Goal: Task Accomplishment & Management: Manage account settings

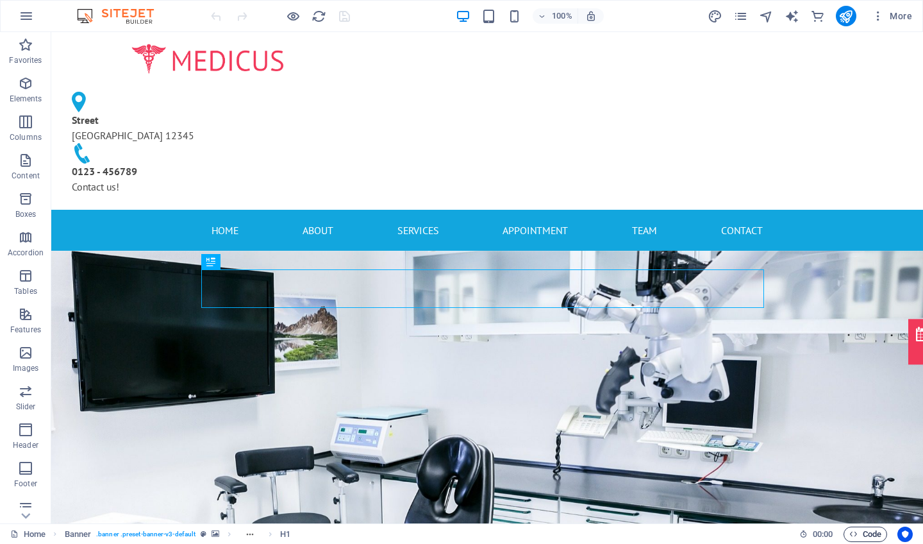
click at [283, 474] on span "Code" at bounding box center [865, 533] width 32 height 15
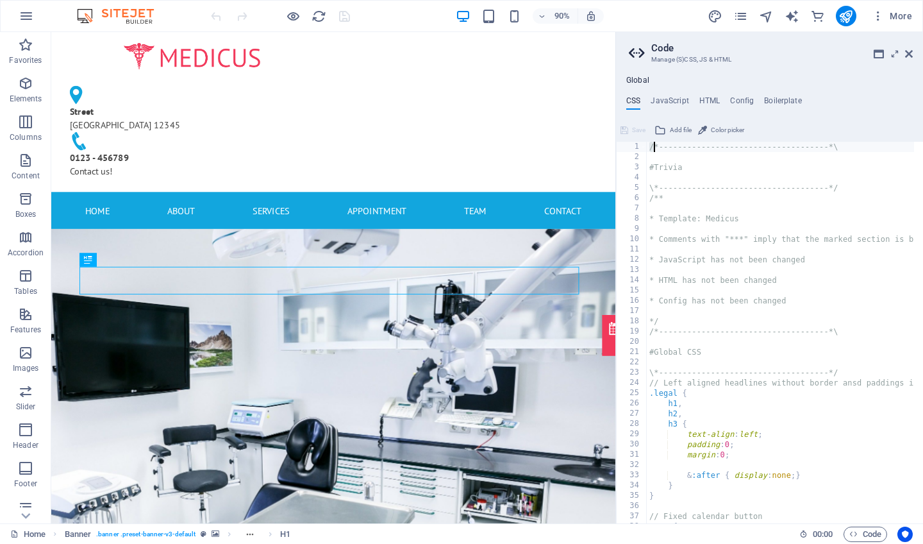
click at [283, 150] on div "/*------------------------------------*\ #Trivia \*----------------------------…" at bounding box center [856, 339] width 419 height 394
click at [283, 99] on h4 "HTML" at bounding box center [709, 103] width 21 height 14
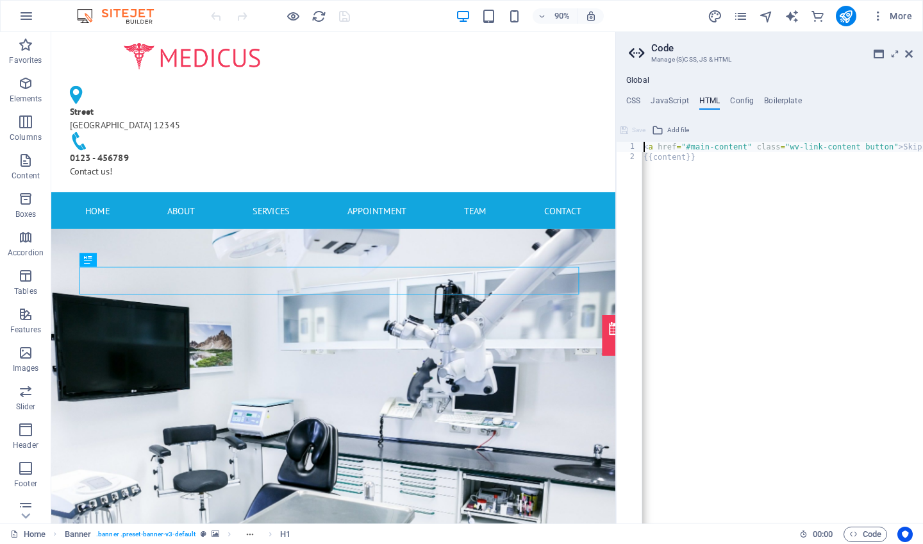
scroll to position [0, 1]
click at [283, 147] on div "< a href = "#main-content" class = "wv-link-content button" > Skip to main cont…" at bounding box center [829, 339] width 377 height 394
drag, startPoint x: 703, startPoint y: 158, endPoint x: 642, endPoint y: 142, distance: 63.0
click at [283, 142] on div "< a href = "#main-content" class = "wv-link-content button" > Skip to main cont…" at bounding box center [830, 339] width 377 height 394
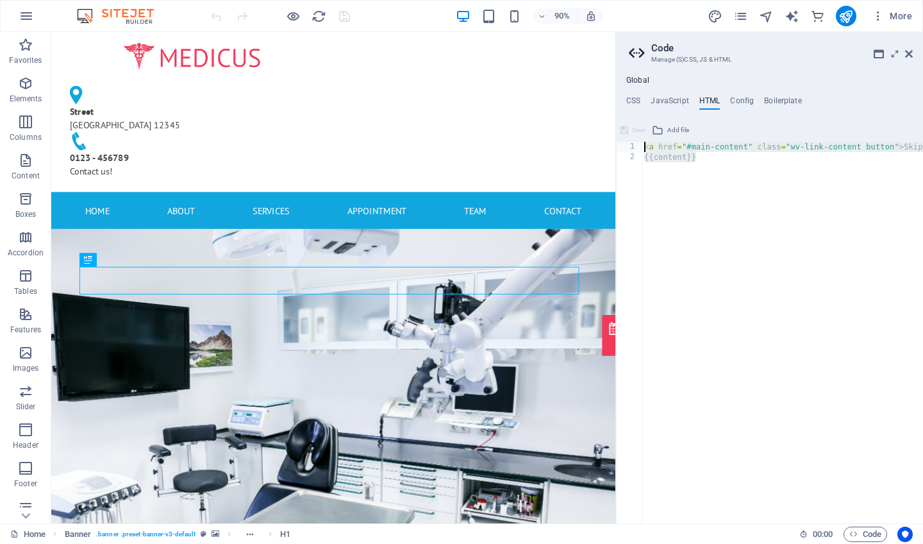
type textarea "<a href="#main-content" class="wv-link-content button">Skip to main content</a>…"
paste textarea
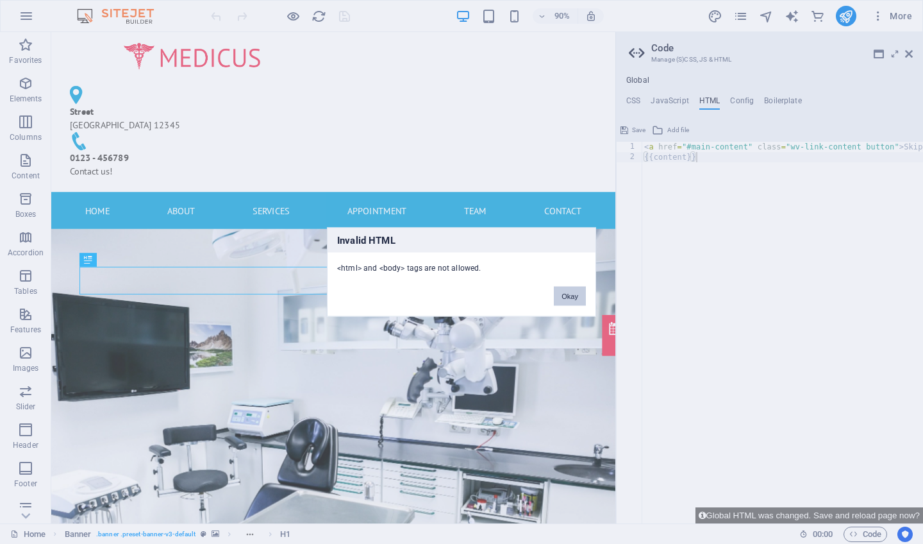
click at [283, 296] on button "Okay" at bounding box center [570, 296] width 32 height 19
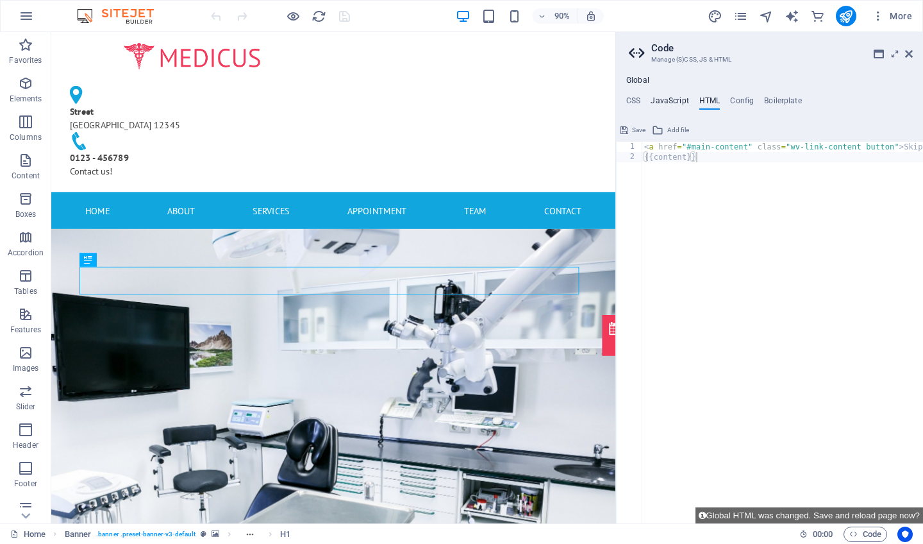
click at [283, 103] on h4 "JavaScript" at bounding box center [670, 103] width 38 height 14
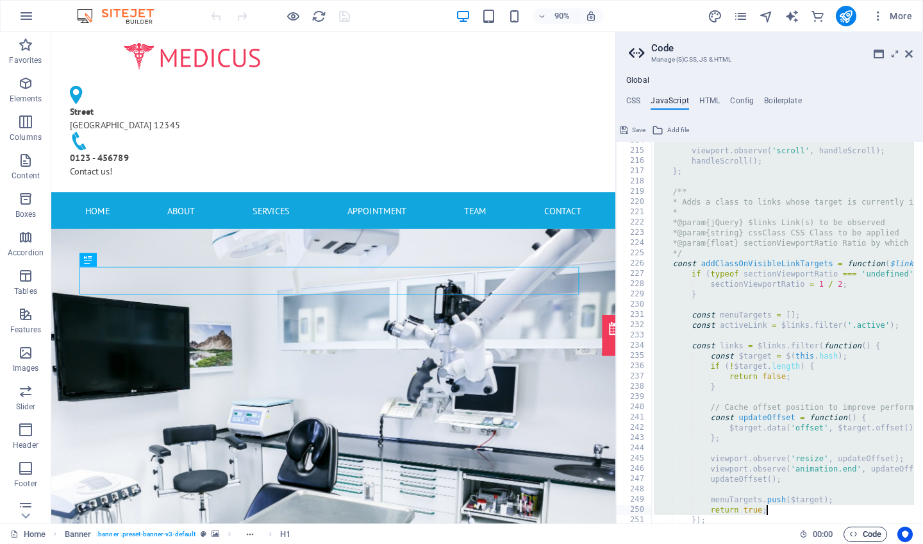
scroll to position [2478, 0]
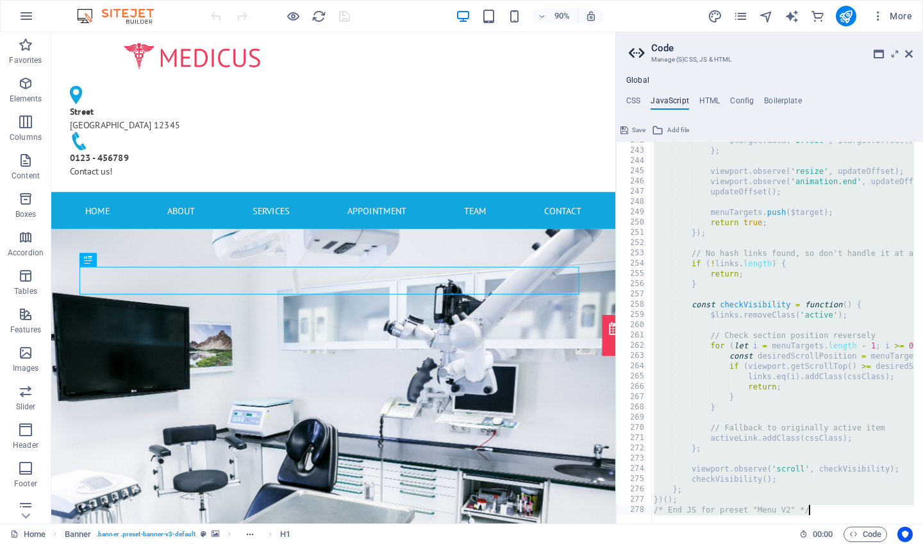
drag, startPoint x: 650, startPoint y: 146, endPoint x: 863, endPoint y: 522, distance: 433.2
click at [283, 474] on div "/* JS for preset "Menu V2" */ 242 243 244 245 246 247 248 249 250 251 252 253 2…" at bounding box center [769, 332] width 307 height 381
paste textarea "</html>"
type textarea "</html>"
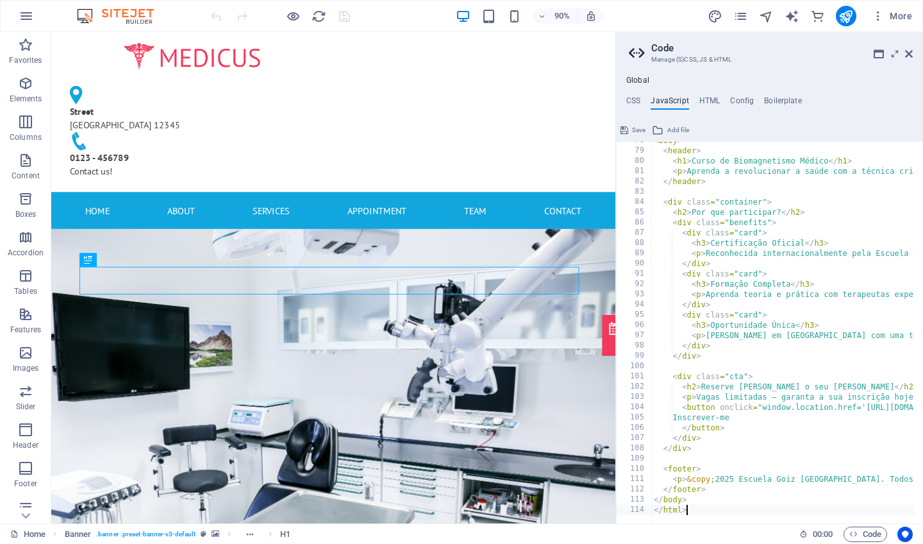
scroll to position [796, 0]
click at [283, 474] on span "Code" at bounding box center [865, 533] width 32 height 15
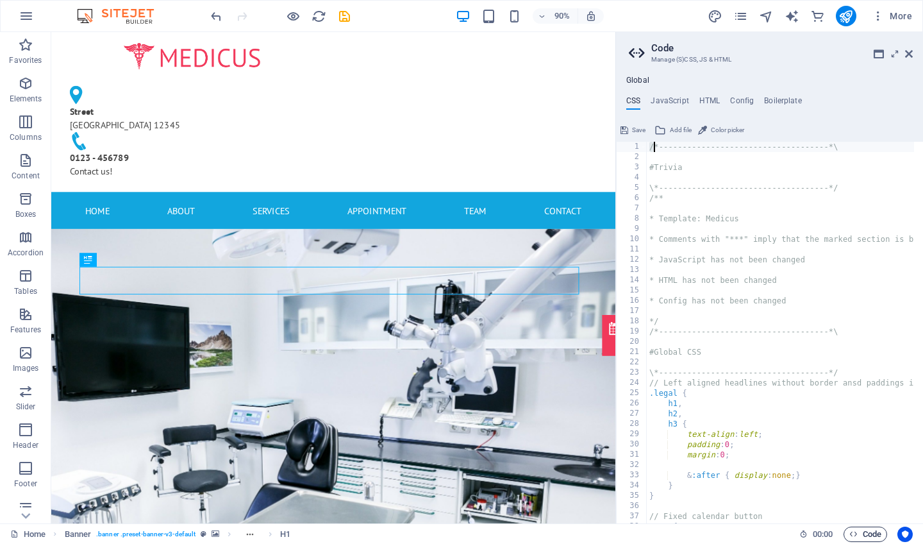
click at [283, 474] on span "Code" at bounding box center [865, 533] width 32 height 15
click at [283, 55] on icon at bounding box center [879, 54] width 10 height 10
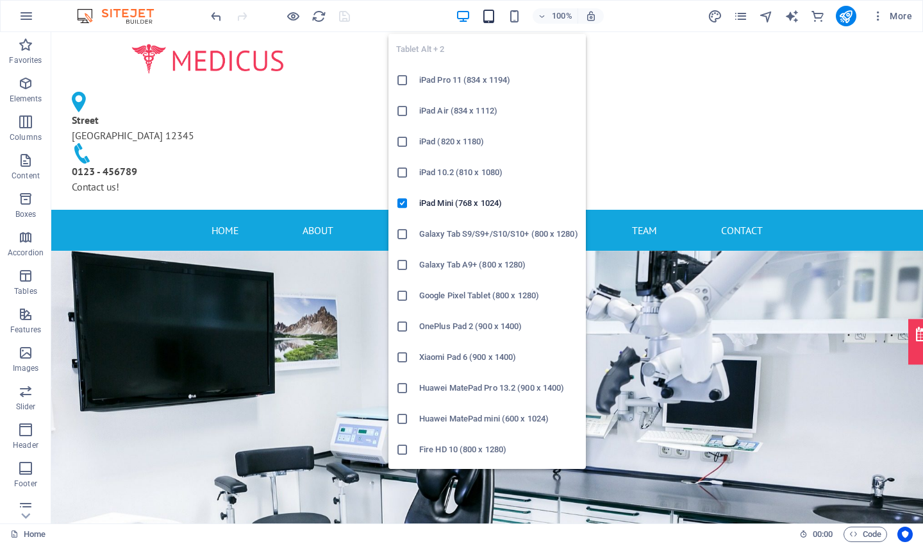
click at [283, 16] on icon "button" at bounding box center [488, 16] width 15 height 15
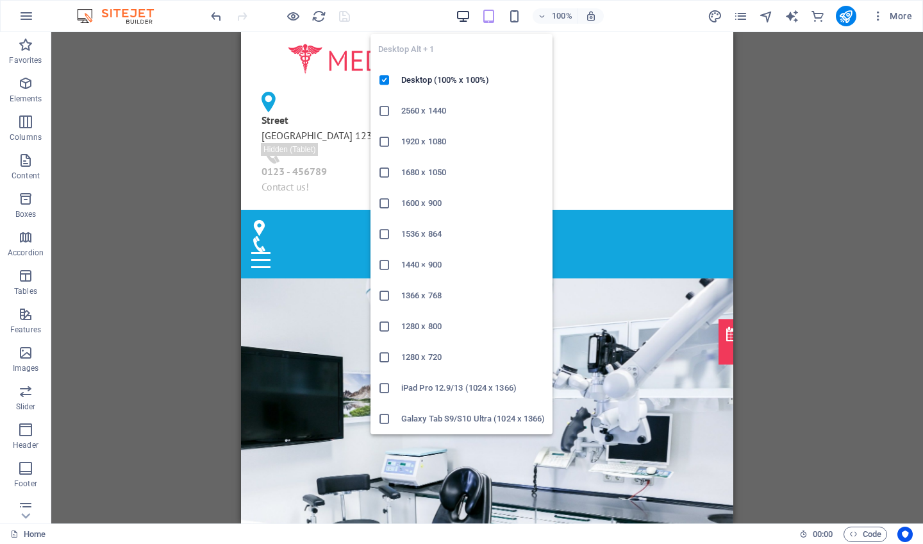
click at [283, 15] on icon "button" at bounding box center [463, 16] width 15 height 15
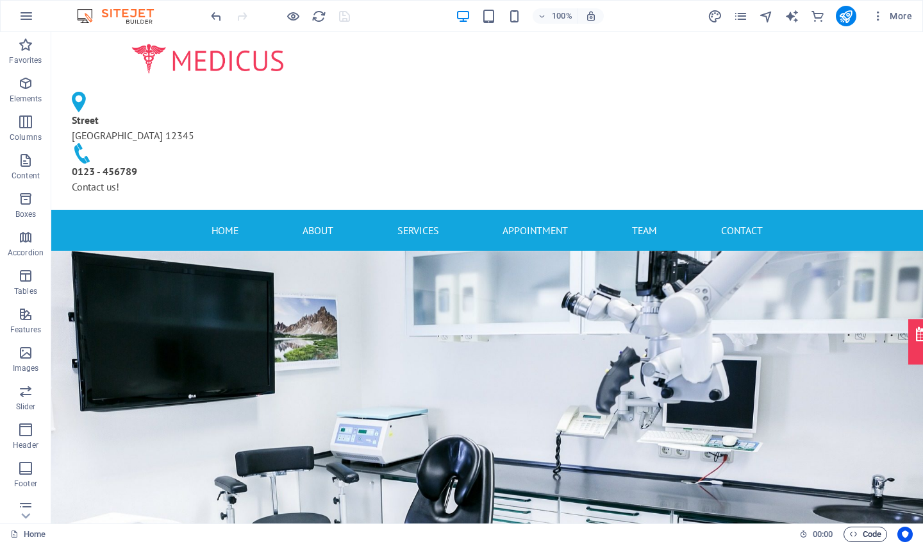
click at [283, 474] on span "Code" at bounding box center [865, 533] width 32 height 15
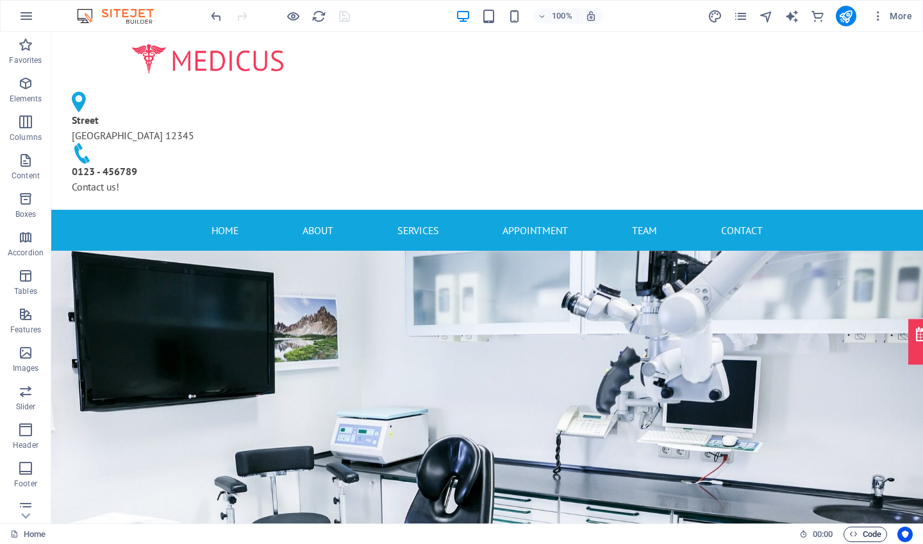
click at [283, 474] on span "Code" at bounding box center [865, 533] width 32 height 15
click at [283, 474] on icon "button" at bounding box center [853, 533] width 8 height 8
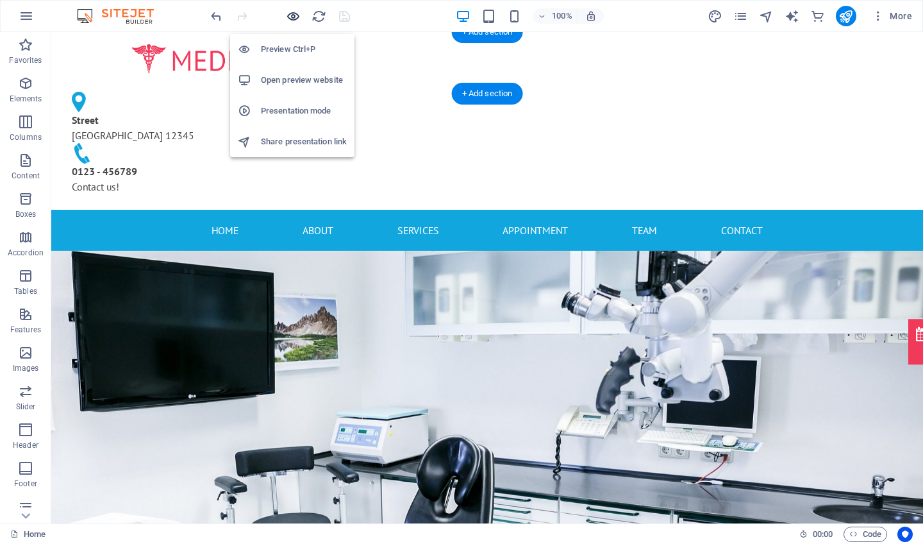
click at [283, 20] on icon "button" at bounding box center [293, 16] width 15 height 15
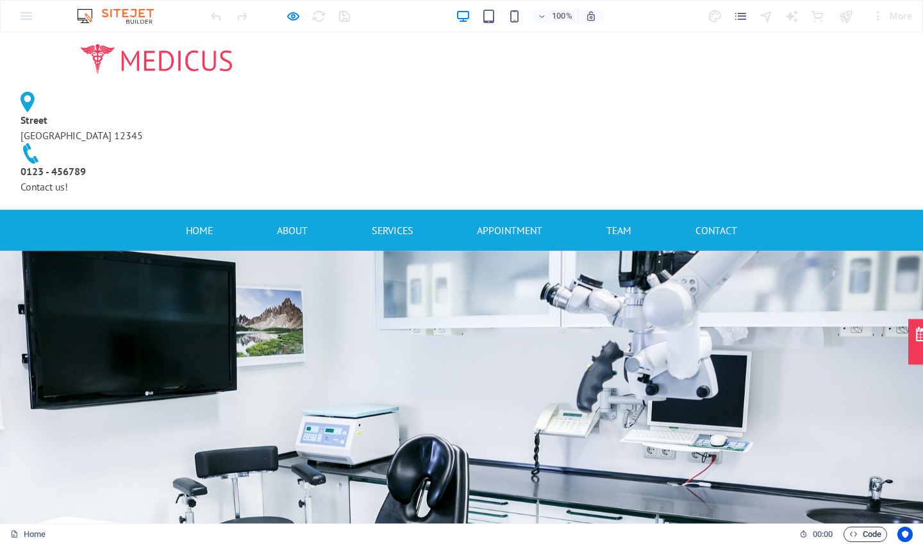
click at [283, 474] on span "Code" at bounding box center [865, 533] width 32 height 15
click at [283, 15] on icon "button" at bounding box center [293, 16] width 15 height 15
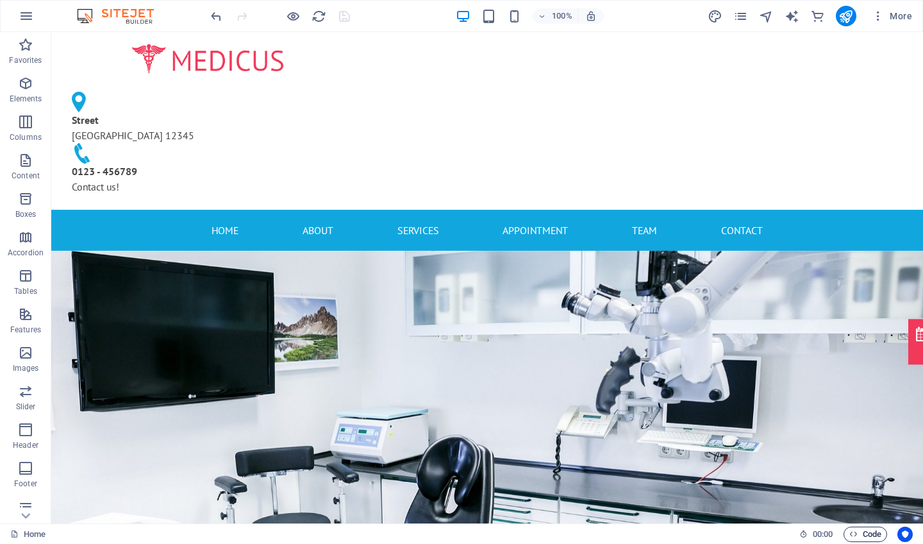
click at [283, 474] on span "Code" at bounding box center [865, 533] width 32 height 15
click at [283, 17] on span "More" at bounding box center [892, 16] width 40 height 13
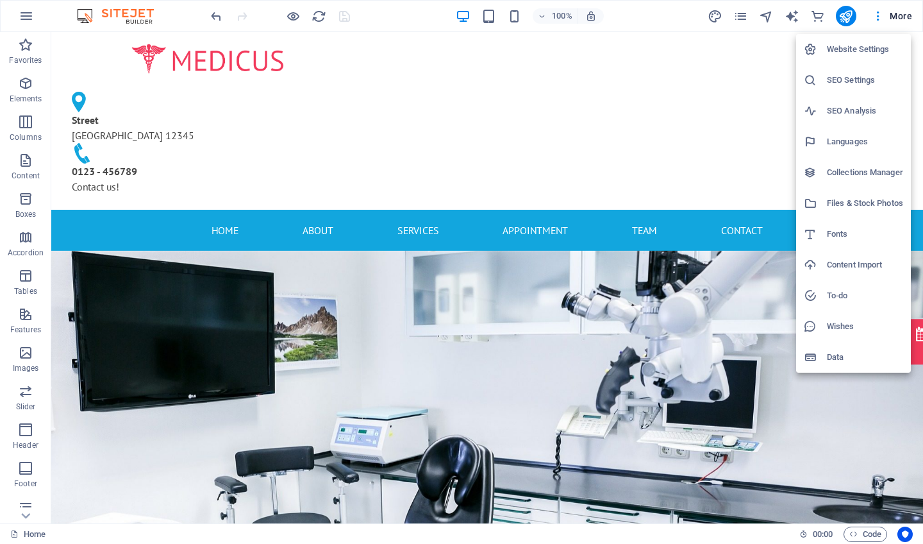
click at [29, 16] on div at bounding box center [461, 272] width 923 height 544
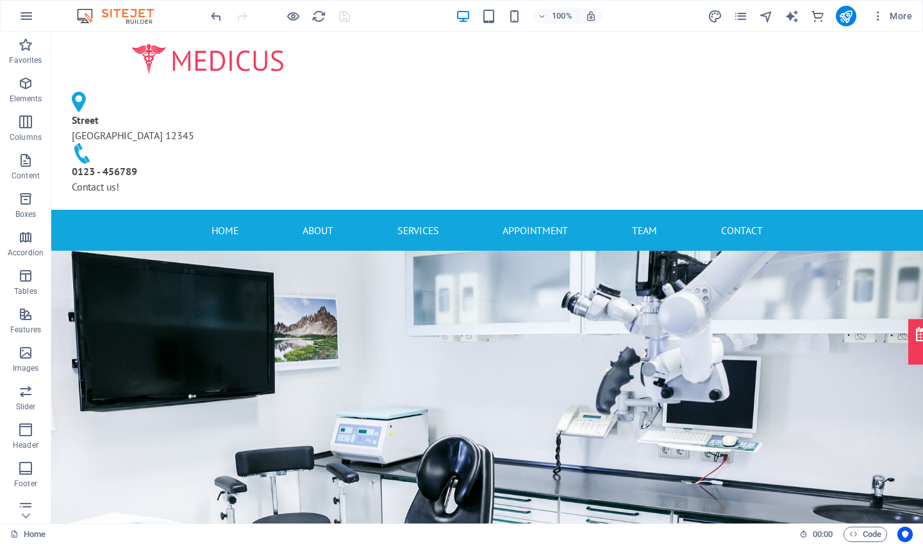
click at [29, 16] on icon "button" at bounding box center [26, 15] width 15 height 15
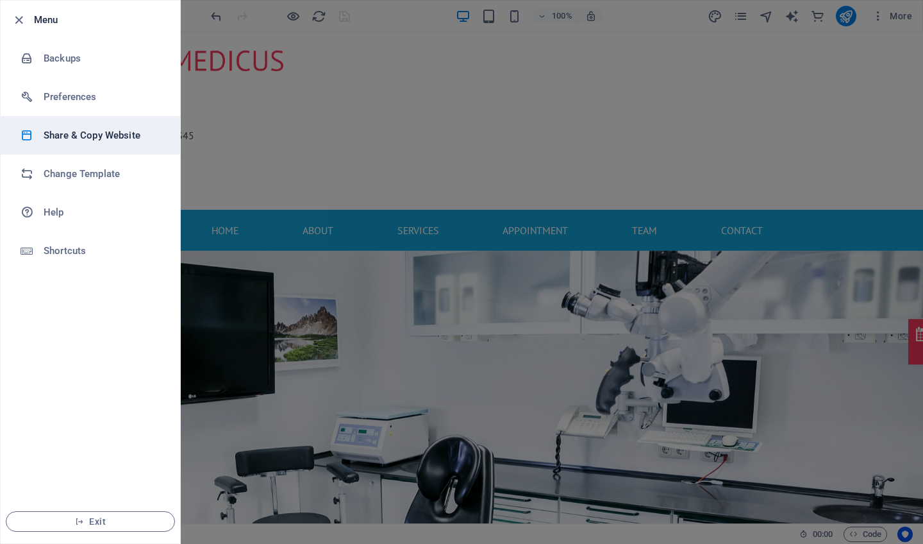
click at [65, 130] on h6 "Share & Copy Website" at bounding box center [103, 135] width 119 height 15
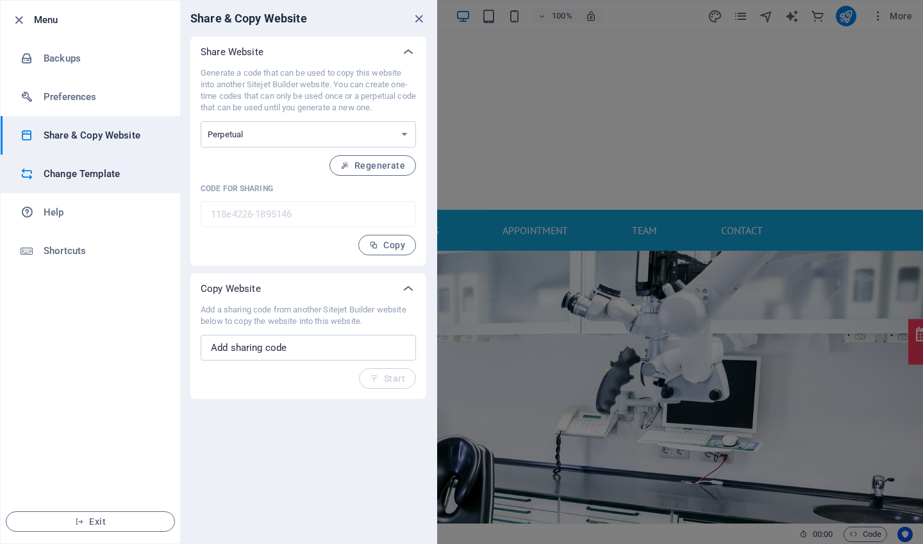
click at [68, 175] on h6 "Change Template" at bounding box center [103, 173] width 119 height 15
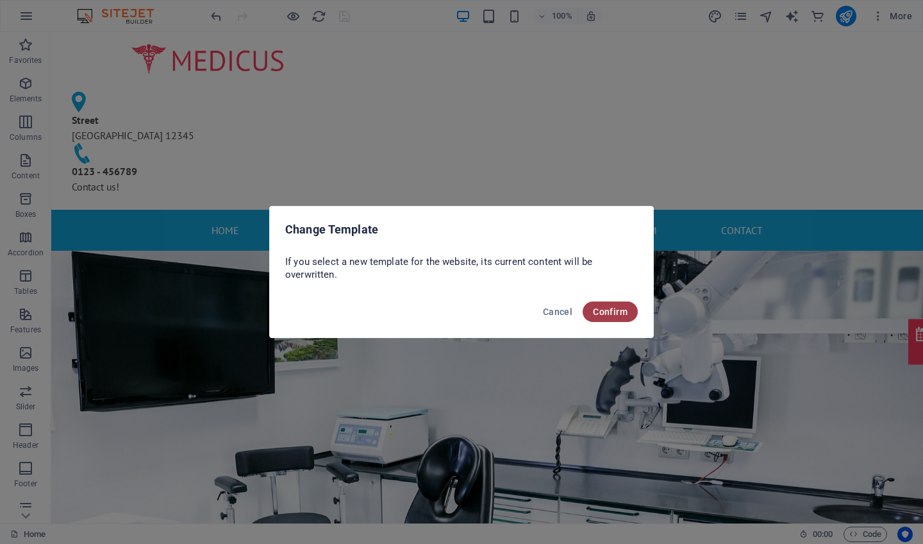
click at [283, 310] on span "Confirm" at bounding box center [610, 311] width 35 height 10
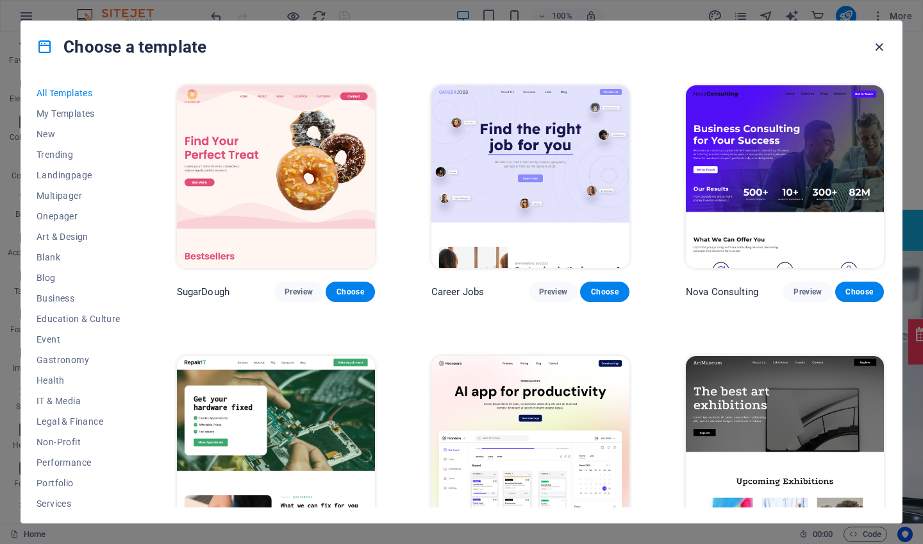
click at [283, 44] on icon "button" at bounding box center [879, 47] width 15 height 15
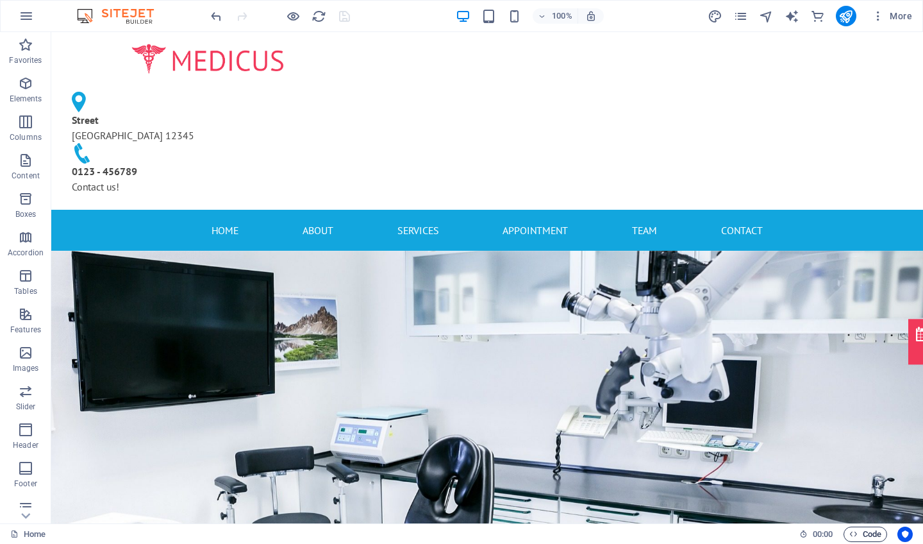
click at [283, 474] on span "Code" at bounding box center [865, 533] width 32 height 15
click at [28, 20] on icon "button" at bounding box center [26, 15] width 15 height 15
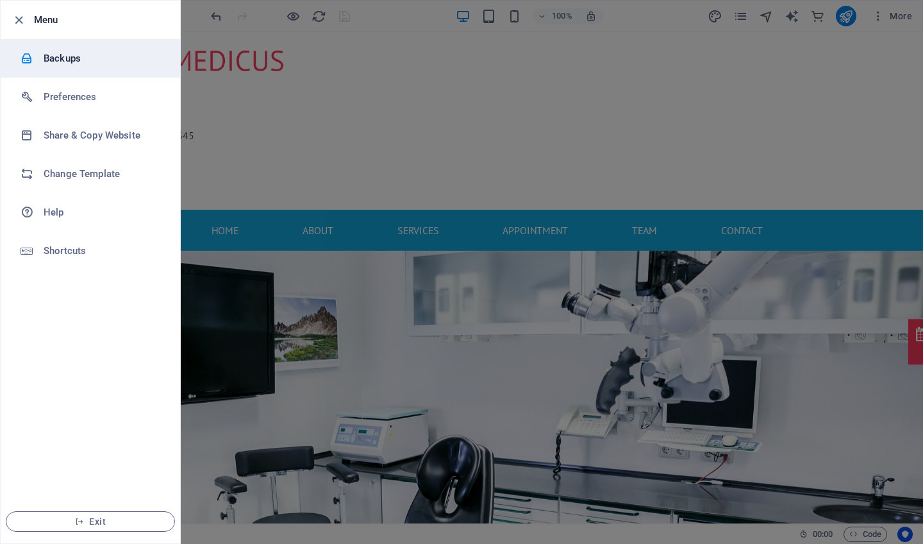
click at [42, 54] on div at bounding box center [32, 58] width 23 height 13
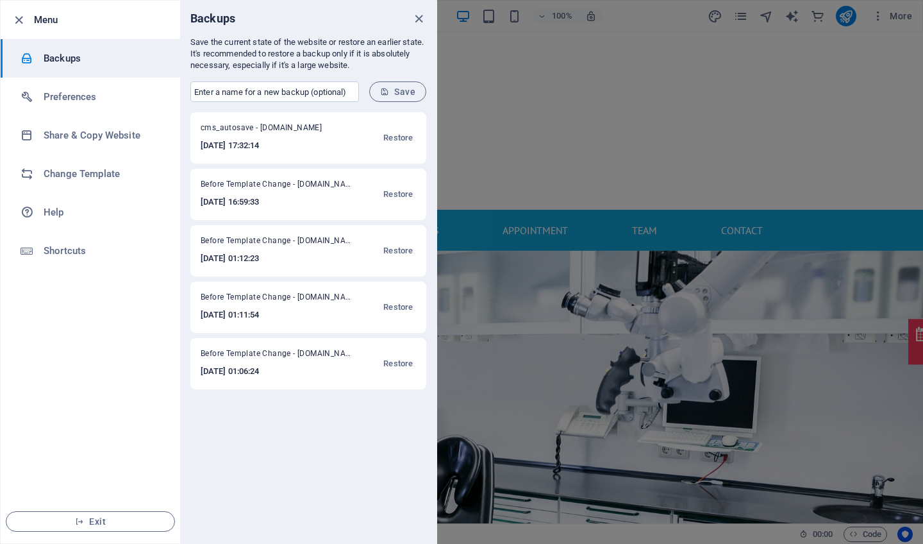
click at [241, 203] on h6 "2025-09-27 16:59:33" at bounding box center [278, 201] width 154 height 15
click at [283, 197] on span "Restore" at bounding box center [397, 194] width 29 height 15
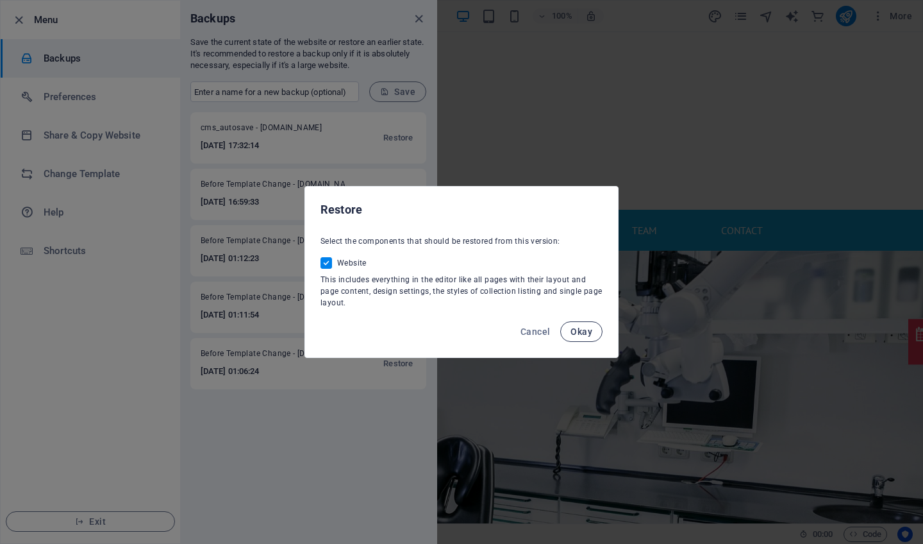
click at [283, 337] on button "Okay" at bounding box center [581, 331] width 42 height 21
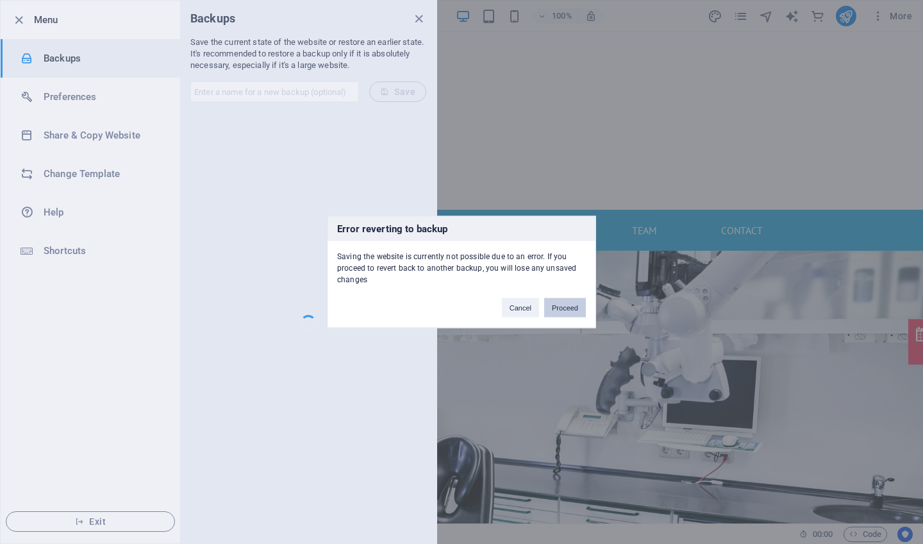
click at [283, 312] on button "Proceed" at bounding box center [565, 307] width 42 height 19
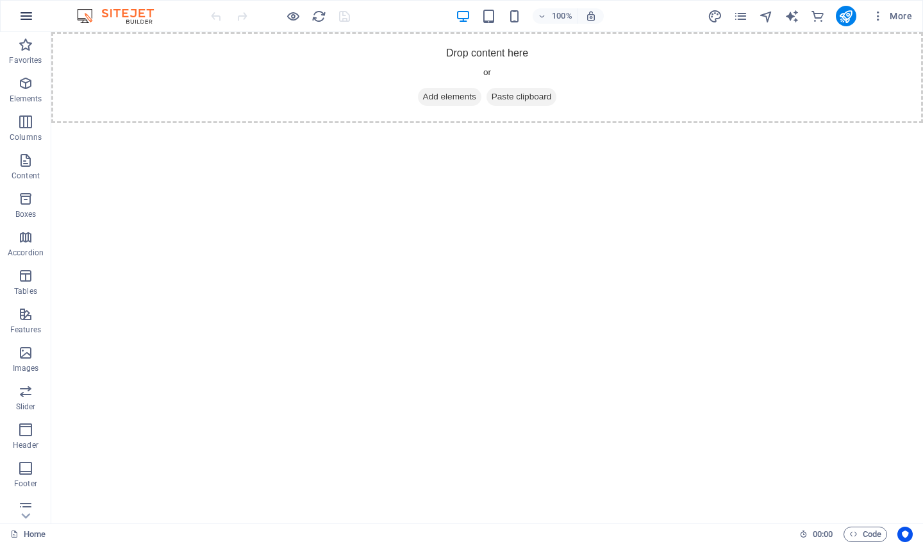
click at [26, 12] on icon "button" at bounding box center [26, 15] width 15 height 15
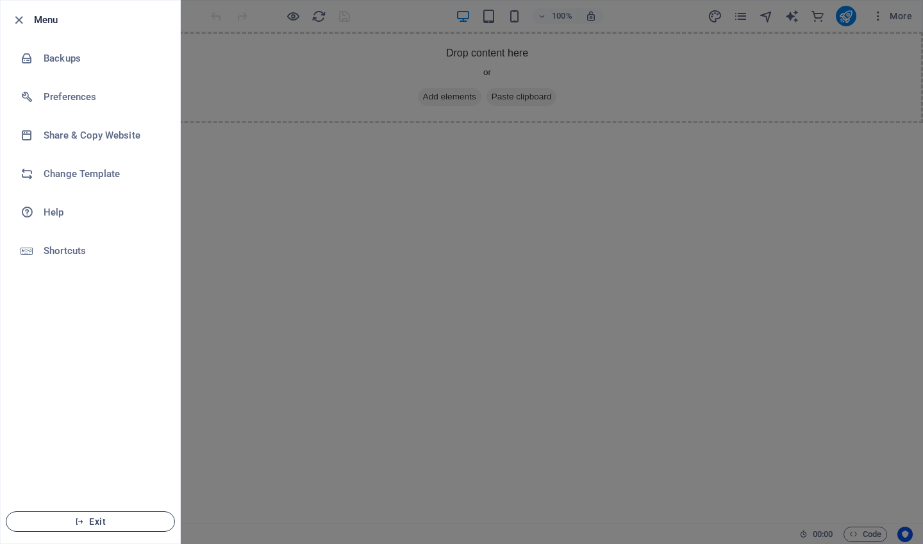
click at [90, 518] on span "Exit" at bounding box center [90, 521] width 147 height 10
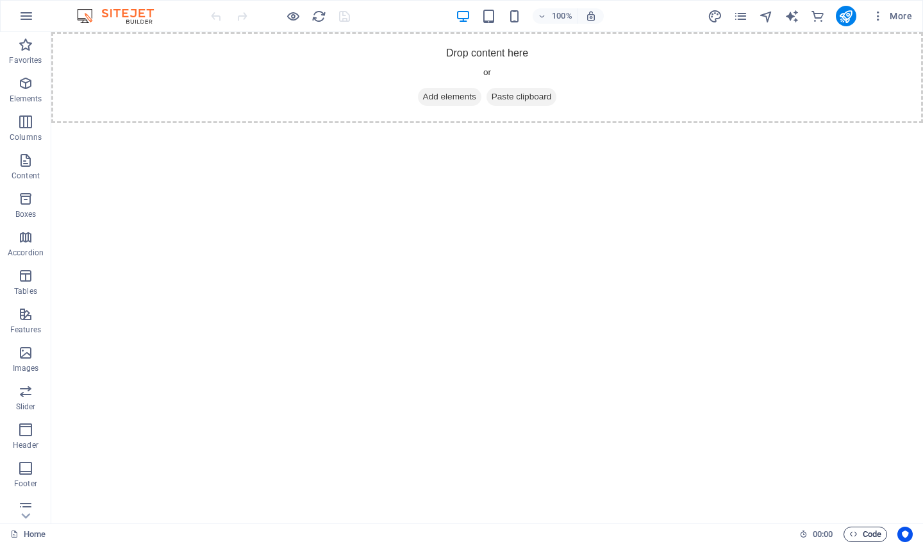
click at [863, 534] on span "Code" at bounding box center [865, 533] width 32 height 15
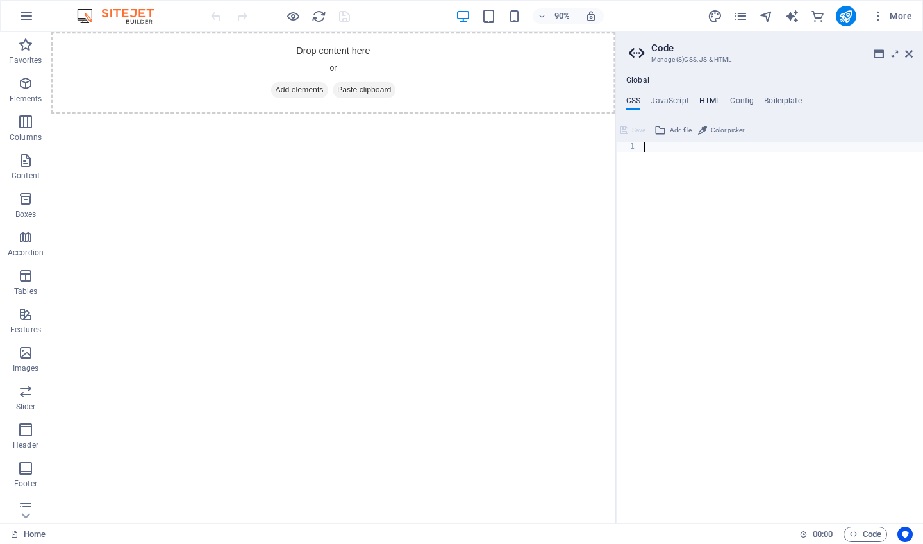
click at [705, 99] on h4 "HTML" at bounding box center [709, 103] width 21 height 14
type textarea "<a href="#main-content" class="wv-link-content button">Skip to main content</a>"
paste textarea
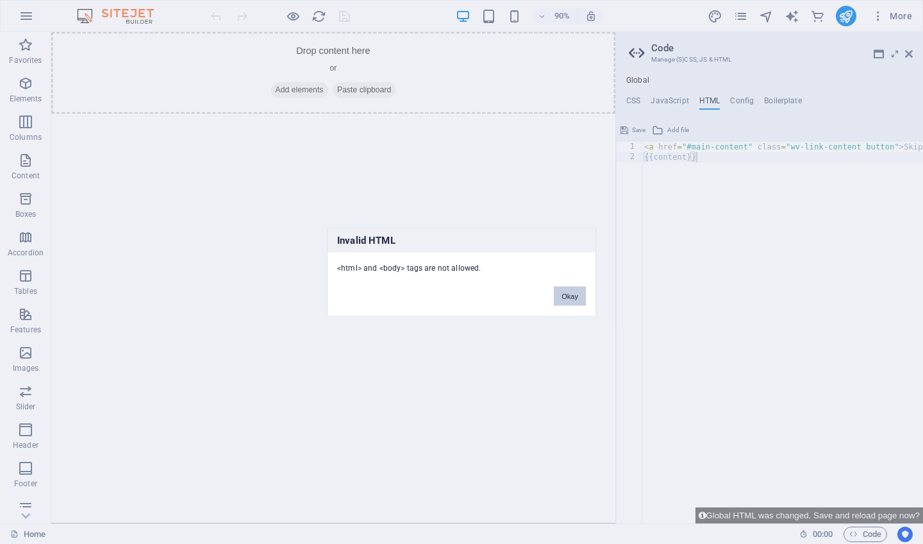
click at [569, 297] on button "Okay" at bounding box center [570, 296] width 32 height 19
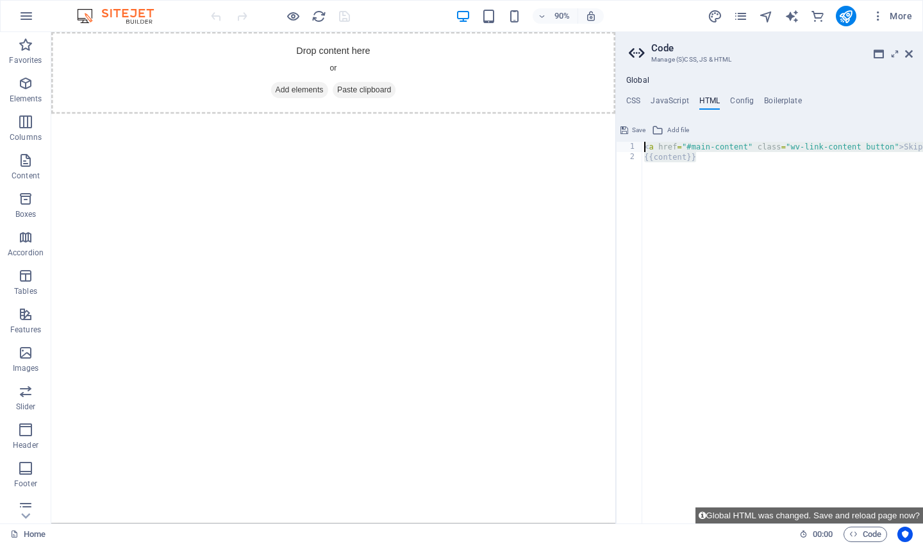
drag, startPoint x: 706, startPoint y: 154, endPoint x: 643, endPoint y: 140, distance: 64.4
click at [643, 140] on div "{{content}} 1 2 < a href = "#main-content" class = "wv-link-content button" > S…" at bounding box center [769, 321] width 307 height 403
type textarea "<a href="#main-content" class="wv-link-content button">Skip to main content</a>…"
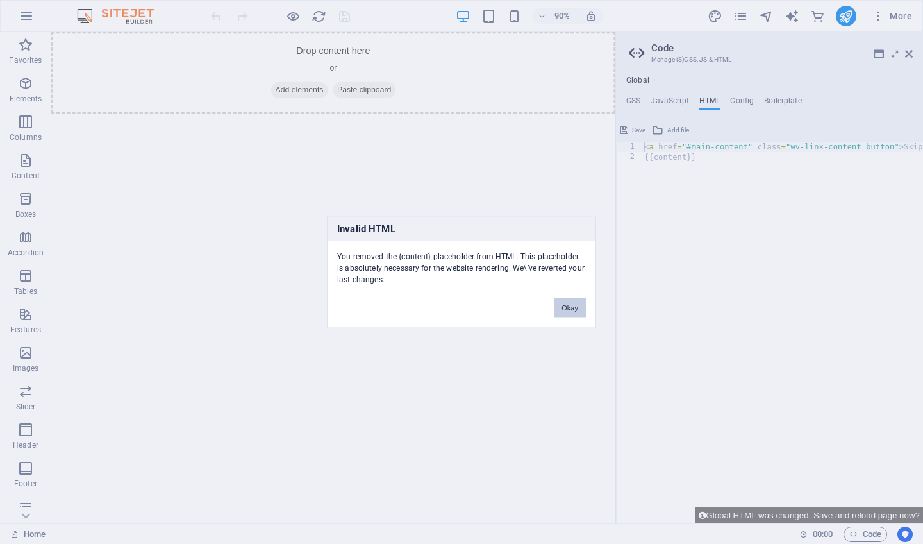
click at [568, 308] on button "Okay" at bounding box center [570, 307] width 32 height 19
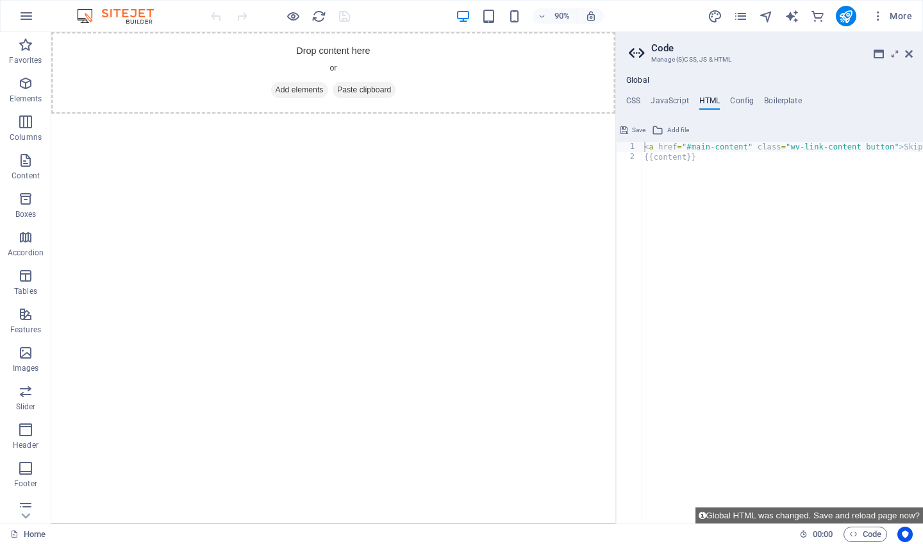
type textarea "{{content}}"
click at [705, 158] on div "< a href = "#main-content" class = "wv-link-content button" > Skip to main cont…" at bounding box center [830, 343] width 377 height 403
paste textarea "<a href="#main-content" class="wv-link-content button">Skip to main content</a>"
type textarea "<a href="#main-content" class="wv-link-content button">Skip to main content</a>"
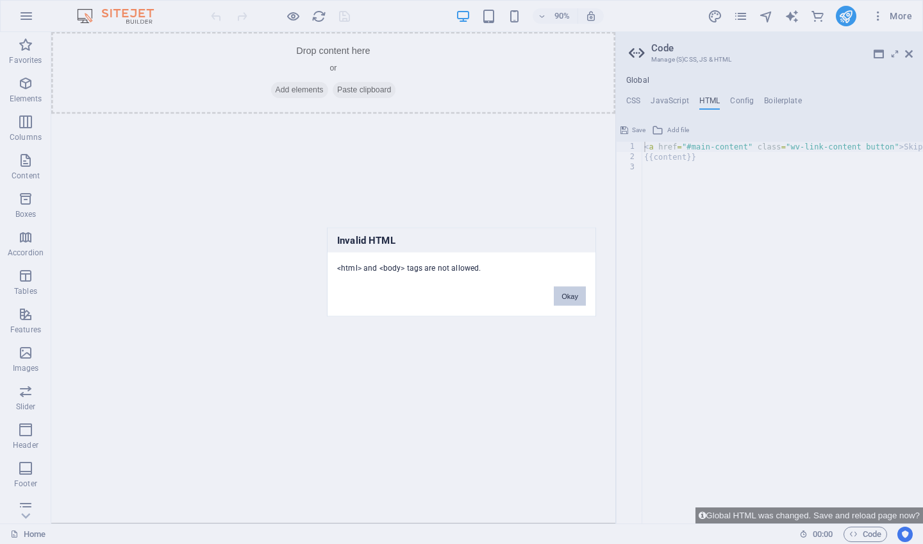
click at [571, 293] on button "Okay" at bounding box center [570, 296] width 32 height 19
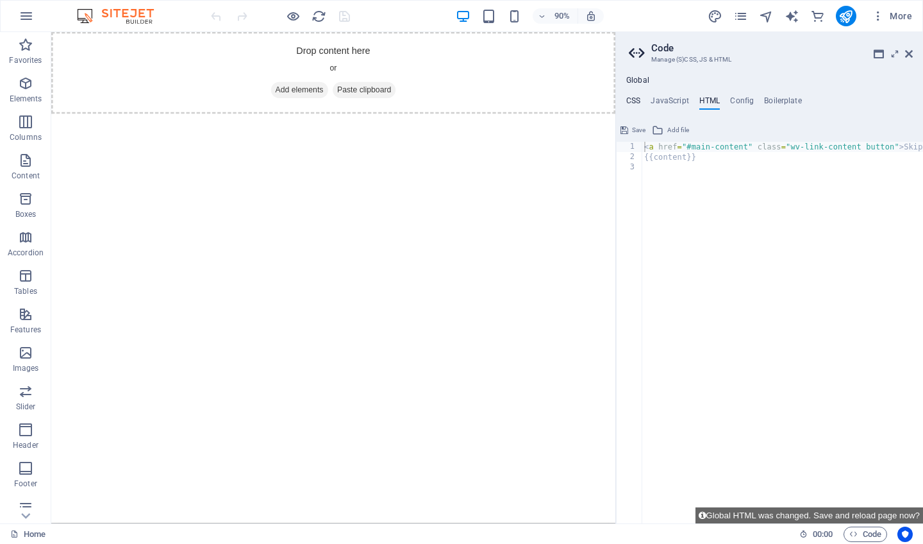
click at [635, 97] on h4 "CSS" at bounding box center [633, 103] width 14 height 14
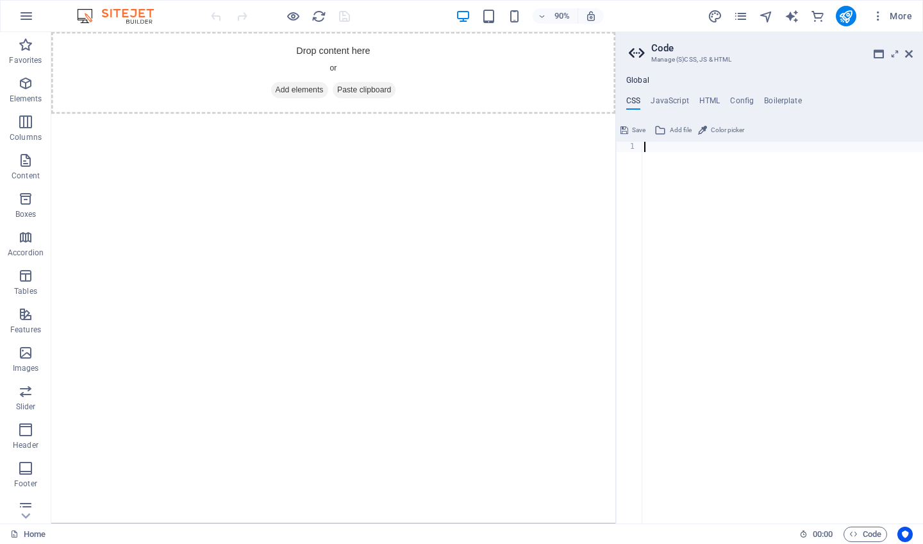
click at [657, 171] on div at bounding box center [782, 343] width 281 height 403
paste textarea "</html>"
type textarea "</html>"
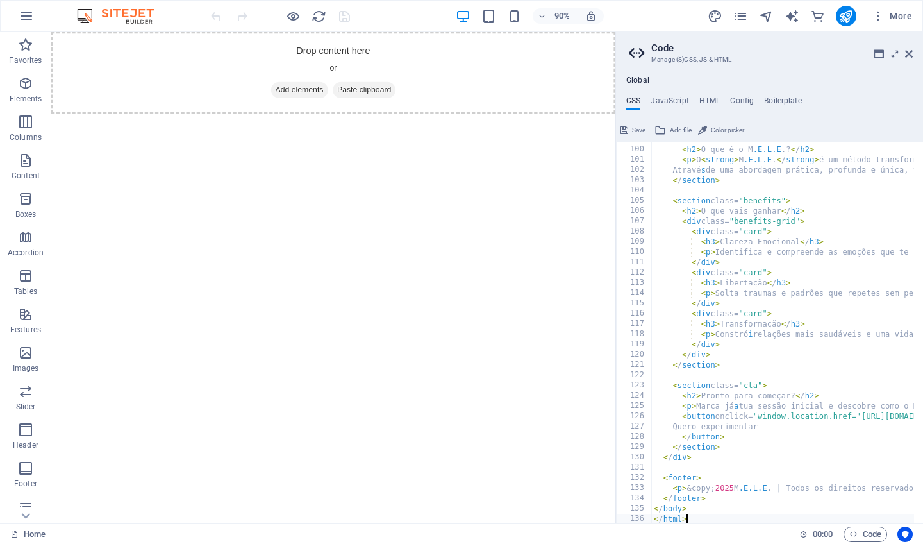
scroll to position [1013, 0]
click at [629, 128] on button "Save" at bounding box center [633, 129] width 29 height 15
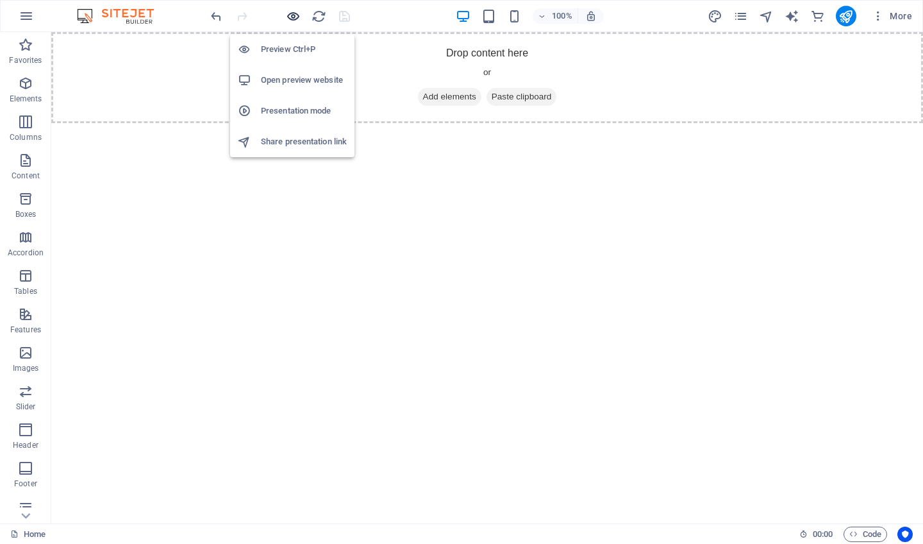
click at [292, 18] on icon "button" at bounding box center [293, 16] width 15 height 15
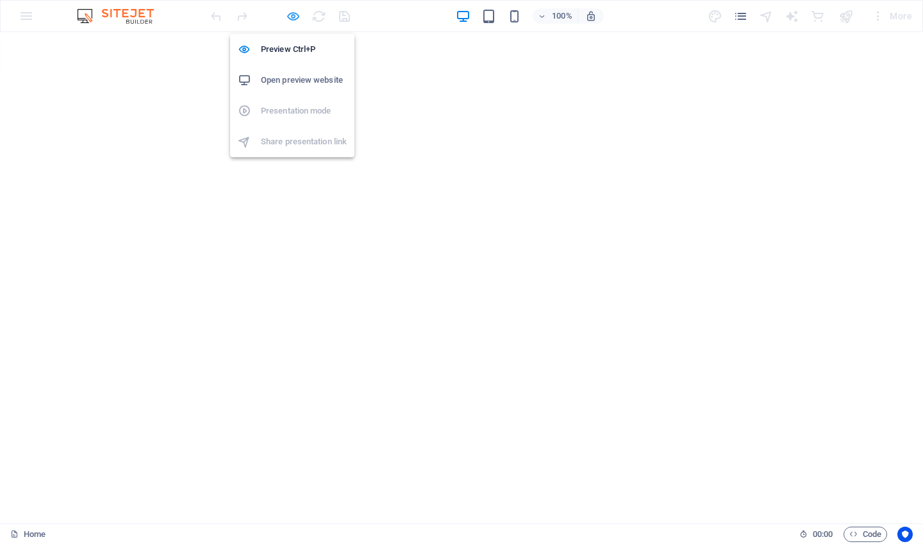
click at [297, 15] on icon "button" at bounding box center [293, 16] width 15 height 15
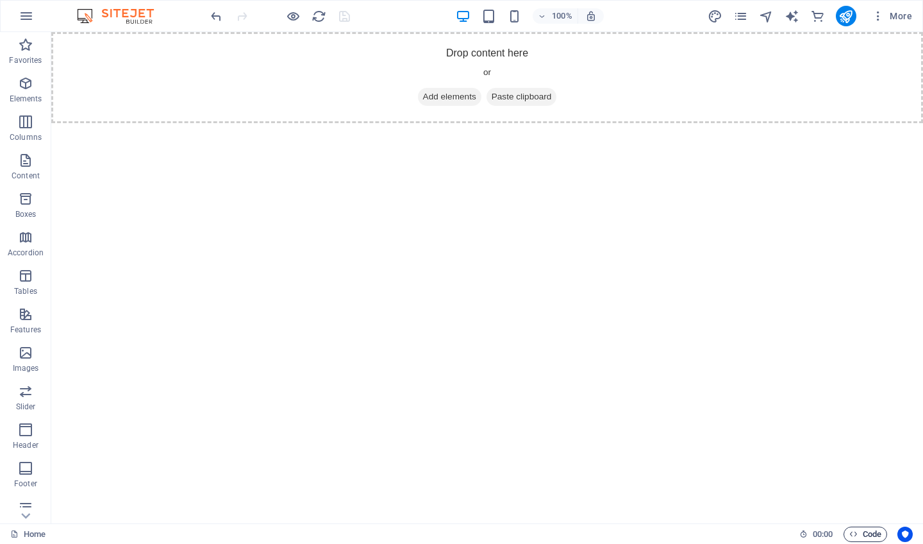
click at [866, 538] on span "Code" at bounding box center [865, 533] width 32 height 15
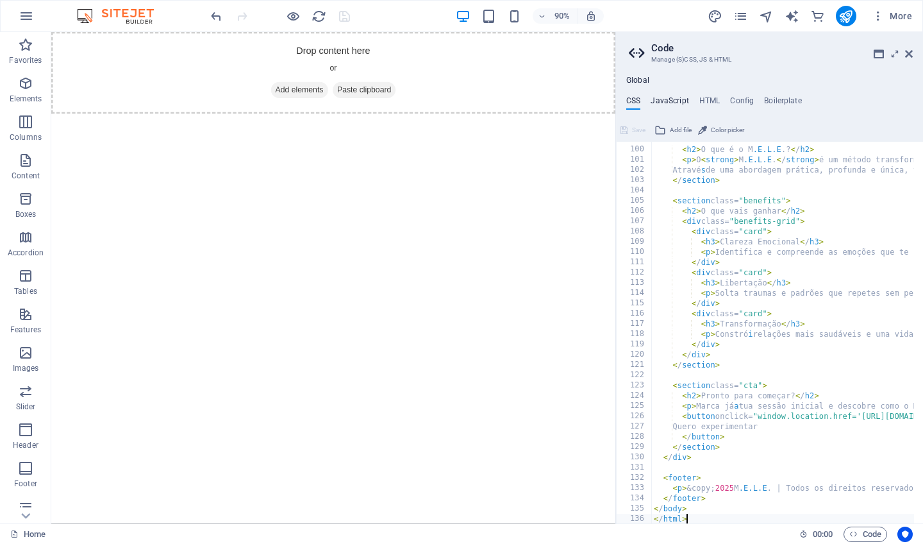
click at [678, 101] on h4 "JavaScript" at bounding box center [670, 103] width 38 height 14
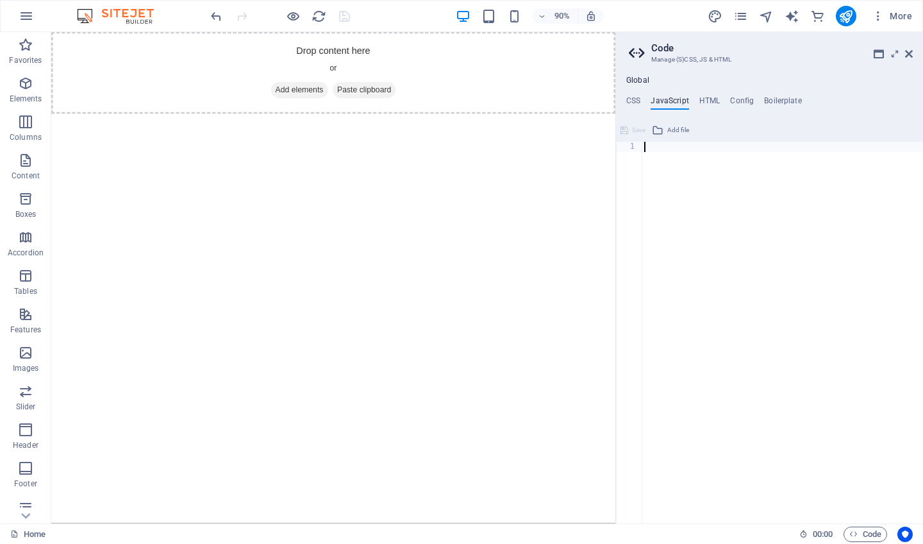
paste textarea "</html>"
type textarea "</html>"
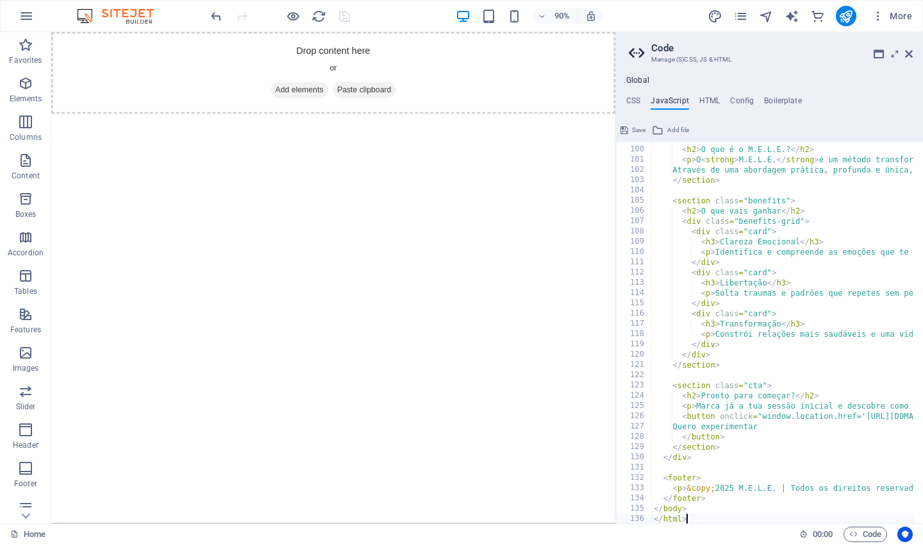
click at [632, 130] on span "Save" at bounding box center [638, 129] width 13 height 15
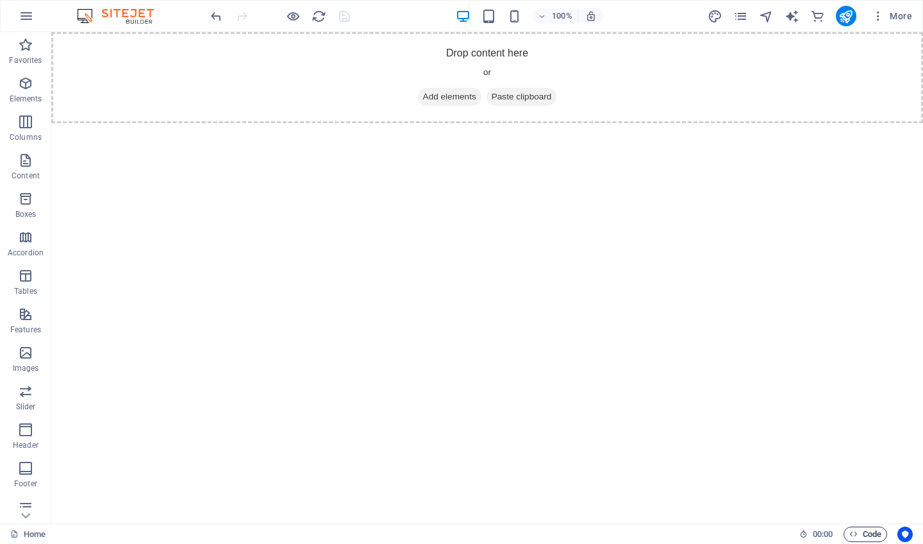
click at [865, 532] on span "Code" at bounding box center [865, 533] width 32 height 15
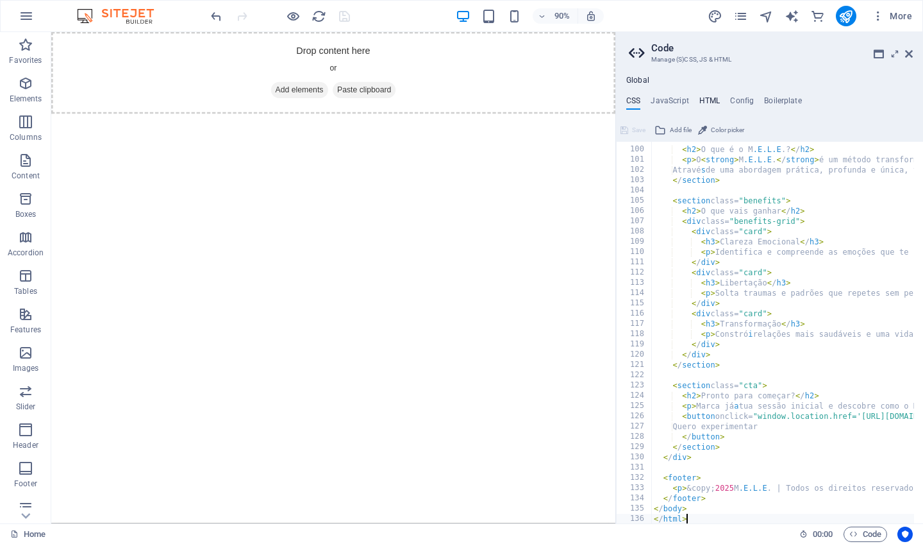
click at [710, 98] on h4 "HTML" at bounding box center [709, 103] width 21 height 14
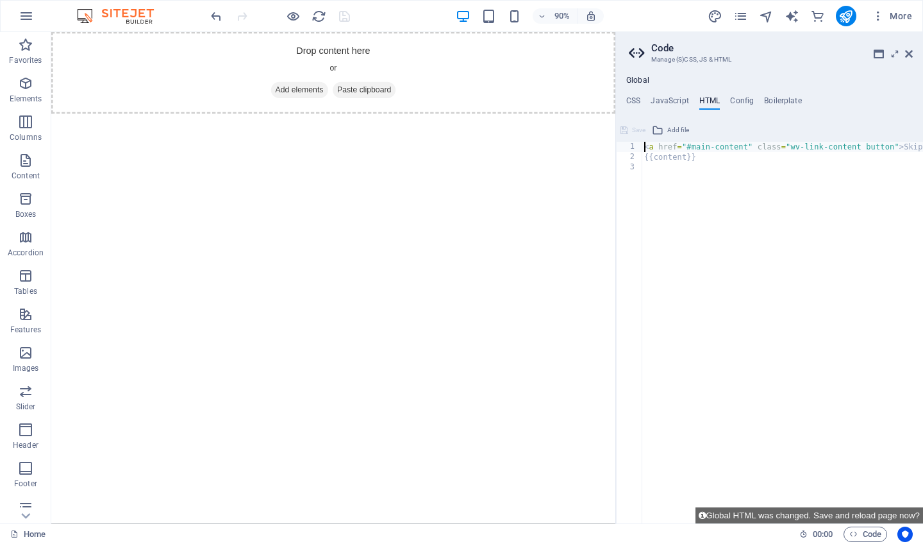
paste textarea
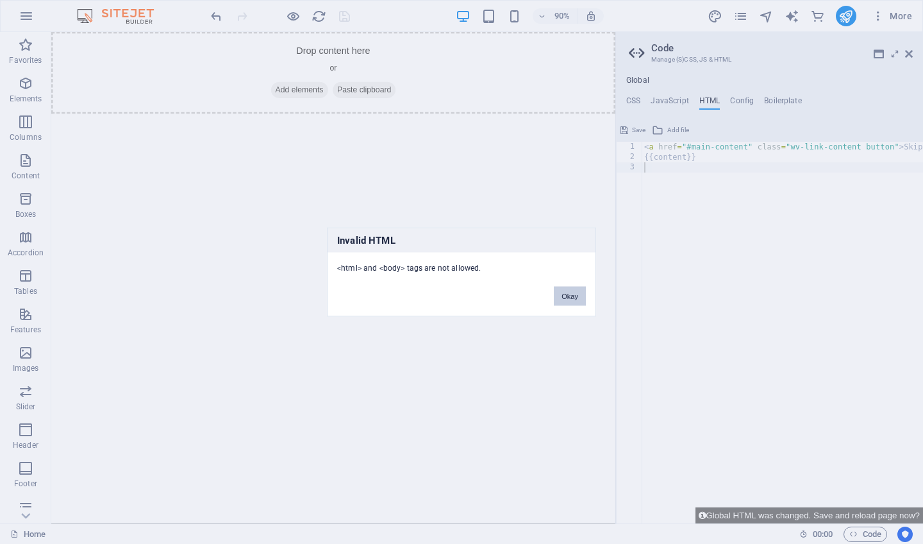
click at [571, 289] on button "Okay" at bounding box center [570, 296] width 32 height 19
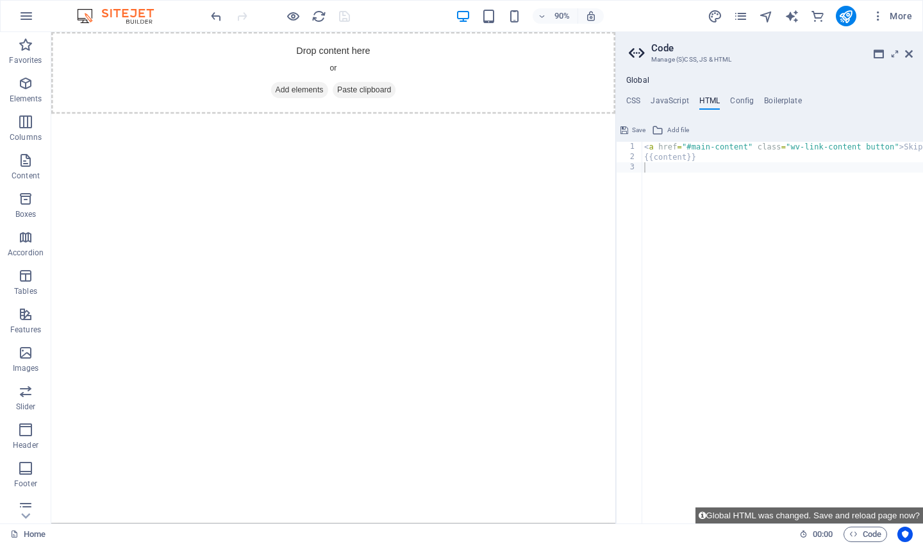
click at [662, 170] on div "< a href = "#main-content" class = "wv-link-content button" > Skip to main cont…" at bounding box center [830, 339] width 377 height 394
paste textarea "<a href="#main-content" class="wv-link-content button">Skip to main content</a>"
type textarea "<a href="#main-content" class="wv-link-content button">Skip to main content</a>"
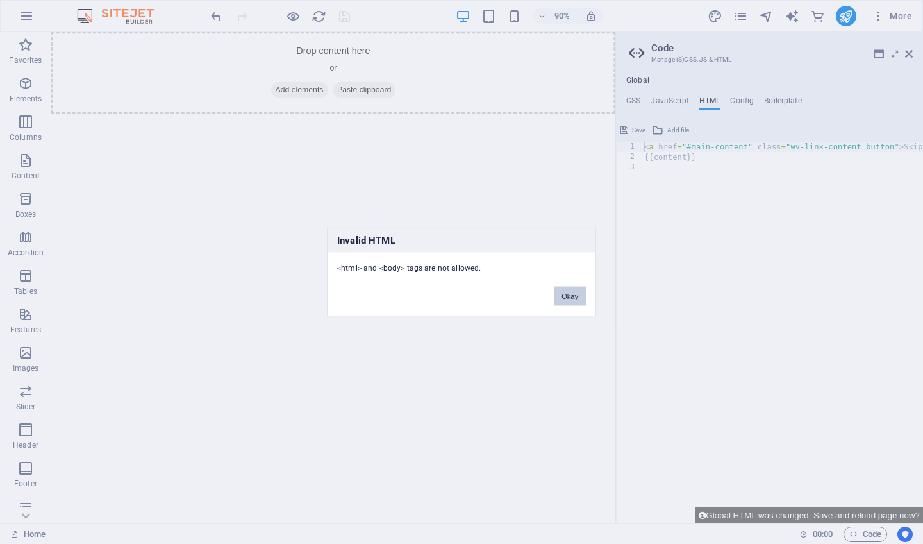
click at [563, 294] on button "Okay" at bounding box center [570, 296] width 32 height 19
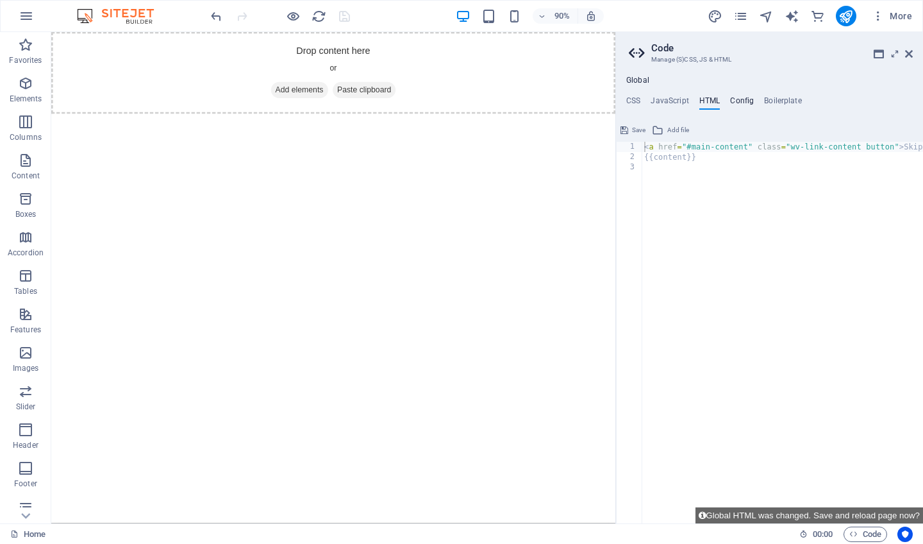
click at [738, 99] on h4 "Config" at bounding box center [742, 103] width 24 height 14
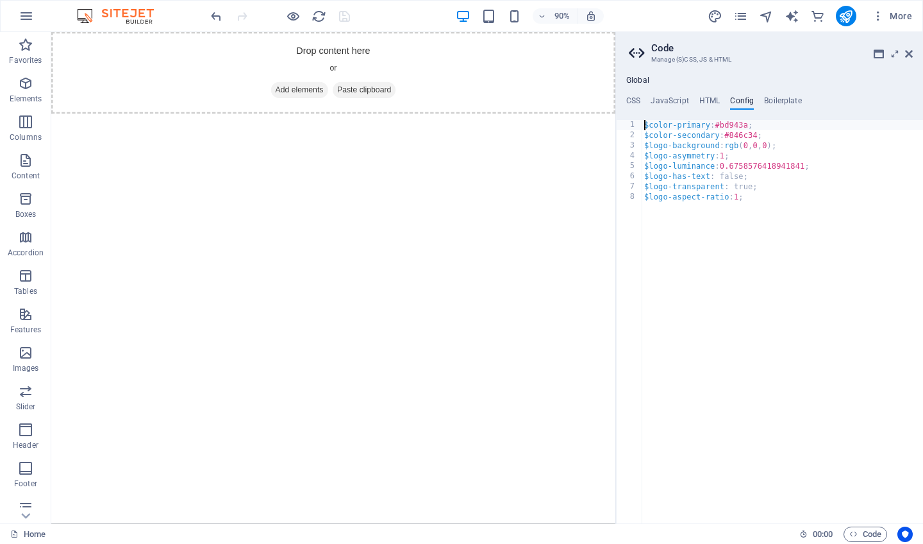
click at [762, 197] on div "$color-primary : #bd943a ; $color-secondary : #846c34 ; $logo-background : rgb …" at bounding box center [782, 332] width 281 height 424
paste textarea "</html>"
type textarea "</html>"
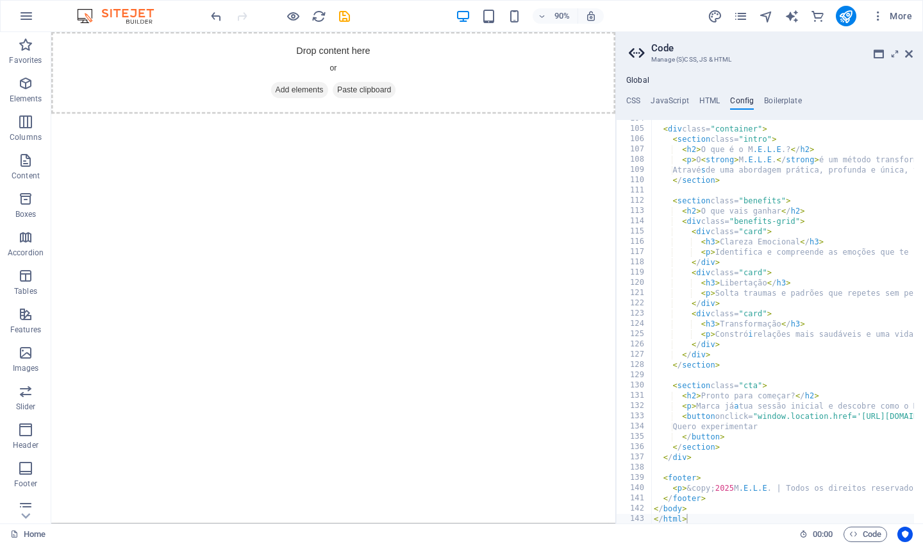
click at [639, 123] on html "Skip to main content Drop content here or Add elements Paste clipboard" at bounding box center [364, 77] width 627 height 91
click at [895, 53] on icon at bounding box center [895, 54] width 0 height 10
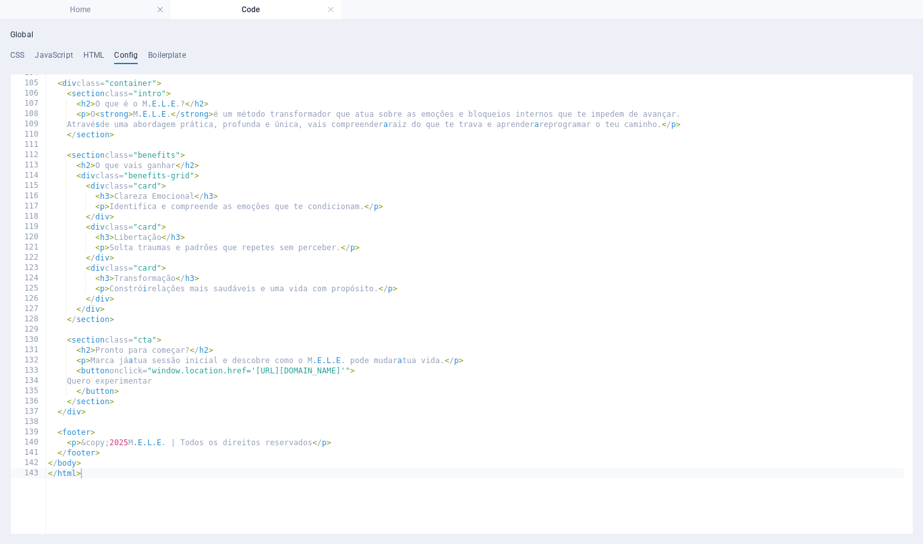
click at [265, 8] on h4 "Code" at bounding box center [256, 10] width 171 height 14
click at [109, 5] on h4 "Home" at bounding box center [85, 10] width 171 height 14
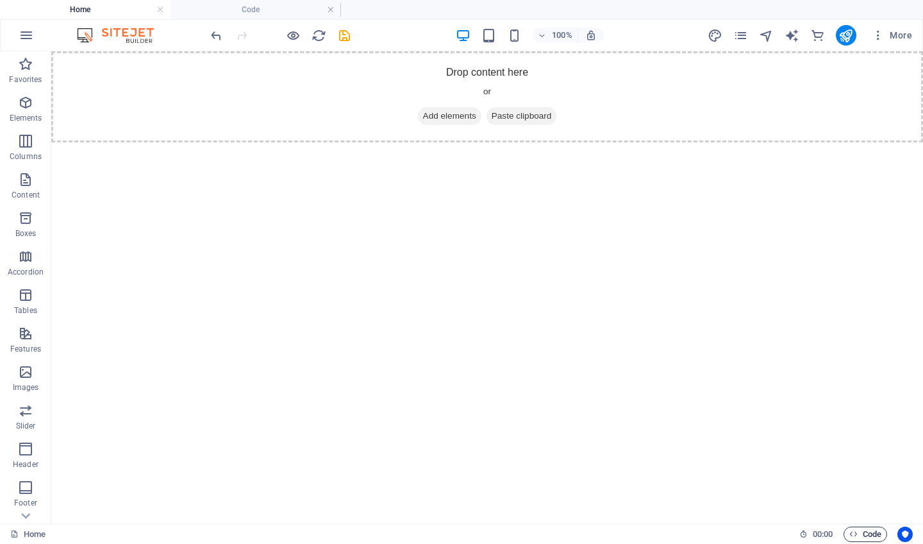
click at [860, 534] on span "Code" at bounding box center [865, 533] width 32 height 15
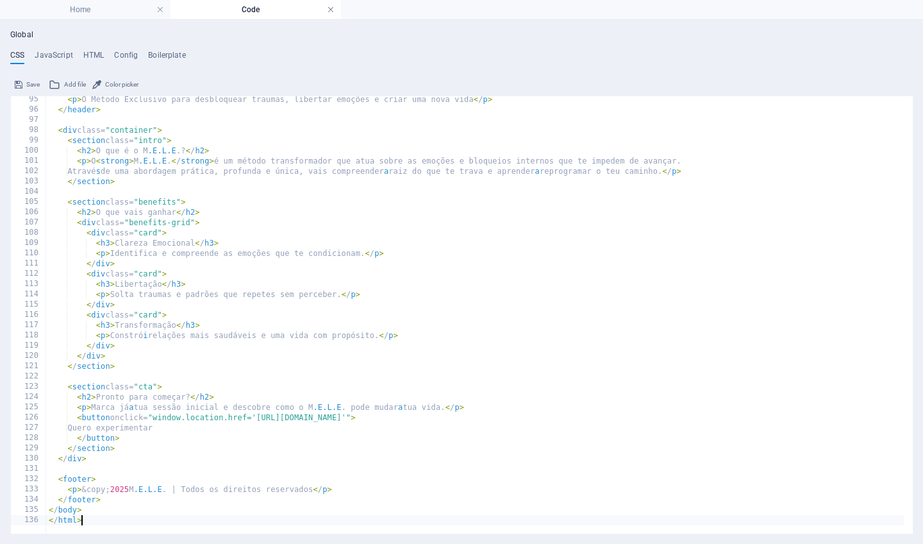
click at [330, 10] on link at bounding box center [331, 10] width 8 height 12
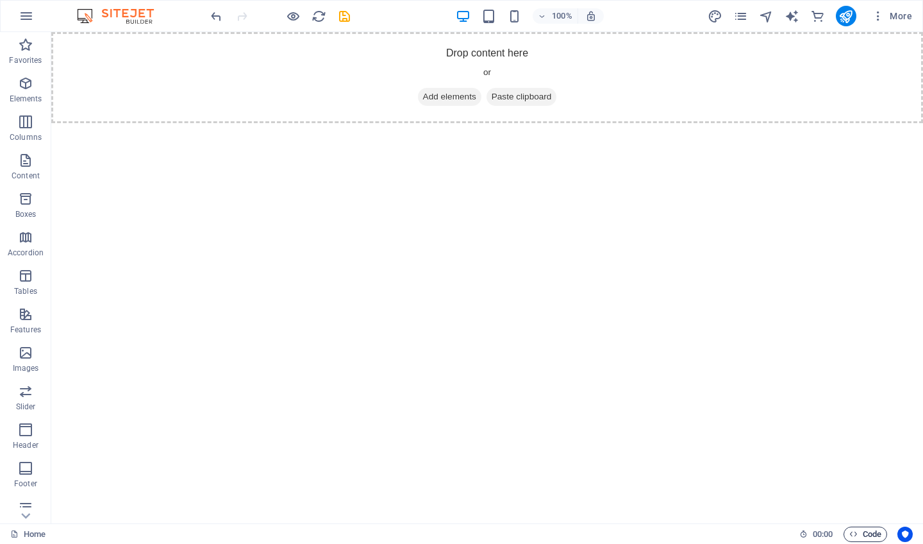
click at [863, 532] on span "Code" at bounding box center [865, 533] width 32 height 15
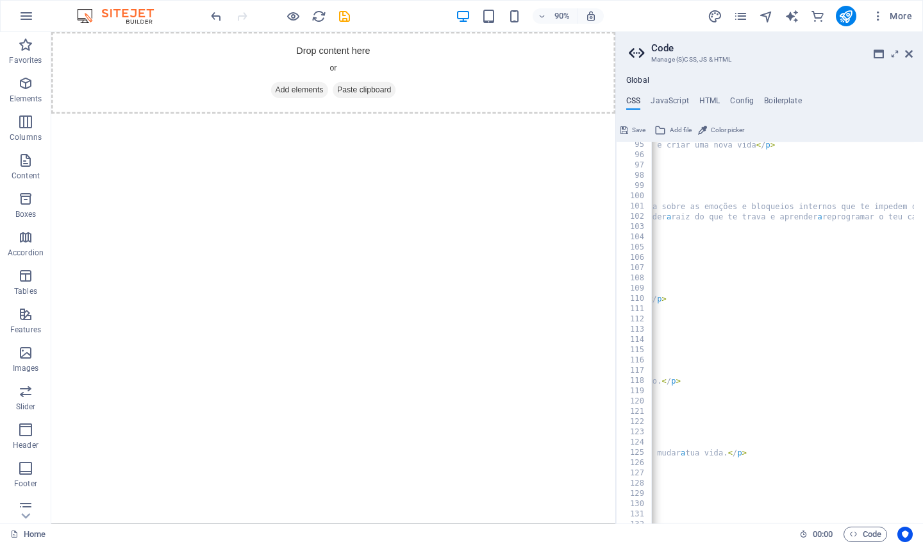
scroll to position [0, 406]
click at [722, 129] on span "Color picker" at bounding box center [727, 129] width 33 height 15
click at [701, 179] on div "< p > O Método Exclusivo para desbloquear traumas, libertar emoções e criar uma…" at bounding box center [580, 337] width 669 height 394
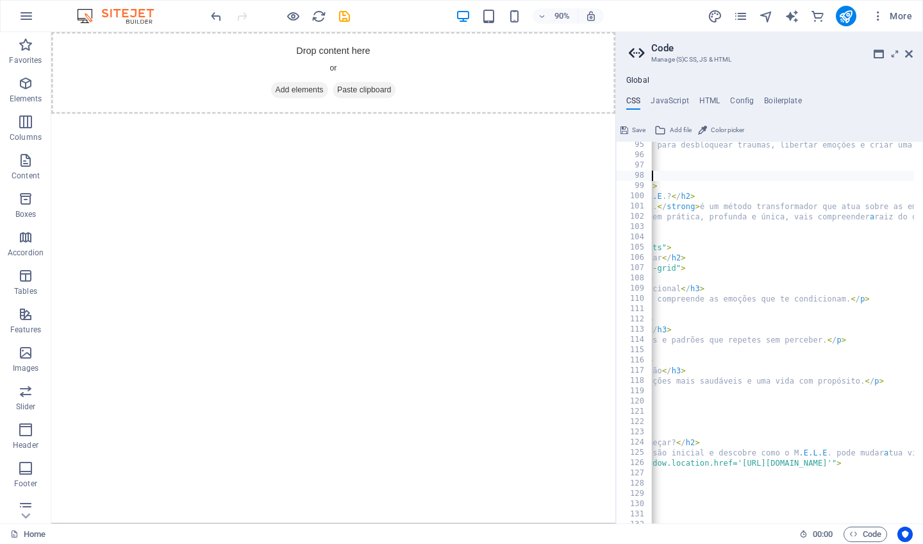
scroll to position [0, 120]
type textarea "<div class="container""
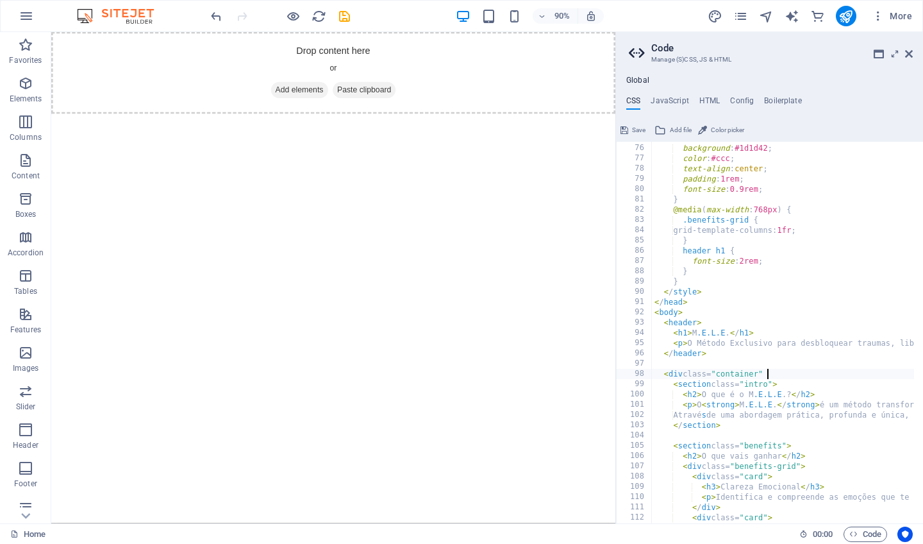
scroll to position [0, 0]
click at [677, 127] on span "Add file" at bounding box center [681, 129] width 22 height 15
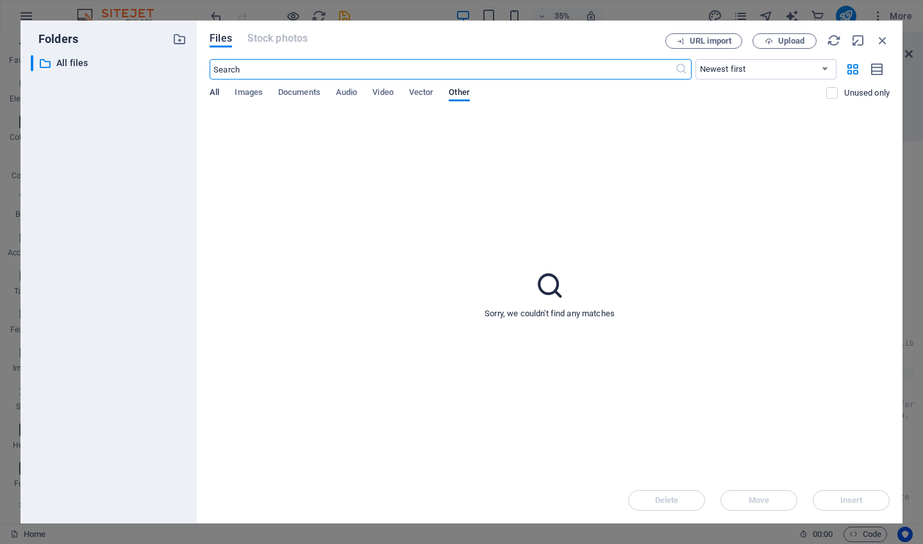
click at [213, 93] on span "All" at bounding box center [215, 94] width 10 height 18
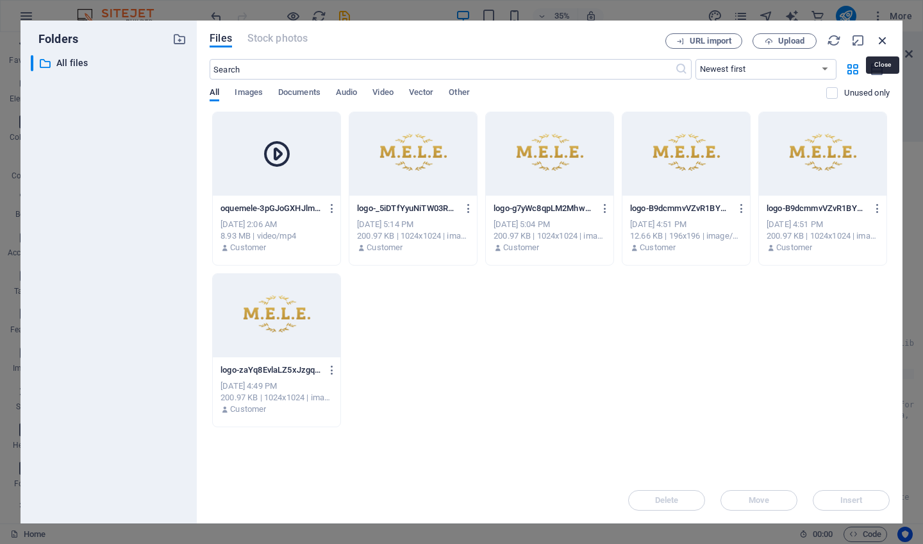
click at [887, 37] on icon "button" at bounding box center [883, 40] width 14 height 14
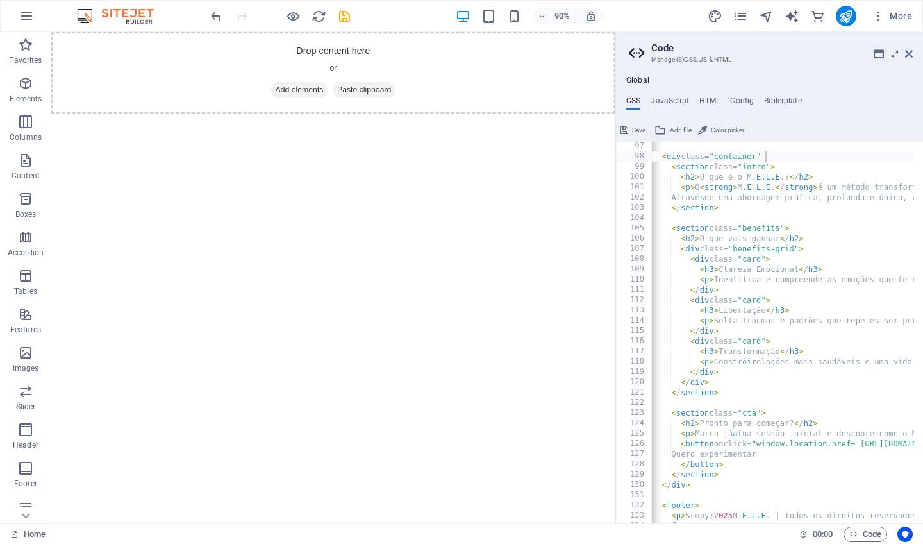
scroll to position [1022, 0]
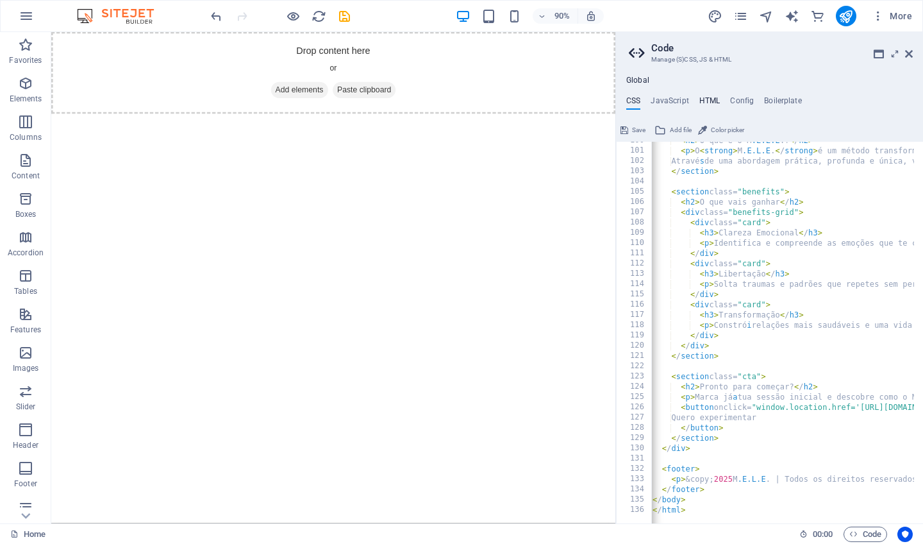
click at [706, 100] on h4 "HTML" at bounding box center [709, 103] width 21 height 14
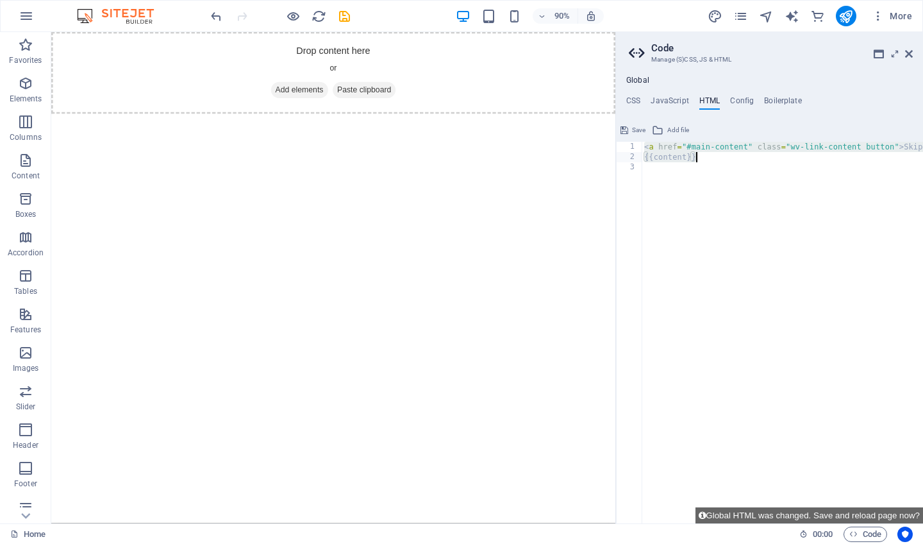
drag, startPoint x: 646, startPoint y: 147, endPoint x: 704, endPoint y: 160, distance: 60.4
click at [704, 160] on div "< a href = "#main-content" class = "wv-link-content button" > Skip to main cont…" at bounding box center [830, 339] width 377 height 394
click at [734, 159] on div "< a href = "#main-content" class = "wv-link-content button" > Skip to main cont…" at bounding box center [830, 339] width 377 height 394
paste textarea "</section>"
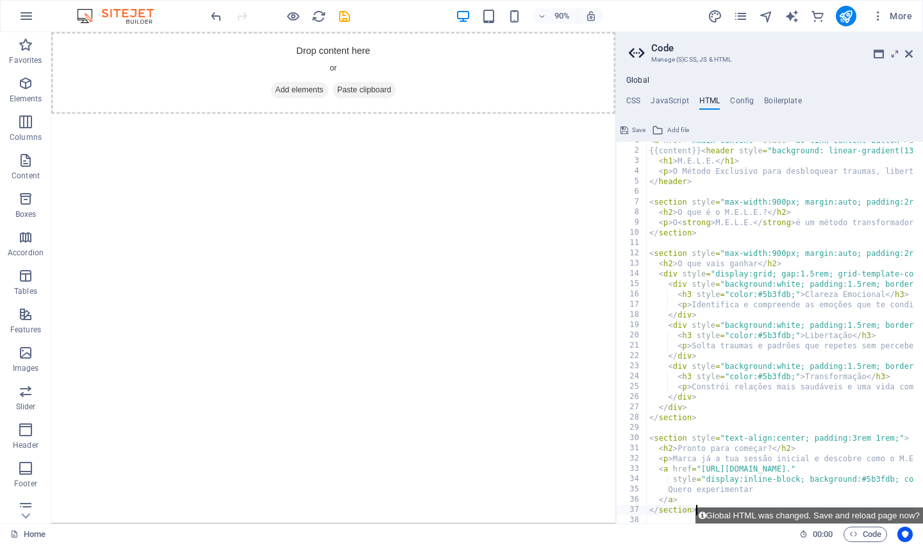
scroll to position [6, 0]
click at [875, 533] on span "Code" at bounding box center [865, 533] width 32 height 15
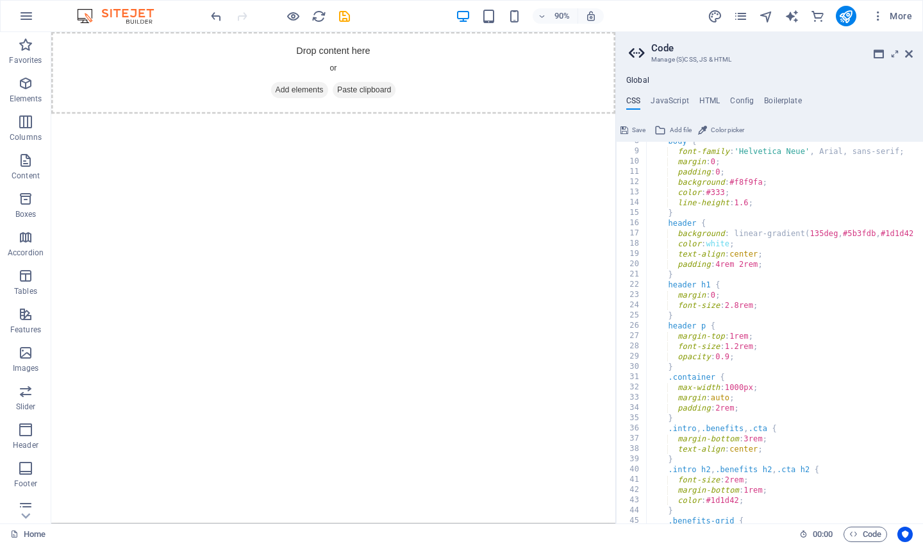
scroll to position [0, 0]
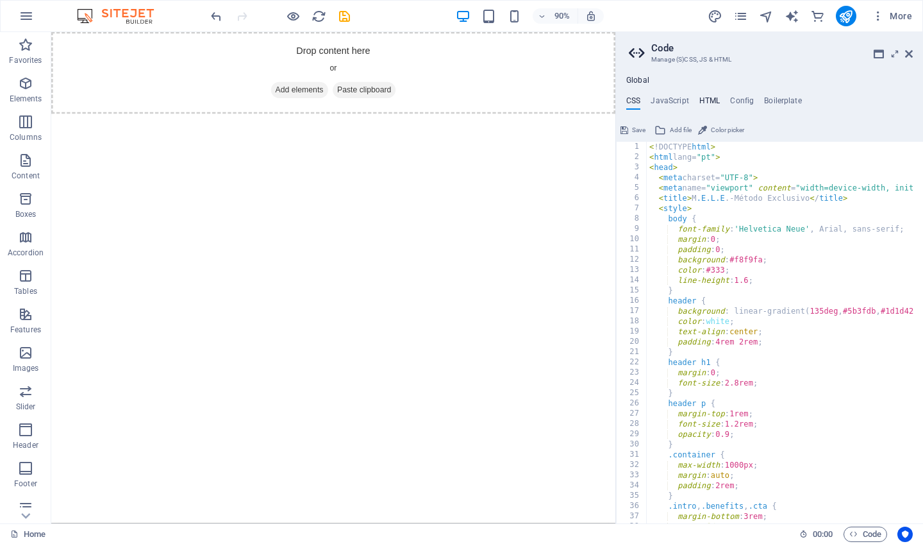
click at [710, 101] on h4 "HTML" at bounding box center [709, 103] width 21 height 14
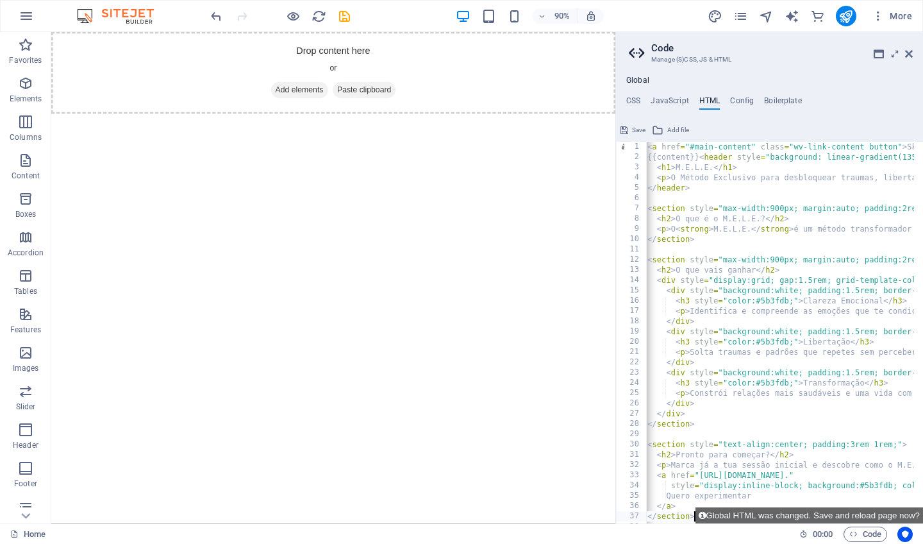
scroll to position [0, 2]
type textarea "<div style="background:white; padding:1.5rem; border-radius:12px; box-shadow:0 …"
click at [629, 46] on icon at bounding box center [638, 53] width 19 height 18
click at [638, 130] on span "Save" at bounding box center [638, 129] width 13 height 15
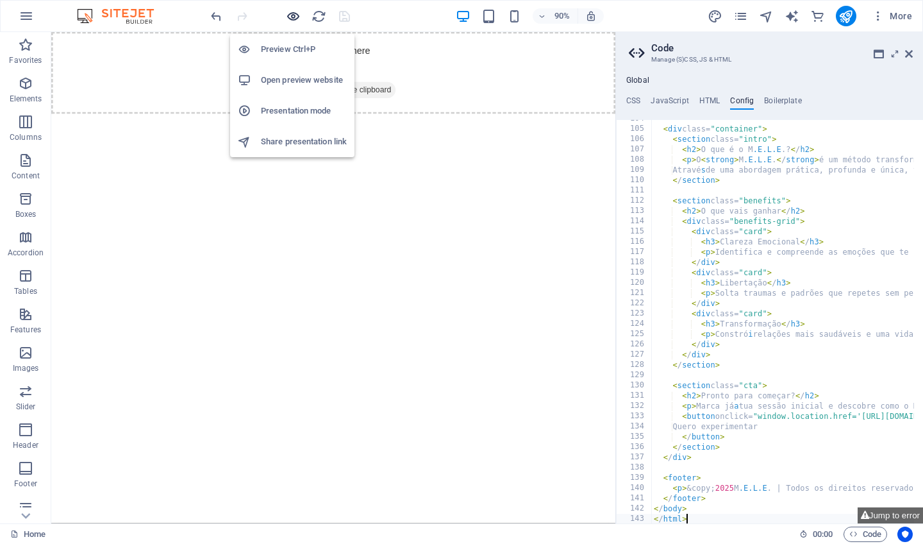
click at [296, 13] on icon "button" at bounding box center [293, 16] width 15 height 15
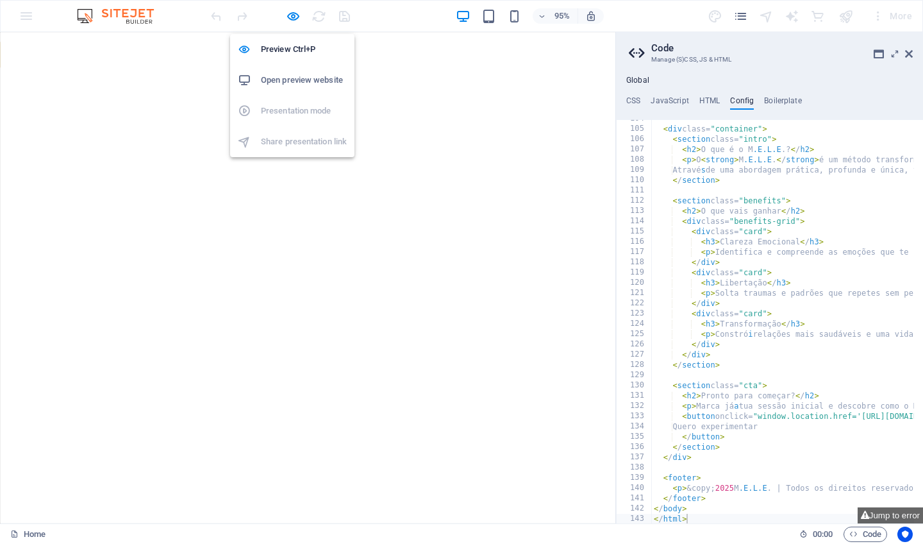
click at [302, 79] on h6 "Open preview website" at bounding box center [304, 79] width 86 height 15
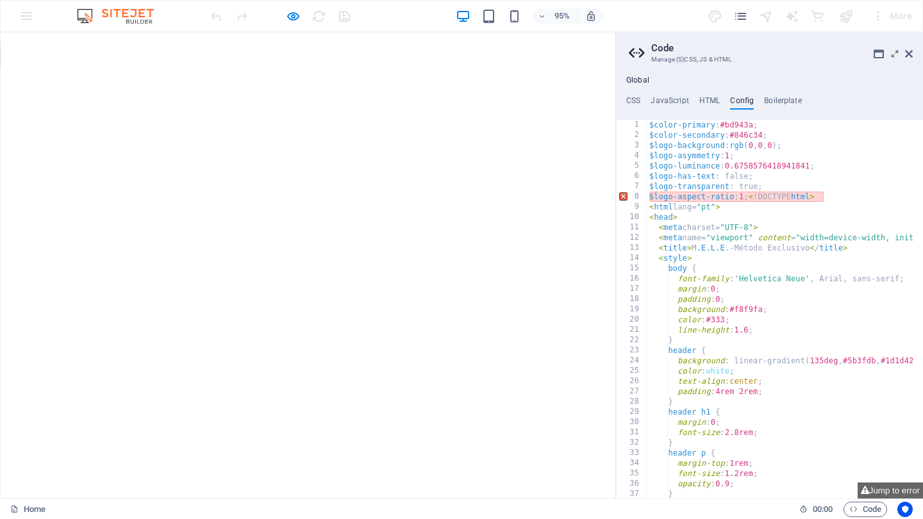
scroll to position [0, 0]
click at [292, 80] on h6 "Open preview website" at bounding box center [304, 79] width 86 height 15
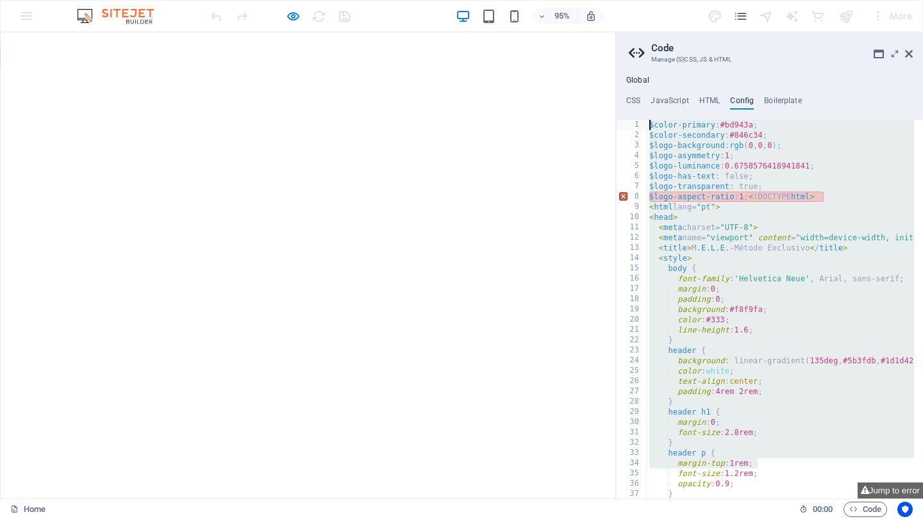
drag, startPoint x: 777, startPoint y: 461, endPoint x: 681, endPoint y: 58, distance: 413.9
click at [681, 58] on aside "Code Manage (S)CSS, JS & HTML Global CSS JavaScript HTML Config Boilerplate <di…" at bounding box center [769, 265] width 308 height 467
type textarea "$color-primary: #bd943a; $color-secondary: #846c34;"
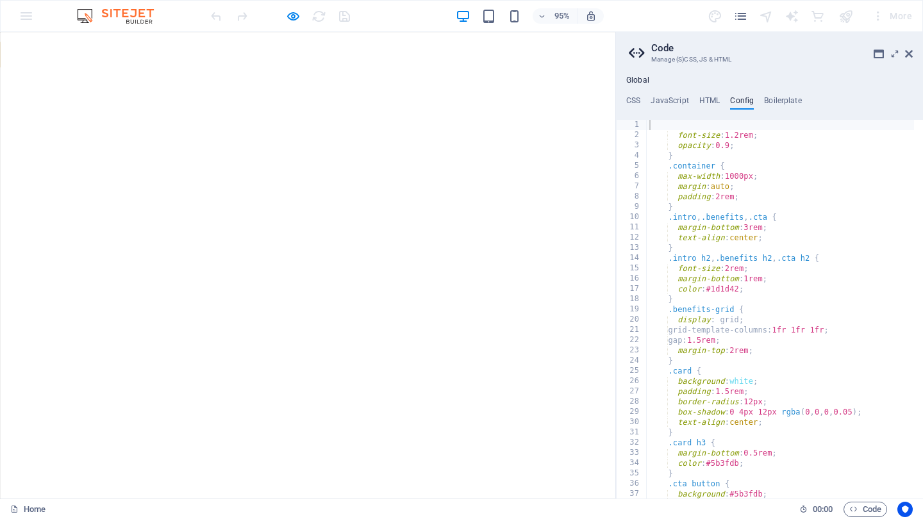
click at [779, 502] on div "Home" at bounding box center [399, 509] width 779 height 15
click at [908, 53] on icon at bounding box center [909, 54] width 8 height 10
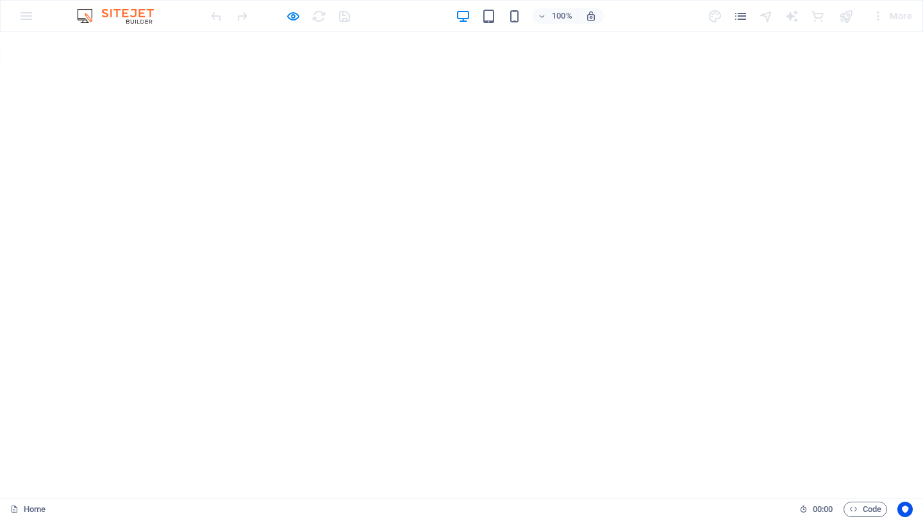
click at [25, 15] on div "100% More" at bounding box center [462, 16] width 922 height 31
click at [292, 17] on icon "button" at bounding box center [293, 16] width 15 height 15
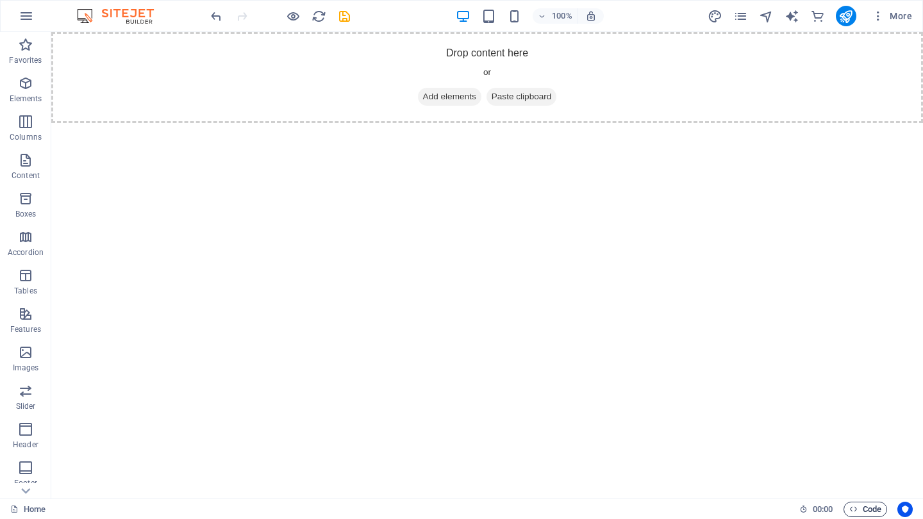
click at [860, 506] on span "Code" at bounding box center [865, 509] width 32 height 15
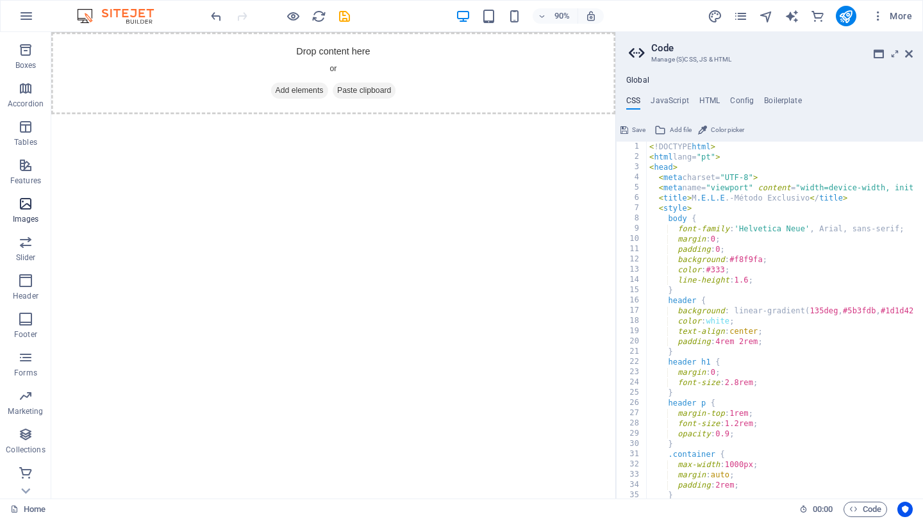
scroll to position [149, 0]
click at [26, 358] on icon "button" at bounding box center [25, 357] width 15 height 15
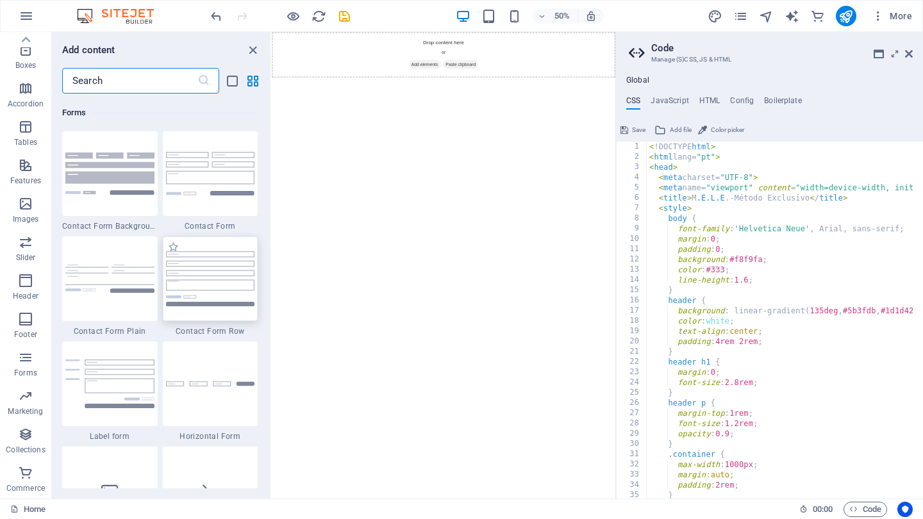
scroll to position [9359, 0]
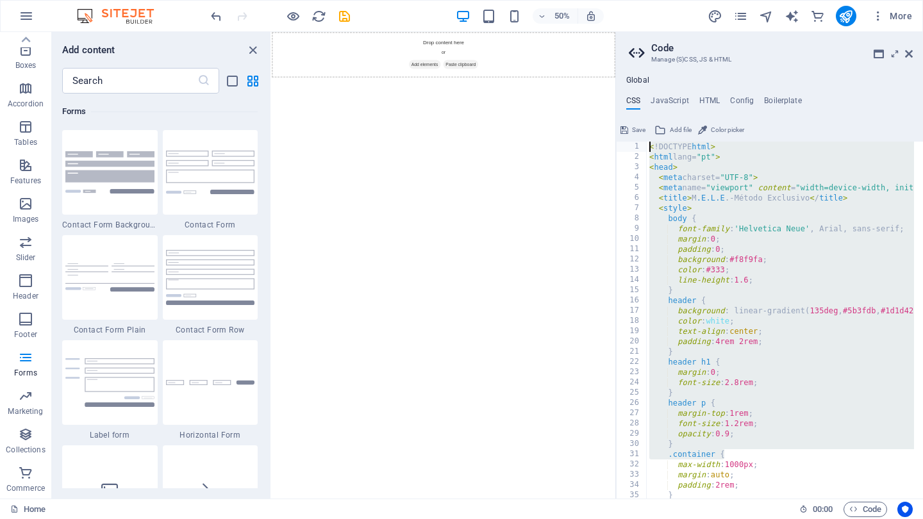
drag, startPoint x: 788, startPoint y: 455, endPoint x: 647, endPoint y: 101, distance: 381.3
click at [647, 101] on div "CSS JavaScript HTML Config Boilerplate .container { 1 2 3 4 5 6 7 8 9 10 11 12 …" at bounding box center [769, 297] width 307 height 403
type textarea "<!DOCTYPE html> <html lang="pt">"
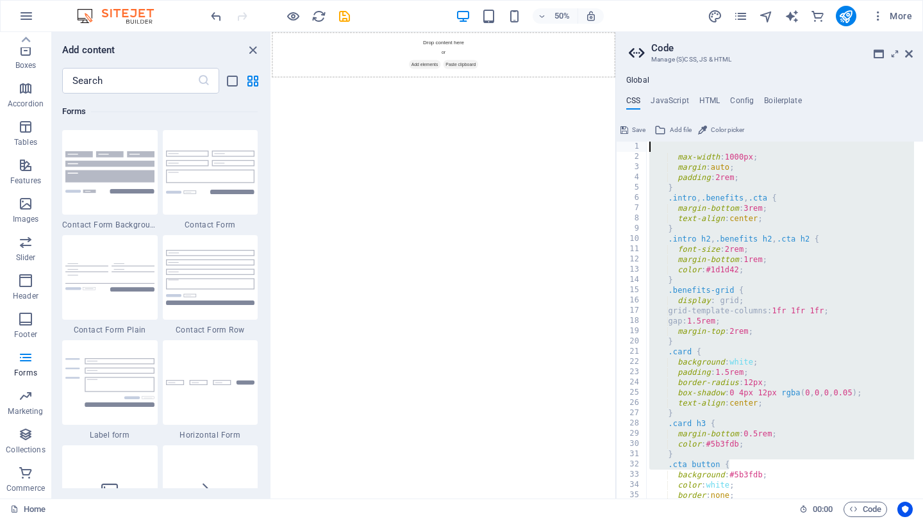
drag, startPoint x: 762, startPoint y: 460, endPoint x: 674, endPoint y: 28, distance: 440.9
click at [674, 32] on div "Home Favorites Elements Columns Content Boxes Accordion Tables Features Images …" at bounding box center [461, 265] width 923 height 467
type textarea "max-width: 1000px;"
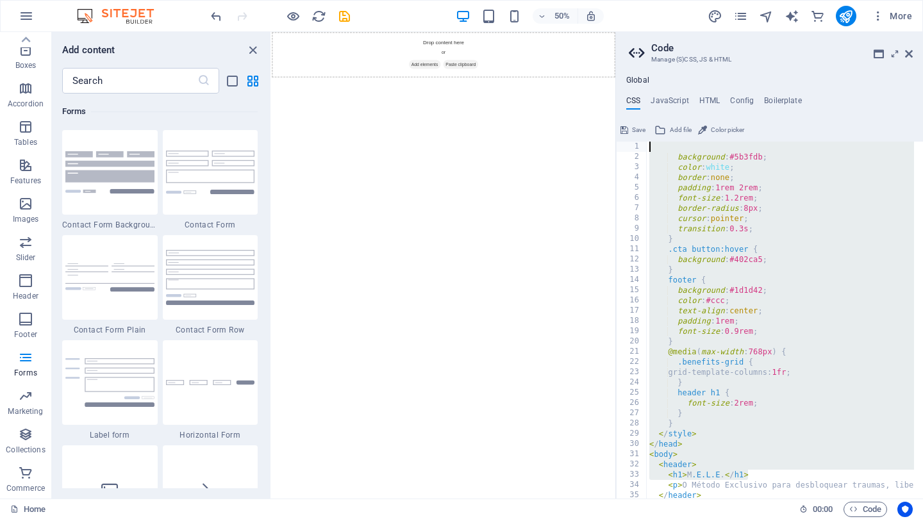
drag, startPoint x: 760, startPoint y: 476, endPoint x: 663, endPoint y: 44, distance: 442.9
click at [663, 44] on aside "Code Manage (S)CSS, JS & HTML Global CSS JavaScript HTML Config Boilerplate 1 2…" at bounding box center [769, 265] width 308 height 467
type textarea "background: #5b3fdb;"
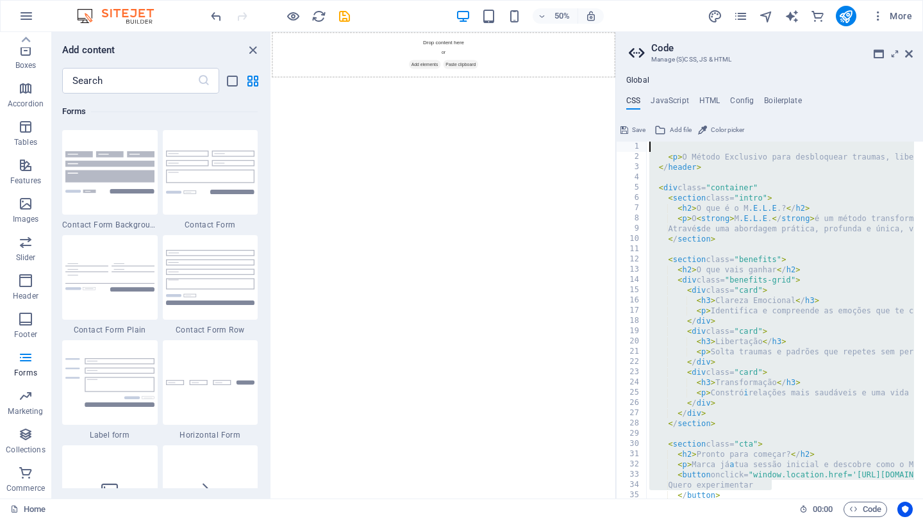
drag, startPoint x: 778, startPoint y: 486, endPoint x: 651, endPoint y: 28, distance: 475.6
click at [651, 32] on div "Home Favorites Elements Columns Content Boxes Accordion Tables Features Images …" at bounding box center [461, 265] width 923 height 467
type textarea "<p>O Método Exclusivo para desbloquear traumas, libertar emoções e criar uma no…"
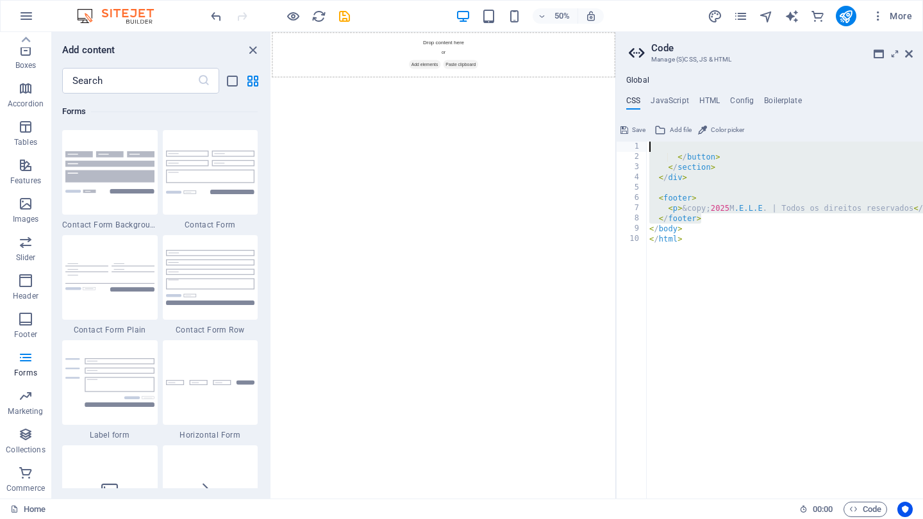
drag, startPoint x: 704, startPoint y: 222, endPoint x: 657, endPoint y: 144, distance: 91.1
click at [657, 144] on div "< / button > < / section > < / div > < footer > < p > &copy; 2025 M .E.L.E . | …" at bounding box center [795, 326] width 297 height 369
type textarea "</button>"
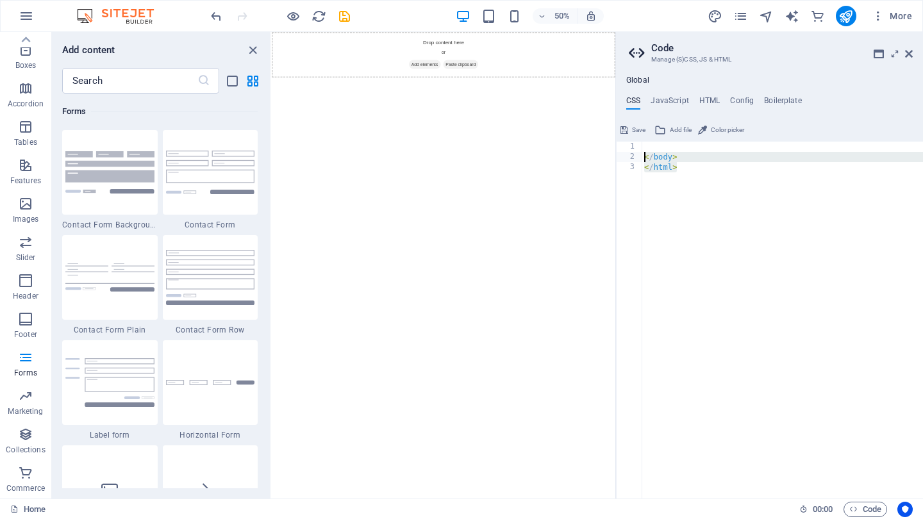
drag, startPoint x: 694, startPoint y: 179, endPoint x: 640, endPoint y: 146, distance: 63.7
click at [640, 146] on div "1 2 3 < / body > < / html > ההההההההההההההההההההההההההההההההההההההההההההההההההה…" at bounding box center [769, 320] width 307 height 357
type textarea "</body>"
click at [676, 96] on h4 "JavaScript" at bounding box center [670, 103] width 38 height 14
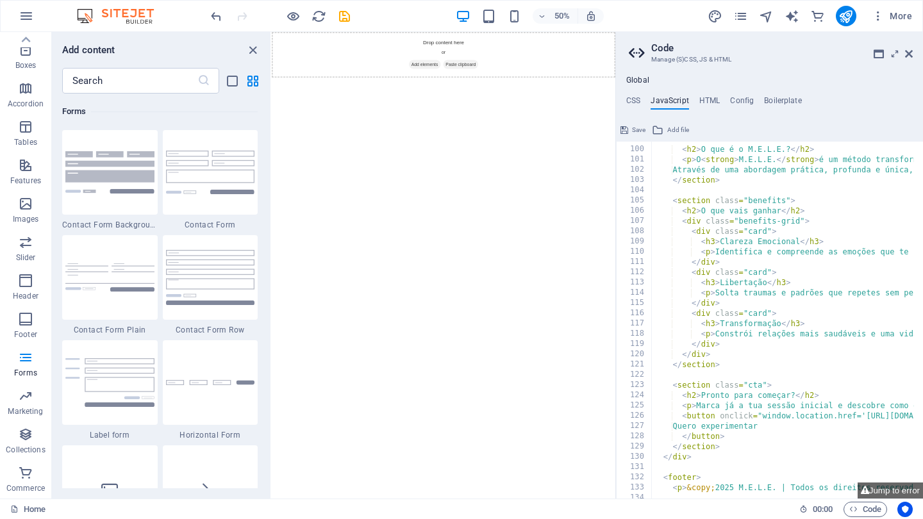
scroll to position [1013, 0]
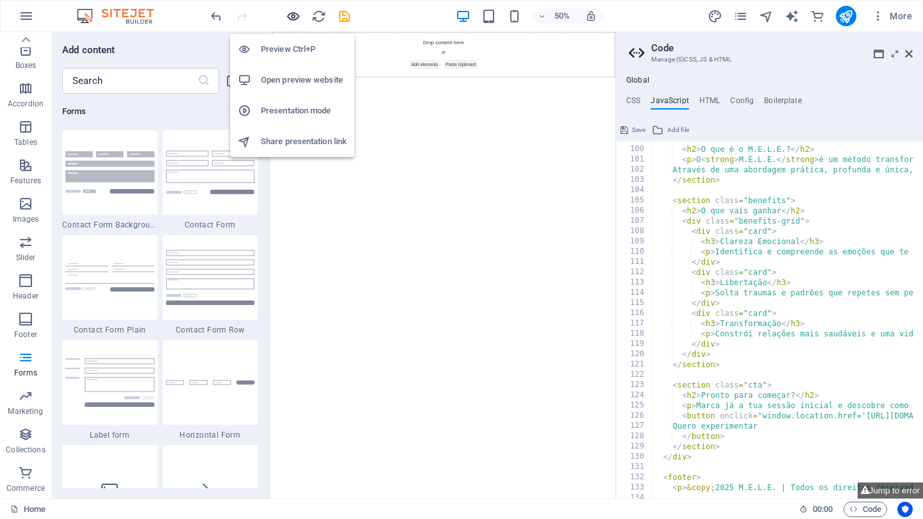
click at [294, 15] on icon "button" at bounding box center [293, 16] width 15 height 15
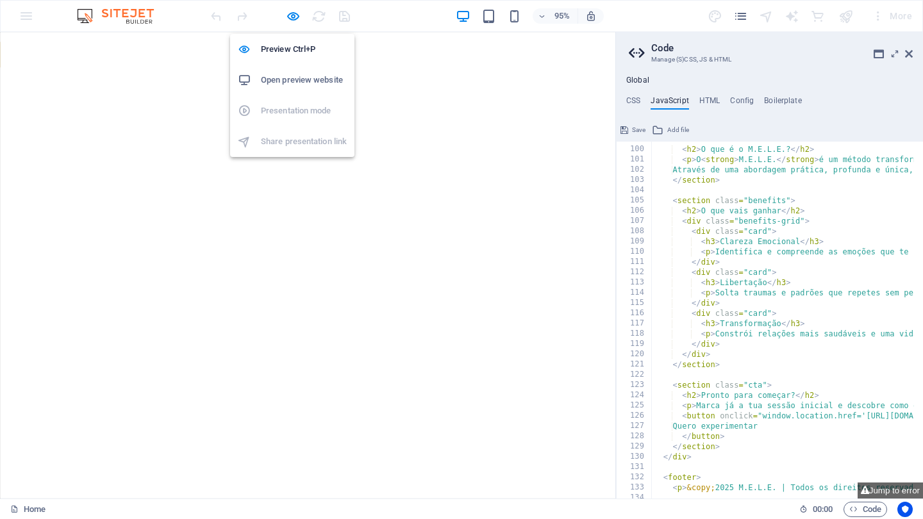
click at [292, 79] on h6 "Open preview website" at bounding box center [304, 79] width 86 height 15
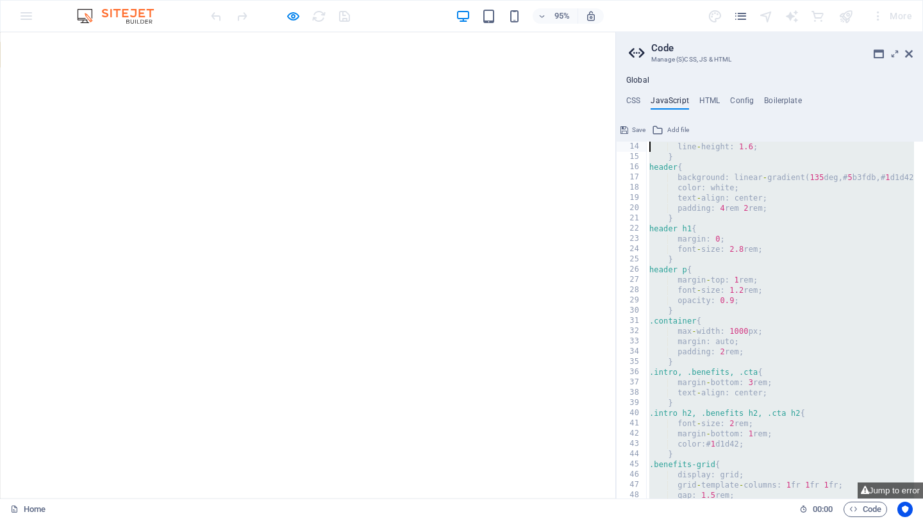
scroll to position [0, 0]
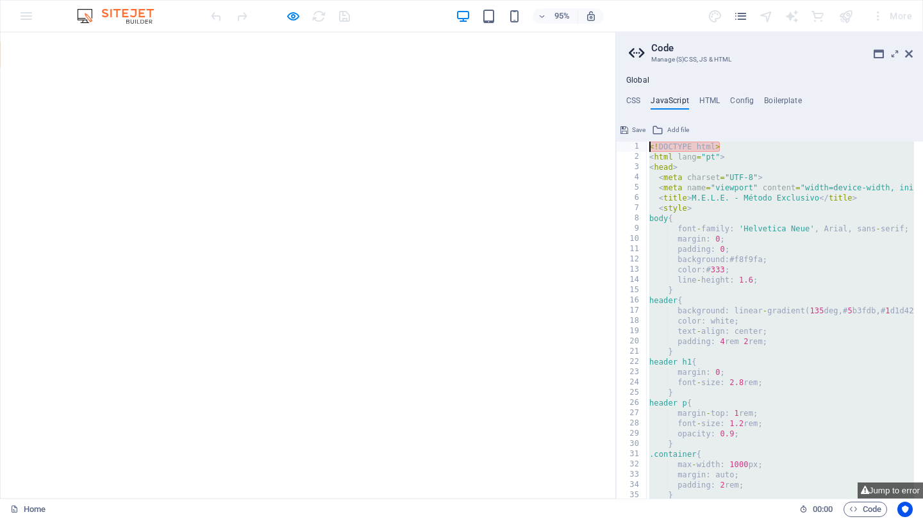
drag, startPoint x: 754, startPoint y: 477, endPoint x: 644, endPoint y: 94, distance: 398.1
click at [644, 94] on div "Global CSS JavaScript HTML Config Boilerplate 1 ההההההההההההההההההההההההההההההה…" at bounding box center [769, 287] width 307 height 423
type textarea "<!DOCTYPE html> <html lang="pt">"
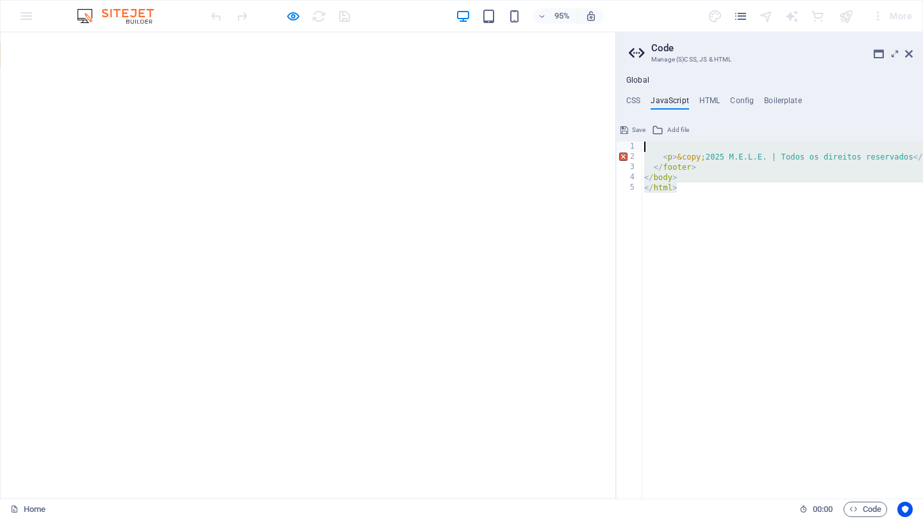
drag, startPoint x: 703, startPoint y: 193, endPoint x: 647, endPoint y: 144, distance: 74.5
click at [647, 144] on div "< p > &copy; 2025 M.E.L.E. | Todos os direitos reservados </ p > </ footer > </…" at bounding box center [790, 326] width 297 height 369
type textarea "<p>&copy; 2025 M.E.L.E. | Todos os direitos reservados</p>"
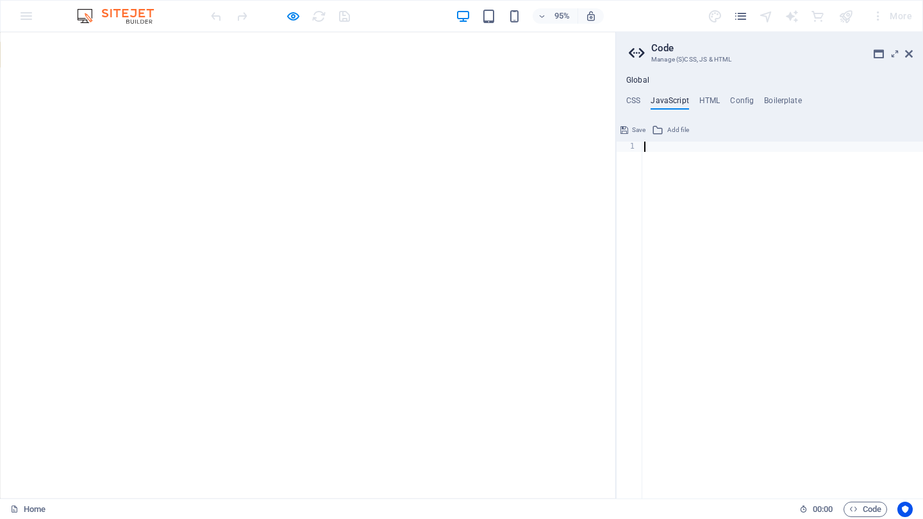
click at [710, 95] on div "Global CSS JavaScript HTML Config Boilerplate 1 ההההההההההההההההההההההההההההההה…" at bounding box center [769, 287] width 307 height 423
click at [704, 101] on h4 "HTML" at bounding box center [709, 103] width 21 height 14
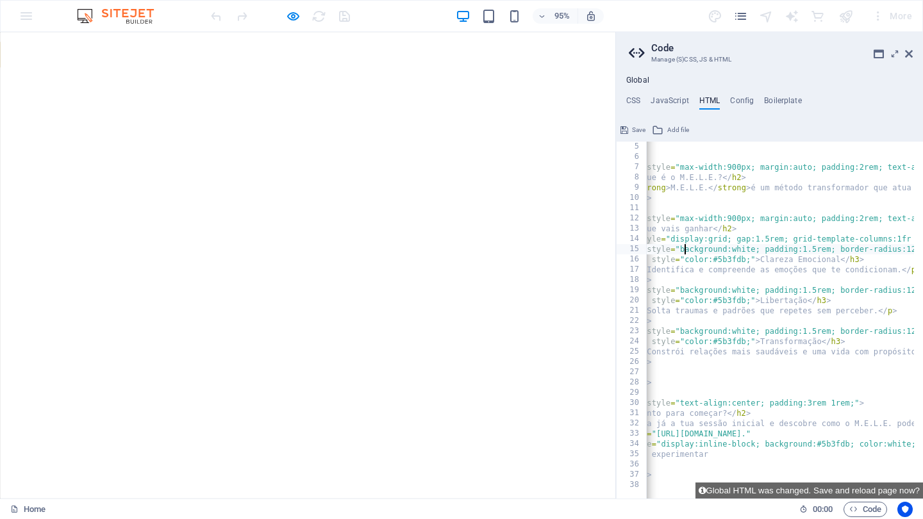
scroll to position [0, 45]
click at [292, 15] on icon "button" at bounding box center [293, 16] width 15 height 15
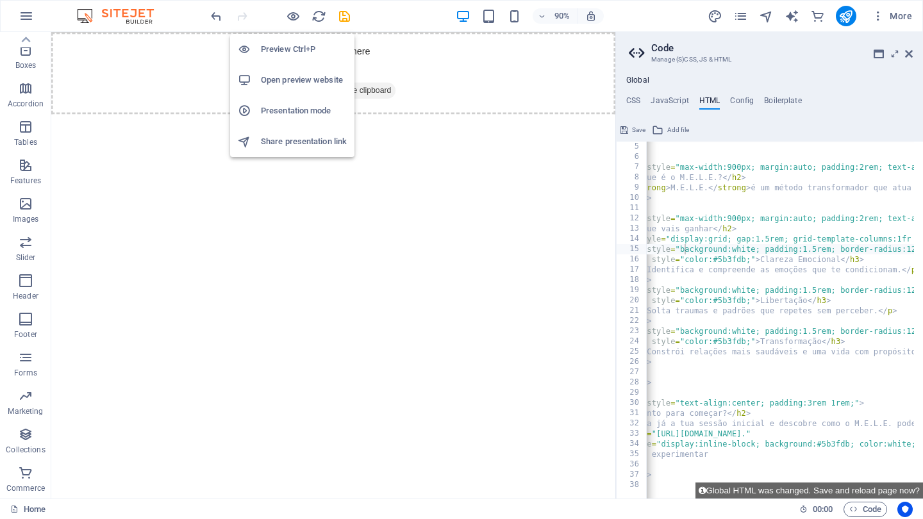
click at [292, 76] on h6 "Open preview website" at bounding box center [304, 79] width 86 height 15
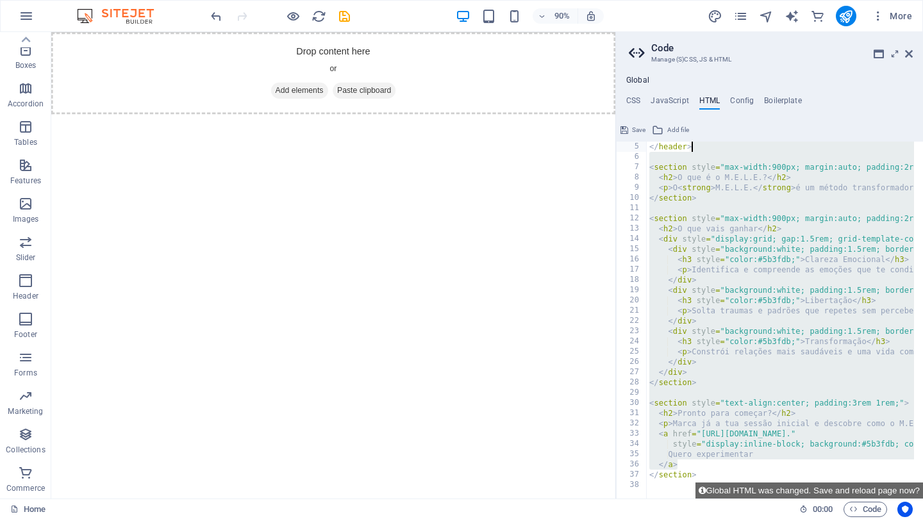
scroll to position [0, 0]
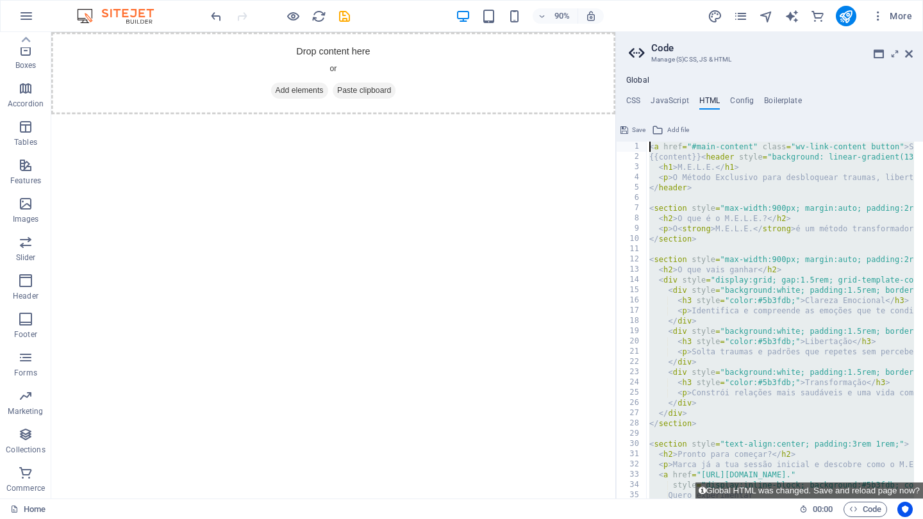
drag, startPoint x: 734, startPoint y: 469, endPoint x: 636, endPoint y: 122, distance: 360.4
click at [636, 122] on div "</a> 1 2 3 4 5 6 7 8 9 10 11 12 13 14 15 16 17 18 19 20 21 22 23 24 25 26 27 28…" at bounding box center [769, 309] width 307 height 379
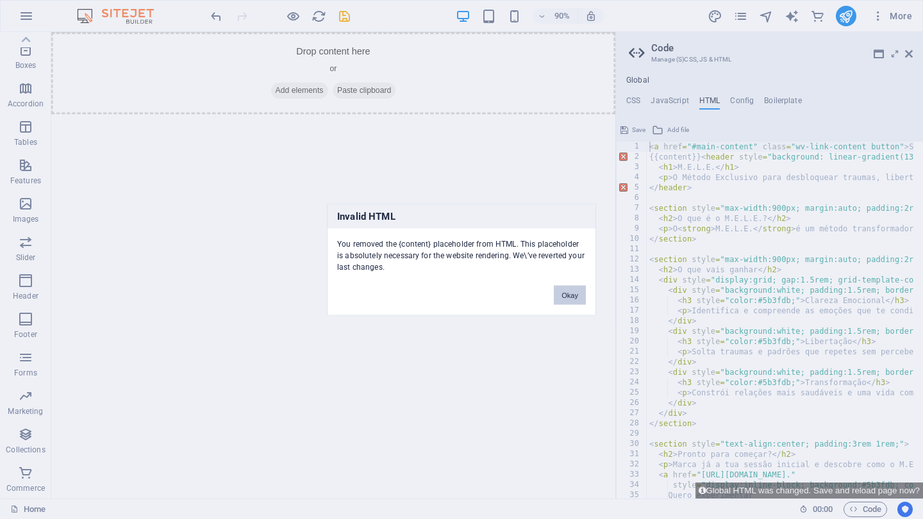
click at [563, 296] on button "Okay" at bounding box center [570, 295] width 32 height 19
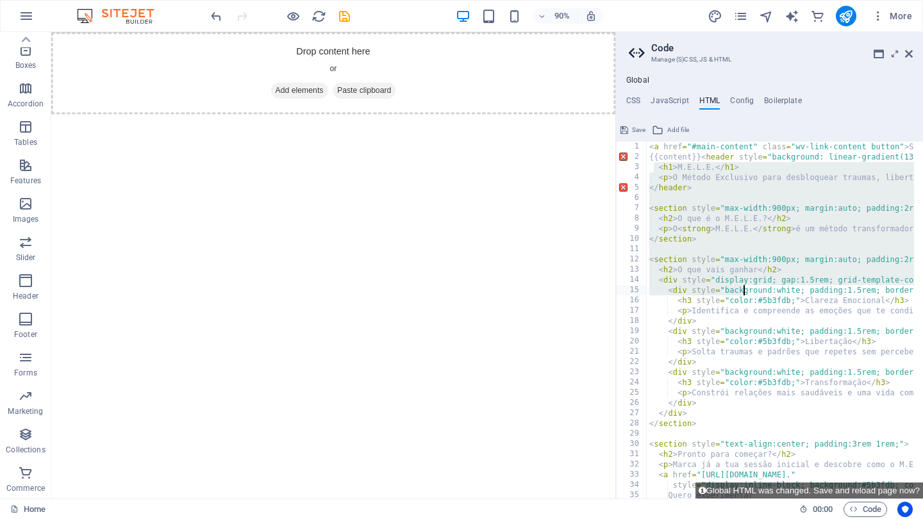
scroll to position [41, 0]
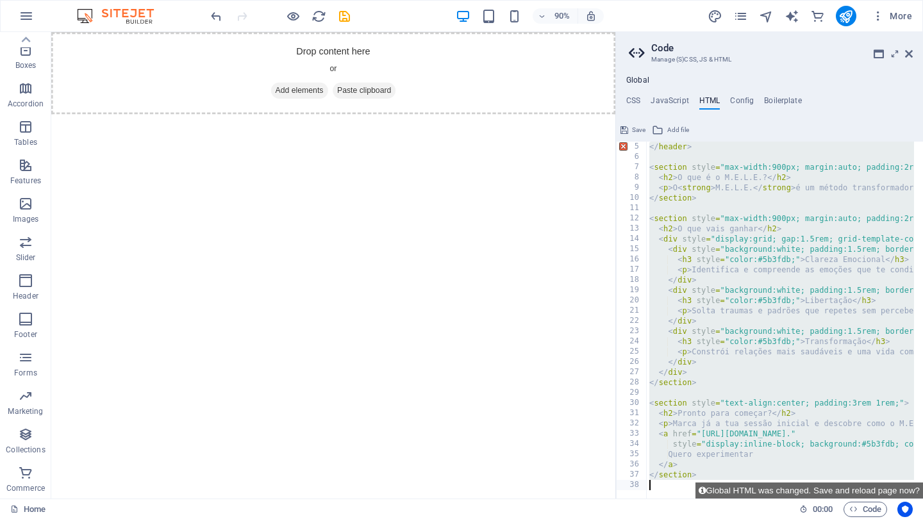
drag, startPoint x: 654, startPoint y: 169, endPoint x: 813, endPoint y: 519, distance: 384.4
click at [813, 499] on div "Home Favorites Elements Columns Content Boxes Accordion Tables Features Images …" at bounding box center [461, 265] width 923 height 467
type textarea "</section>"
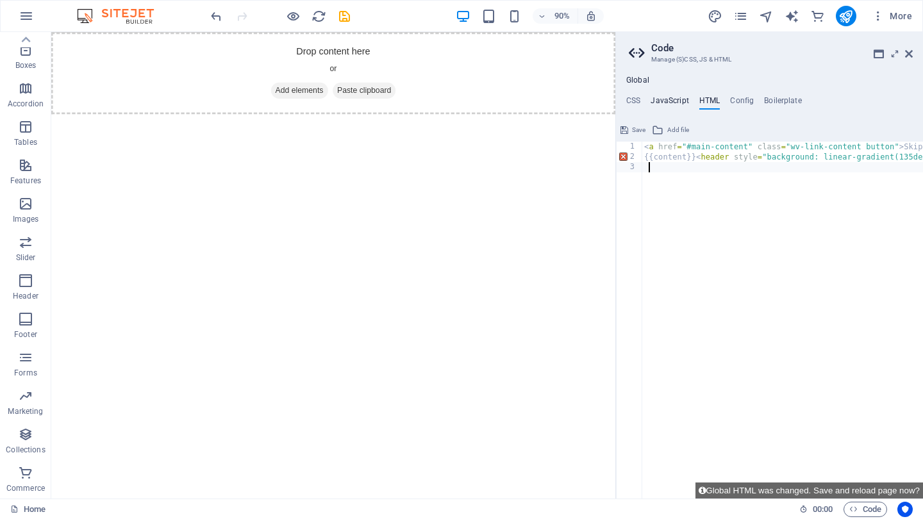
click at [667, 101] on h4 "JavaScript" at bounding box center [670, 103] width 38 height 14
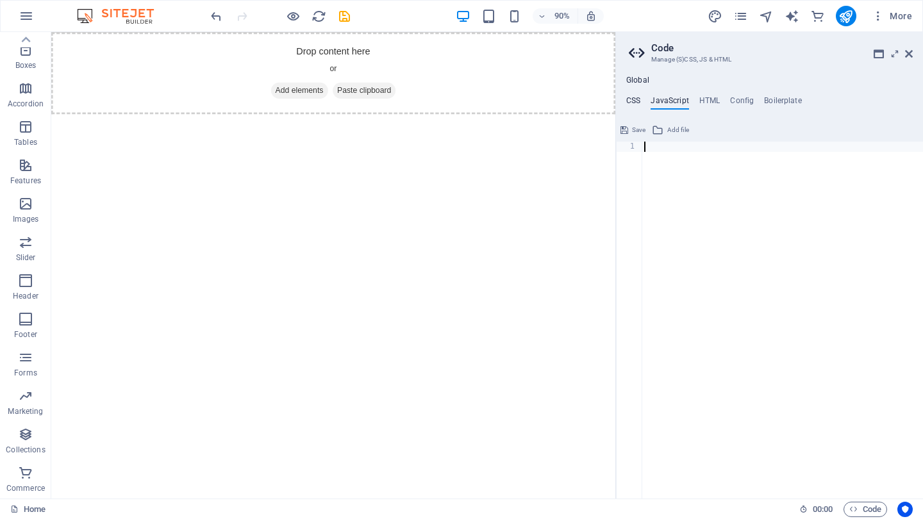
click at [632, 99] on h4 "CSS" at bounding box center [633, 103] width 14 height 14
click at [739, 99] on h4 "Config" at bounding box center [742, 103] width 24 height 14
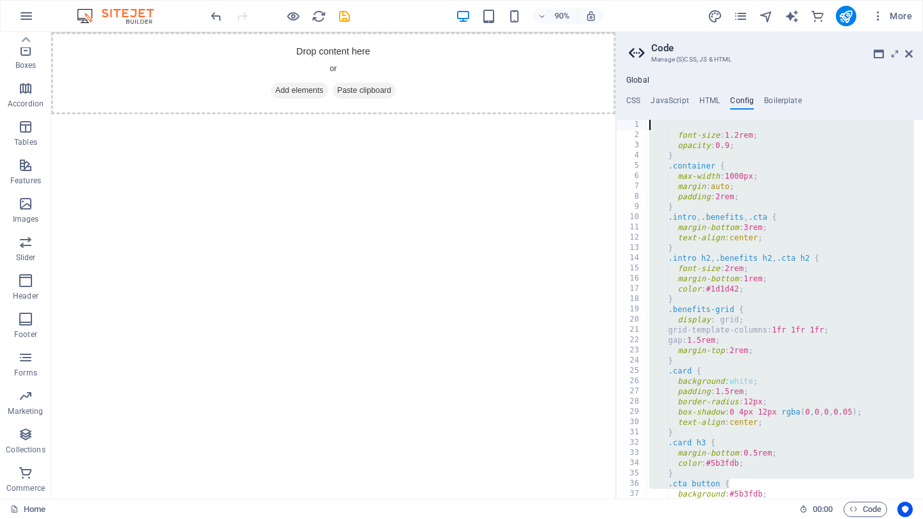
drag, startPoint x: 768, startPoint y: 479, endPoint x: 625, endPoint y: 82, distance: 422.4
click at [625, 82] on div "Global CSS JavaScript HTML Config Boilerplate 1 ההההההההההההההההההההההההההההההה…" at bounding box center [769, 287] width 307 height 423
type textarea "font-size: 1.2rem;"
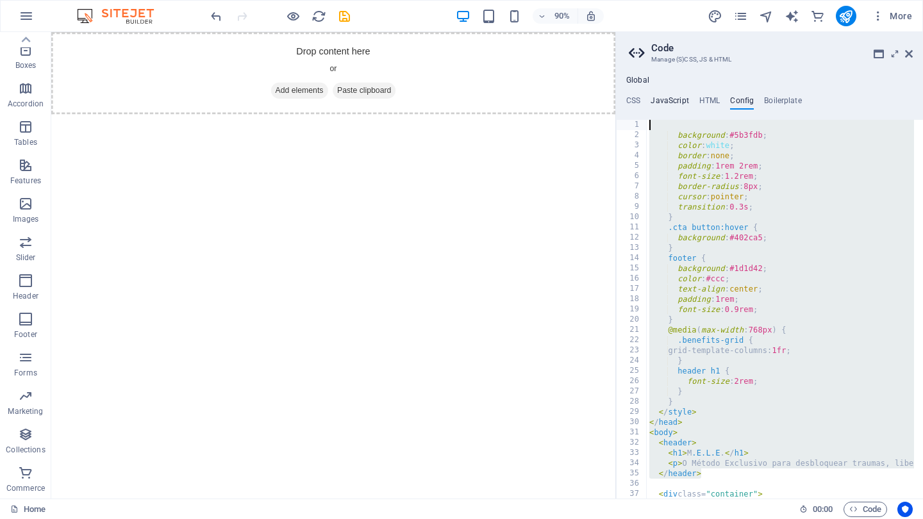
drag, startPoint x: 720, startPoint y: 478, endPoint x: 663, endPoint y: 102, distance: 379.9
click at [663, 102] on div "CSS JavaScript HTML Config Boilerplate 1 הההההההההההההההההההההההההההההההההההההה…" at bounding box center [769, 297] width 307 height 403
type textarea "background: #5b3fdb;"
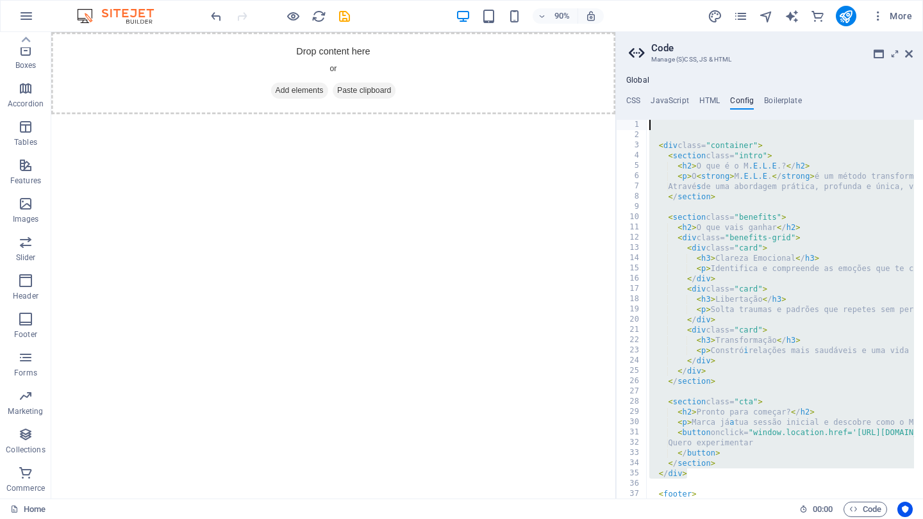
drag, startPoint x: 737, startPoint y: 471, endPoint x: 669, endPoint y: 119, distance: 358.3
click at [669, 119] on div "CSS JavaScript HTML Config Boilerplate 1 הההההההההההההההההההההההההההההההההההההה…" at bounding box center [769, 297] width 307 height 403
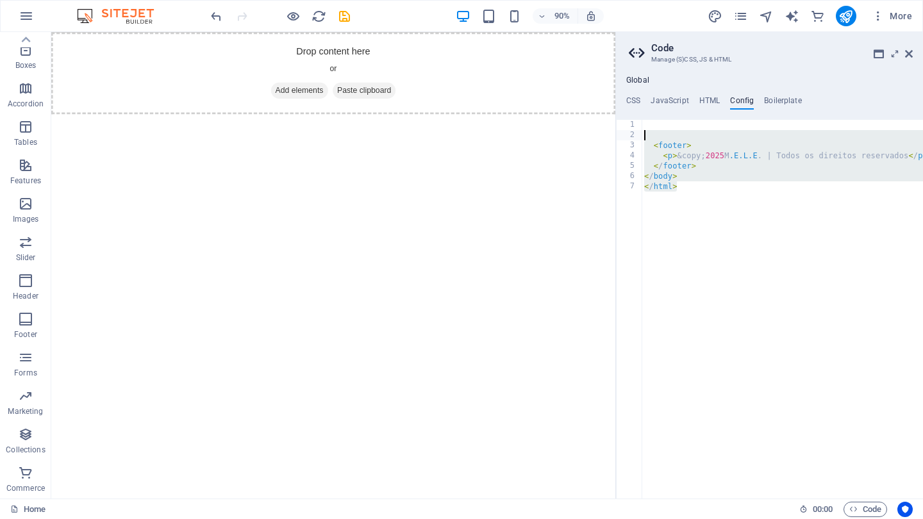
drag, startPoint x: 706, startPoint y: 190, endPoint x: 651, endPoint y: 129, distance: 82.6
click at [651, 129] on div "< footer > < p > &copy; 2025 M .E.L.E . | Todos os direitos reservados < / p > …" at bounding box center [790, 315] width 297 height 391
type textarea "<footer>"
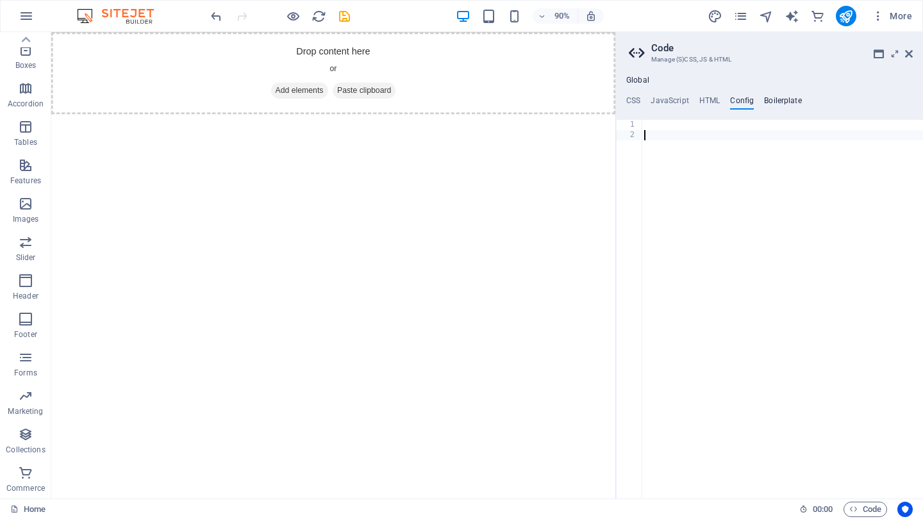
click at [781, 99] on h4 "Boilerplate" at bounding box center [783, 103] width 38 height 14
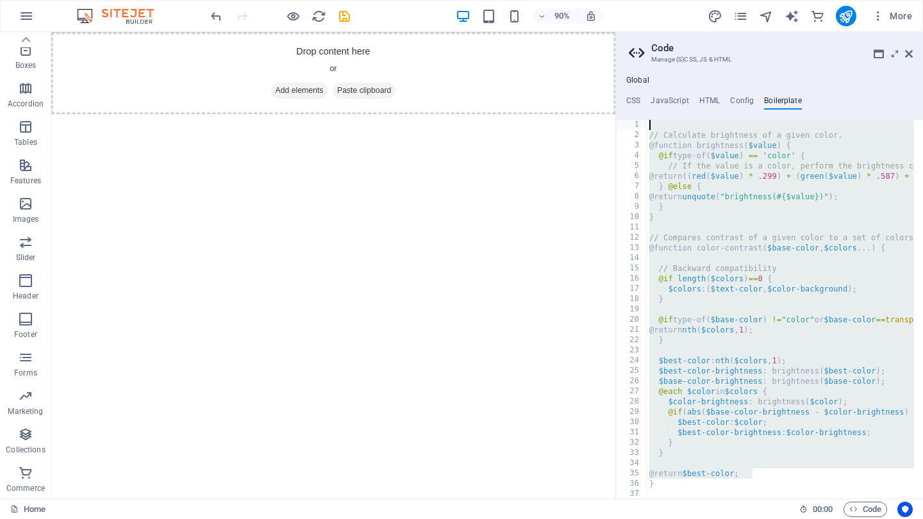
drag, startPoint x: 774, startPoint y: 478, endPoint x: 651, endPoint y: 120, distance: 378.3
drag, startPoint x: 769, startPoint y: 471, endPoint x: 654, endPoint y: 131, distance: 359.4
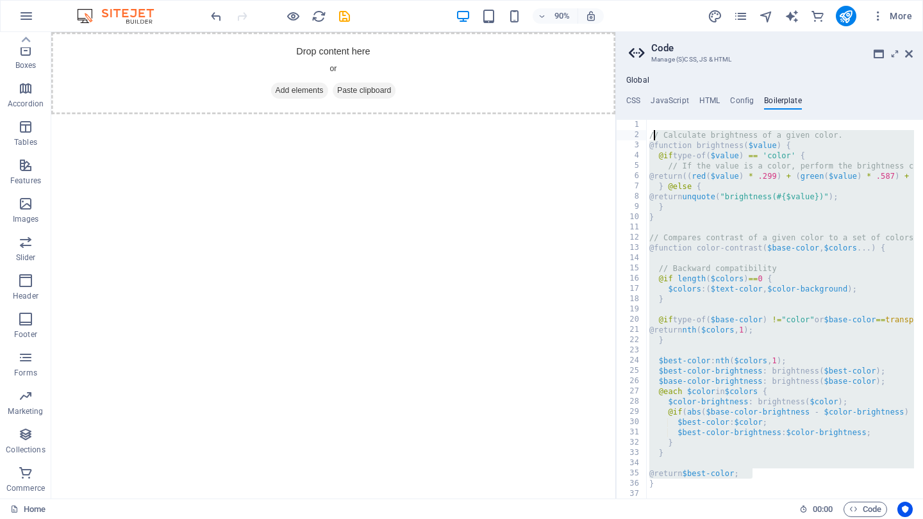
type textarea "// Calculate brightness of a given color. @function brightness($value) {"
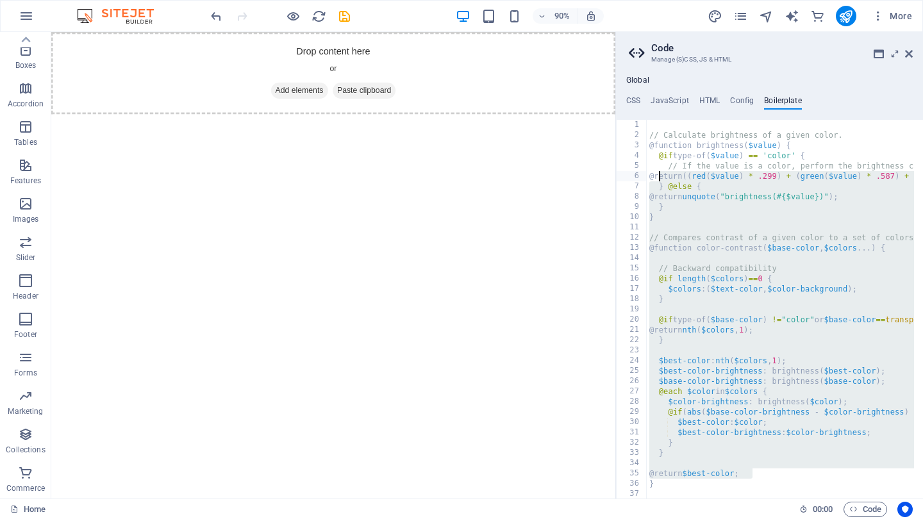
drag, startPoint x: 759, startPoint y: 476, endPoint x: 661, endPoint y: 175, distance: 316.2
type textarea "@return ((red($value) * .299) + (green($value) * .587) + (blue($value) * .114))…"
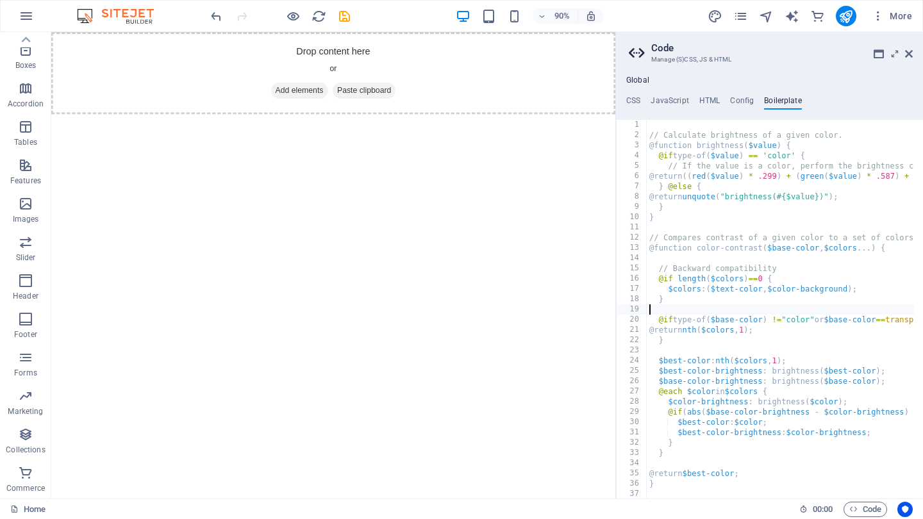
click at [591, 123] on html "Skip to main content Drop content here or Add elements Paste clipboard" at bounding box center [364, 77] width 627 height 91
type textarea "}"
click at [906, 54] on icon at bounding box center [909, 54] width 8 height 10
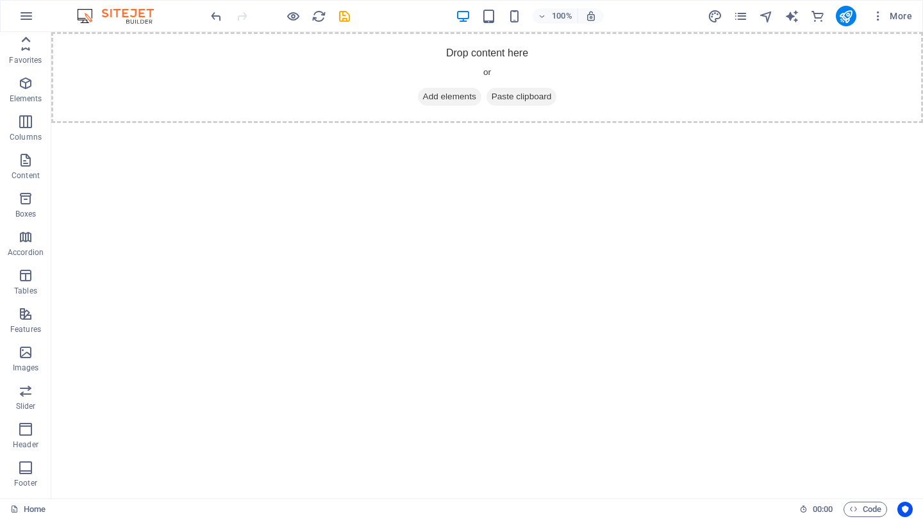
scroll to position [0, 0]
click at [28, 12] on icon "button" at bounding box center [26, 15] width 15 height 15
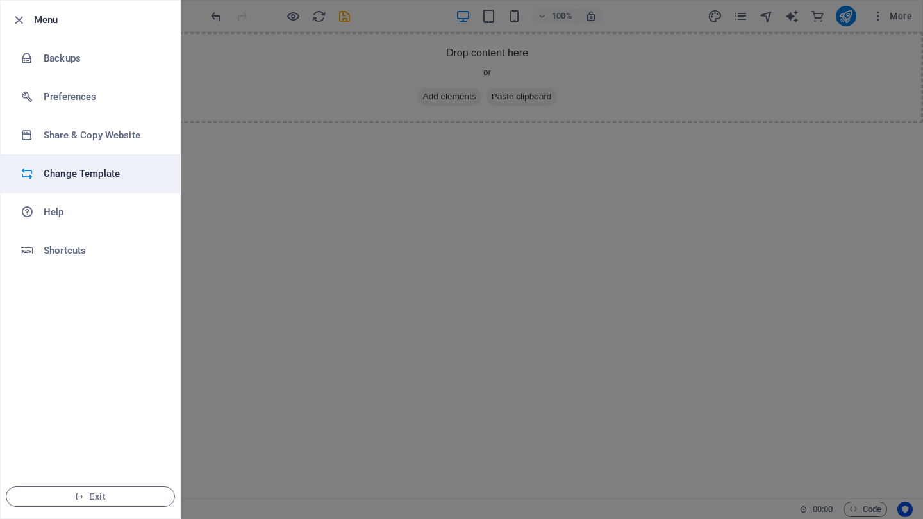
click at [75, 167] on h6 "Change Template" at bounding box center [103, 173] width 119 height 15
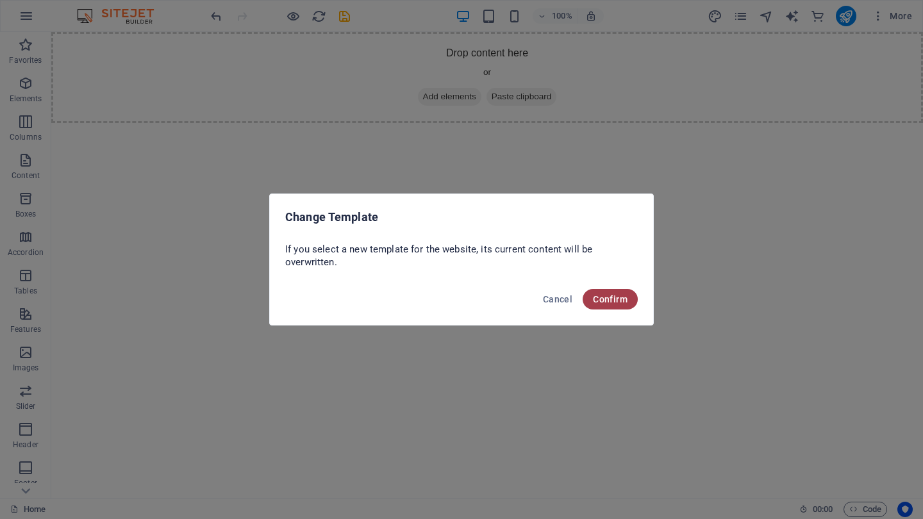
click at [604, 297] on span "Confirm" at bounding box center [610, 299] width 35 height 10
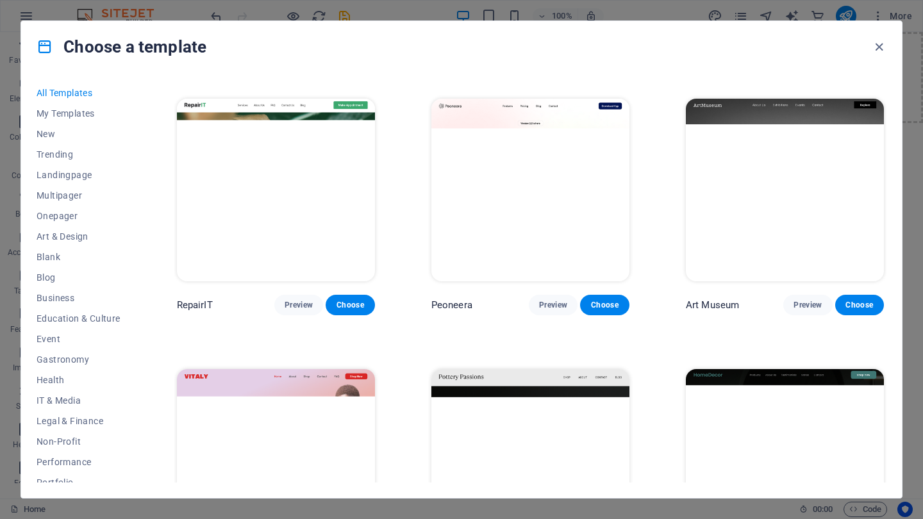
scroll to position [129, 0]
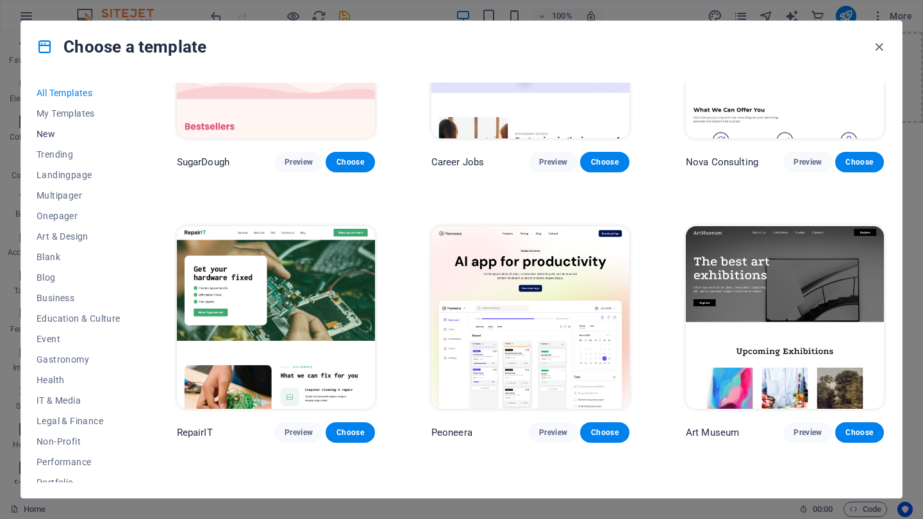
click at [45, 134] on span "New" at bounding box center [79, 134] width 84 height 10
click at [47, 134] on span "New" at bounding box center [79, 134] width 84 height 10
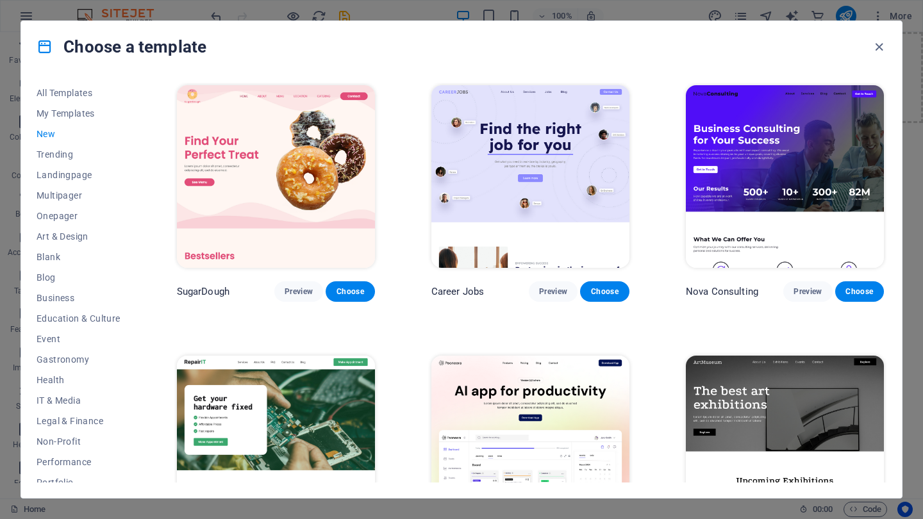
scroll to position [0, 0]
click at [878, 46] on icon "button" at bounding box center [879, 47] width 15 height 15
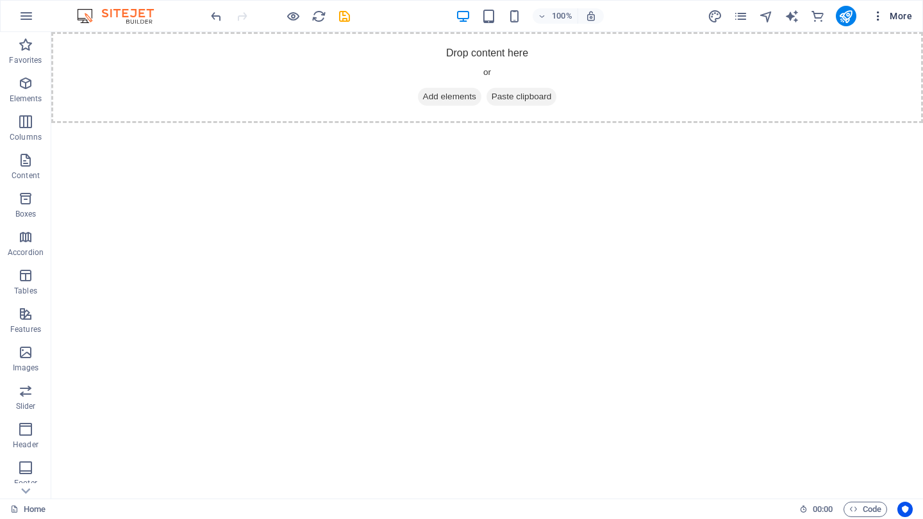
click at [903, 19] on span "More" at bounding box center [892, 16] width 40 height 13
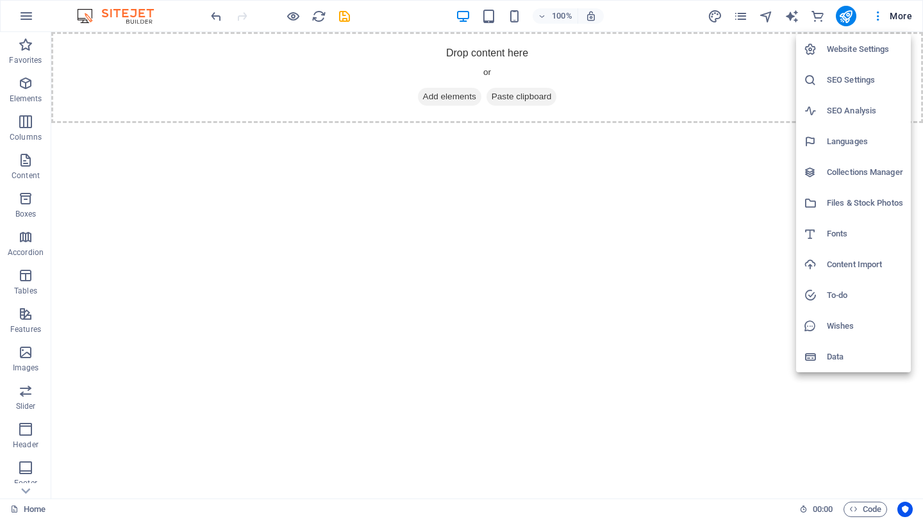
click at [862, 508] on div at bounding box center [461, 259] width 923 height 519
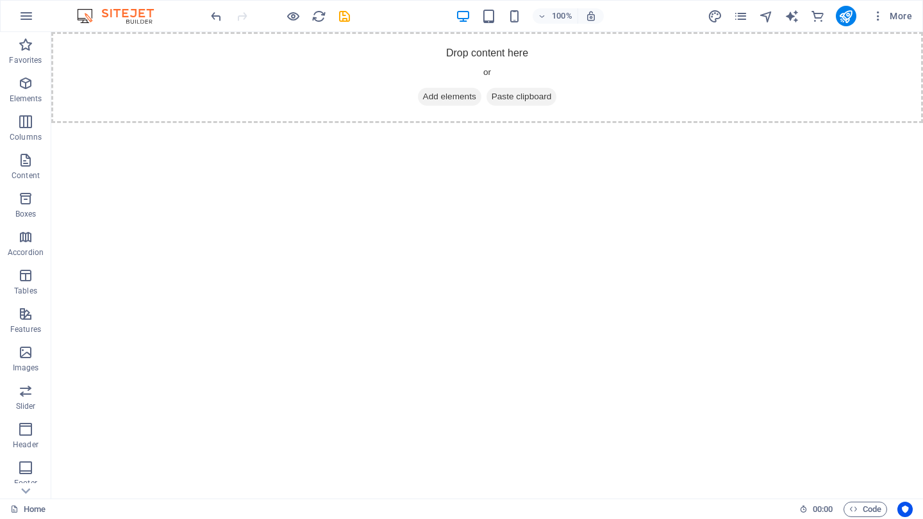
click at [862, 508] on span "Code" at bounding box center [865, 509] width 32 height 15
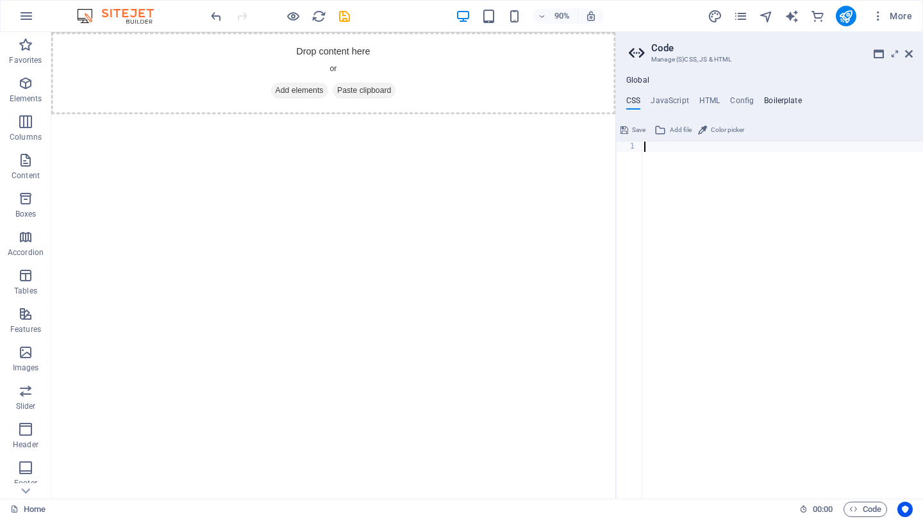
click at [768, 102] on h4 "Boilerplate" at bounding box center [783, 103] width 38 height 14
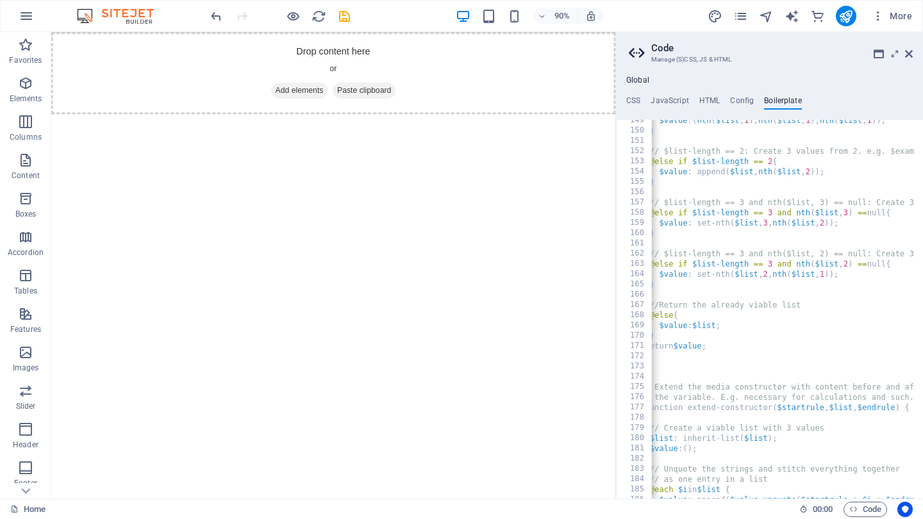
scroll to position [693, 0]
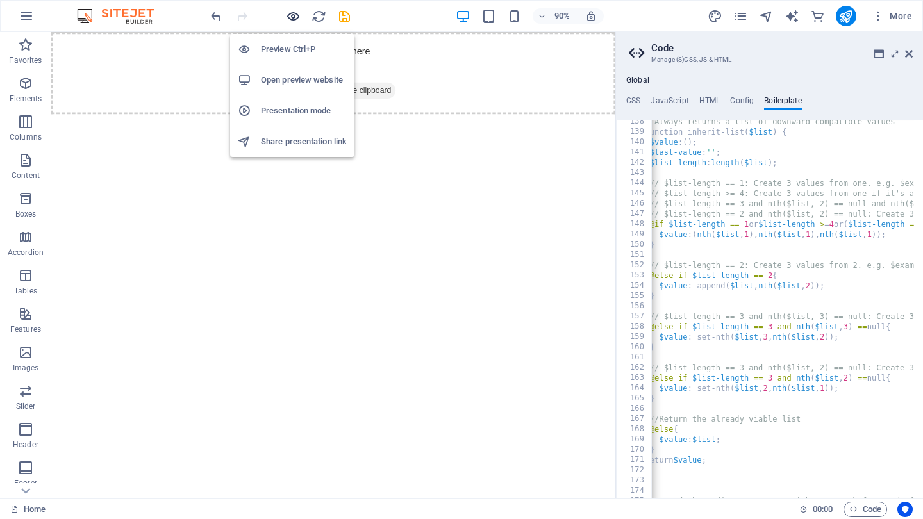
click at [295, 17] on icon "button" at bounding box center [293, 16] width 15 height 15
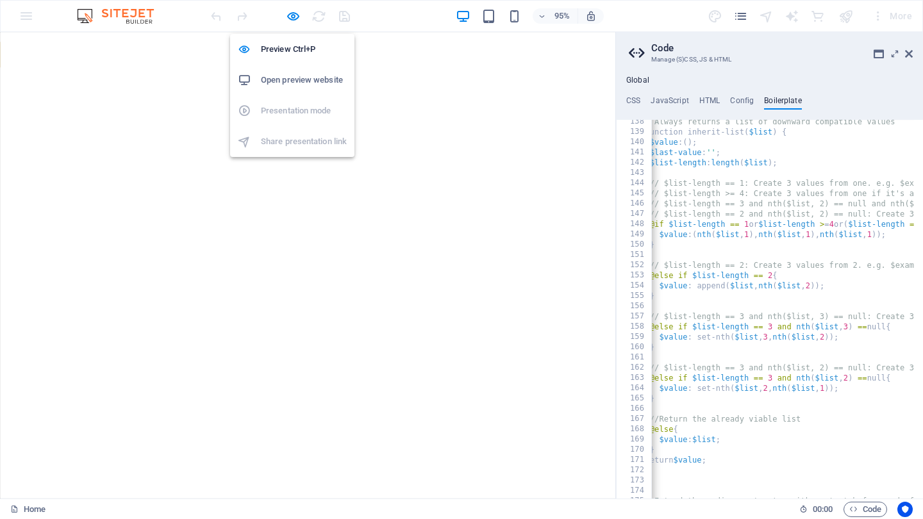
click at [297, 79] on h6 "Open preview website" at bounding box center [304, 79] width 86 height 15
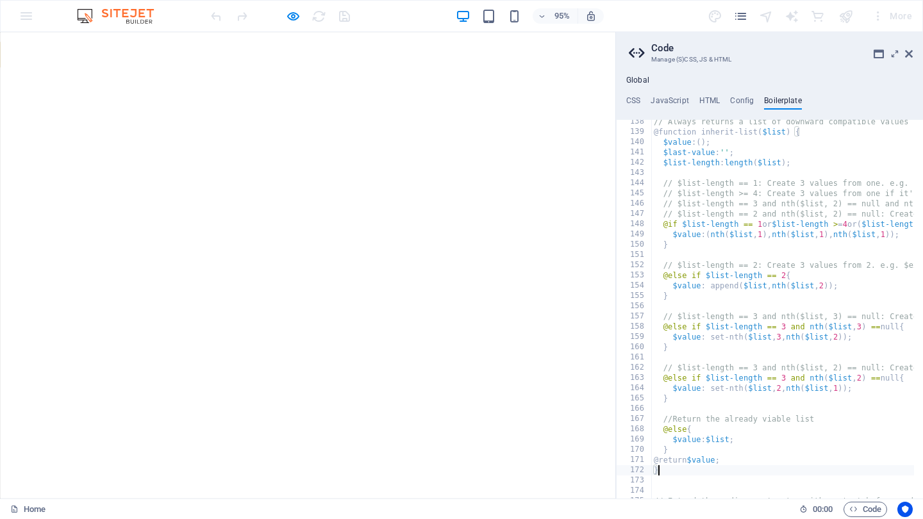
scroll to position [0, 0]
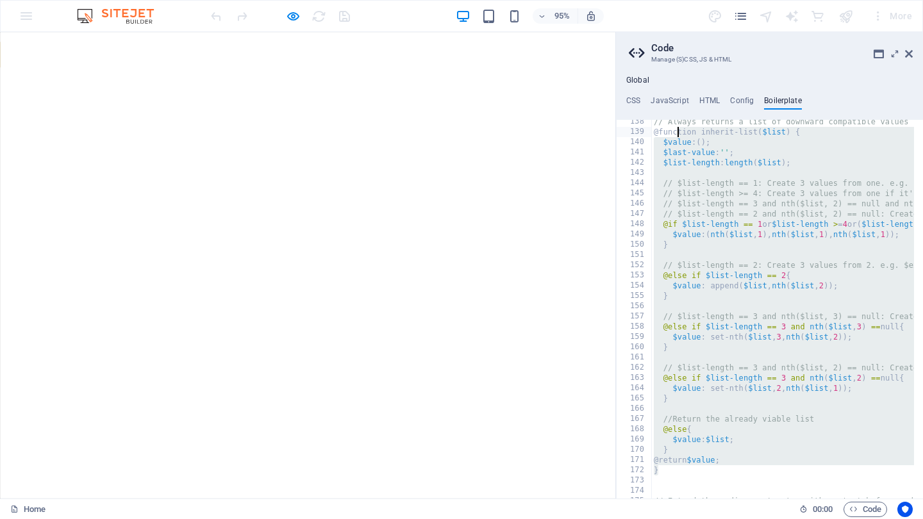
drag, startPoint x: 743, startPoint y: 467, endPoint x: 676, endPoint y: 127, distance: 346.8
type textarea "$last-value: '';"
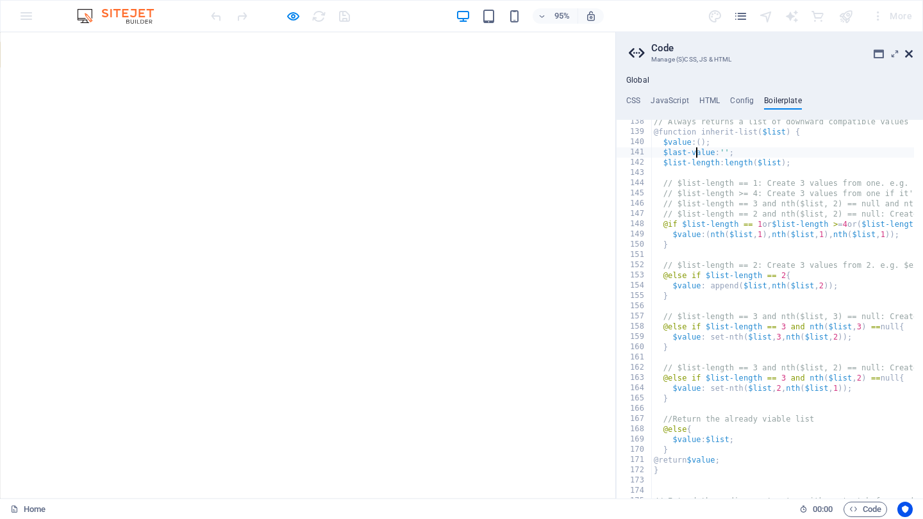
click at [911, 52] on icon at bounding box center [909, 54] width 8 height 10
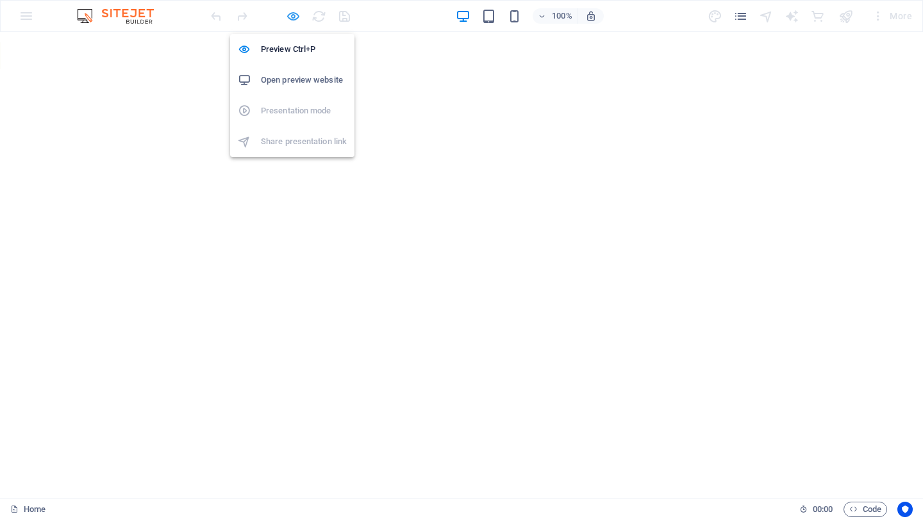
click at [288, 17] on icon "button" at bounding box center [293, 16] width 15 height 15
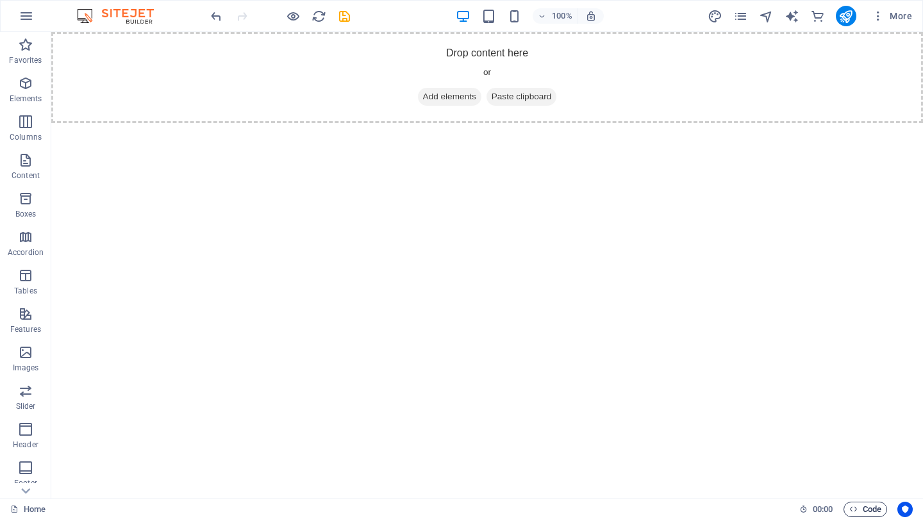
click at [863, 511] on span "Code" at bounding box center [865, 509] width 32 height 15
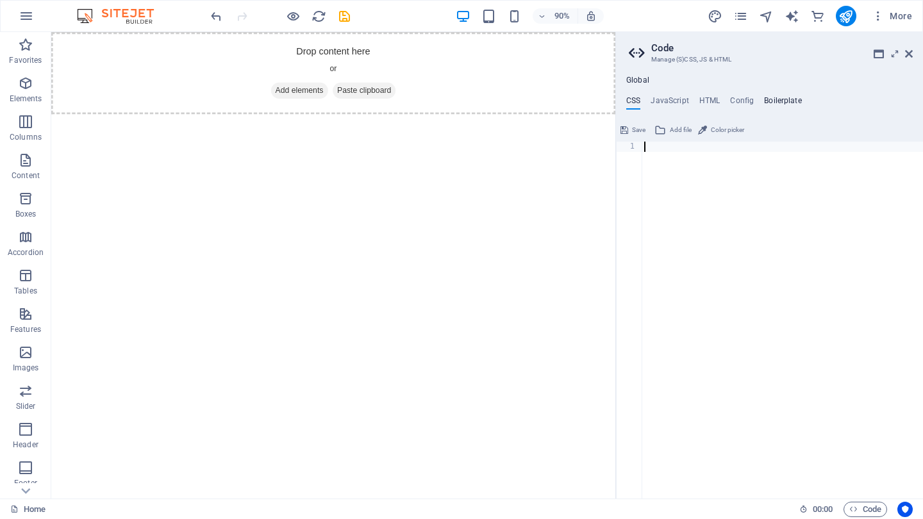
click at [769, 98] on h4 "Boilerplate" at bounding box center [783, 103] width 38 height 14
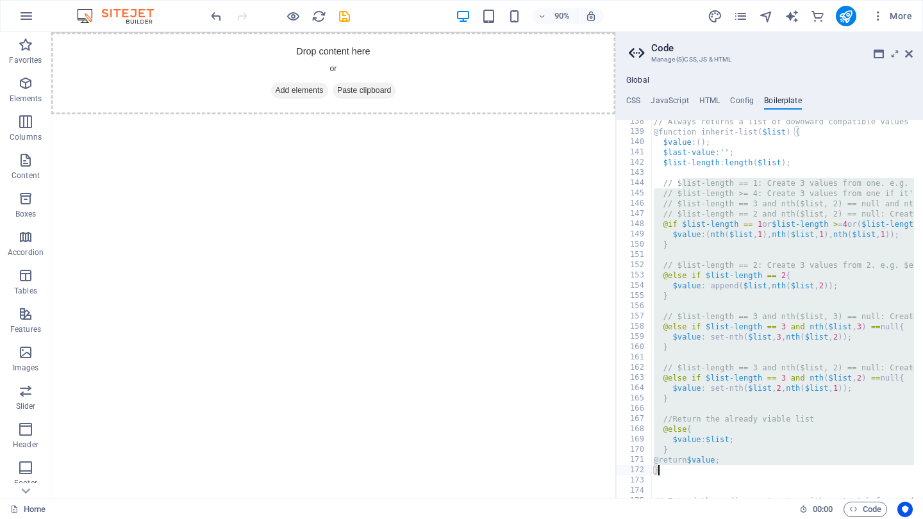
drag, startPoint x: 683, startPoint y: 178, endPoint x: 804, endPoint y: 477, distance: 322.7
type textarea "}"
click at [910, 54] on icon at bounding box center [909, 54] width 8 height 10
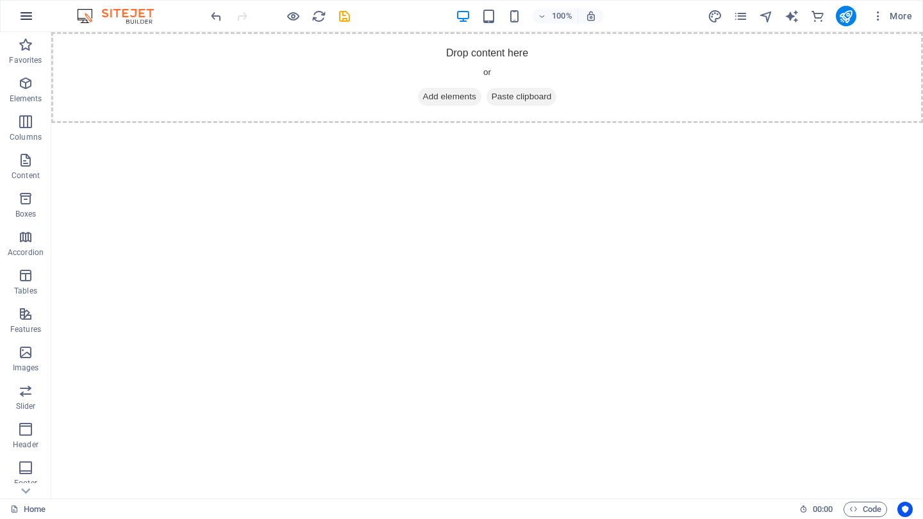
click at [26, 20] on icon "button" at bounding box center [26, 15] width 15 height 15
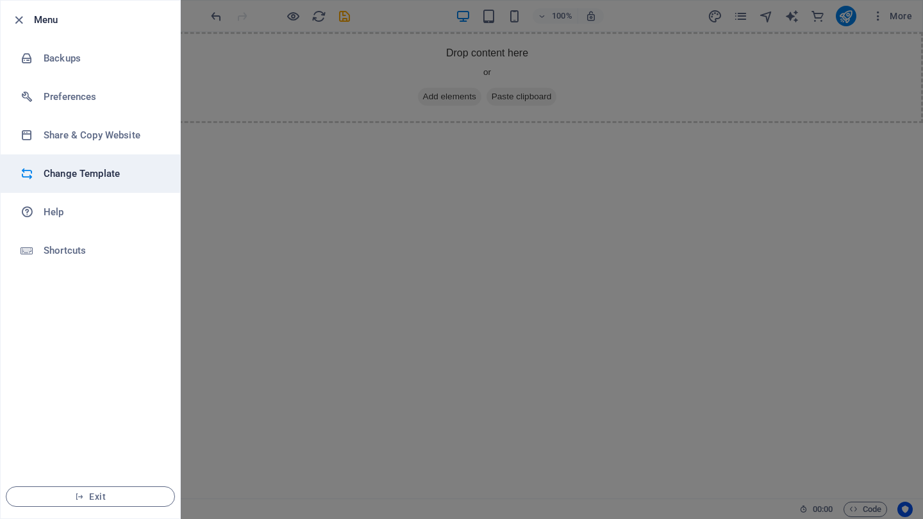
click at [81, 172] on h6 "Change Template" at bounding box center [103, 173] width 119 height 15
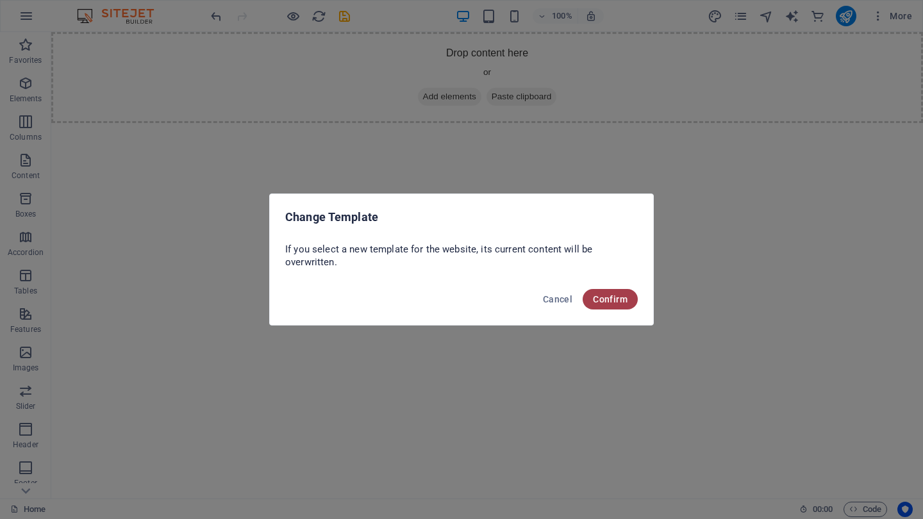
click at [621, 300] on span "Confirm" at bounding box center [610, 299] width 35 height 10
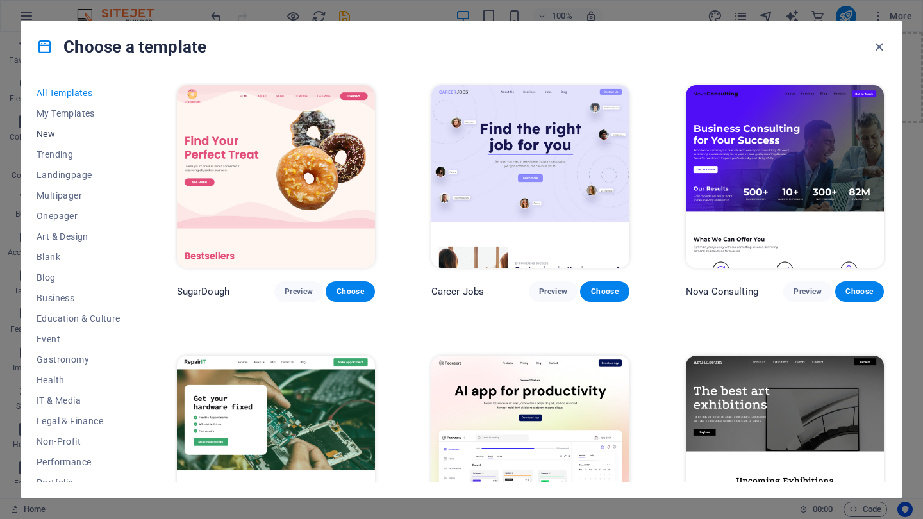
click at [46, 137] on span "New" at bounding box center [79, 134] width 84 height 10
click at [62, 89] on span "All Templates" at bounding box center [79, 93] width 84 height 10
click at [63, 111] on span "My Templates" at bounding box center [79, 113] width 84 height 10
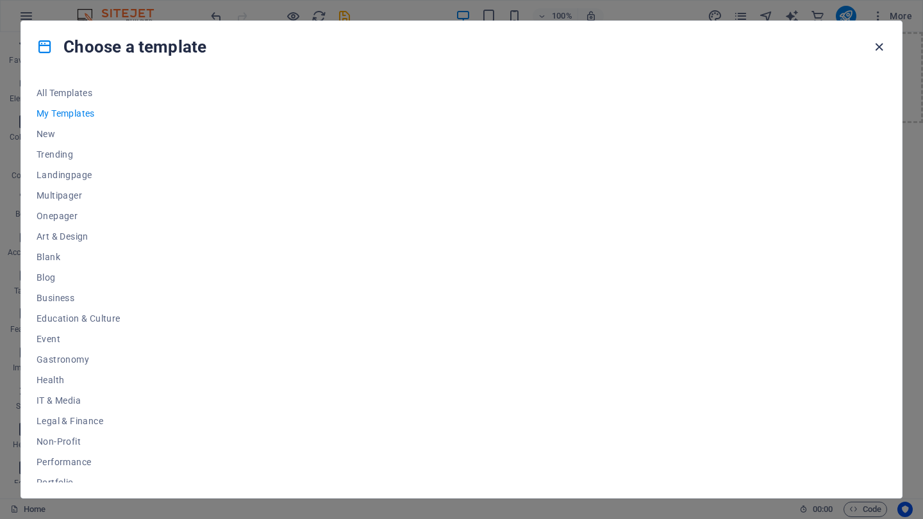
click at [879, 48] on icon "button" at bounding box center [879, 47] width 15 height 15
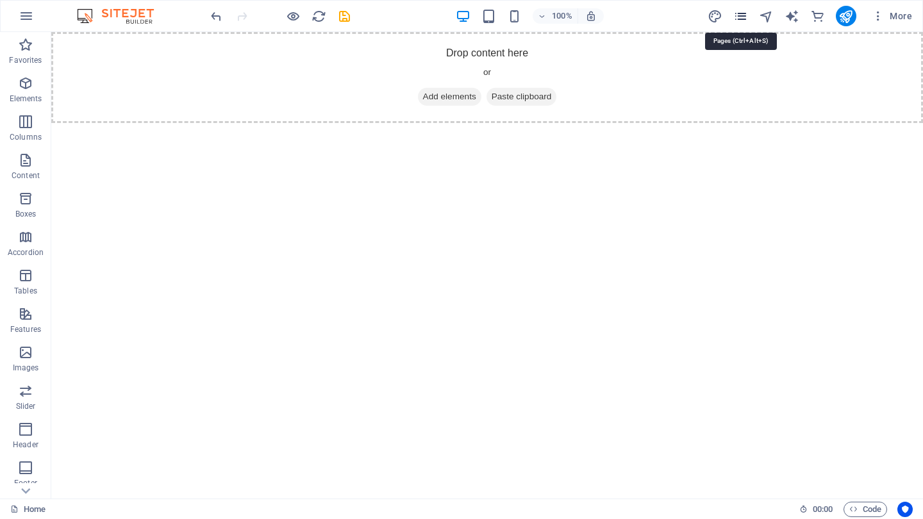
click at [747, 16] on icon "pages" at bounding box center [740, 16] width 15 height 15
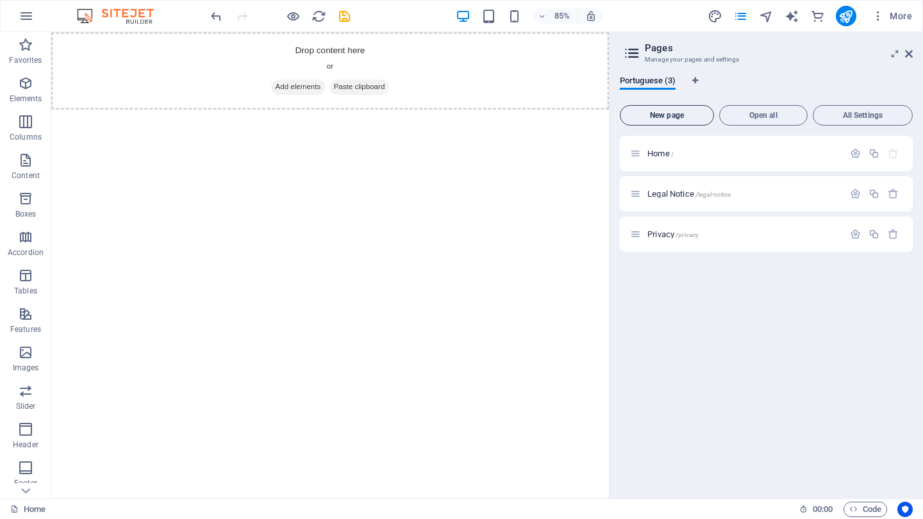
click at [692, 117] on span "New page" at bounding box center [667, 116] width 83 height 8
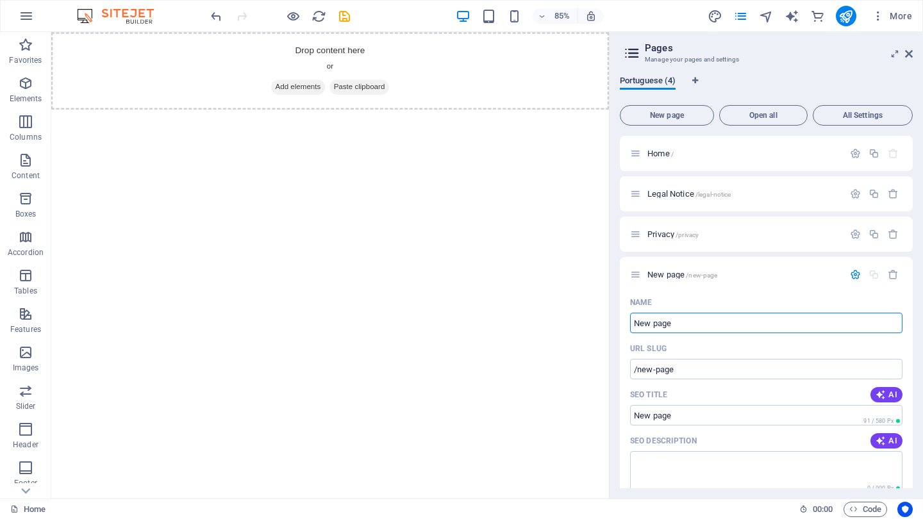
click at [667, 79] on span "Portuguese (4)" at bounding box center [648, 82] width 56 height 18
click at [869, 115] on span "All Settings" at bounding box center [863, 116] width 88 height 8
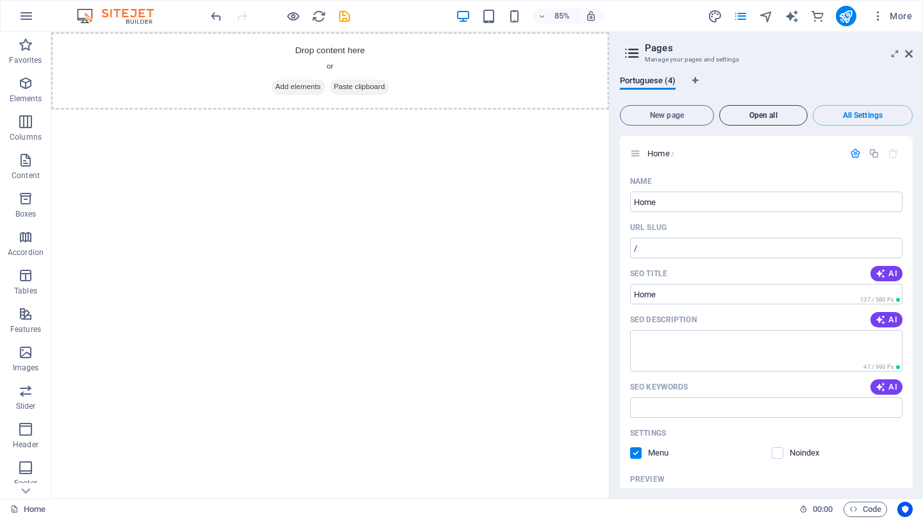
click at [758, 115] on span "Open all" at bounding box center [763, 116] width 77 height 8
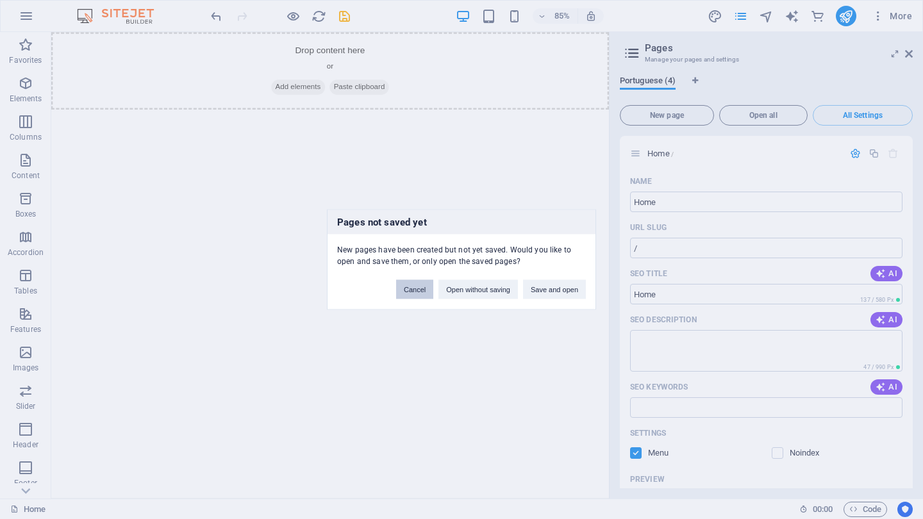
click at [406, 288] on button "Cancel" at bounding box center [414, 289] width 37 height 19
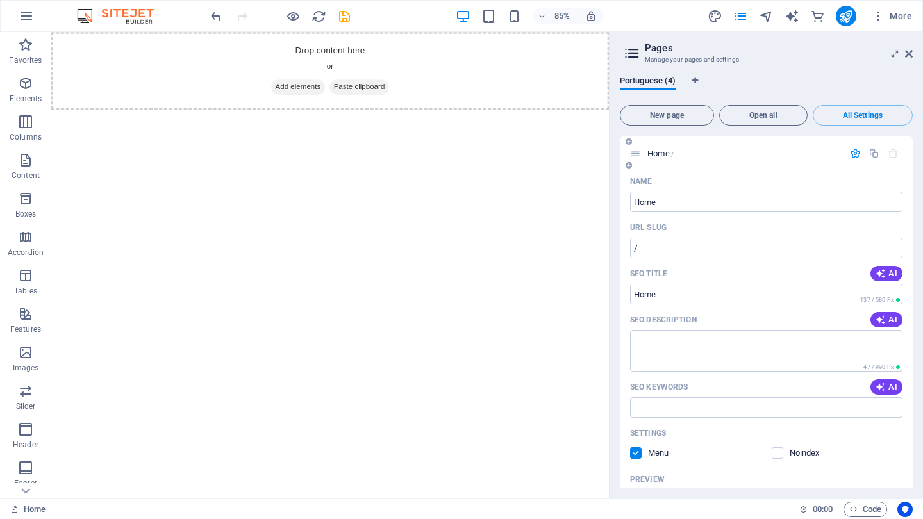
click at [853, 156] on icon "button" at bounding box center [855, 153] width 11 height 11
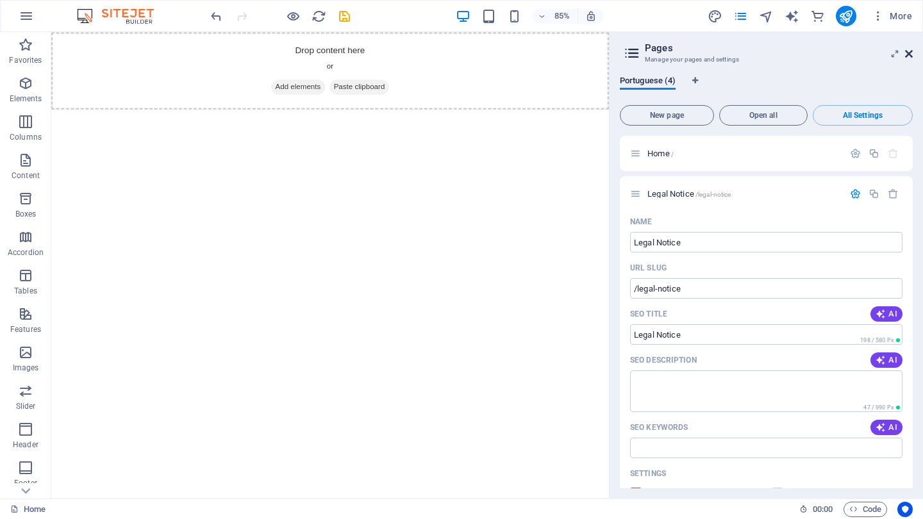
click at [912, 51] on icon at bounding box center [909, 54] width 8 height 10
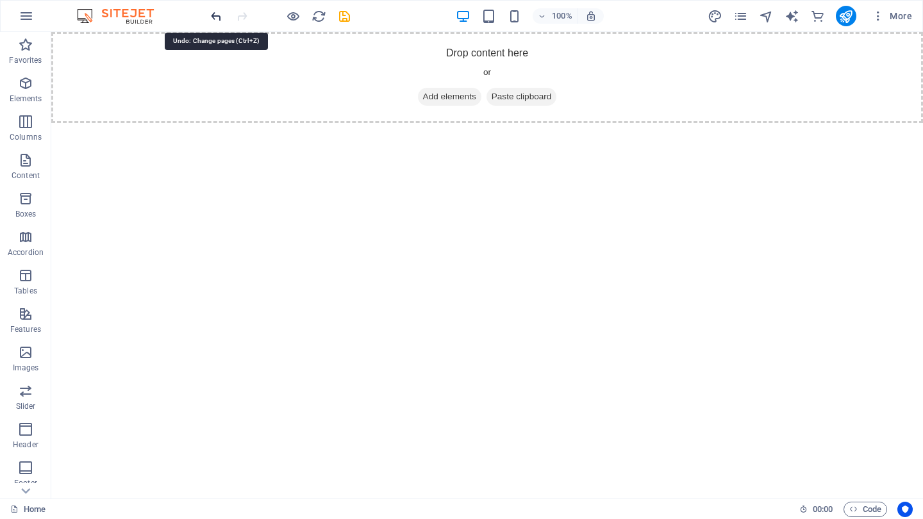
click at [212, 17] on icon "undo" at bounding box center [216, 16] width 15 height 15
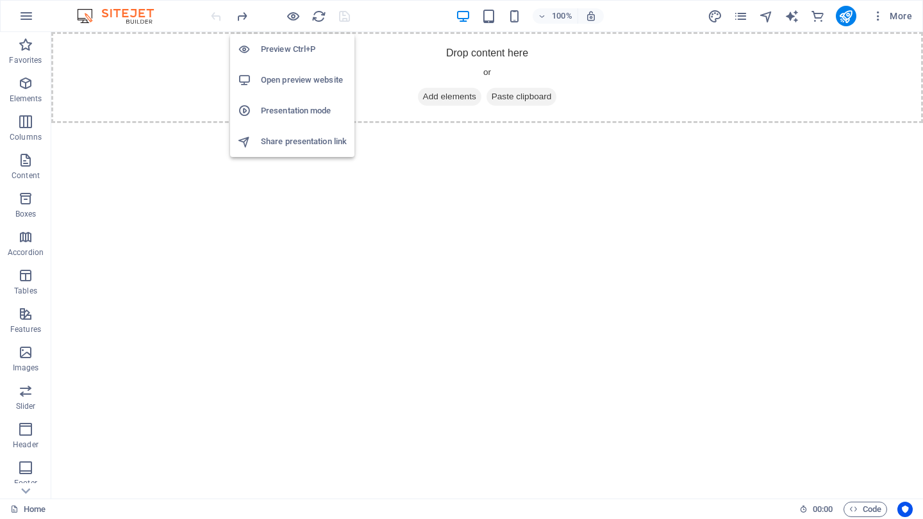
click at [288, 75] on h6 "Open preview website" at bounding box center [304, 79] width 86 height 15
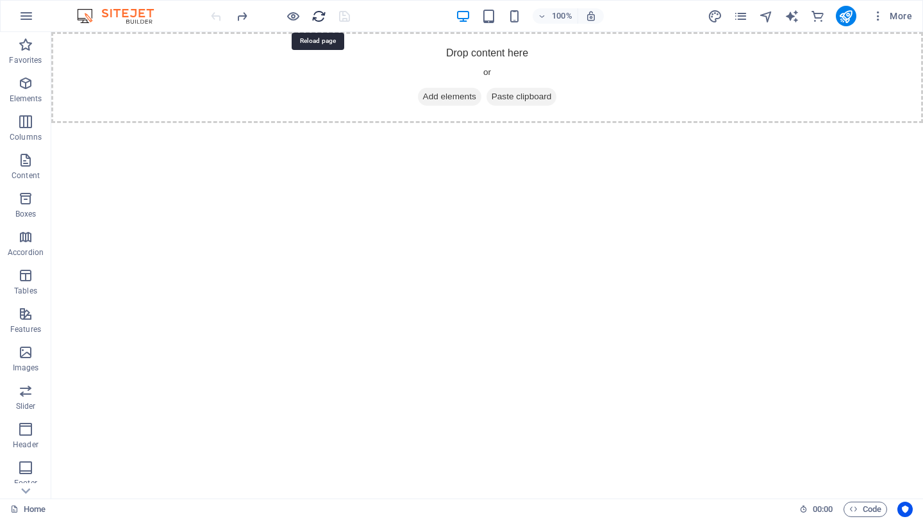
click at [319, 19] on icon "reload" at bounding box center [319, 16] width 15 height 15
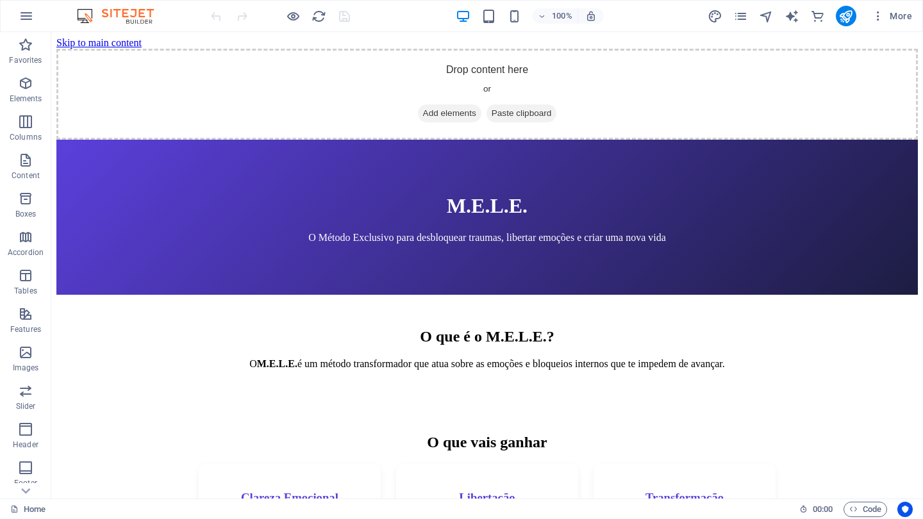
click at [321, 232] on p "O Método Exclusivo para desbloquear traumas, libertar emoções e criar uma nova …" at bounding box center [487, 238] width 821 height 12
click at [112, 147] on header "M.E.L.E. O Método Exclusivo para desbloquear traumas, libertar emoções e criar …" at bounding box center [487, 217] width 862 height 155
click at [349, 149] on header "M.E.L.E. O Método Exclusivo para desbloquear traumas, libertar emoções e criar …" at bounding box center [487, 217] width 862 height 155
click at [503, 194] on h1 "M.E.L.E." at bounding box center [487, 206] width 821 height 24
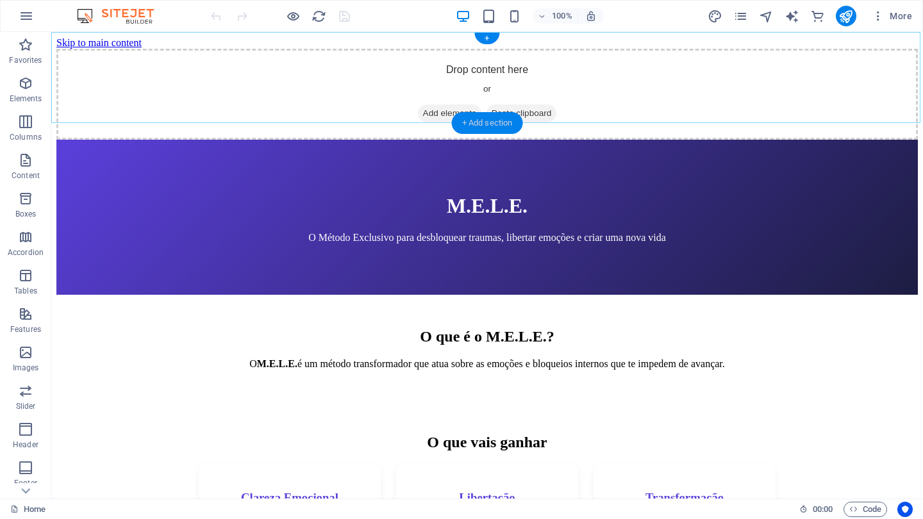
click at [485, 124] on div "+ Add section" at bounding box center [487, 123] width 71 height 22
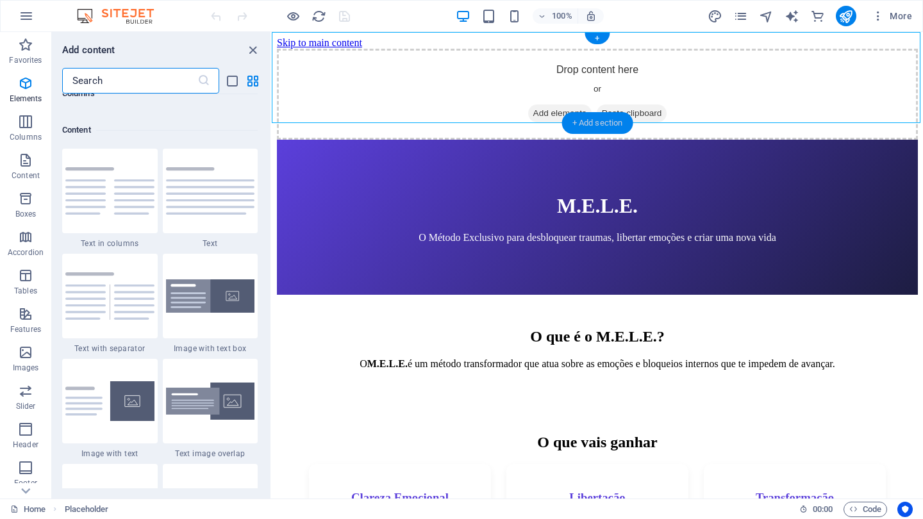
scroll to position [2243, 0]
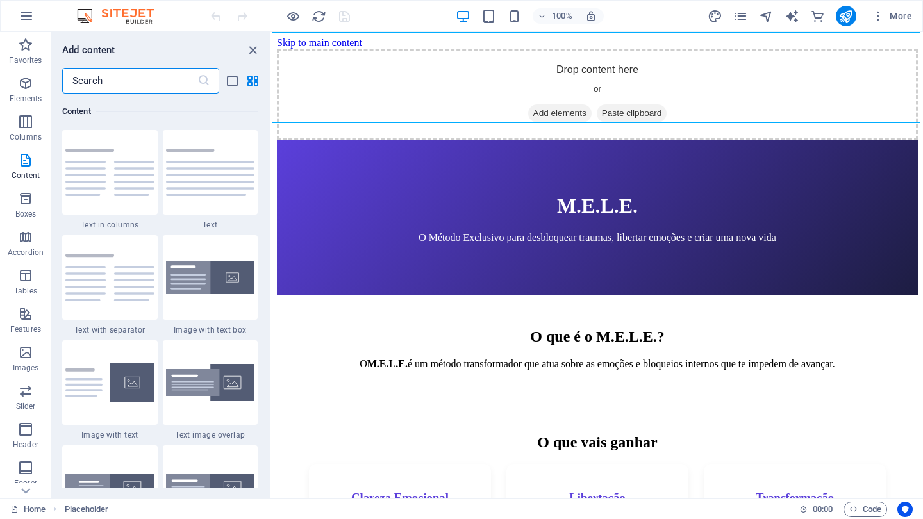
click at [431, 143] on header "M.E.L.E. O Método Exclusivo para desbloquear traumas, libertar emoções e criar …" at bounding box center [597, 217] width 641 height 155
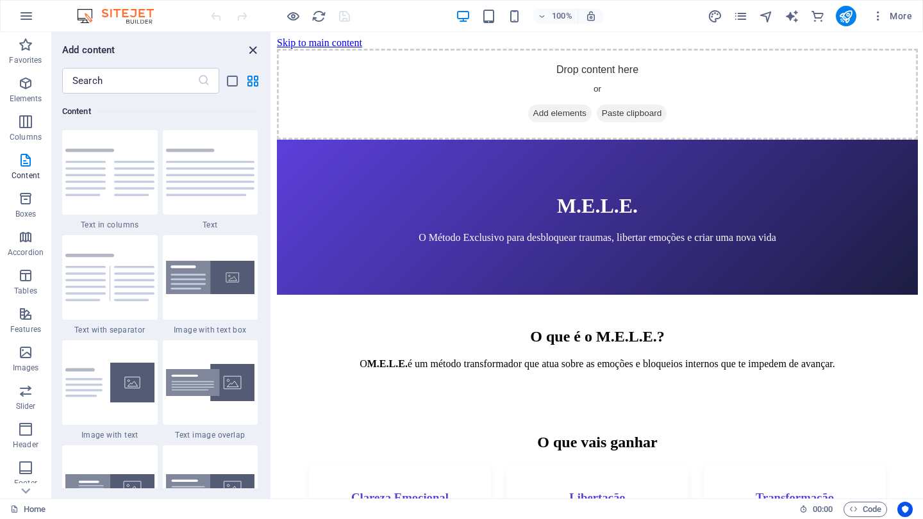
click at [249, 47] on icon "close panel" at bounding box center [253, 50] width 15 height 15
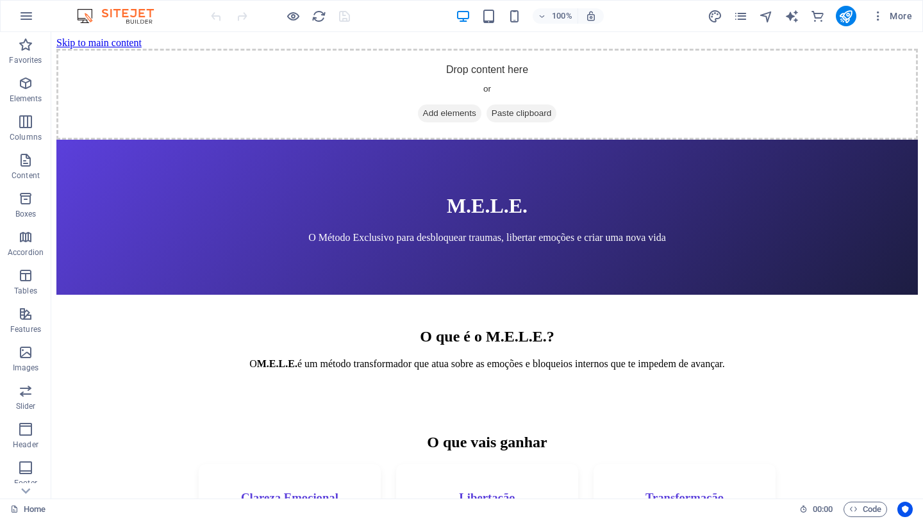
click at [339, 232] on p "O Método Exclusivo para desbloquear traumas, libertar emoções e criar uma nova …" at bounding box center [487, 238] width 821 height 12
click at [369, 232] on p "O Método Exclusivo para desbloquear traumas, libertar emoções e criar uma nova …" at bounding box center [487, 238] width 821 height 12
click at [730, 194] on h1 "M.E.L.E." at bounding box center [487, 206] width 821 height 24
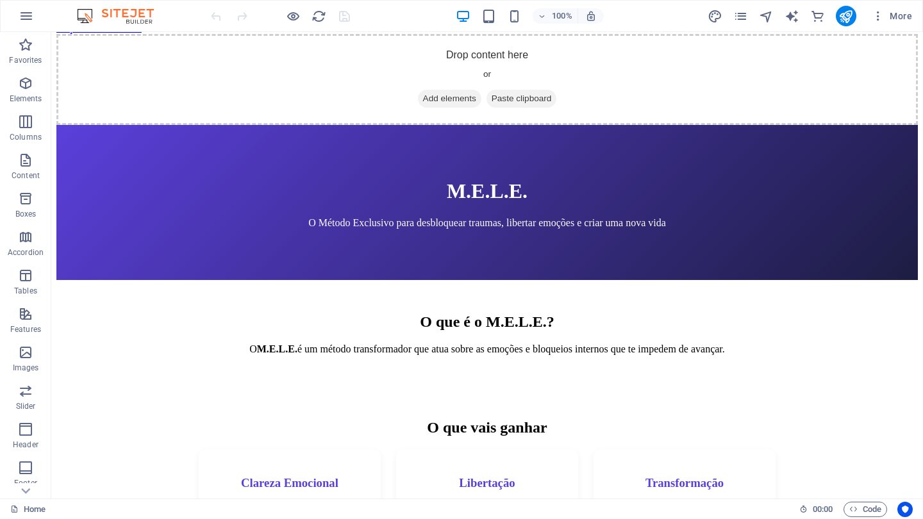
scroll to position [16, 0]
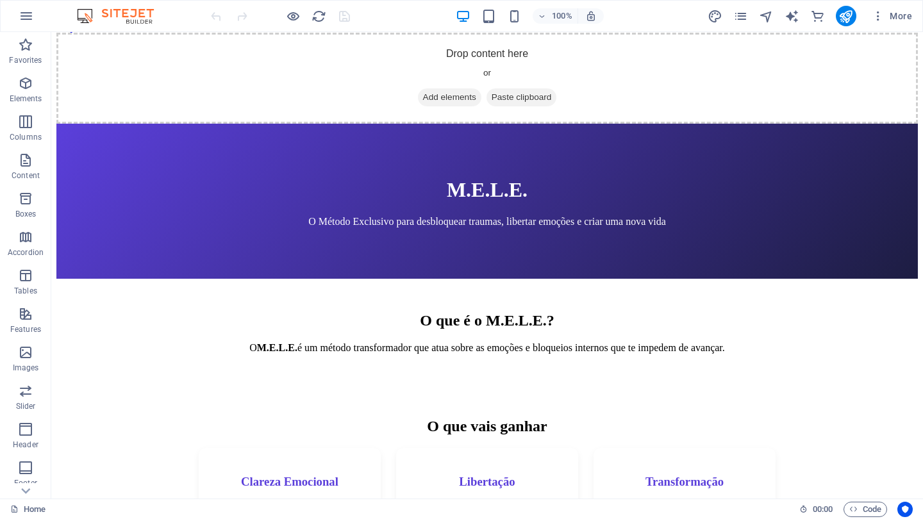
click at [673, 178] on h1 "M.E.L.E." at bounding box center [487, 190] width 821 height 24
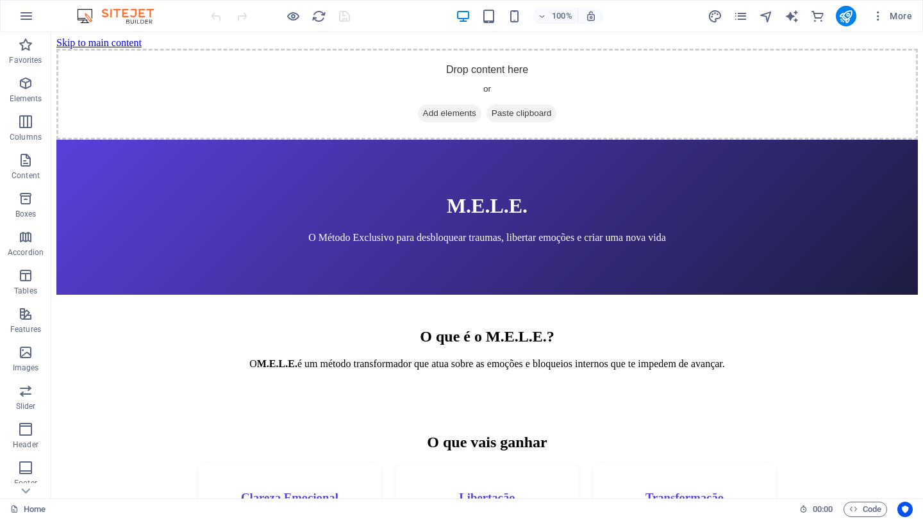
scroll to position [0, 0]
click at [521, 104] on span "Paste clipboard" at bounding box center [522, 113] width 71 height 18
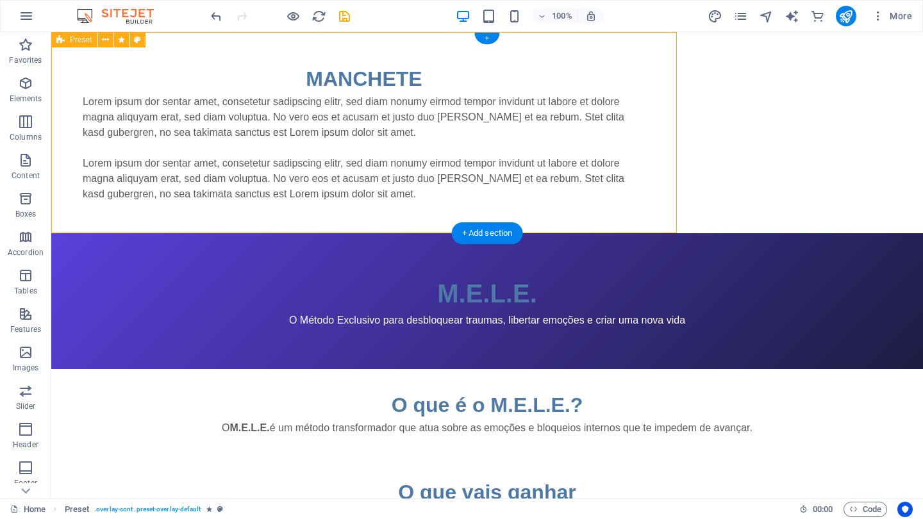
click at [488, 38] on div "+" at bounding box center [486, 39] width 25 height 12
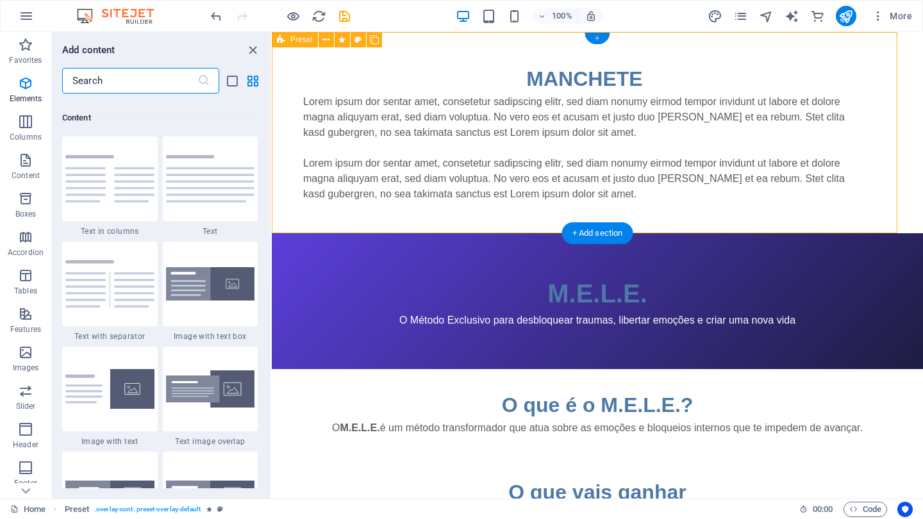
scroll to position [2243, 0]
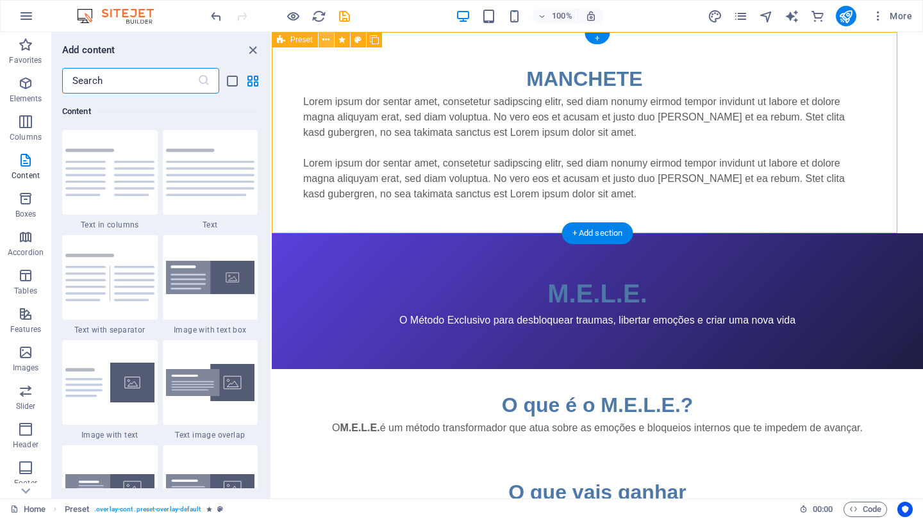
click at [324, 37] on icon at bounding box center [325, 39] width 7 height 13
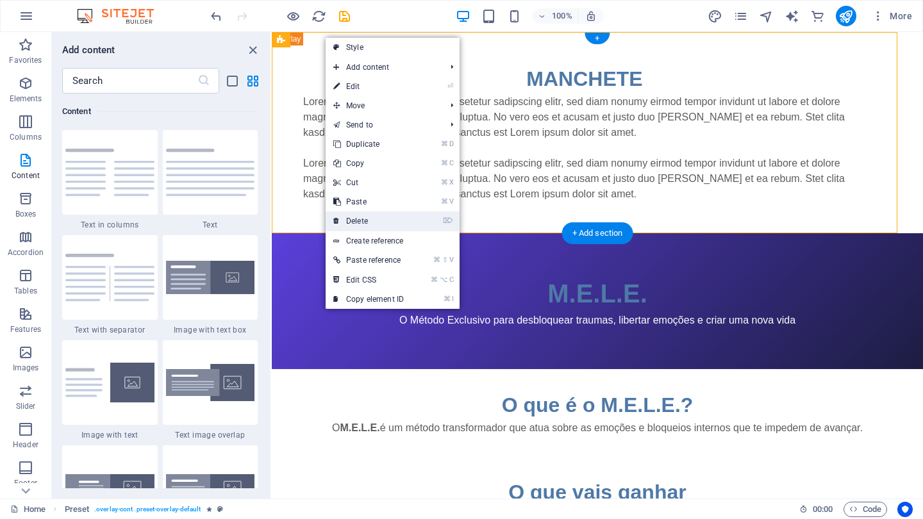
click at [360, 221] on link "⌦ Delete" at bounding box center [369, 221] width 86 height 19
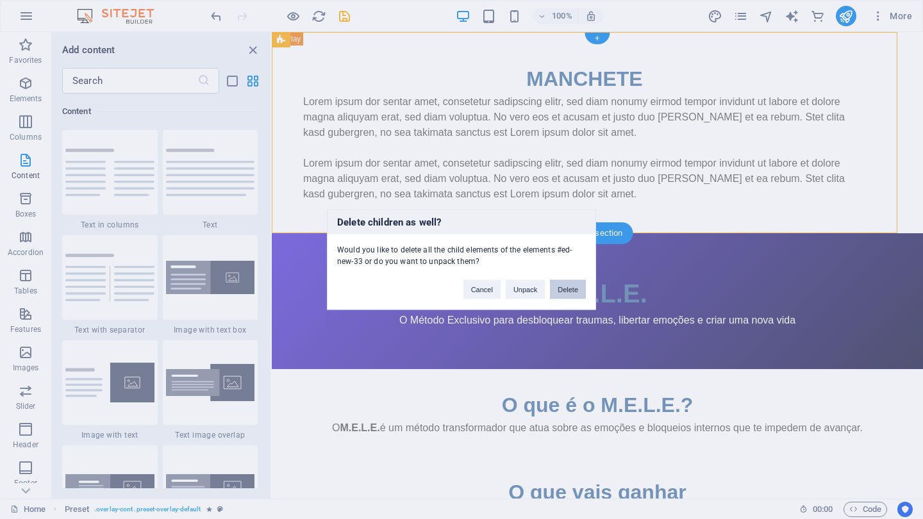
click at [572, 290] on button "Delete" at bounding box center [568, 289] width 36 height 19
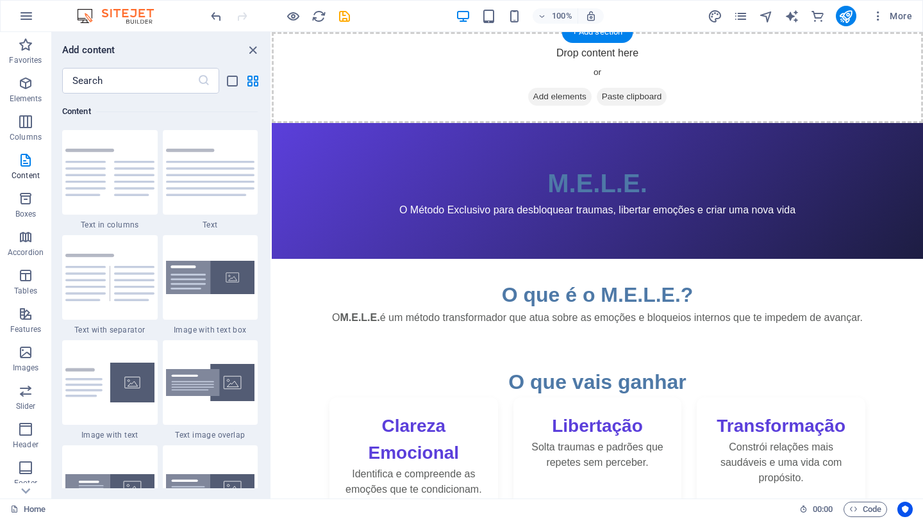
click at [537, 175] on h1 "M.E.L.E." at bounding box center [597, 183] width 610 height 38
click at [254, 49] on icon "close panel" at bounding box center [253, 50] width 15 height 15
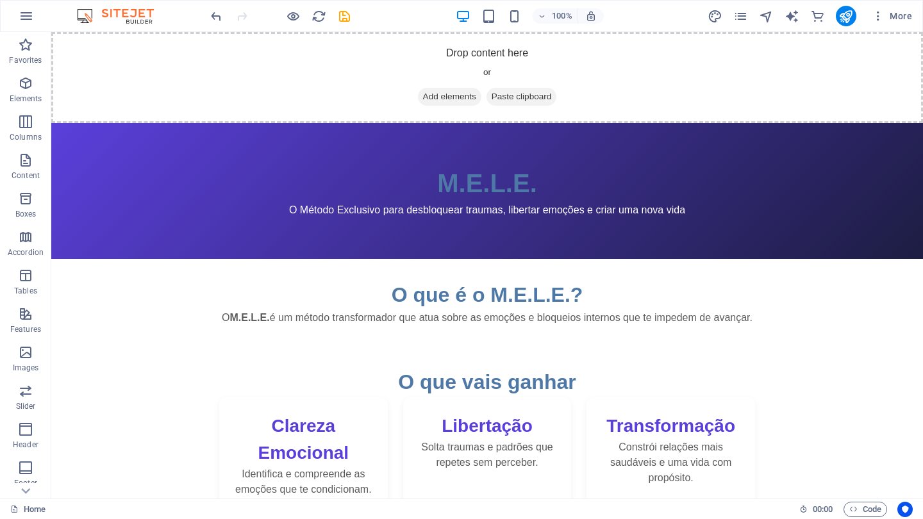
click at [454, 314] on p "O M.E.L.E. é um método transformador que atua sobre as emoções e bloqueios inte…" at bounding box center [487, 317] width 536 height 15
click at [897, 19] on span "More" at bounding box center [892, 16] width 40 height 13
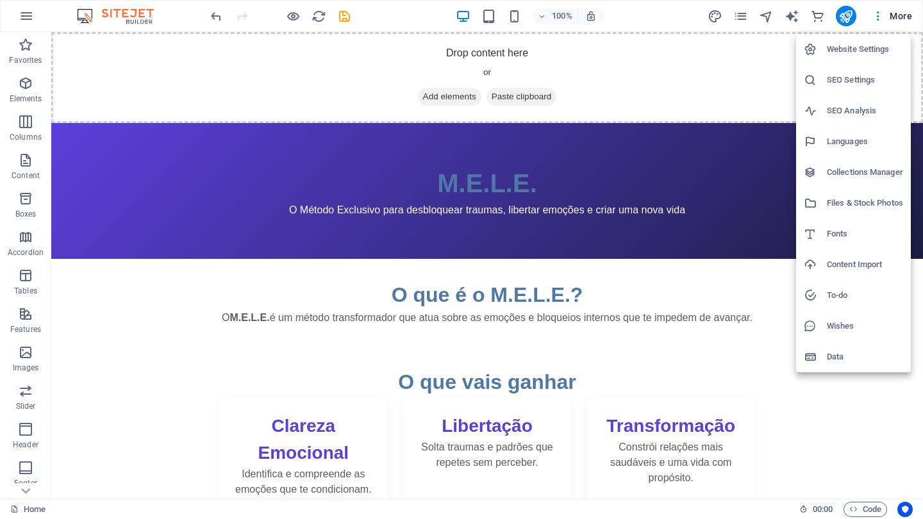
click at [711, 178] on div at bounding box center [461, 259] width 923 height 519
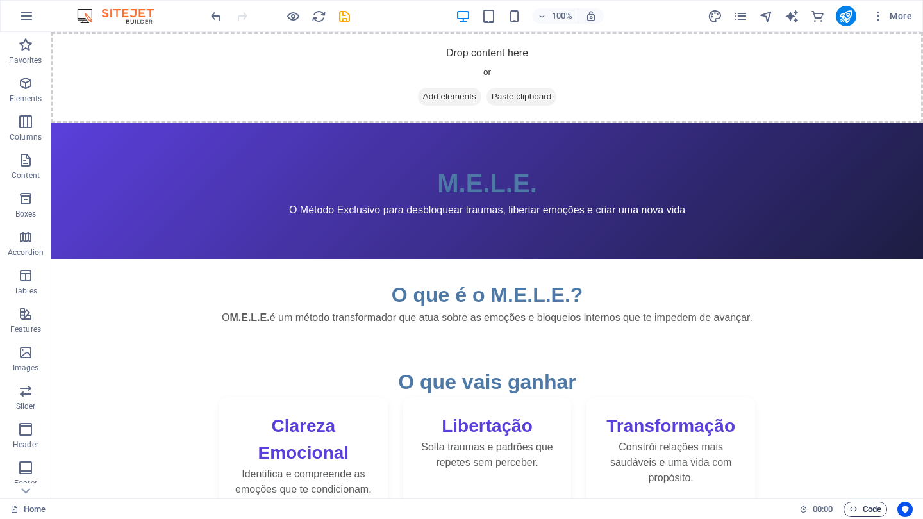
click at [867, 508] on span "Code" at bounding box center [865, 509] width 32 height 15
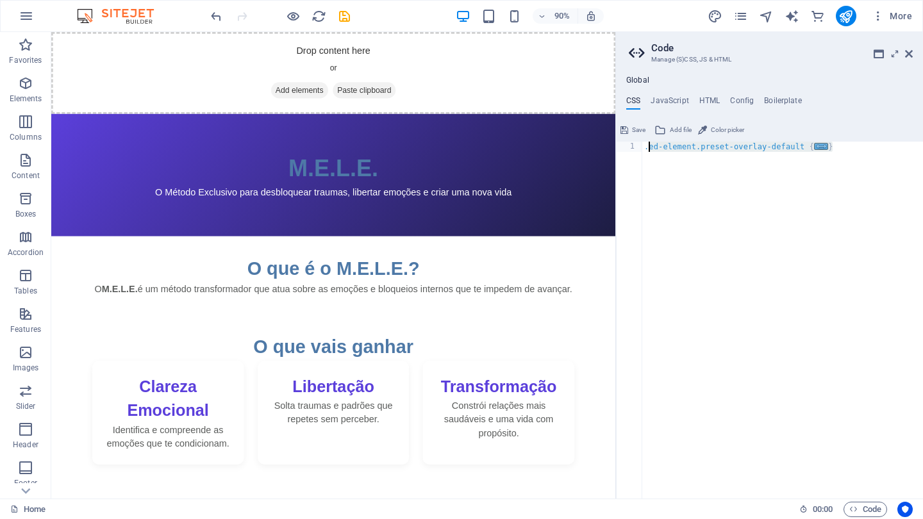
drag, startPoint x: 832, startPoint y: 148, endPoint x: 644, endPoint y: 146, distance: 187.8
click at [644, 146] on div ".ed-element.preset-overlay-default { ... }" at bounding box center [782, 331] width 281 height 378
type textarea ".ed-element.preset-overlay-default { @include overlay();"
click at [637, 126] on span "Save" at bounding box center [638, 129] width 13 height 15
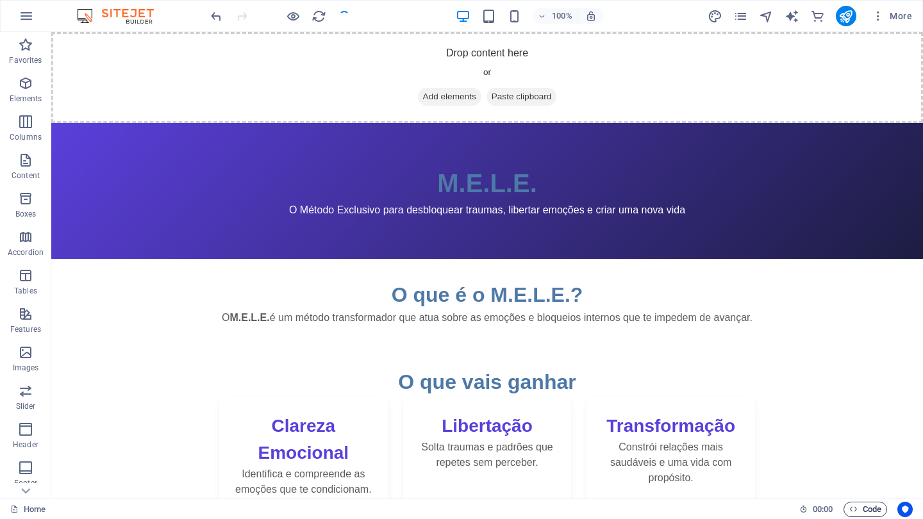
click at [858, 504] on span "Code" at bounding box center [865, 509] width 32 height 15
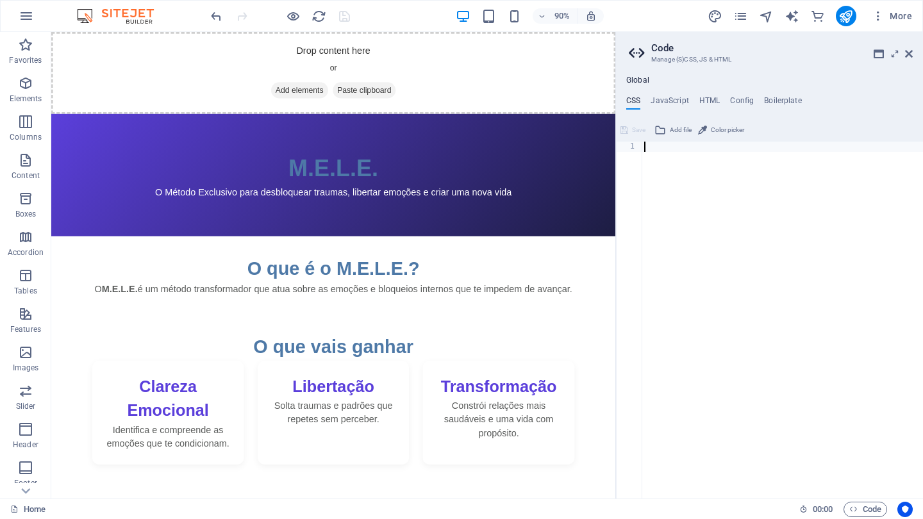
click at [678, 94] on div "Global CSS JavaScript HTML Config Boilerplate 1 ההההההההההההההההההההההההההההההה…" at bounding box center [769, 287] width 307 height 423
click at [673, 99] on h4 "JavaScript" at bounding box center [670, 103] width 38 height 14
click at [714, 101] on h4 "HTML" at bounding box center [709, 103] width 21 height 14
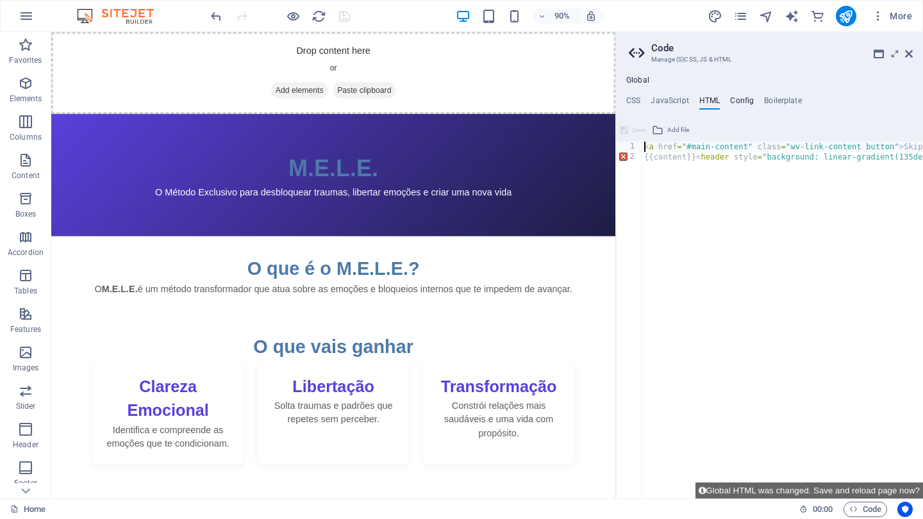
click at [738, 97] on h4 "Config" at bounding box center [742, 103] width 24 height 14
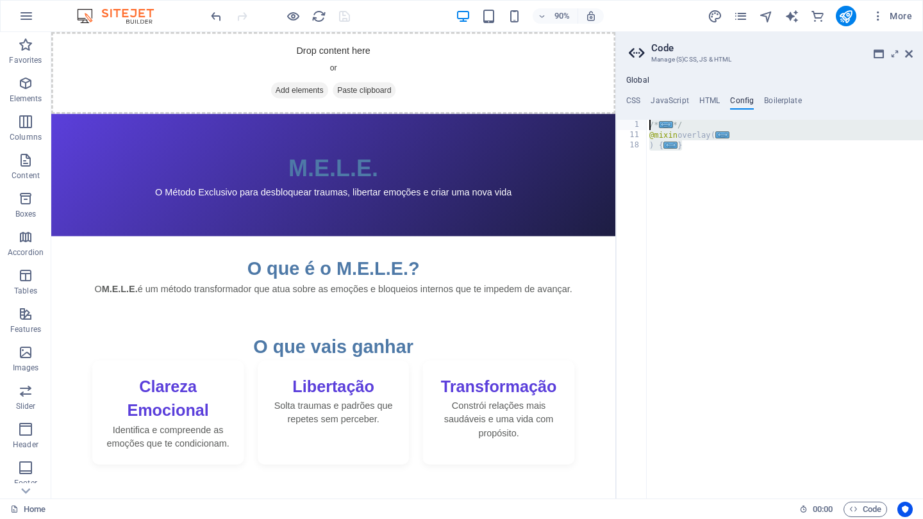
drag, startPoint x: 690, startPoint y: 149, endPoint x: 650, endPoint y: 114, distance: 53.2
click at [650, 114] on div "CSS JavaScript HTML Config Boilerplate 1 הההההההההההההההההההההההההההההההההההההה…" at bounding box center [769, 297] width 307 height 403
type textarea "/** * Simple overlay with animation enabled"
click at [782, 96] on h4 "Boilerplate" at bounding box center [783, 103] width 38 height 14
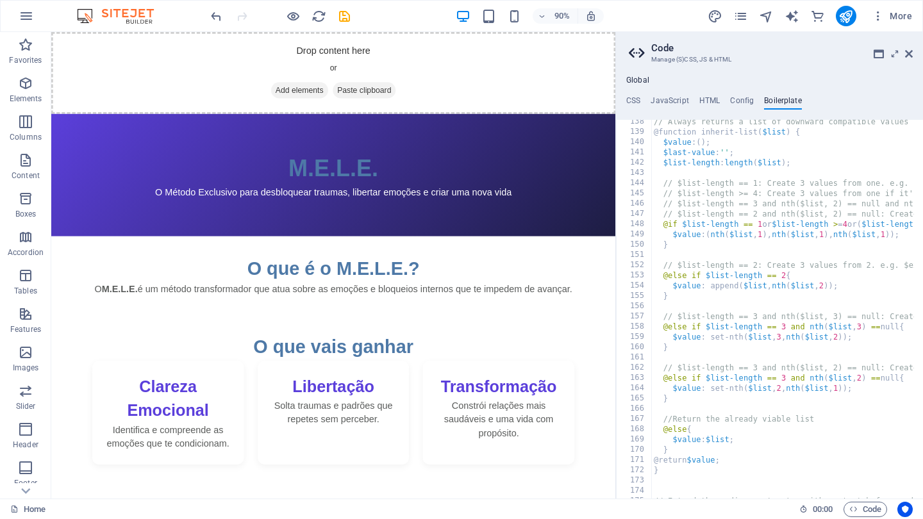
scroll to position [693, 0]
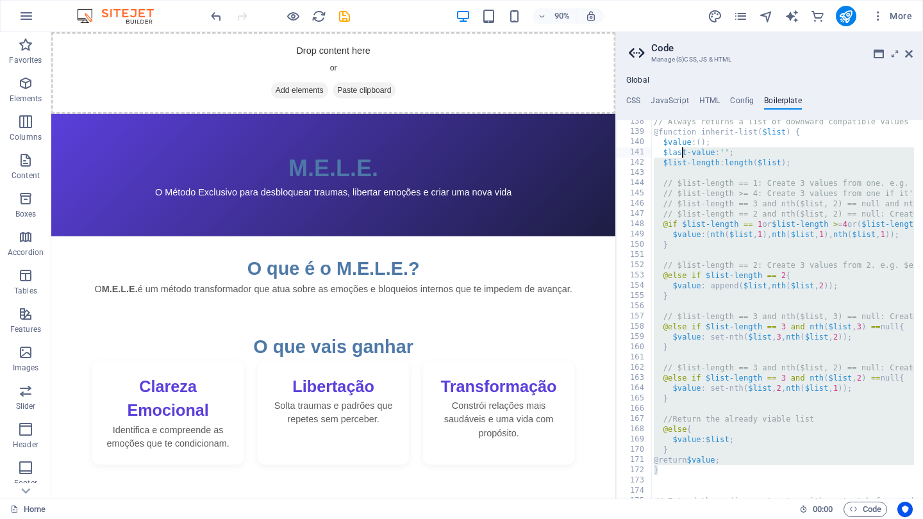
drag, startPoint x: 747, startPoint y: 465, endPoint x: 684, endPoint y: 147, distance: 323.5
type textarea "// $list-length >= 4: Create 3 values from one if it's a multi-dimensional/shad…"
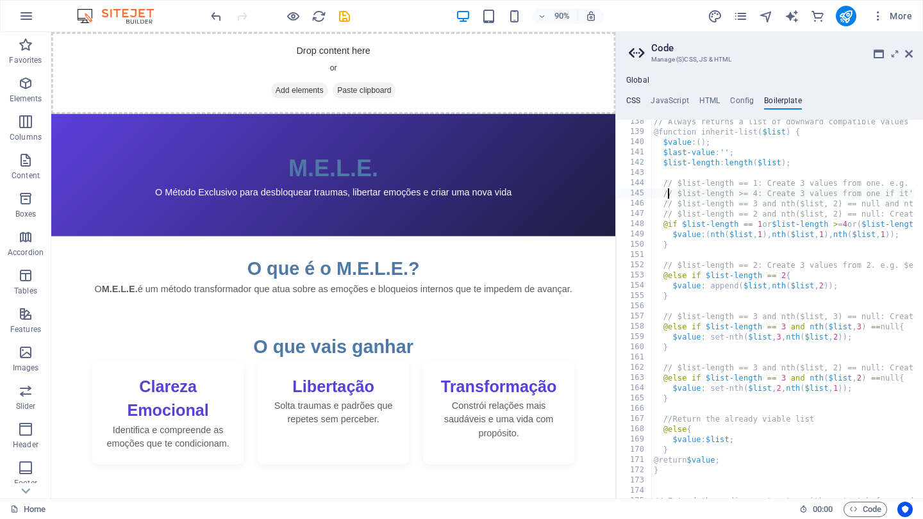
click at [637, 101] on h4 "CSS" at bounding box center [633, 103] width 14 height 14
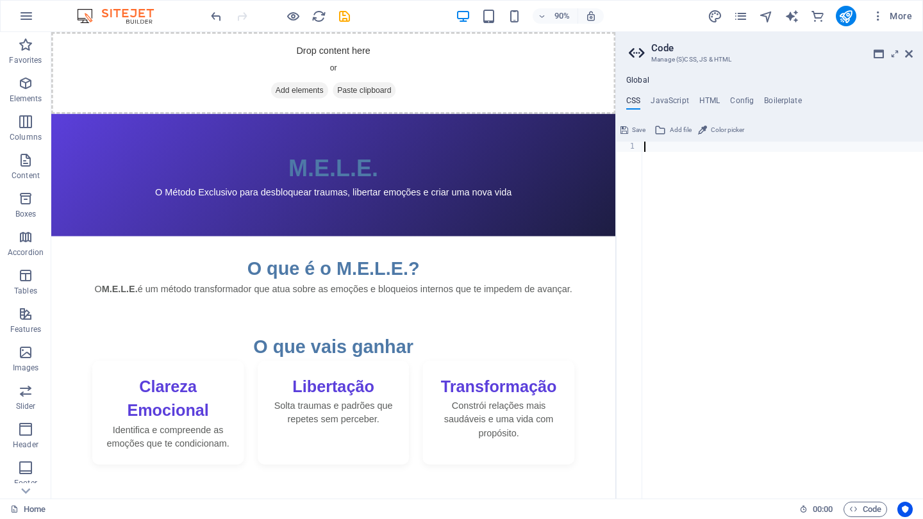
click at [551, 193] on h1 "M.E.L.E." at bounding box center [365, 183] width 586 height 38
click at [692, 57] on h3 "Manage (S)CSS, JS & HTML" at bounding box center [769, 60] width 236 height 12
click at [876, 55] on icon at bounding box center [879, 54] width 10 height 10
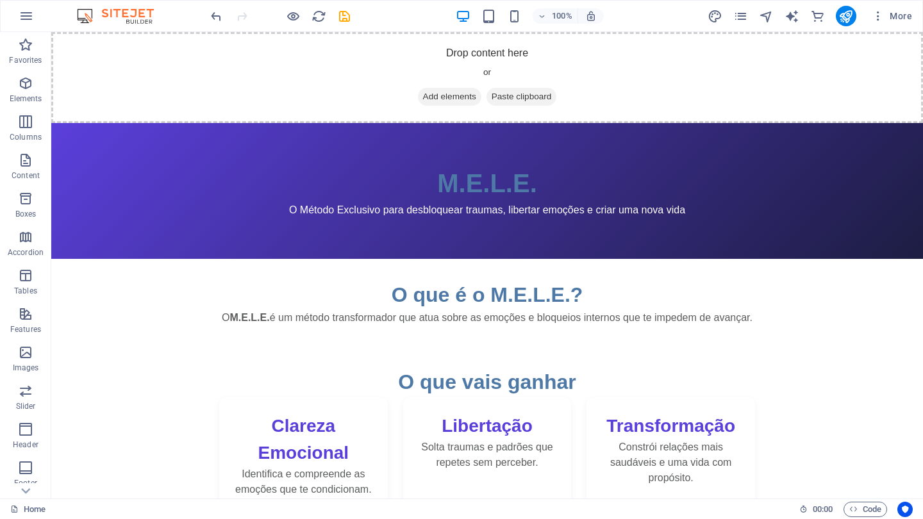
click at [535, 221] on header "M.E.L.E. O Método Exclusivo para desbloquear traumas, libertar emoções e criar …" at bounding box center [487, 191] width 872 height 136
click at [517, 200] on h1 "M.E.L.E." at bounding box center [487, 183] width 831 height 38
click at [737, 21] on icon "pages" at bounding box center [740, 16] width 15 height 15
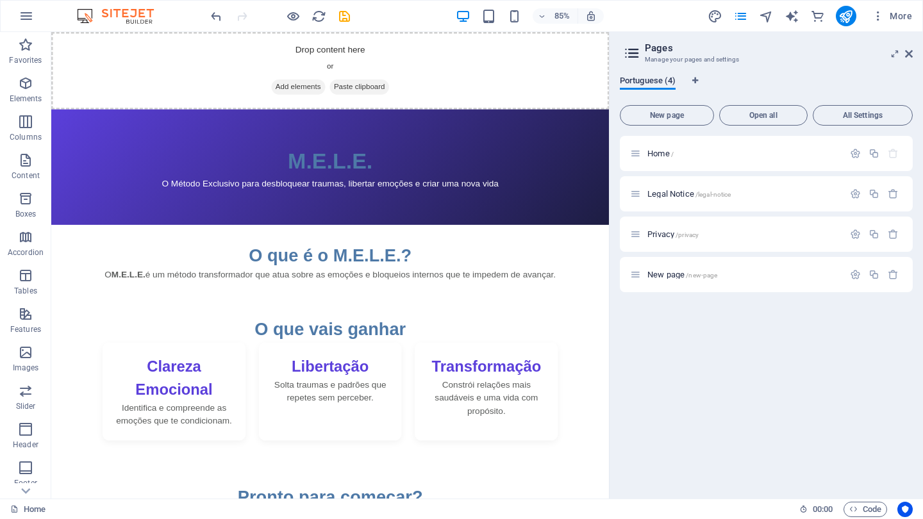
click at [662, 81] on span "Portuguese (4)" at bounding box center [648, 82] width 56 height 18
click at [631, 51] on icon at bounding box center [631, 53] width 19 height 18
click at [912, 52] on icon at bounding box center [909, 54] width 8 height 10
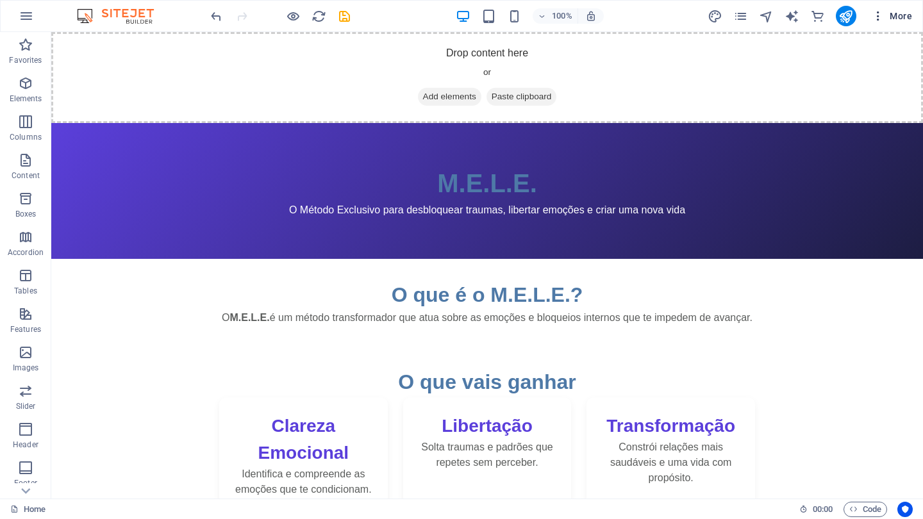
click at [880, 16] on icon "button" at bounding box center [878, 16] width 13 height 13
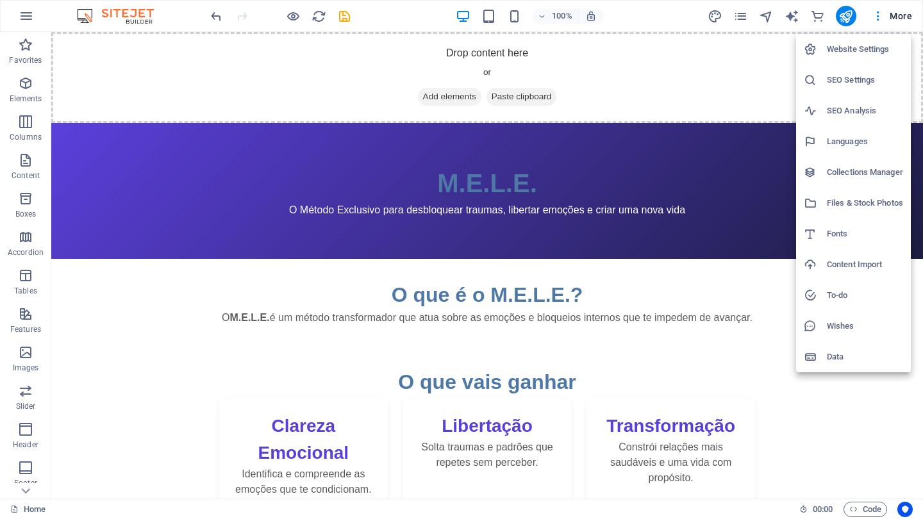
click at [790, 17] on div at bounding box center [461, 259] width 923 height 519
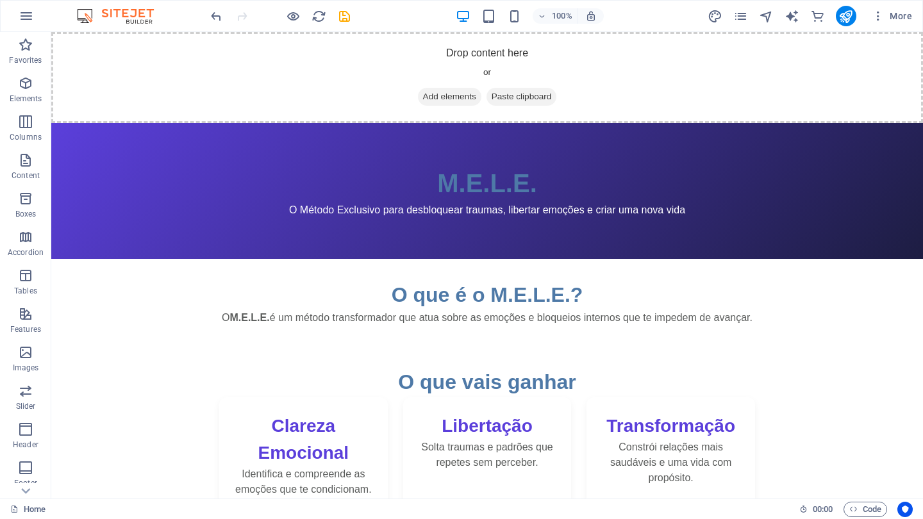
click at [790, 17] on icon "text_generator" at bounding box center [792, 16] width 15 height 15
select select "English"
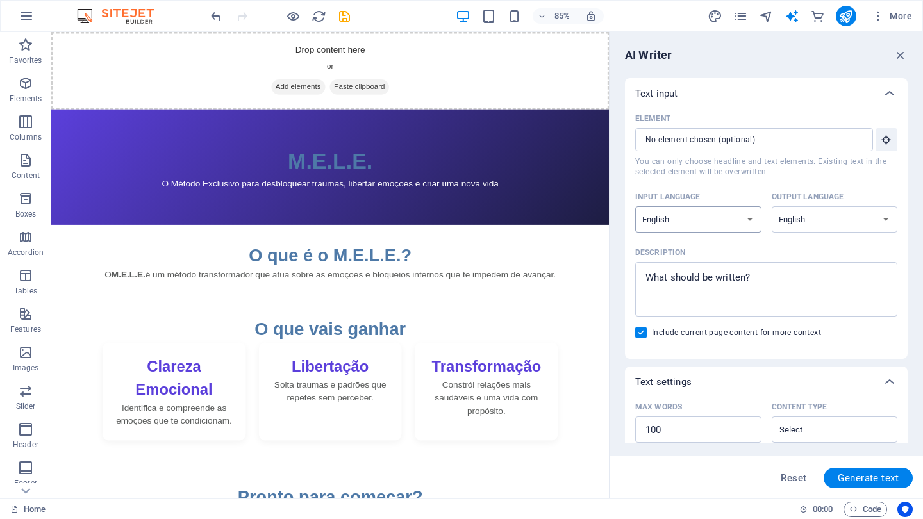
select select "Portuguese"
click at [826, 229] on select "Albanian Arabic Armenian Awadhi Azerbaijani Bashkir Basque Belarusian Bengali B…" at bounding box center [835, 219] width 126 height 26
select select "Portuguese"
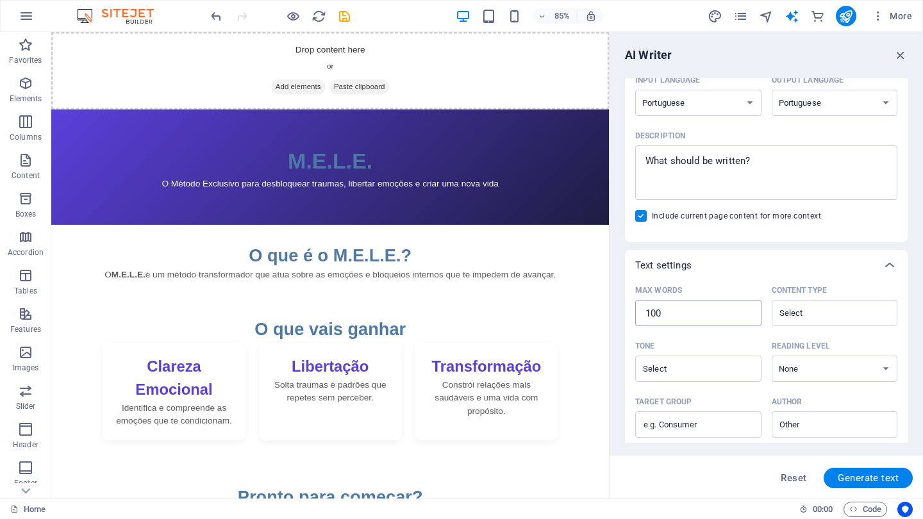
scroll to position [130, 0]
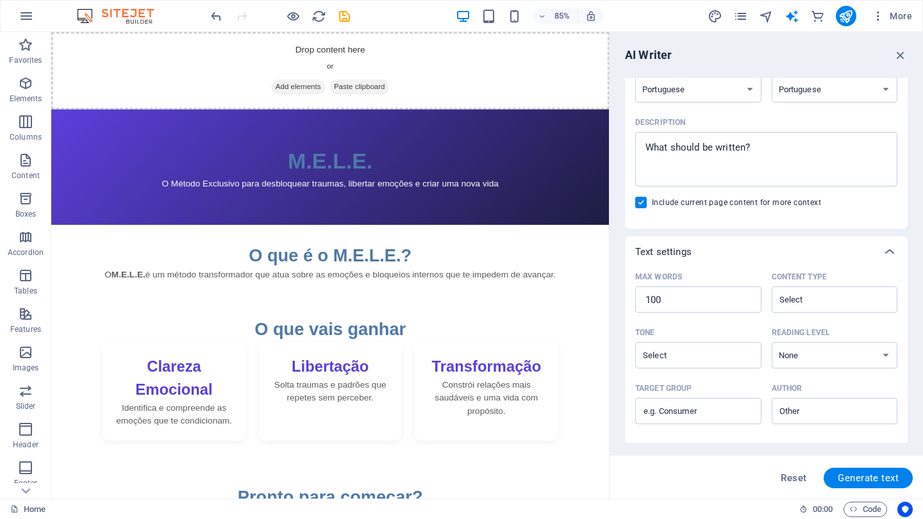
click at [711, 322] on div "Max words 100 ​ Content type ​" at bounding box center [766, 295] width 262 height 56
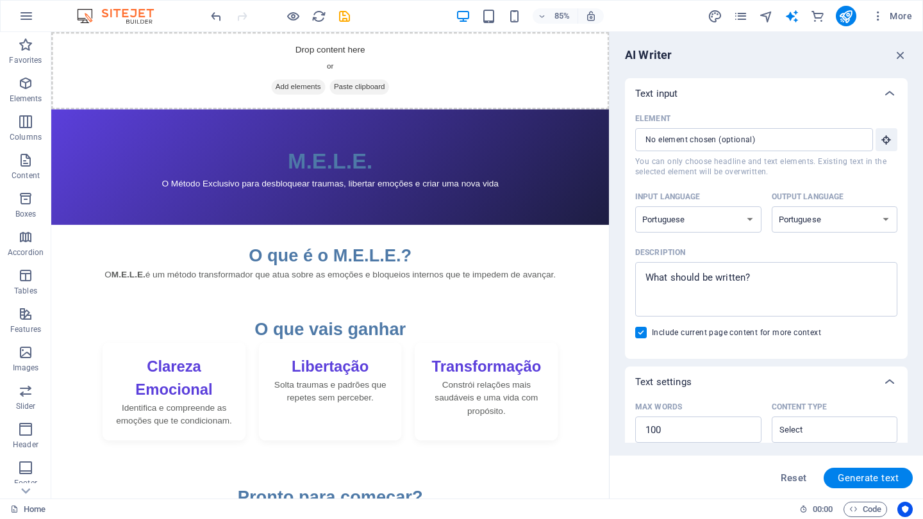
scroll to position [0, 0]
click at [868, 482] on span "Generate text" at bounding box center [868, 478] width 61 height 10
type textarea "x"
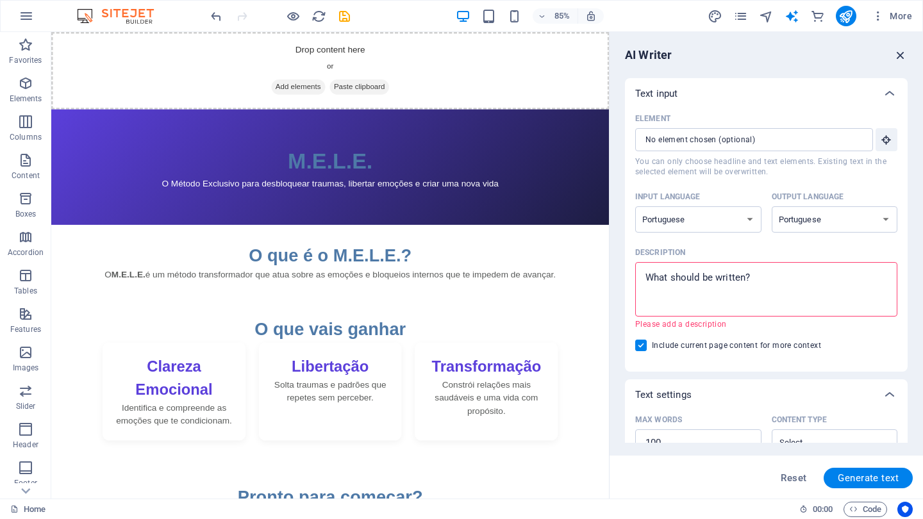
click at [897, 53] on icon "button" at bounding box center [901, 55] width 14 height 14
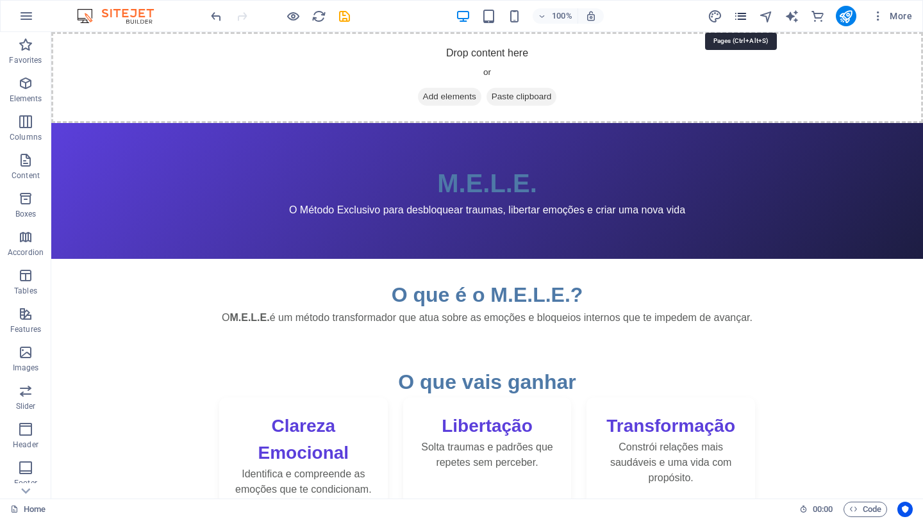
click at [740, 14] on icon "pages" at bounding box center [740, 16] width 15 height 15
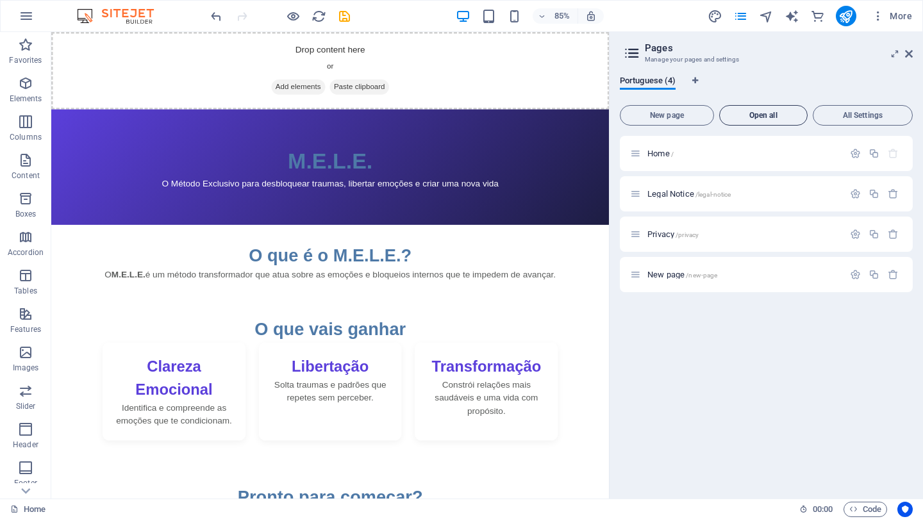
click at [776, 115] on span "Open all" at bounding box center [763, 116] width 77 height 8
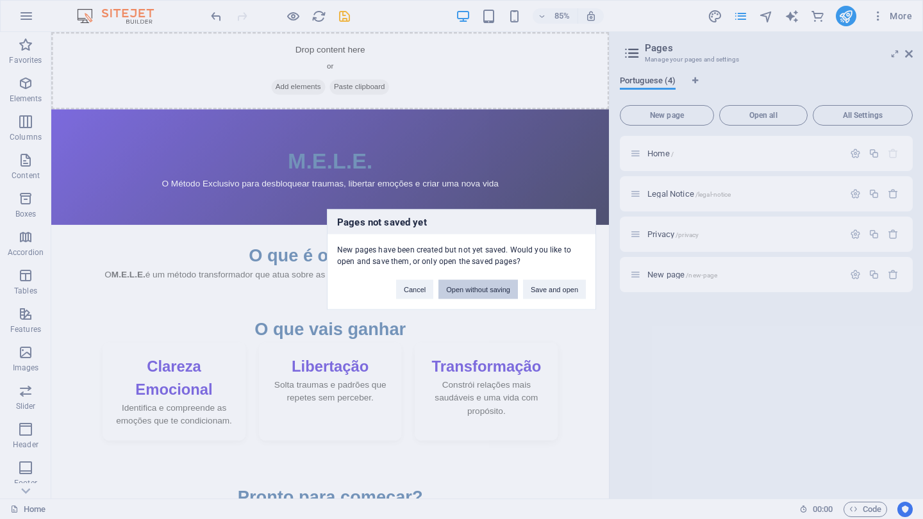
click at [474, 290] on button "Open without saving" at bounding box center [477, 289] width 79 height 19
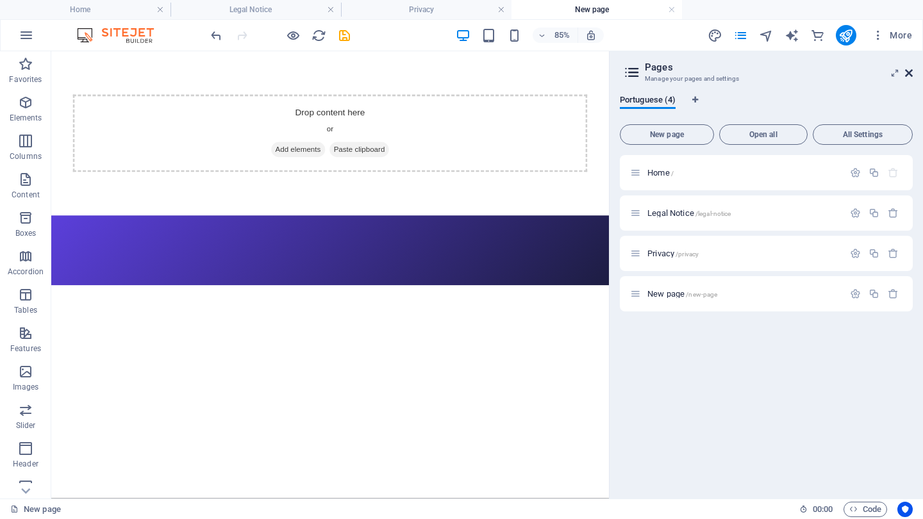
click at [910, 71] on icon at bounding box center [909, 73] width 8 height 10
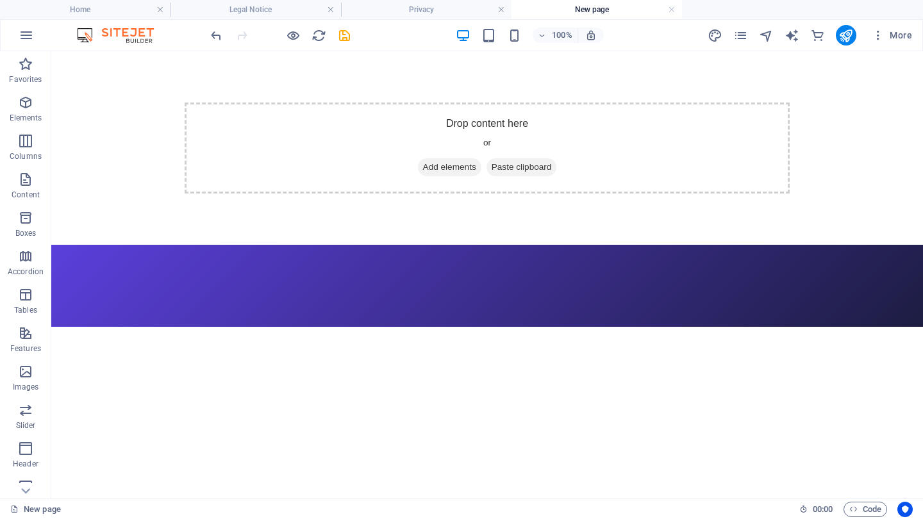
click at [173, 281] on header at bounding box center [487, 286] width 872 height 82
click at [867, 506] on span "Code" at bounding box center [865, 509] width 32 height 15
click at [865, 508] on span "Code" at bounding box center [865, 509] width 32 height 15
click at [216, 34] on icon "undo" at bounding box center [216, 35] width 15 height 15
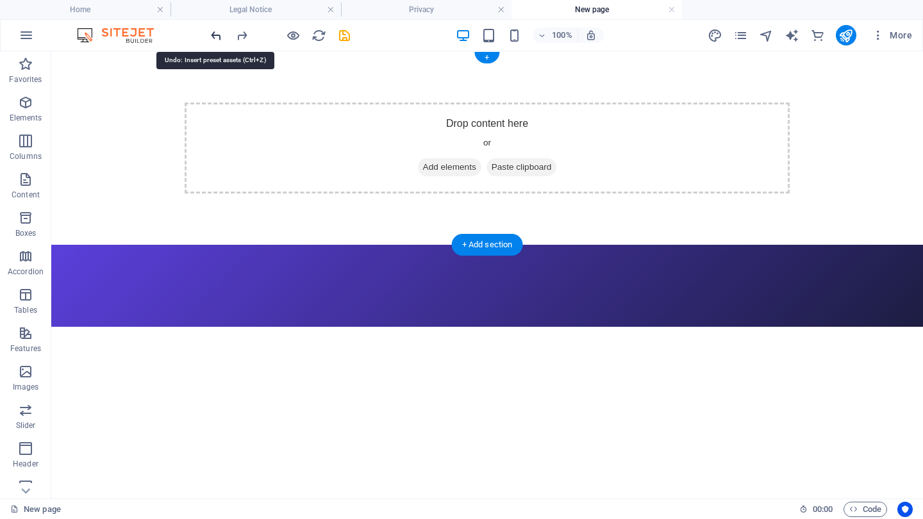
click at [216, 34] on icon "undo" at bounding box center [216, 35] width 15 height 15
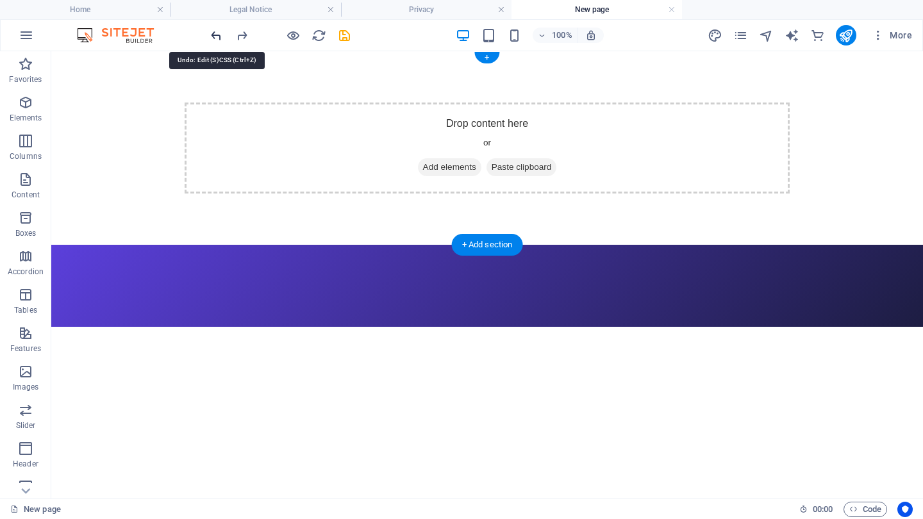
click at [216, 34] on icon "undo" at bounding box center [216, 35] width 15 height 15
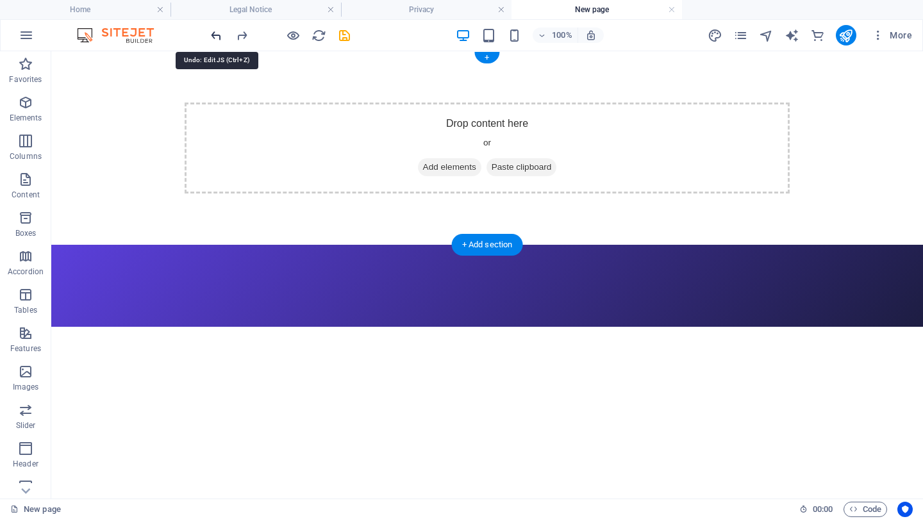
click at [216, 34] on icon "undo" at bounding box center [216, 35] width 15 height 15
click at [216, 34] on div at bounding box center [280, 35] width 144 height 21
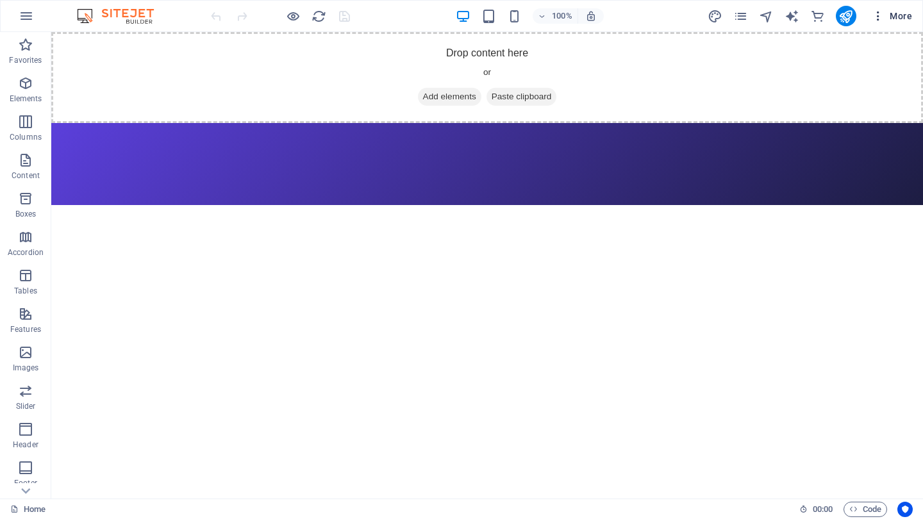
click at [654, 16] on span "More" at bounding box center [892, 16] width 40 height 13
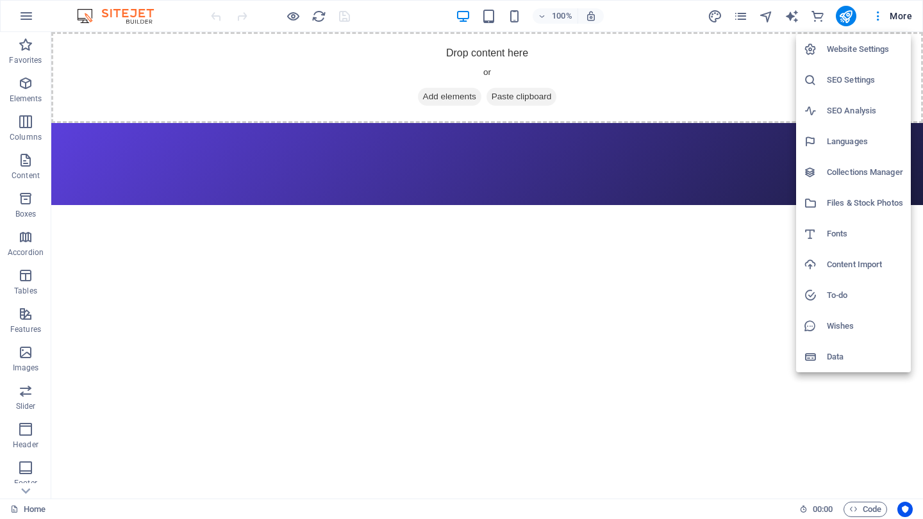
click at [654, 263] on div at bounding box center [461, 259] width 923 height 519
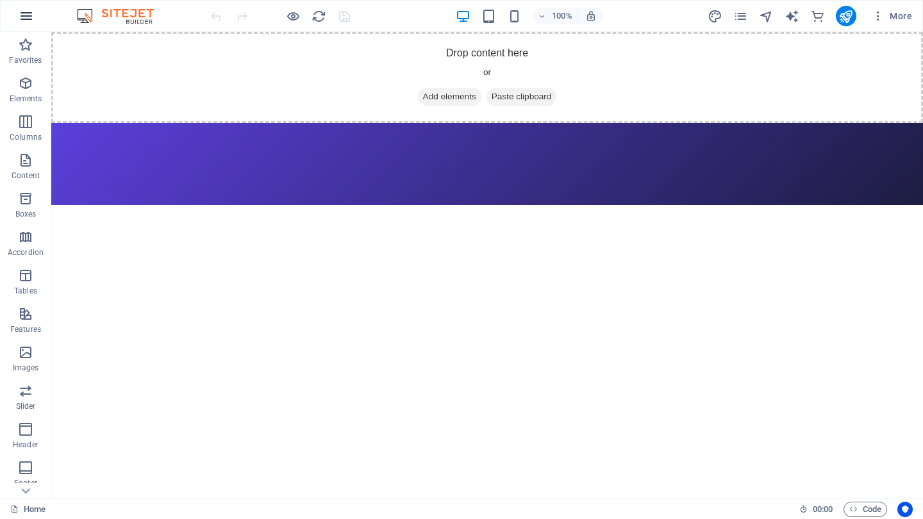
click at [28, 16] on icon "button" at bounding box center [26, 15] width 15 height 15
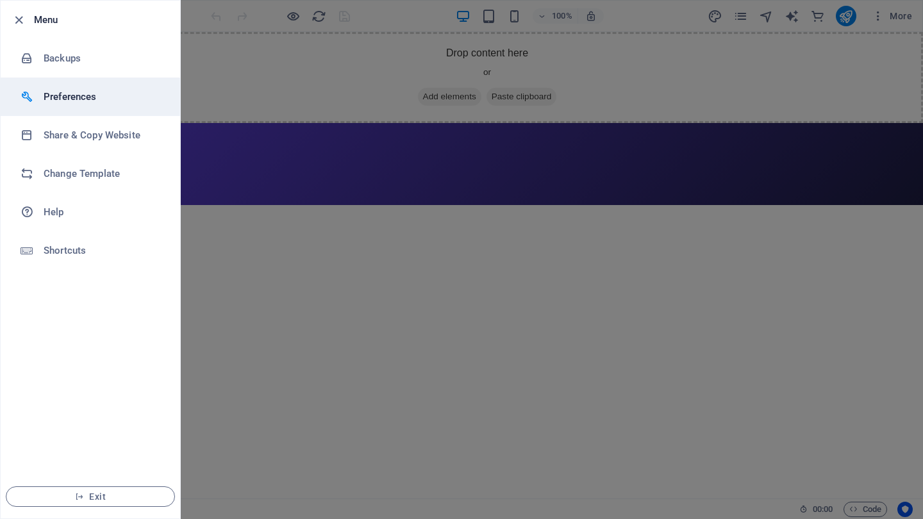
click at [71, 91] on h6 "Preferences" at bounding box center [103, 96] width 119 height 15
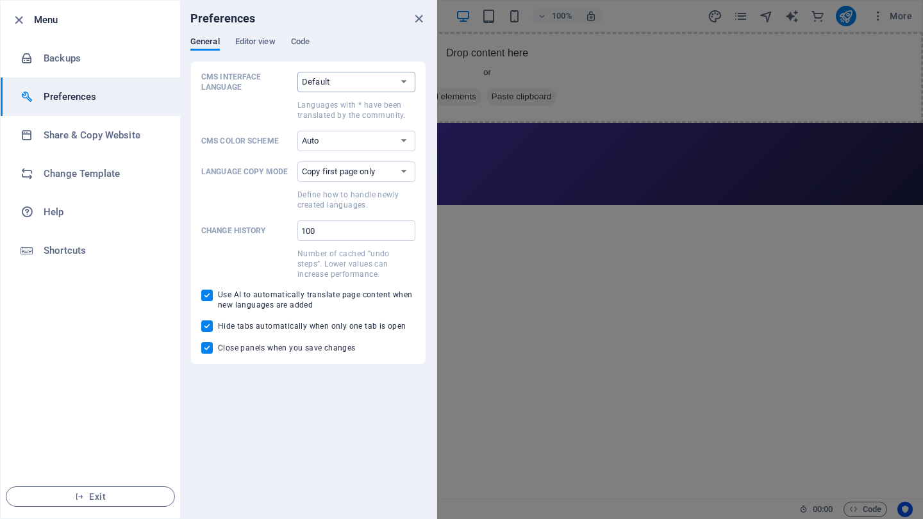
select select "pt"
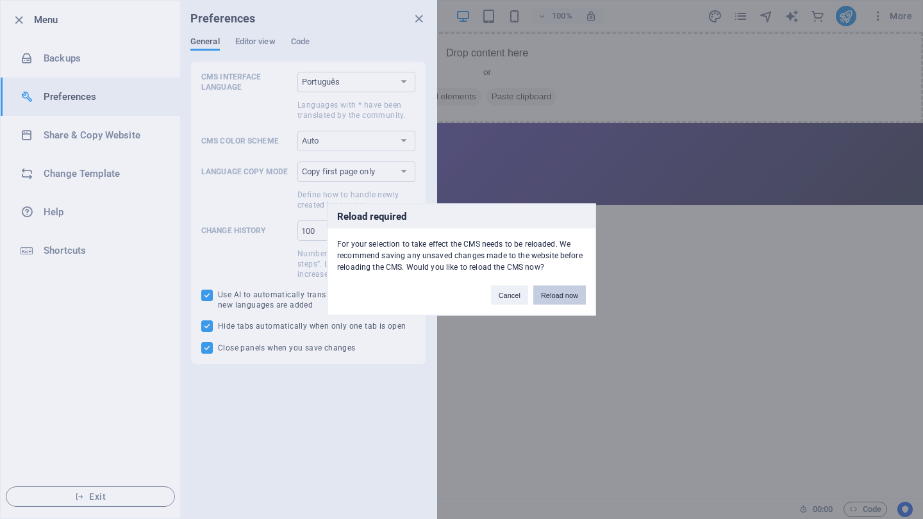
click at [561, 296] on button "Reload now" at bounding box center [559, 295] width 53 height 19
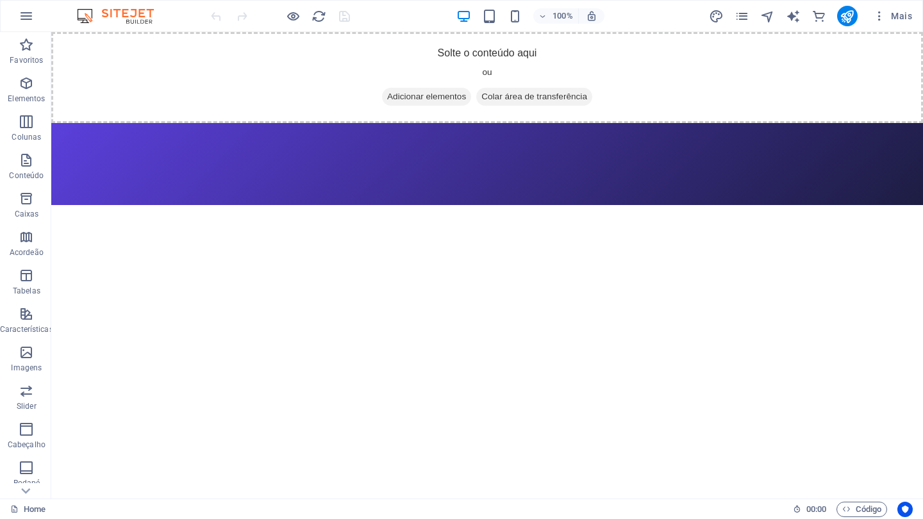
click at [290, 154] on header at bounding box center [487, 164] width 872 height 82
click at [277, 83] on div "Solte o conteúdo aqui ou Adicionar elementos Colar área de transferência" at bounding box center [487, 77] width 872 height 91
click at [281, 74] on div "Solte o conteúdo aqui ou Adicionar elementos Colar área de transferência" at bounding box center [487, 77] width 872 height 91
click at [474, 117] on div "+ Adicionar seção" at bounding box center [487, 123] width 87 height 22
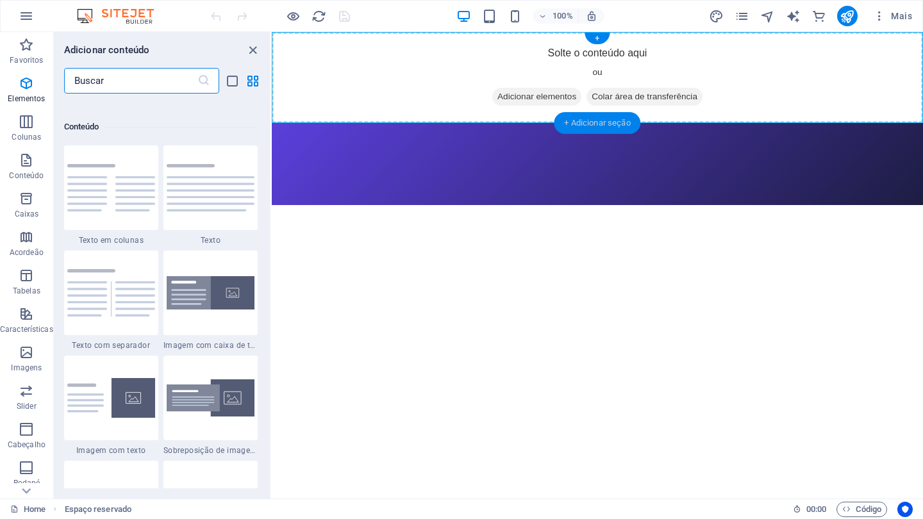
scroll to position [2243, 0]
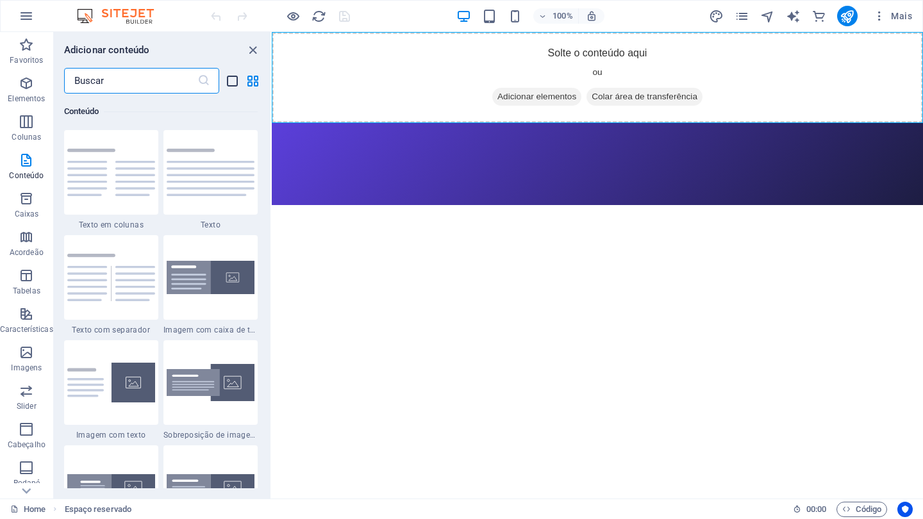
click at [229, 82] on icon "list-view" at bounding box center [232, 81] width 15 height 15
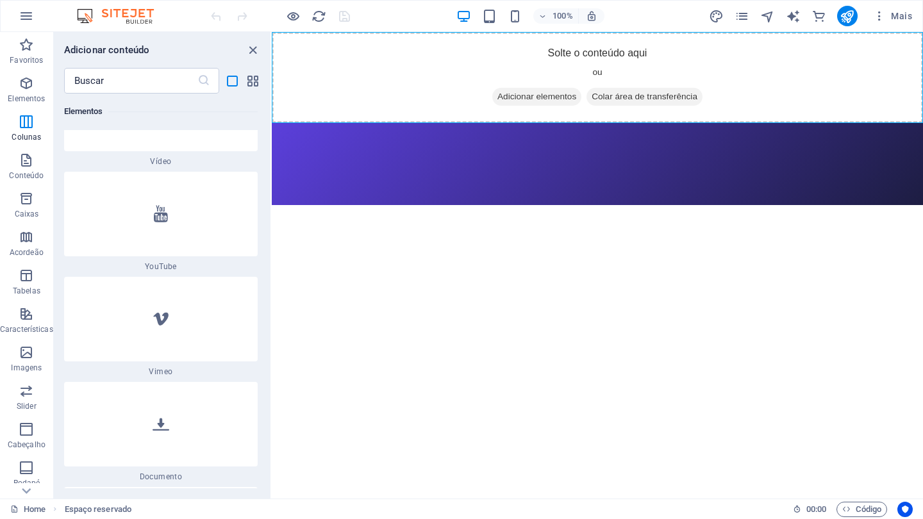
scroll to position [2042, 0]
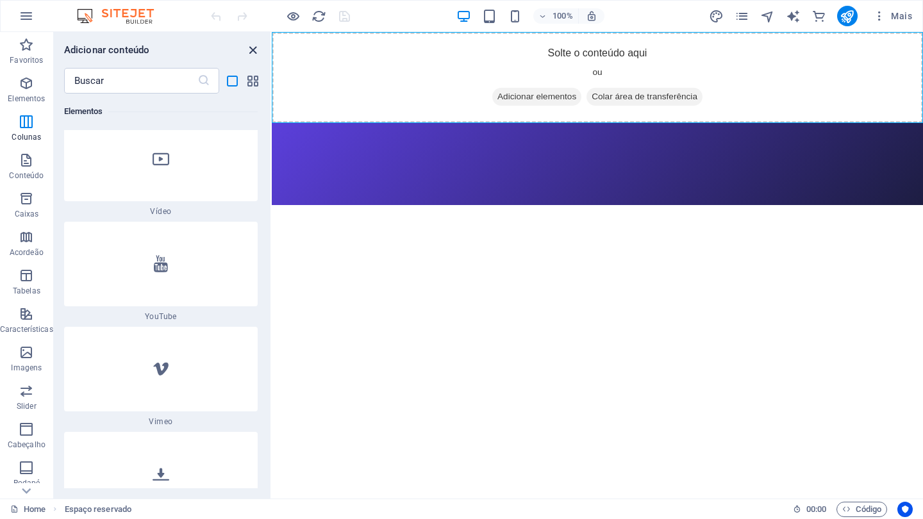
click at [249, 55] on icon "close panel" at bounding box center [253, 50] width 15 height 15
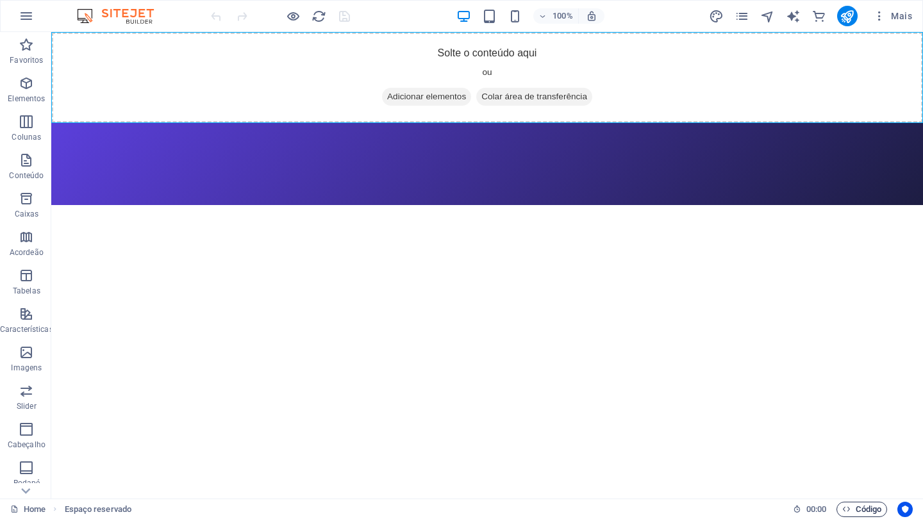
click at [867, 507] on span "Código" at bounding box center [861, 509] width 39 height 15
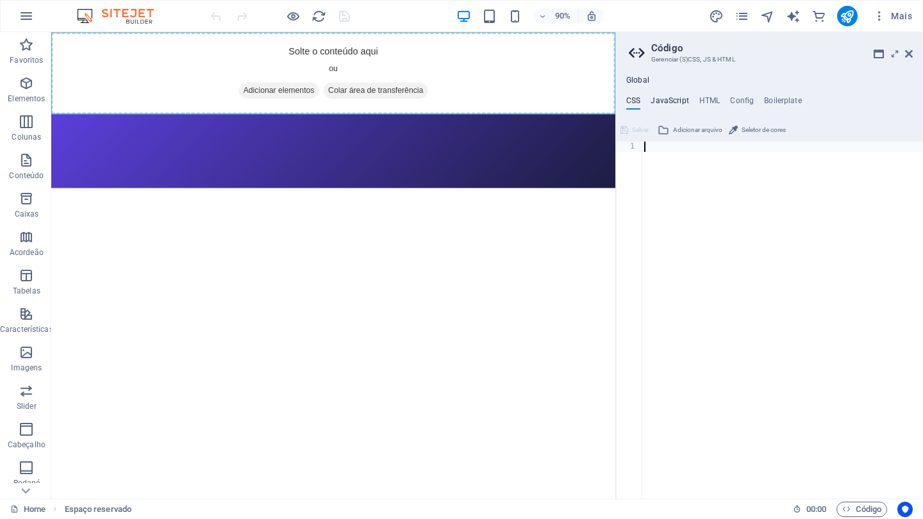
click at [665, 98] on h4 "JavaScript" at bounding box center [670, 103] width 38 height 14
click at [713, 101] on h4 "HTML" at bounding box center [709, 103] width 21 height 14
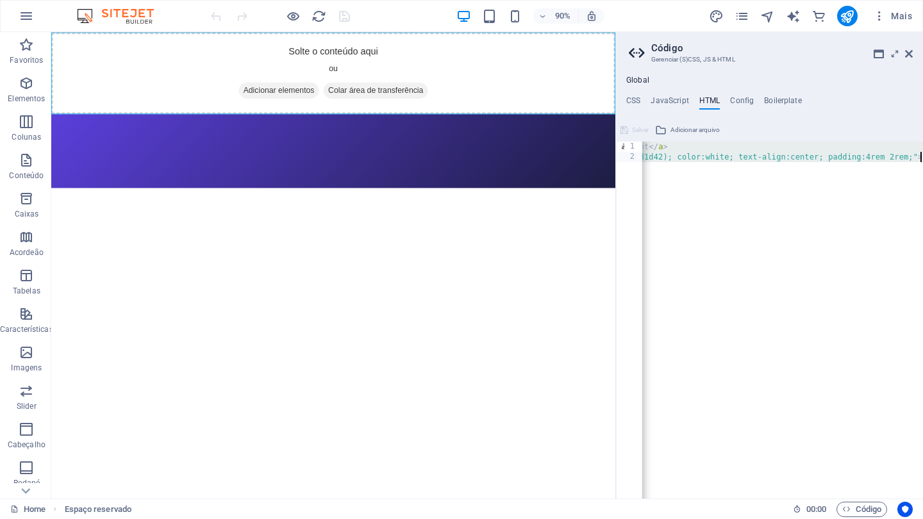
scroll to position [0, 349]
drag, startPoint x: 646, startPoint y: 147, endPoint x: 825, endPoint y: 177, distance: 181.3
click at [825, 177] on div "< a href = "#main-content" class = "wv-link-content button" > Skip to main cont…" at bounding box center [607, 331] width 631 height 378
type textarea "<a href="#main-content" class="wv-link-content button">Skip to main content</a>…"
type textarea "<a href="#main-content" class="wv-link-content button">Skip to main content</a>"
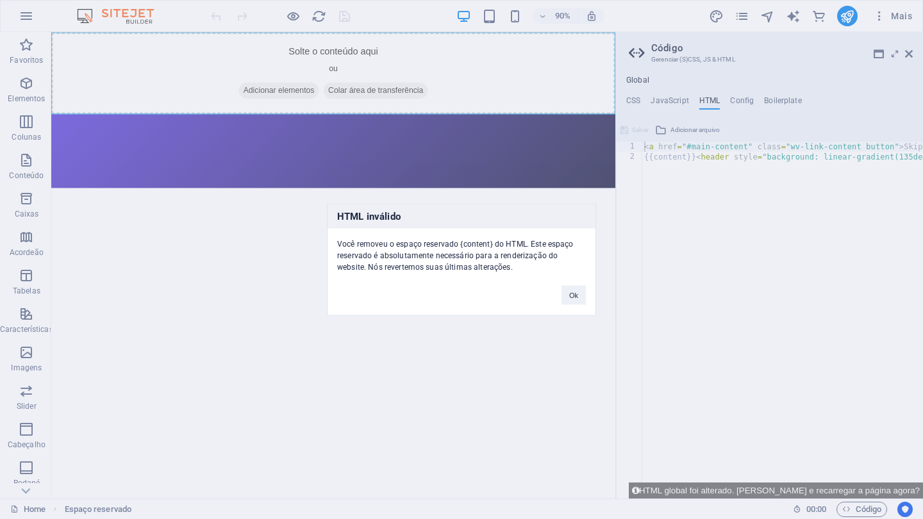
scroll to position [0, 0]
click at [576, 294] on button "Ok" at bounding box center [574, 295] width 24 height 19
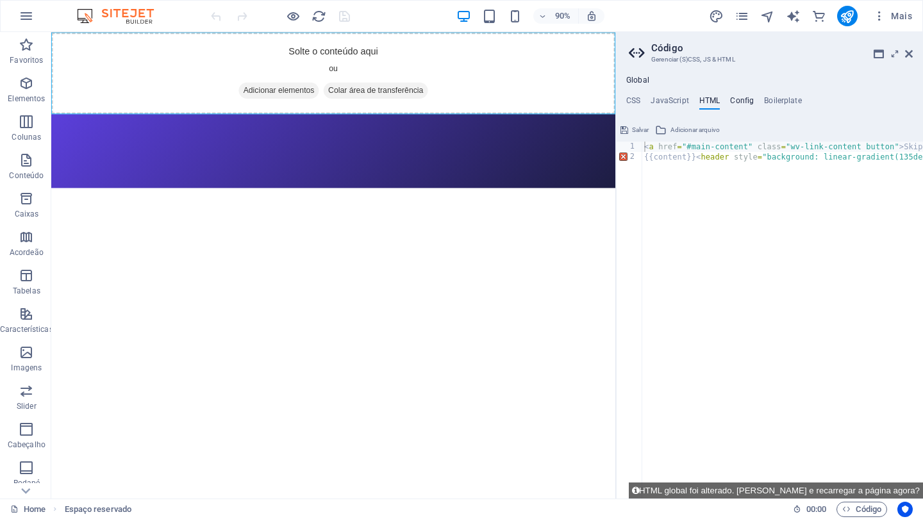
click at [740, 97] on h4 "Config" at bounding box center [742, 103] width 24 height 14
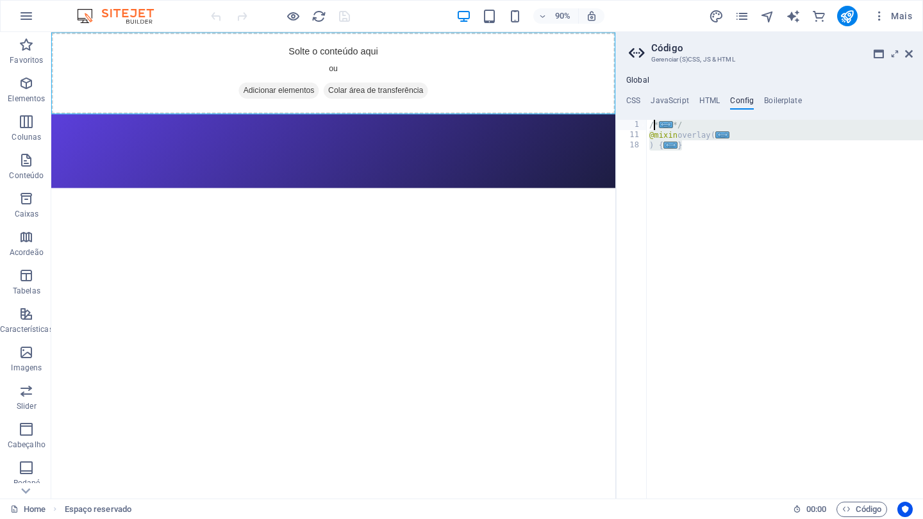
drag, startPoint x: 694, startPoint y: 146, endPoint x: 653, endPoint y: 124, distance: 46.8
click at [653, 124] on div "/* ... */ @mixin overlay ( ... ) { ... }" at bounding box center [785, 320] width 276 height 400
type textarea "/"
click at [776, 100] on h4 "Boilerplate" at bounding box center [783, 103] width 38 height 14
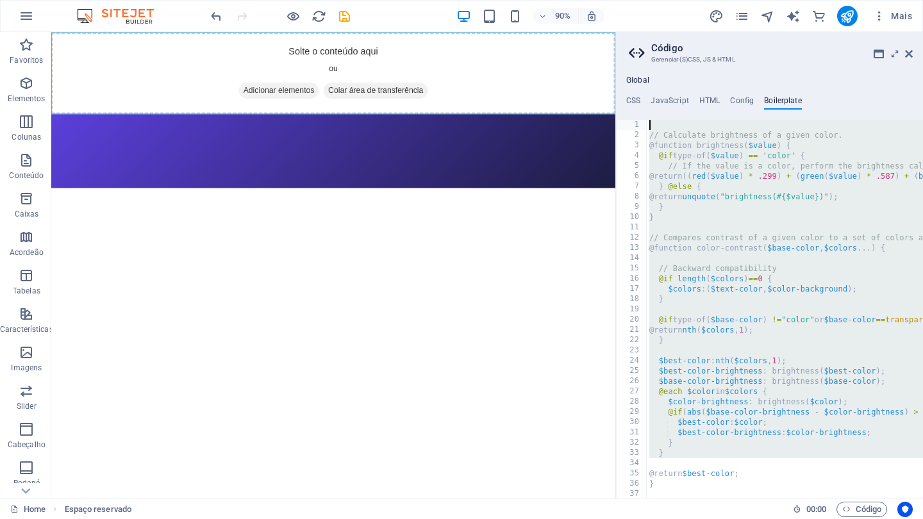
drag, startPoint x: 758, startPoint y: 467, endPoint x: 639, endPoint y: 119, distance: 367.9
click at [639, 120] on div "1 2 3 4 5 6 7 8 9 10 11 12 13 14 15 16 17 18 19 20 21 22 23 24 25 26 27 28 29 3…" at bounding box center [769, 309] width 307 height 379
type textarea "} @else {"
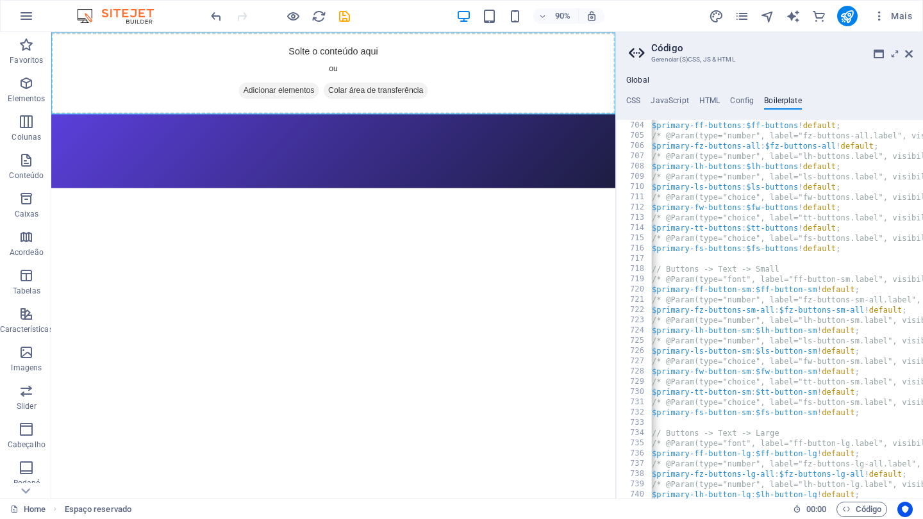
scroll to position [3686, 0]
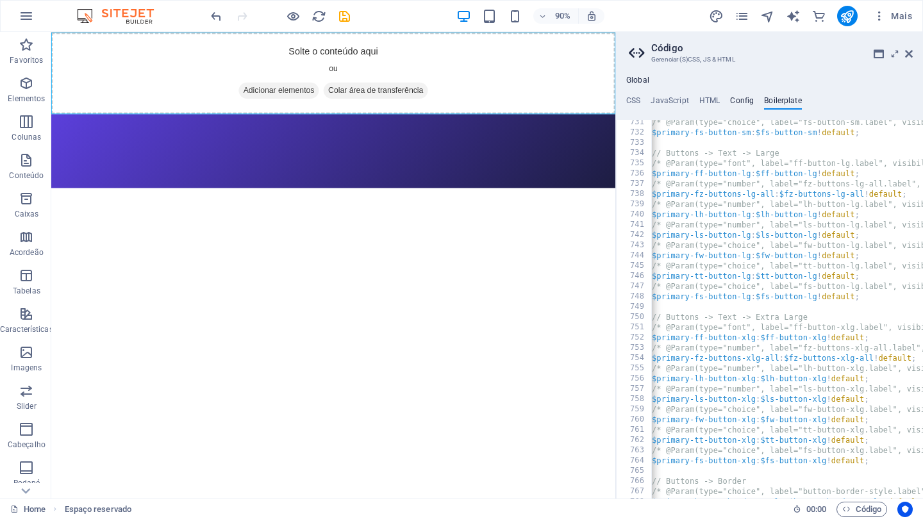
click at [743, 101] on h4 "Config" at bounding box center [742, 103] width 24 height 14
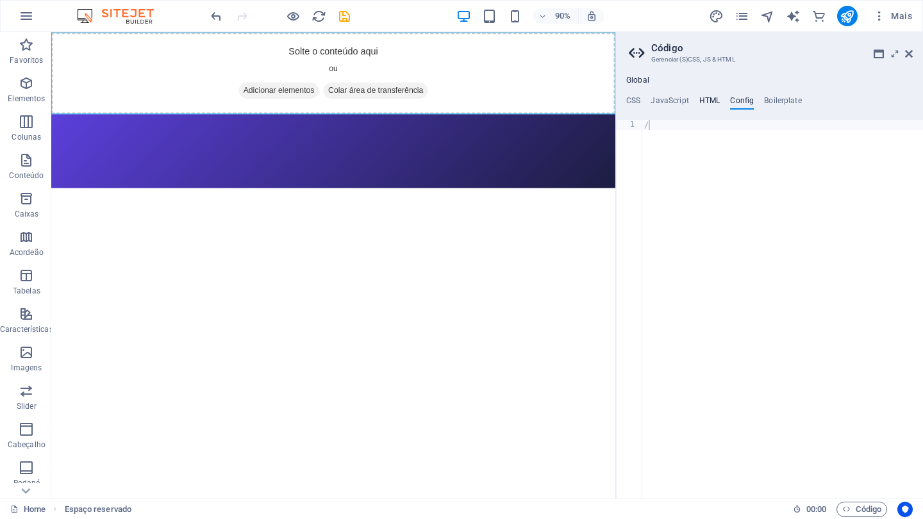
click at [706, 97] on h4 "HTML" at bounding box center [709, 103] width 21 height 14
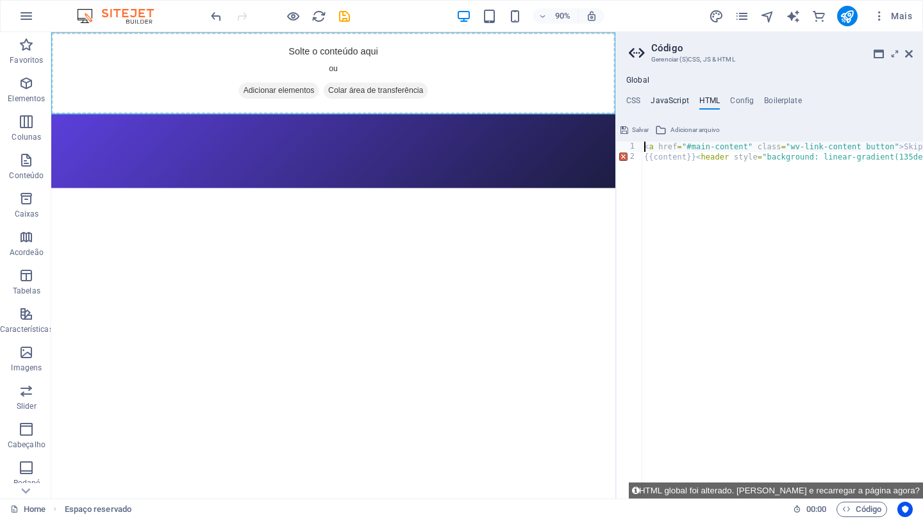
click at [679, 97] on h4 "JavaScript" at bounding box center [670, 103] width 38 height 14
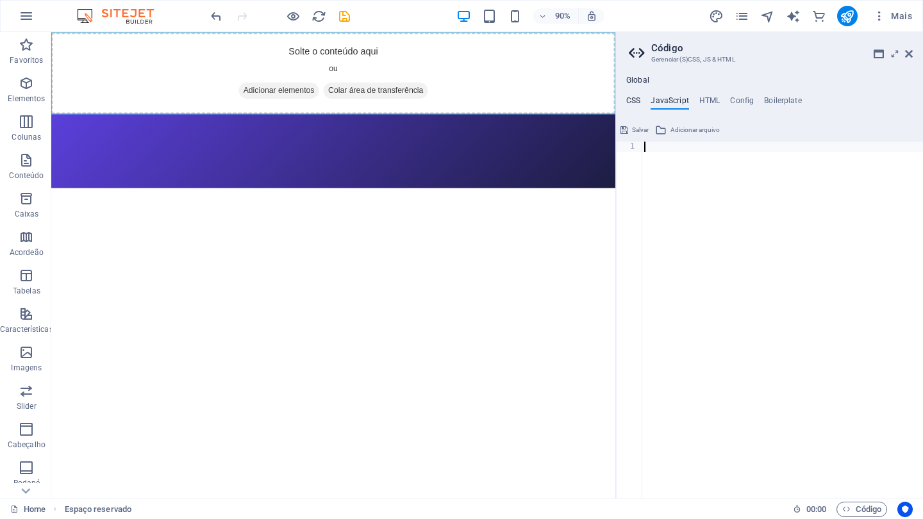
click at [634, 99] on h4 "CSS" at bounding box center [633, 103] width 14 height 14
click at [740, 101] on h4 "Config" at bounding box center [742, 103] width 24 height 14
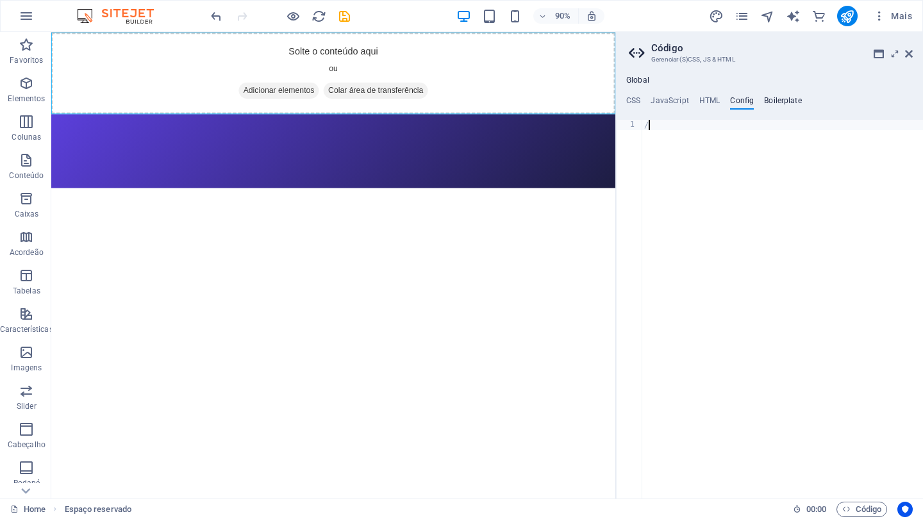
click at [784, 99] on h4 "Boilerplate" at bounding box center [783, 103] width 38 height 14
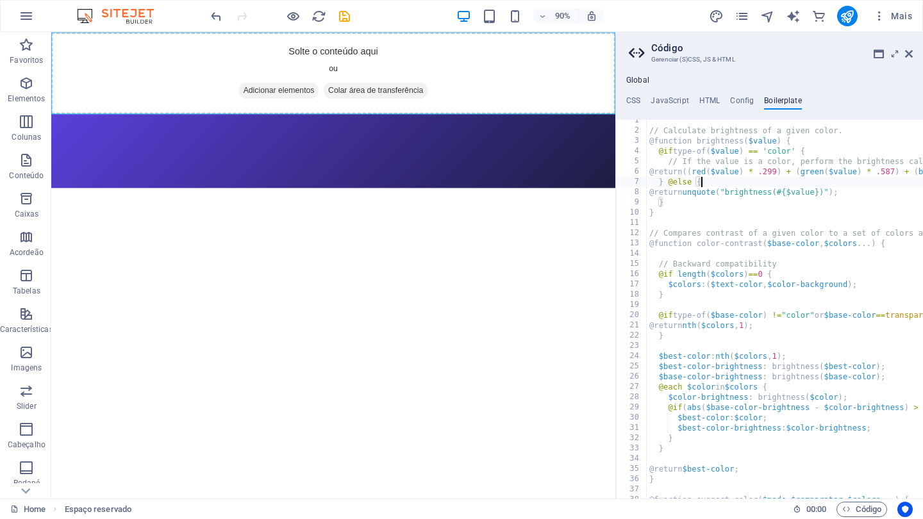
scroll to position [0, 0]
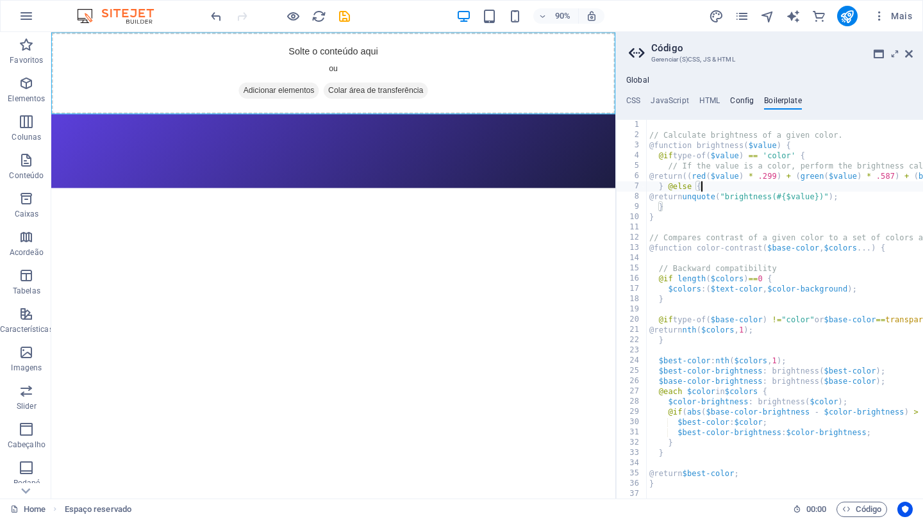
click at [742, 101] on h4 "Config" at bounding box center [742, 103] width 24 height 14
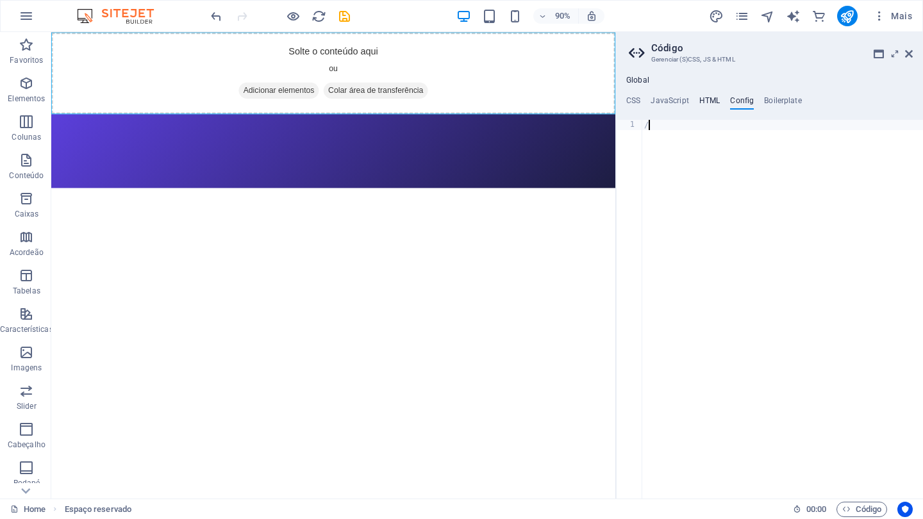
click at [704, 99] on h4 "HTML" at bounding box center [709, 103] width 21 height 14
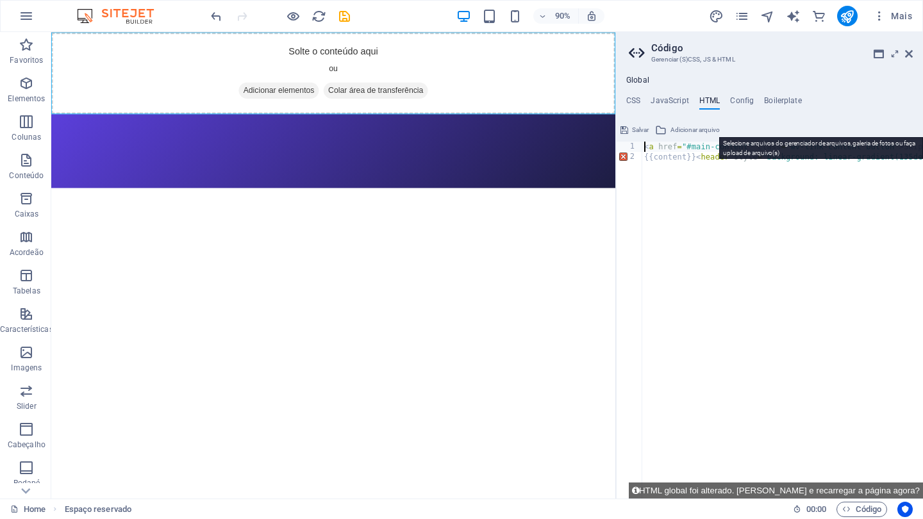
click at [679, 130] on span "Adicionar arquivo" at bounding box center [695, 129] width 49 height 15
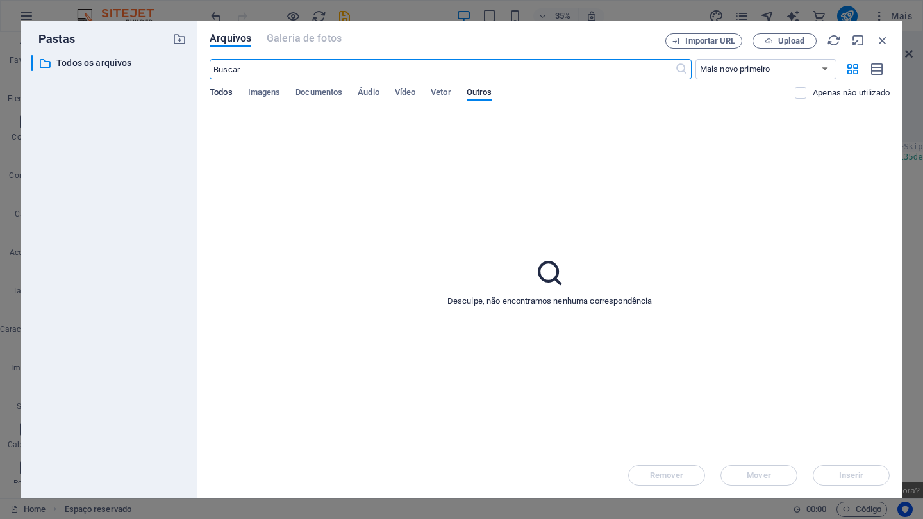
click at [218, 92] on span "Todos" at bounding box center [221, 94] width 22 height 18
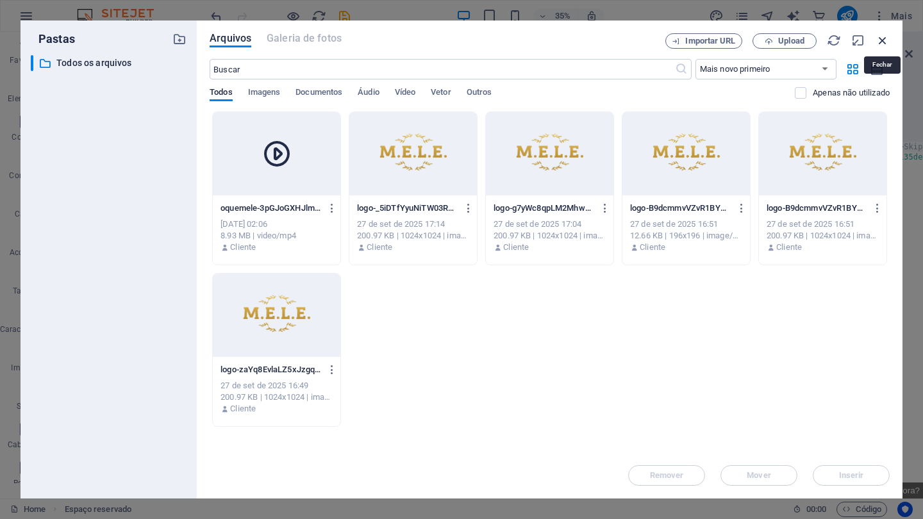
click at [881, 44] on icon "button" at bounding box center [883, 40] width 14 height 14
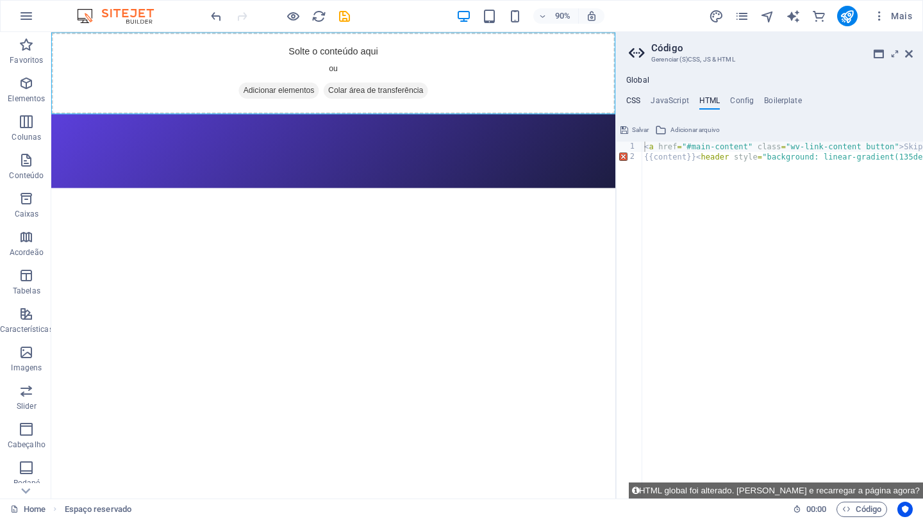
click at [633, 96] on h4 "CSS" at bounding box center [633, 103] width 14 height 14
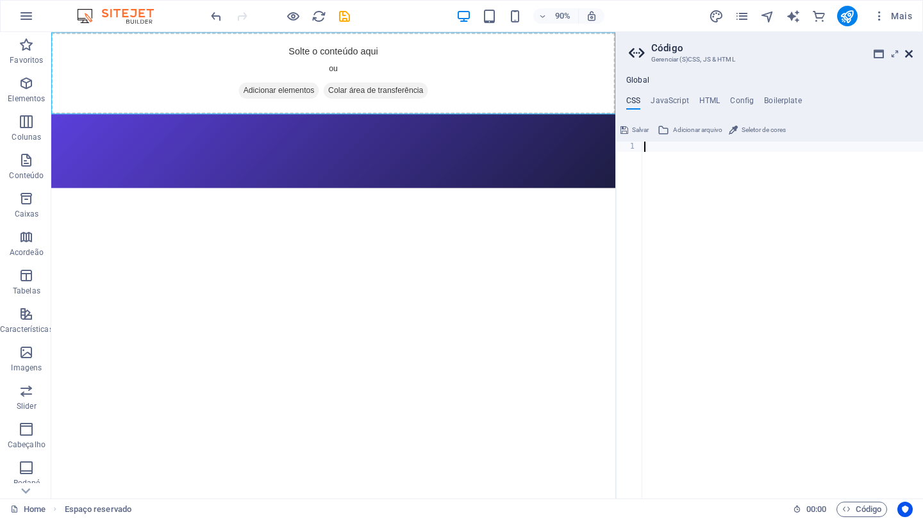
click at [908, 54] on icon at bounding box center [909, 54] width 8 height 10
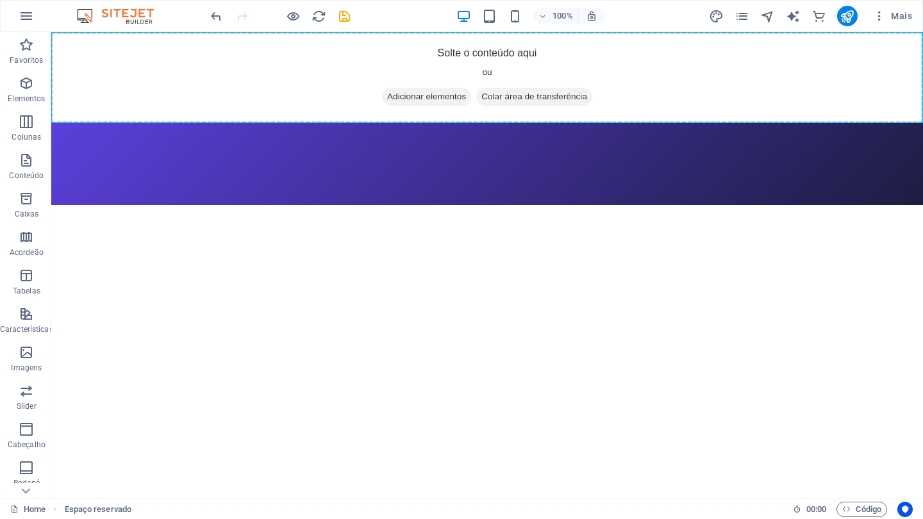
click at [403, 142] on header at bounding box center [487, 164] width 872 height 82
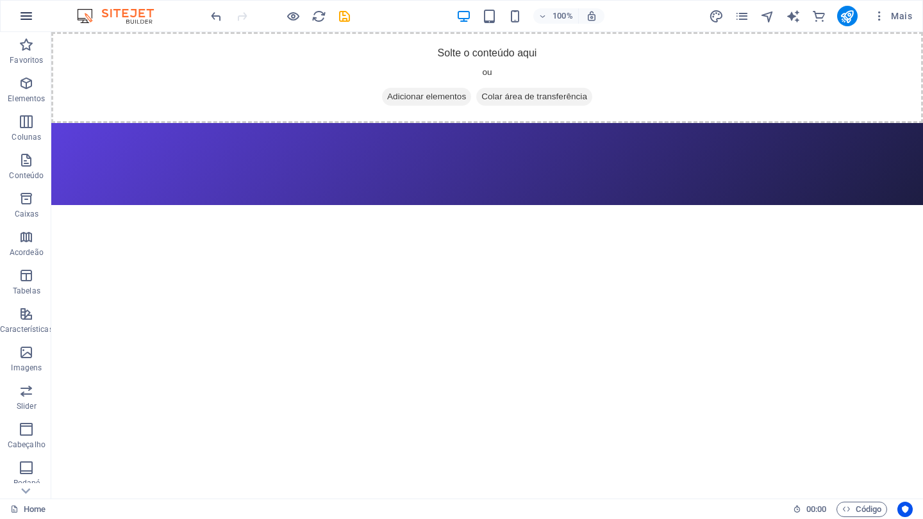
click at [23, 15] on icon "button" at bounding box center [26, 15] width 15 height 15
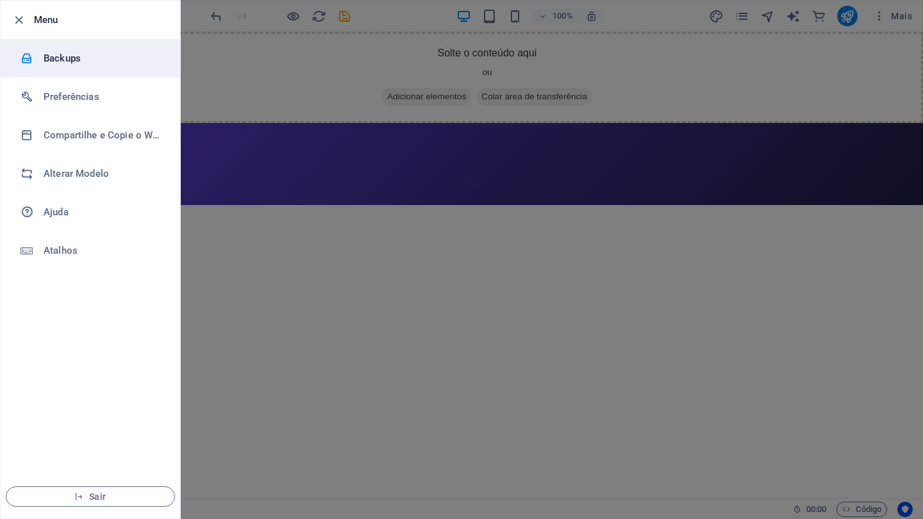
click at [53, 57] on h6 "Backups" at bounding box center [103, 58] width 119 height 15
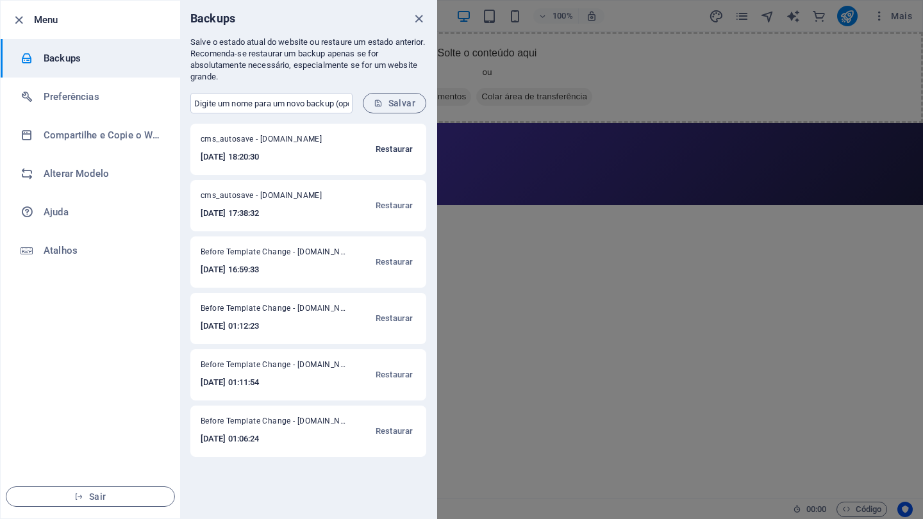
click at [395, 150] on span "Restaurar" at bounding box center [394, 149] width 37 height 15
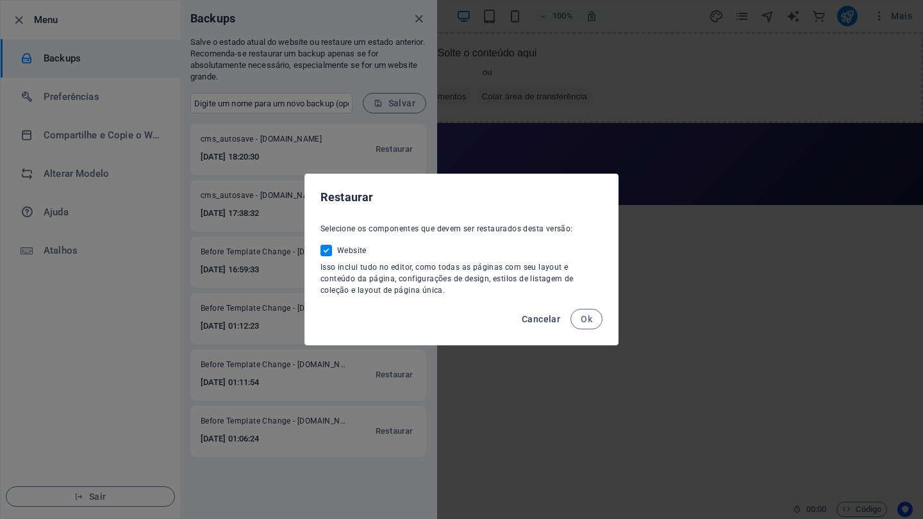
click at [544, 319] on span "Cancelar" at bounding box center [541, 319] width 38 height 10
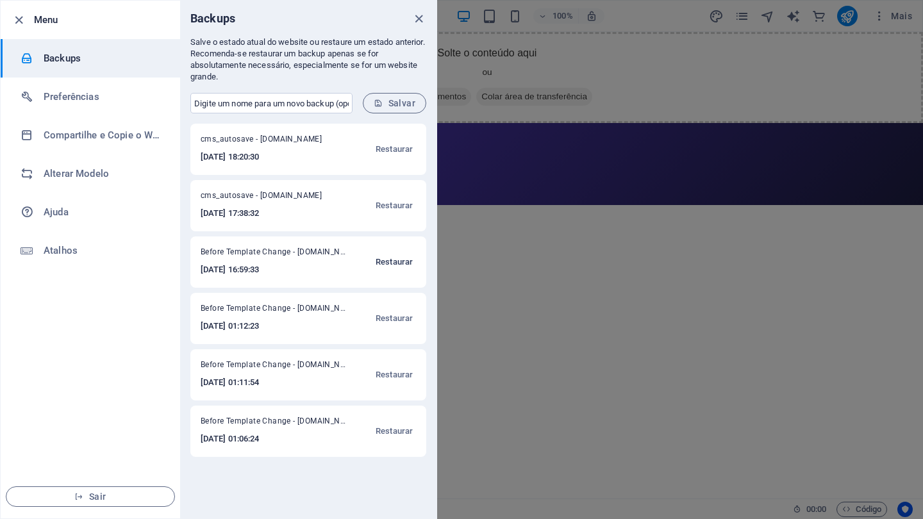
click at [391, 264] on span "Restaurar" at bounding box center [394, 261] width 37 height 15
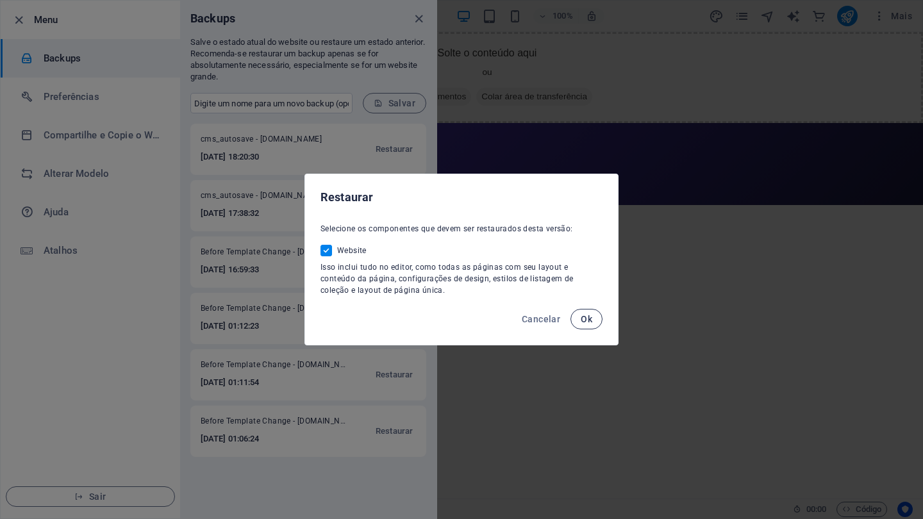
click at [587, 317] on span "Ok" at bounding box center [587, 319] width 12 height 10
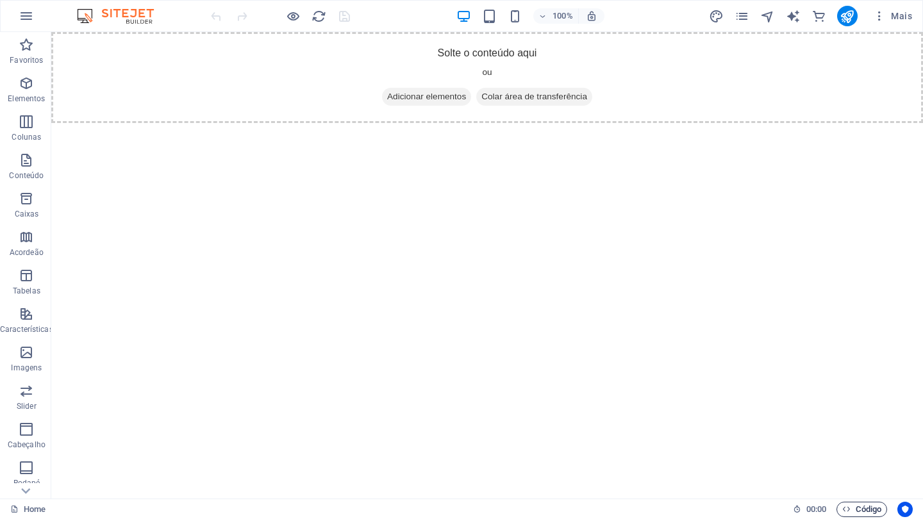
click at [860, 511] on span "Código" at bounding box center [861, 509] width 39 height 15
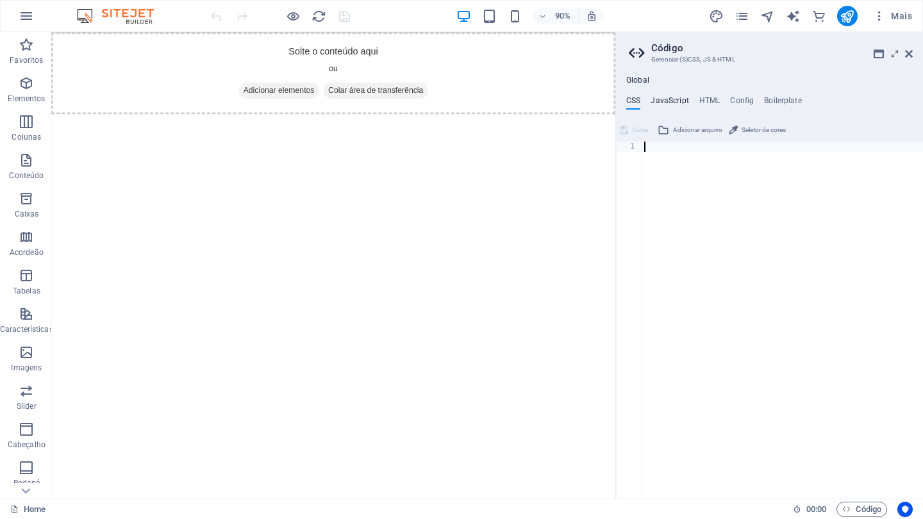
click at [675, 102] on h4 "JavaScript" at bounding box center [670, 103] width 38 height 14
click at [710, 101] on h4 "HTML" at bounding box center [709, 103] width 21 height 14
type textarea "<a href="#main-content" class="wv-link-content button">Skip to main content</a>"
click at [733, 101] on h4 "Config" at bounding box center [742, 103] width 24 height 14
type textarea "$color-primary: #bd943a;"
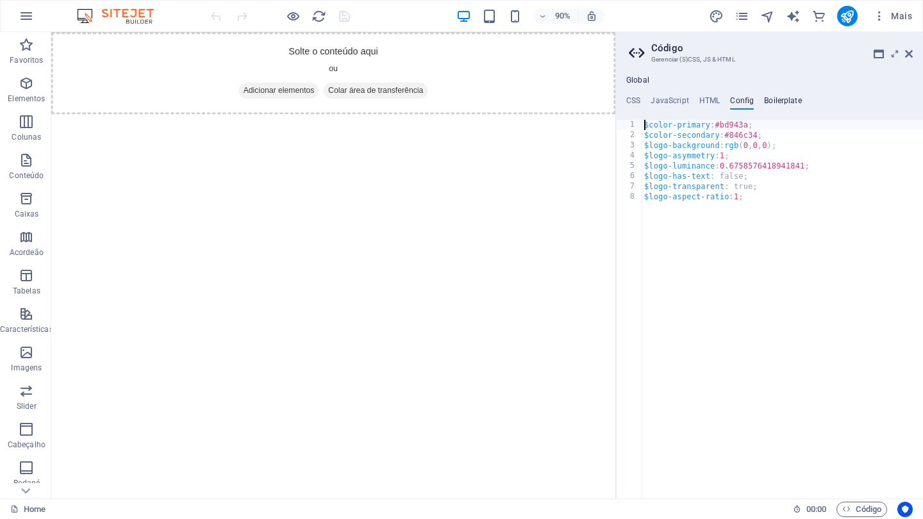
click at [772, 101] on h4 "Boilerplate" at bounding box center [783, 103] width 38 height 14
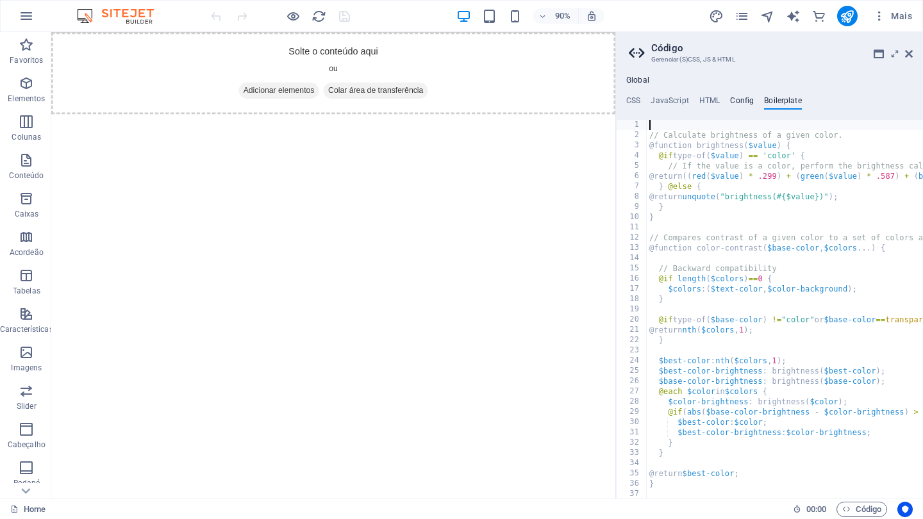
click at [738, 101] on h4 "Config" at bounding box center [742, 103] width 24 height 14
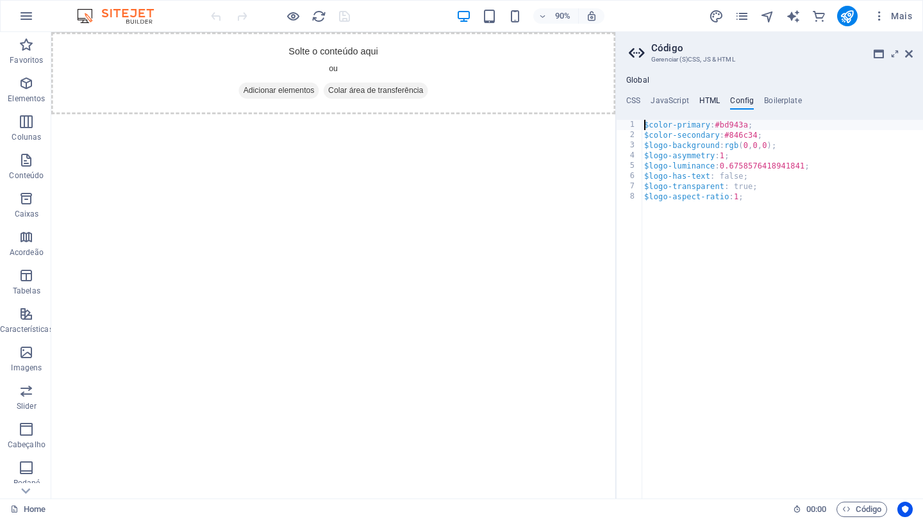
click at [712, 103] on h4 "HTML" at bounding box center [709, 103] width 21 height 14
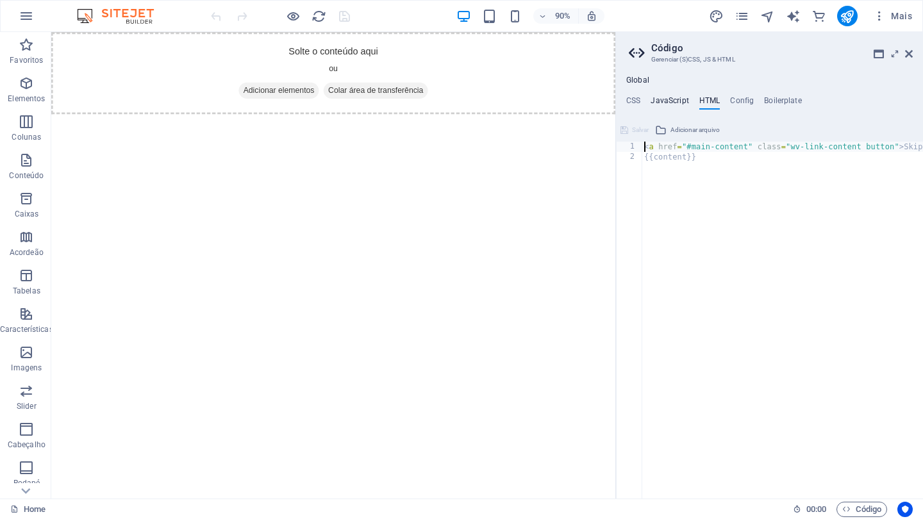
click at [673, 103] on h4 "JavaScript" at bounding box center [670, 103] width 38 height 14
click at [621, 101] on ul "CSS JavaScript HTML Config Boilerplate" at bounding box center [769, 103] width 307 height 14
click at [630, 99] on h4 "CSS" at bounding box center [633, 103] width 14 height 14
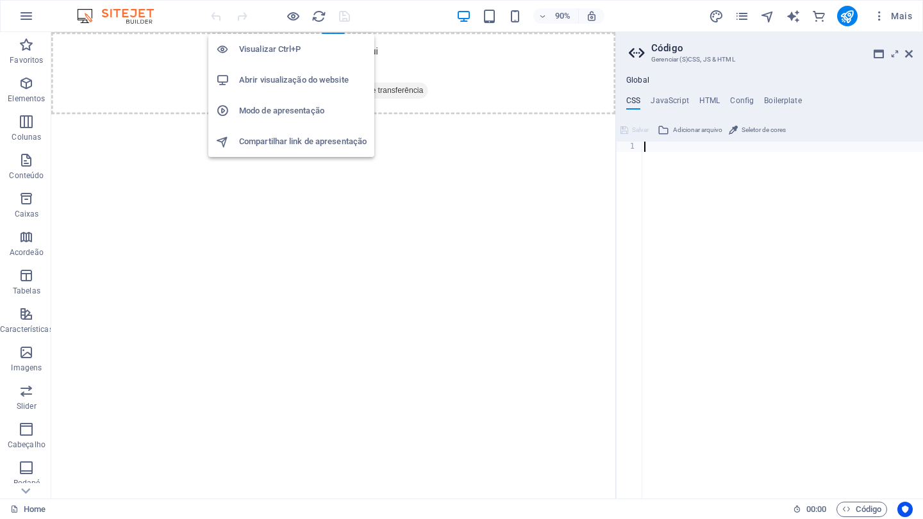
click at [281, 79] on h6 "Abrir visualização do website" at bounding box center [303, 79] width 128 height 15
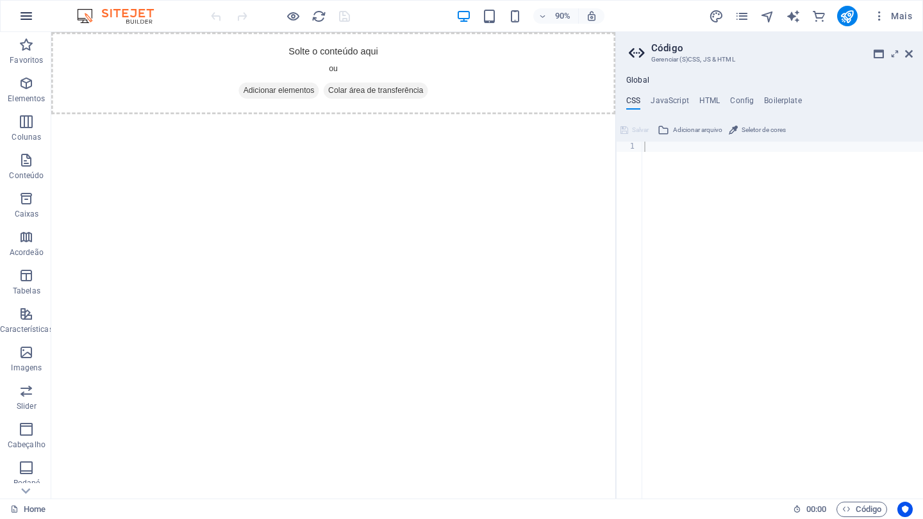
click at [27, 24] on button "button" at bounding box center [26, 16] width 31 height 31
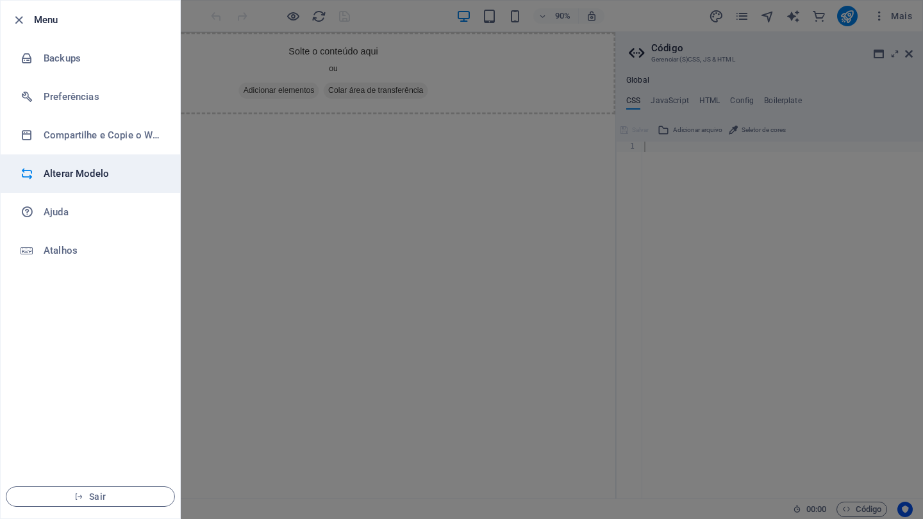
click at [78, 172] on h6 "Alterar Modelo" at bounding box center [103, 173] width 119 height 15
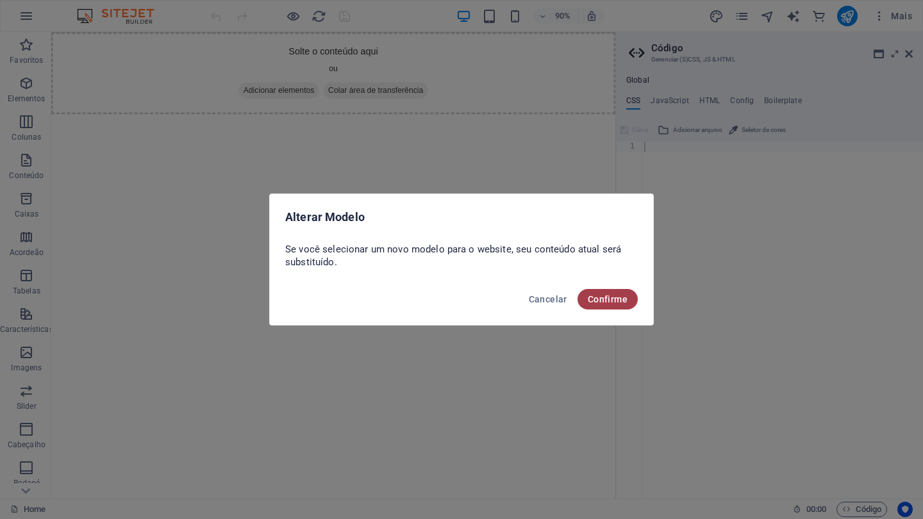
click at [606, 299] on span "Confirme" at bounding box center [608, 299] width 40 height 10
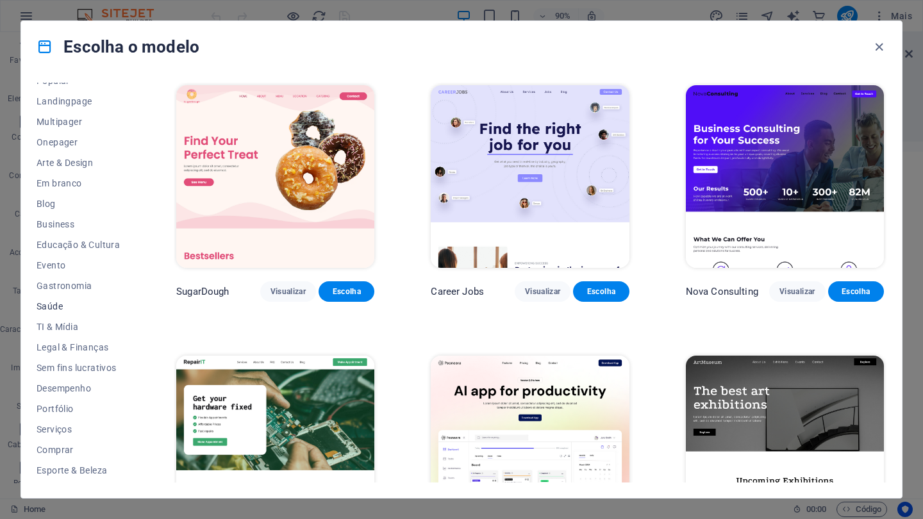
scroll to position [76, 0]
click at [47, 302] on span "Saúde" at bounding box center [78, 304] width 83 height 10
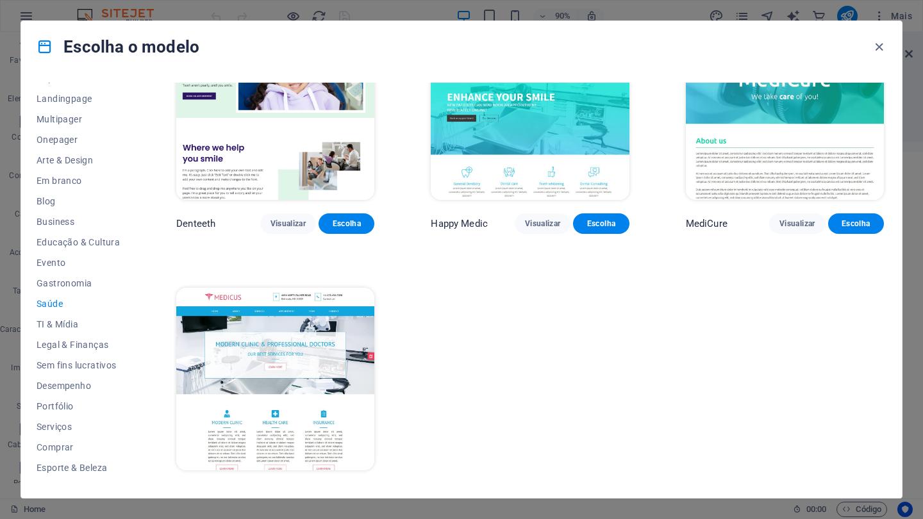
scroll to position [338, 0]
click at [290, 387] on img at bounding box center [275, 379] width 198 height 183
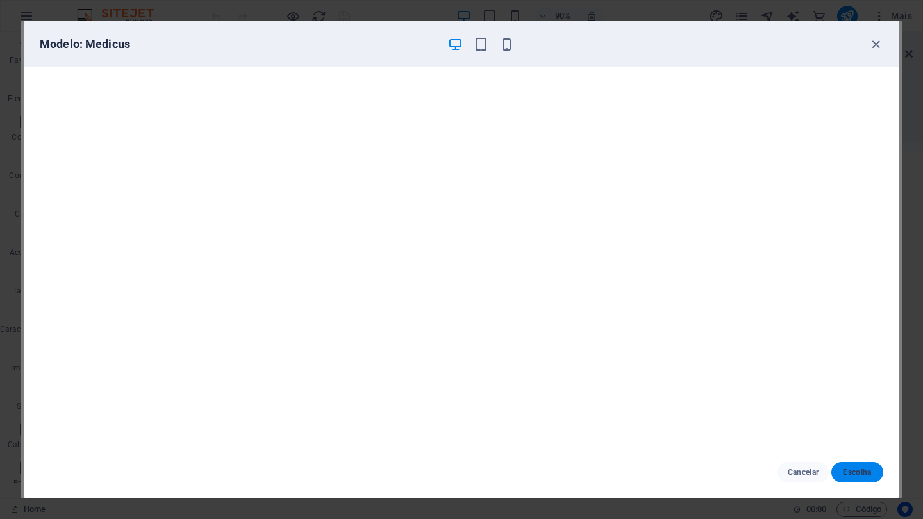
click at [854, 470] on span "Escolha" at bounding box center [857, 472] width 31 height 10
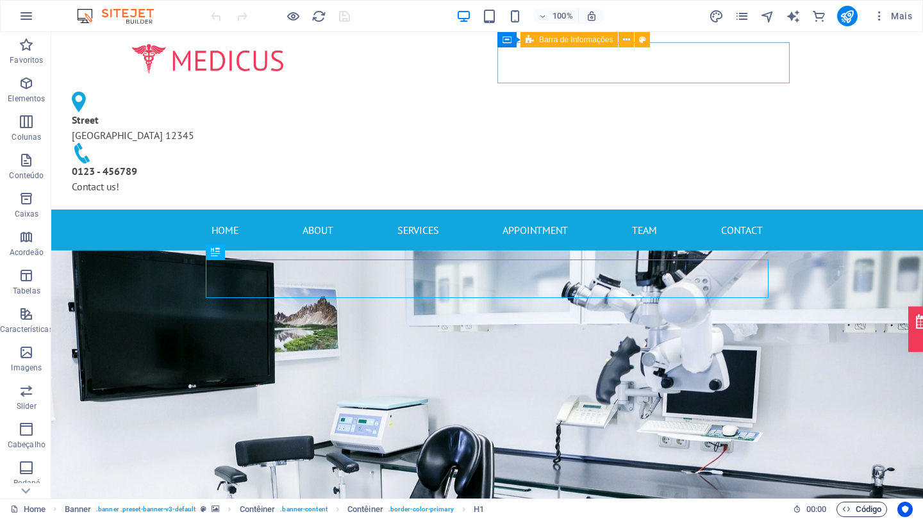
click at [865, 514] on span "Código" at bounding box center [861, 509] width 39 height 15
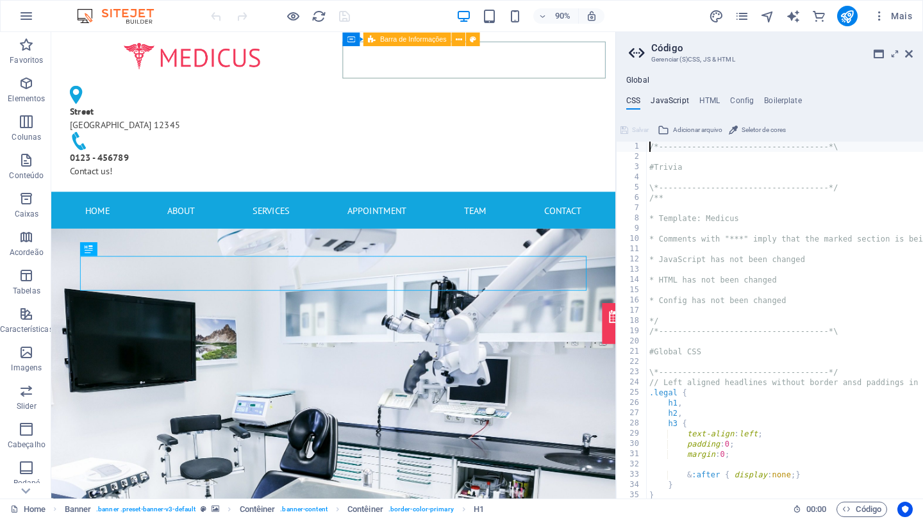
click at [667, 102] on h4 "JavaScript" at bounding box center [670, 103] width 38 height 14
type textarea "/* JS for preset "Menu V2" */"
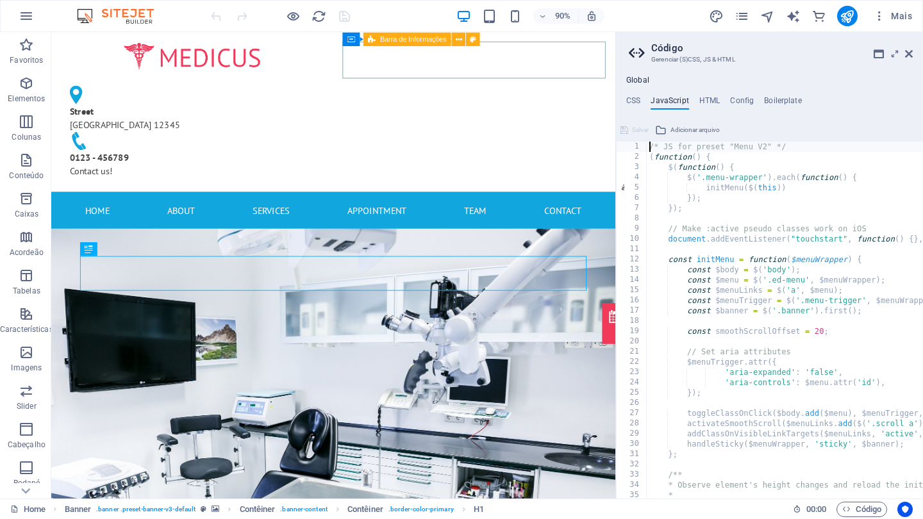
click at [706, 94] on div "Global CSS JavaScript HTML Config Boilerplate /*-------------------------------…" at bounding box center [769, 287] width 307 height 423
click at [708, 98] on h4 "HTML" at bounding box center [709, 103] width 21 height 14
type textarea "<a href="#main-content" class="wv-link-content button">Skip to main content</a>"
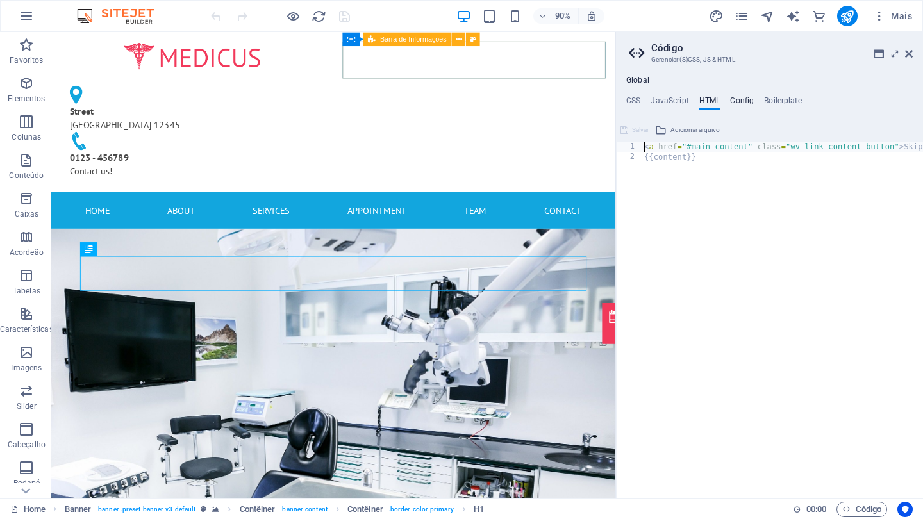
click at [740, 99] on h4 "Config" at bounding box center [742, 103] width 24 height 14
type textarea "$fz-h6-all: (0.625rem, 0.5rem, 0.4375rem);"
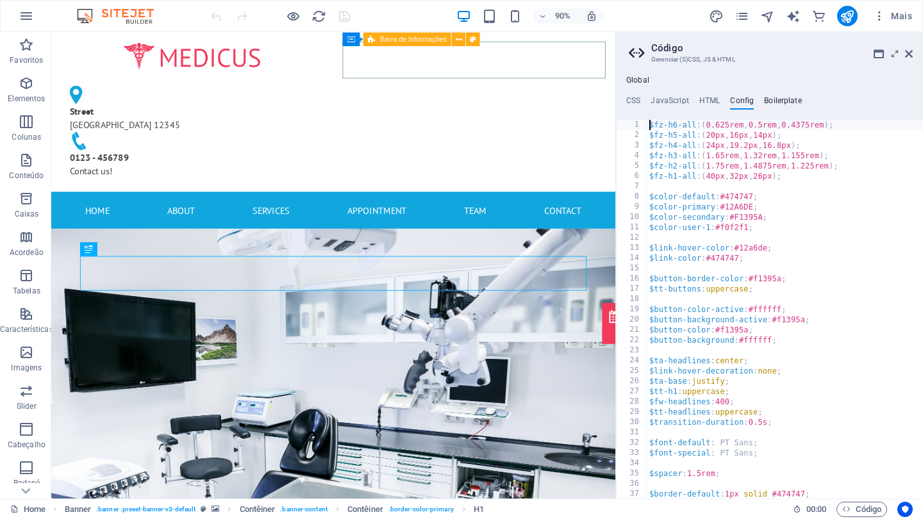
click at [781, 99] on h4 "Boilerplate" at bounding box center [783, 103] width 38 height 14
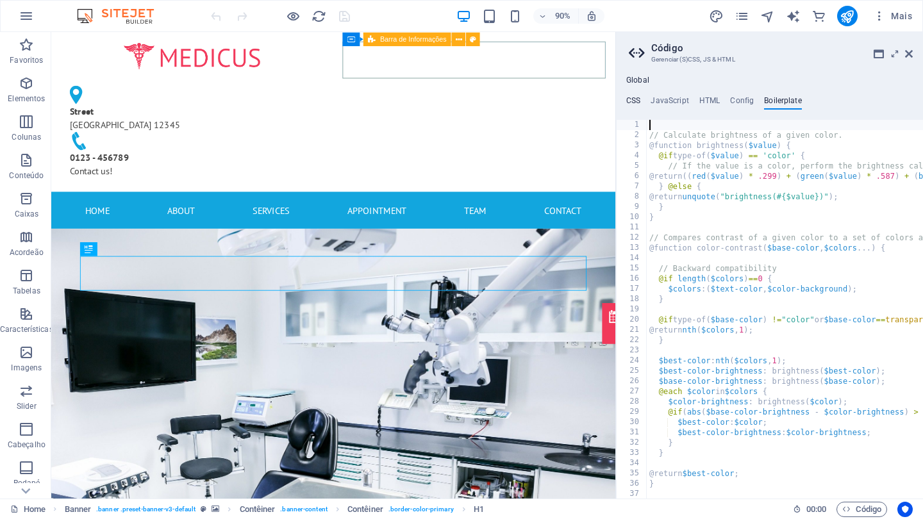
click at [631, 99] on h4 "CSS" at bounding box center [633, 103] width 14 height 14
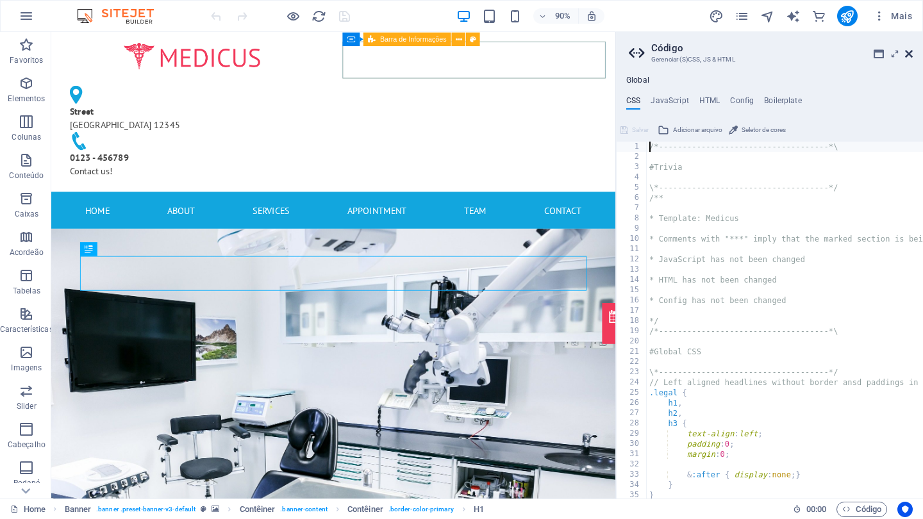
click at [912, 52] on icon at bounding box center [909, 54] width 8 height 10
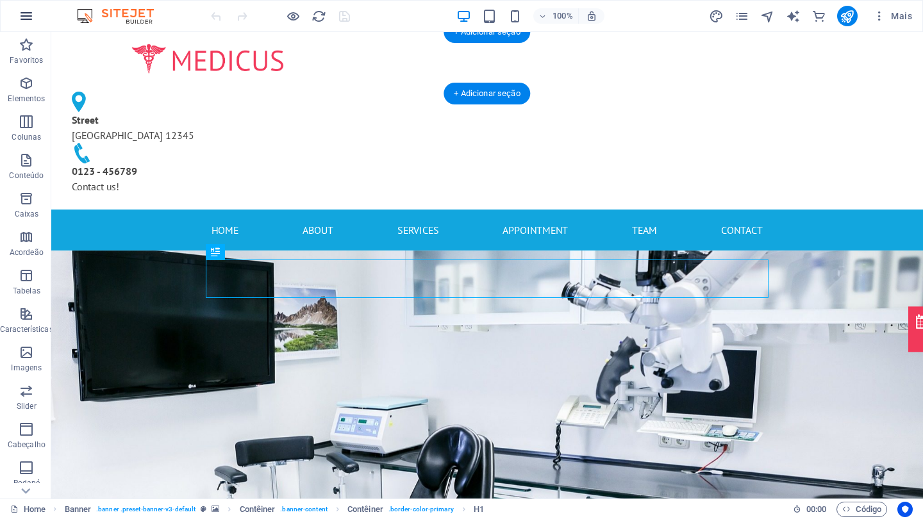
click at [25, 24] on button "button" at bounding box center [26, 16] width 31 height 31
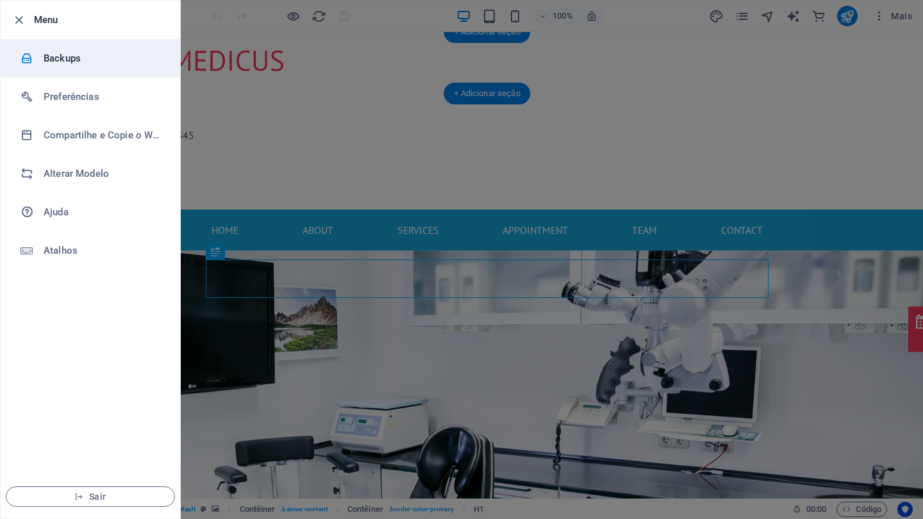
click at [61, 63] on h6 "Backups" at bounding box center [103, 58] width 119 height 15
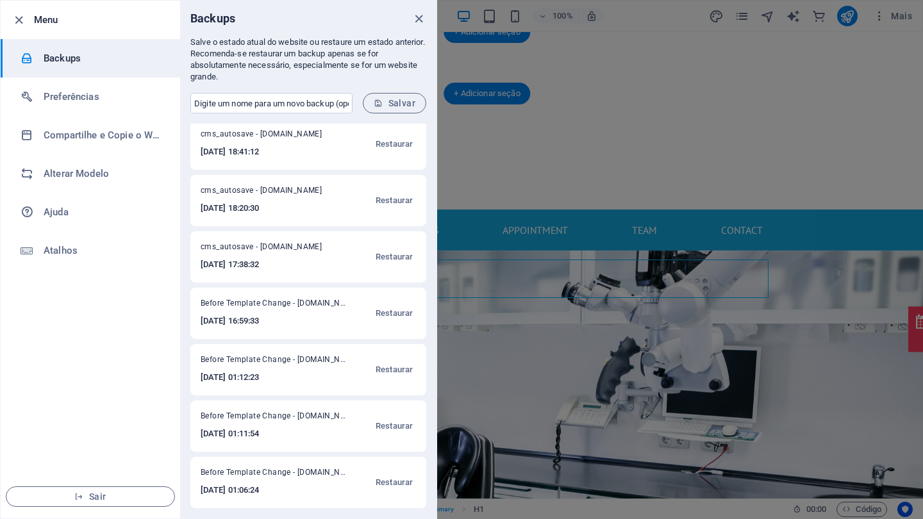
scroll to position [61, 0]
click at [396, 370] on span "Restaurar" at bounding box center [394, 370] width 37 height 15
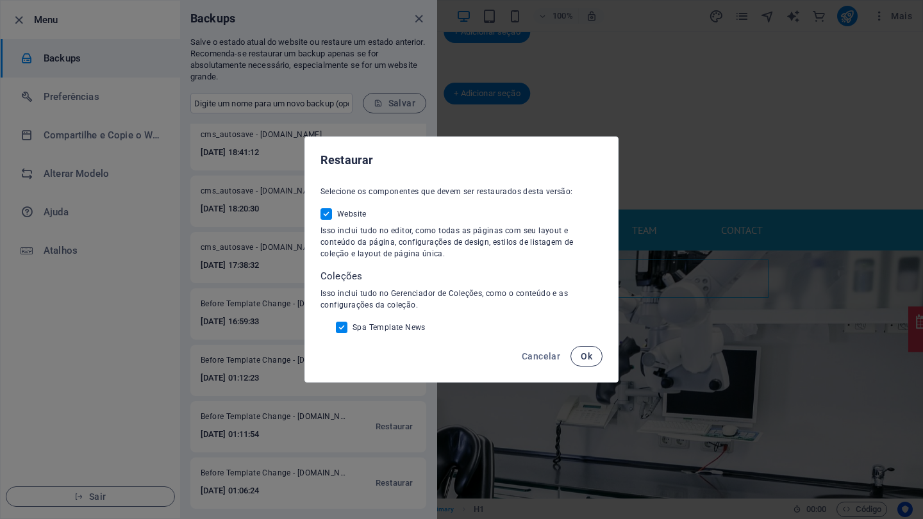
click at [585, 360] on span "Ok" at bounding box center [587, 356] width 12 height 10
checkbox input "false"
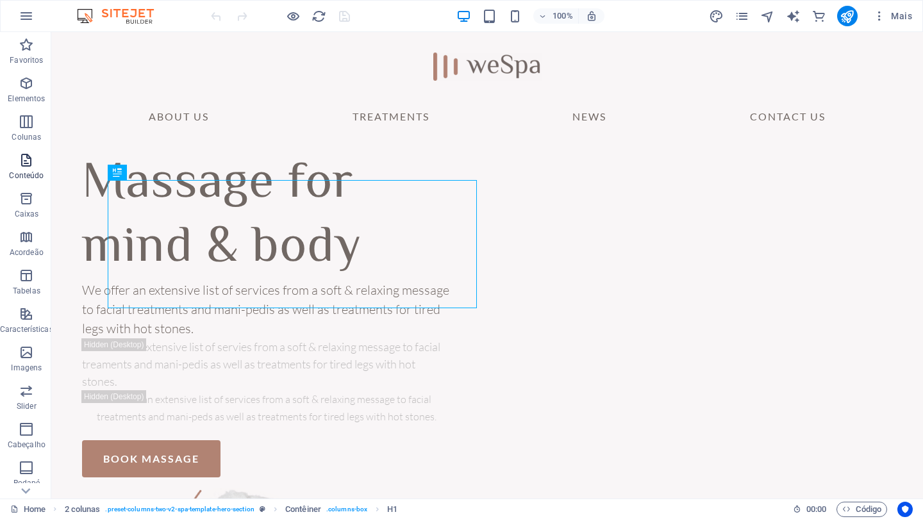
click at [22, 176] on p "Conteúdo" at bounding box center [26, 176] width 35 height 10
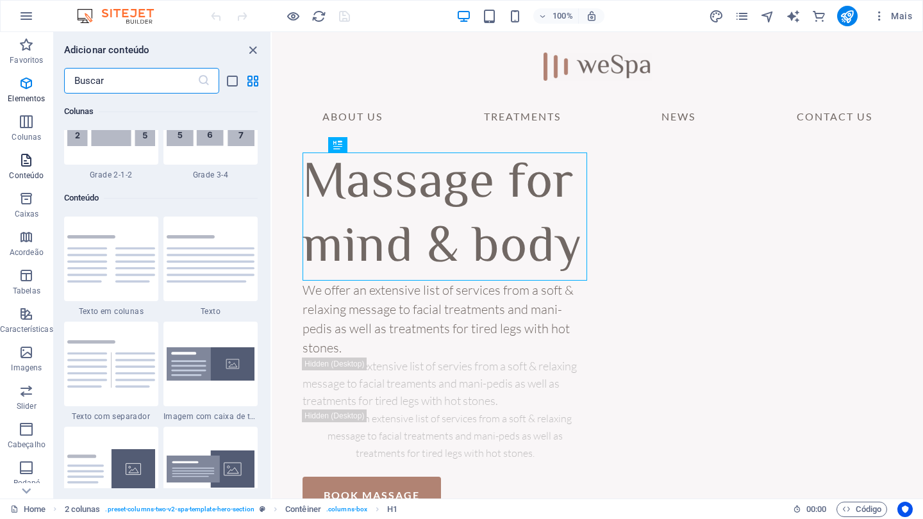
scroll to position [2243, 0]
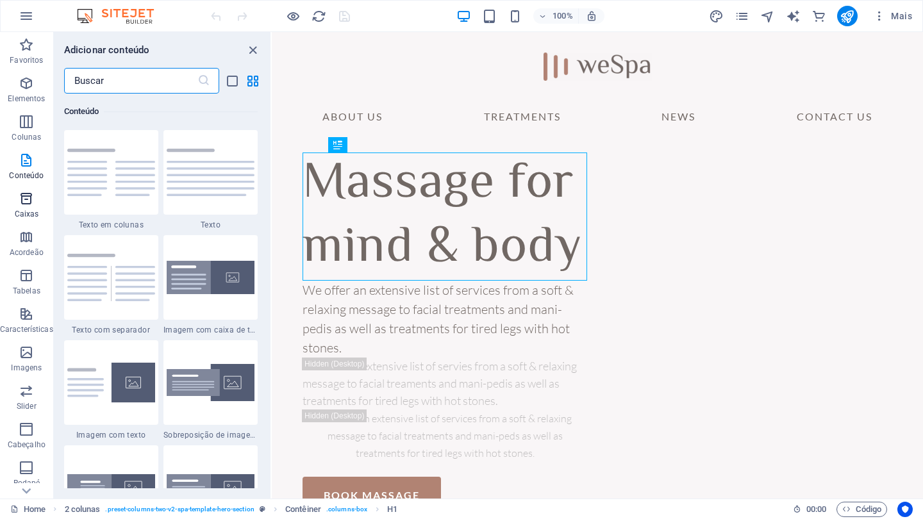
click at [26, 209] on p "Caixas" at bounding box center [27, 214] width 24 height 10
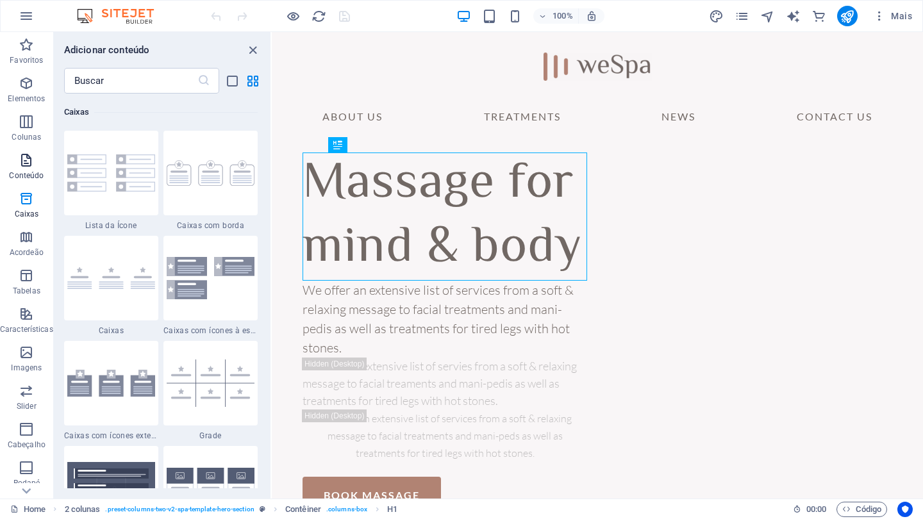
scroll to position [3536, 0]
click at [27, 97] on p "Elementos" at bounding box center [26, 99] width 37 height 10
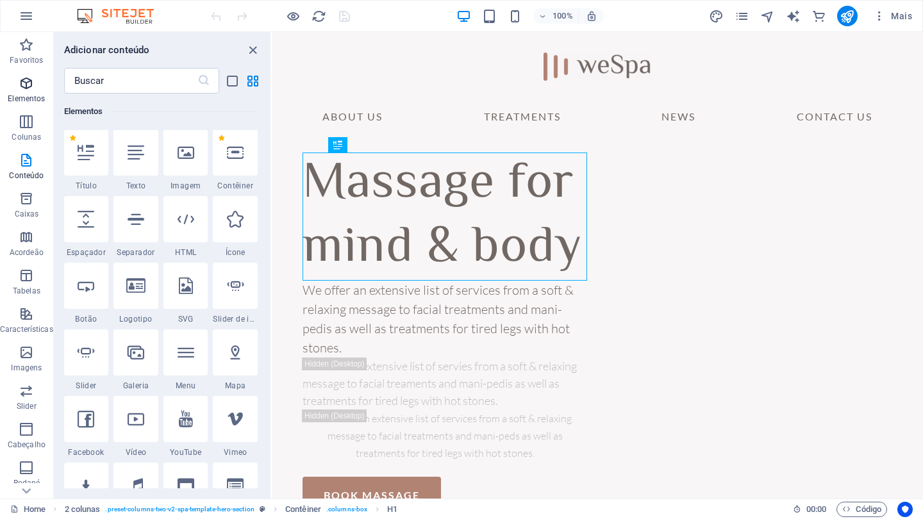
scroll to position [137, 0]
click at [26, 52] on icon "button" at bounding box center [26, 44] width 15 height 15
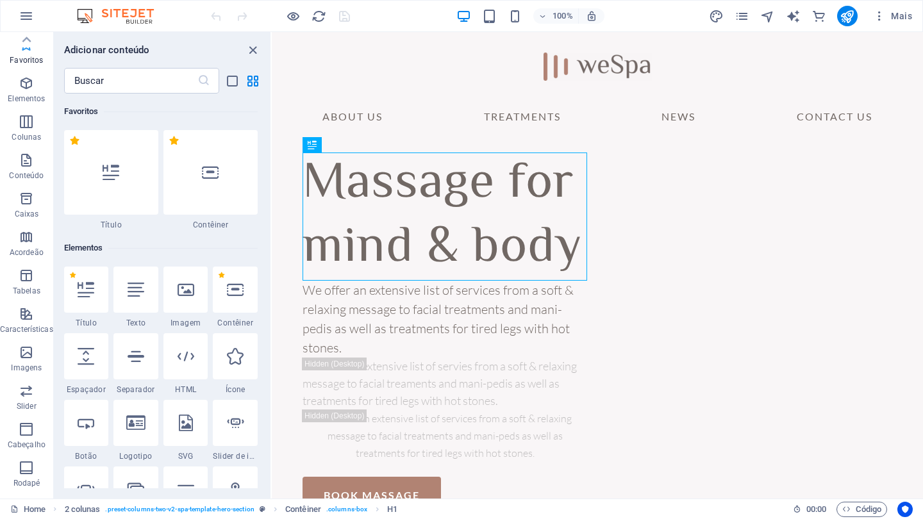
scroll to position [0, 0]
click at [29, 16] on icon "button" at bounding box center [26, 15] width 15 height 15
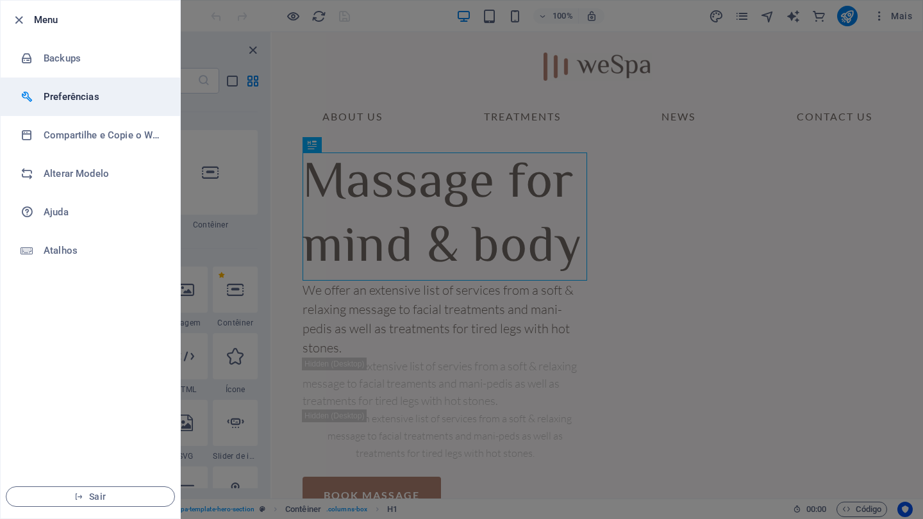
click at [67, 96] on h6 "Preferências" at bounding box center [103, 96] width 119 height 15
select select "pt"
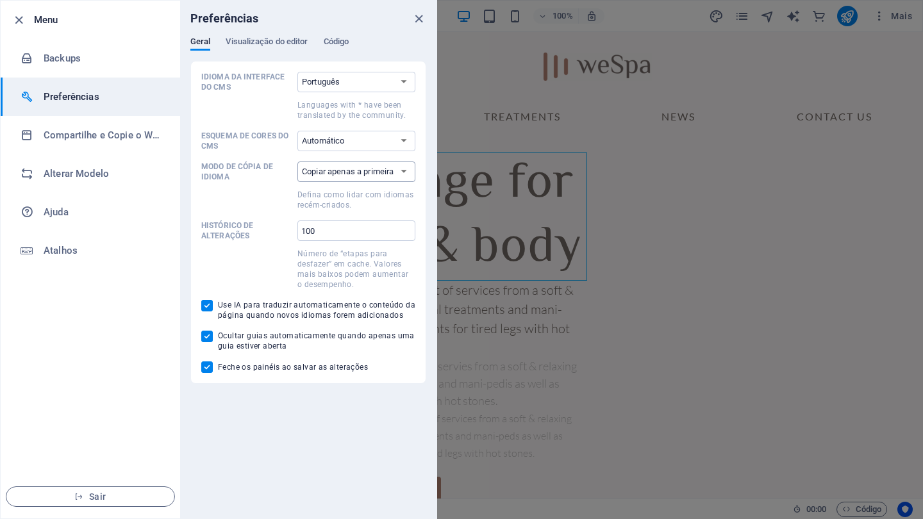
click at [389, 174] on select "Copiar apenas a primeira página Copiar todas as páginas" at bounding box center [356, 172] width 118 height 21
click at [255, 42] on span "Visualização do editor" at bounding box center [267, 43] width 82 height 18
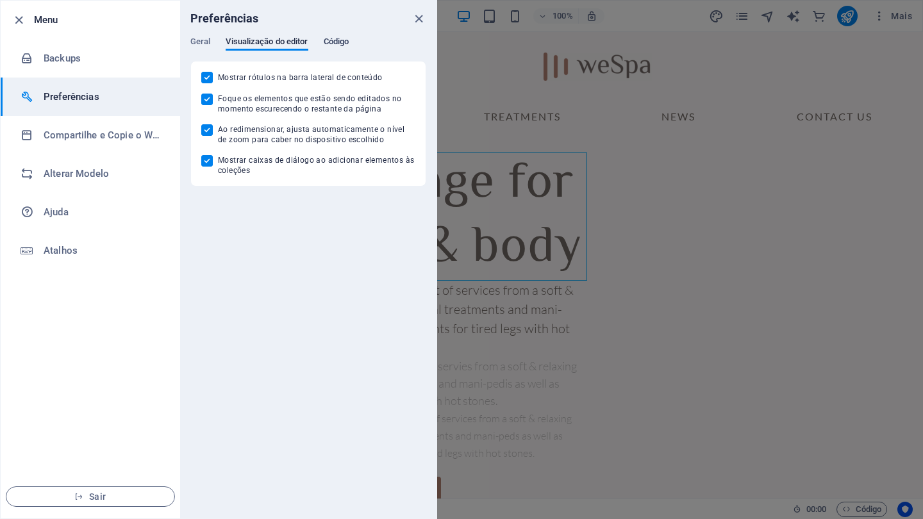
click at [334, 42] on span "Código" at bounding box center [337, 43] width 26 height 18
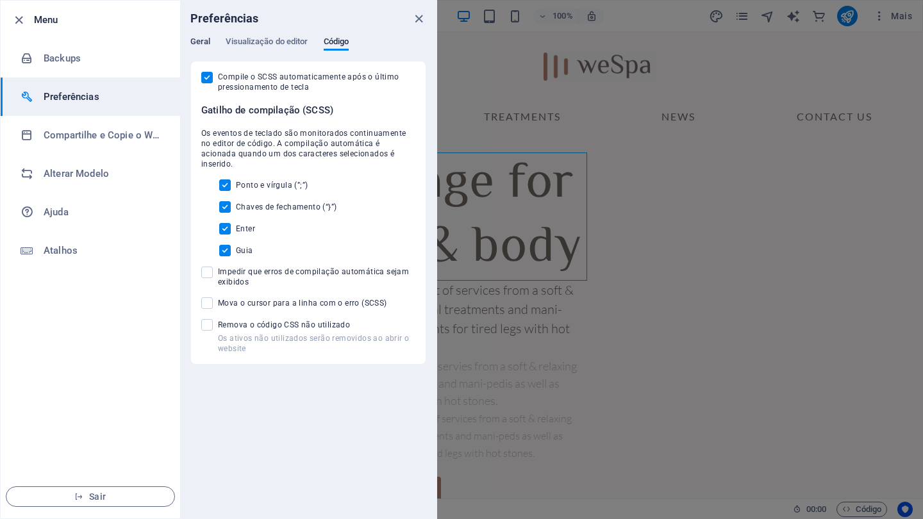
click at [201, 38] on span "Geral" at bounding box center [200, 43] width 20 height 18
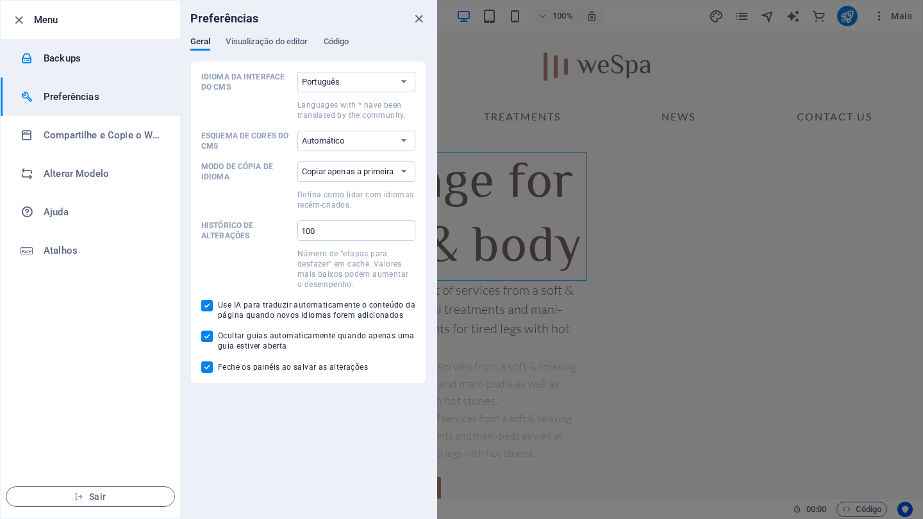
click at [47, 58] on h6 "Backups" at bounding box center [103, 58] width 119 height 15
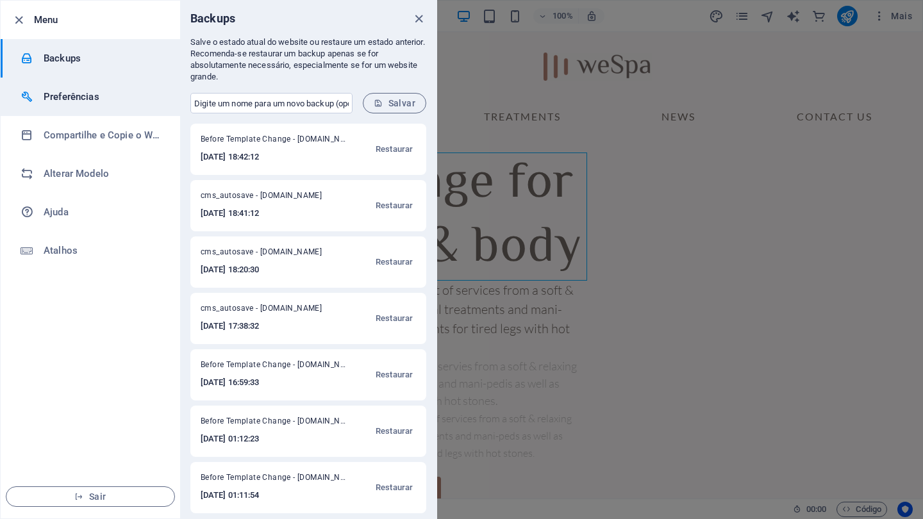
click at [66, 99] on h6 "Preferências" at bounding box center [103, 96] width 119 height 15
select select "pt"
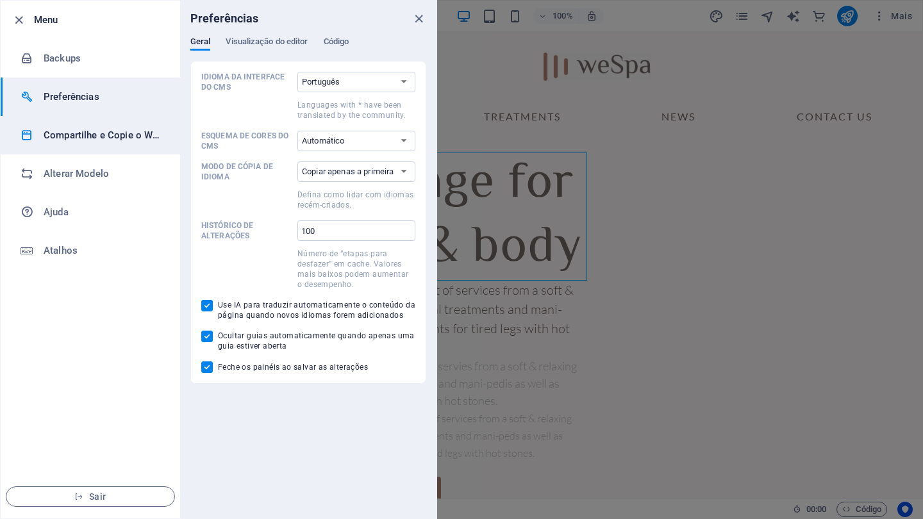
click at [62, 135] on h6 "Compartilhe e Copie o Website" at bounding box center [103, 135] width 119 height 15
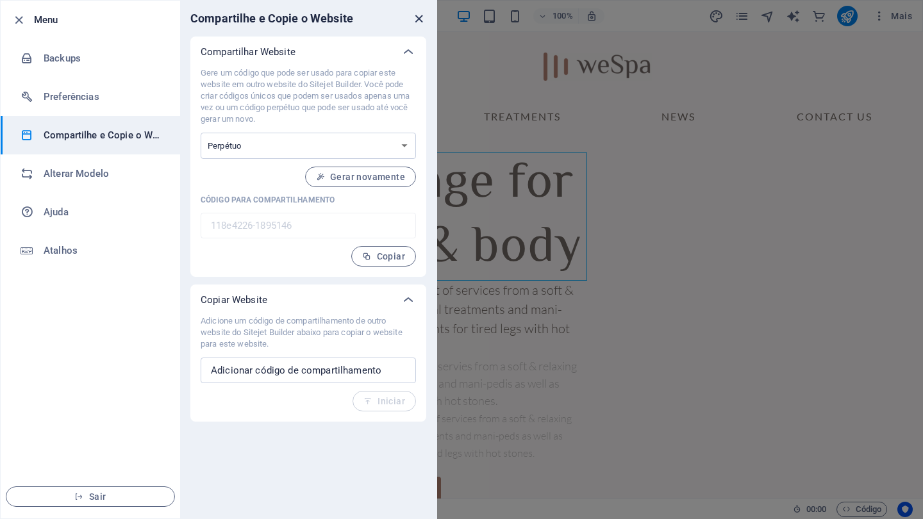
click at [419, 19] on icon "close" at bounding box center [419, 19] width 15 height 15
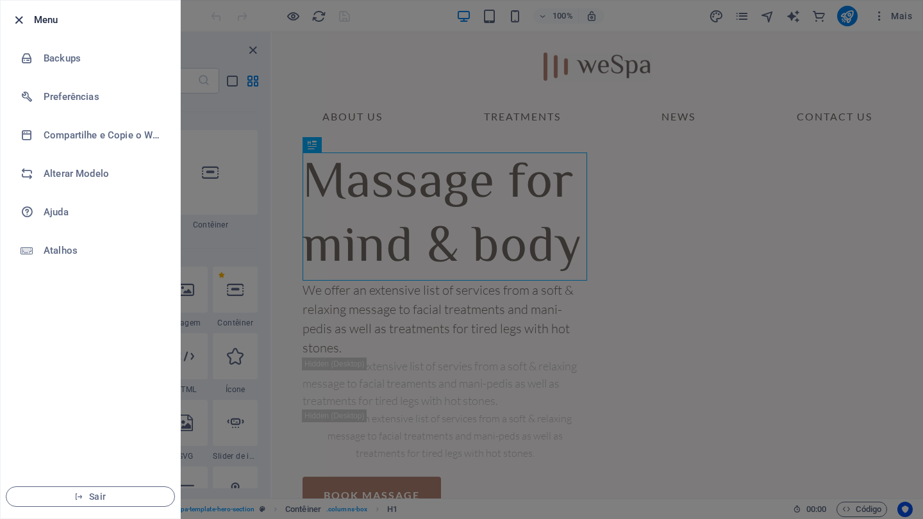
click at [13, 17] on icon "button" at bounding box center [19, 20] width 15 height 15
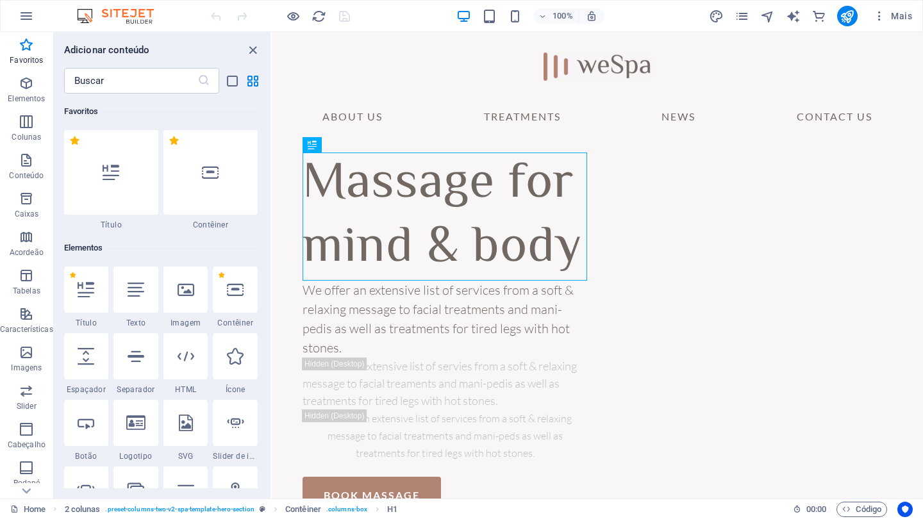
click at [134, 13] on img at bounding box center [122, 15] width 96 height 15
click at [88, 15] on img at bounding box center [122, 15] width 96 height 15
click at [135, 20] on img at bounding box center [122, 15] width 96 height 15
click at [25, 162] on icon "button" at bounding box center [26, 160] width 15 height 15
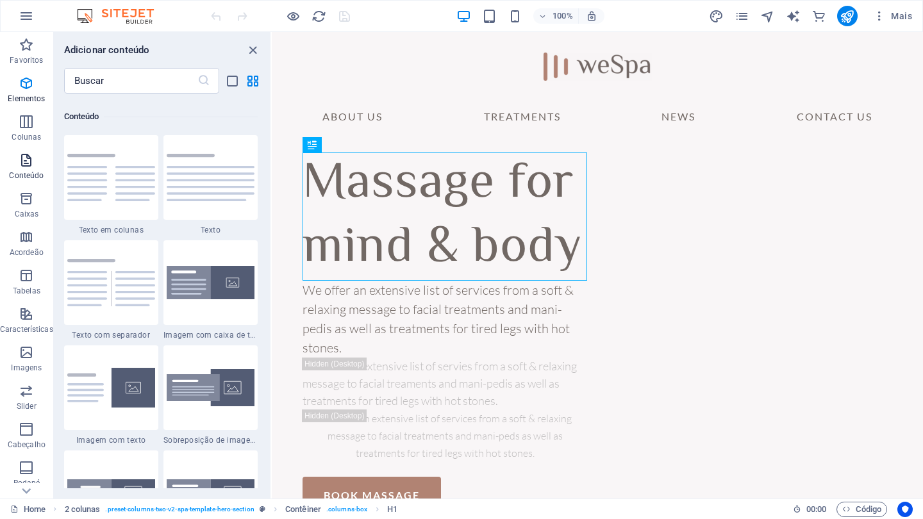
scroll to position [2243, 0]
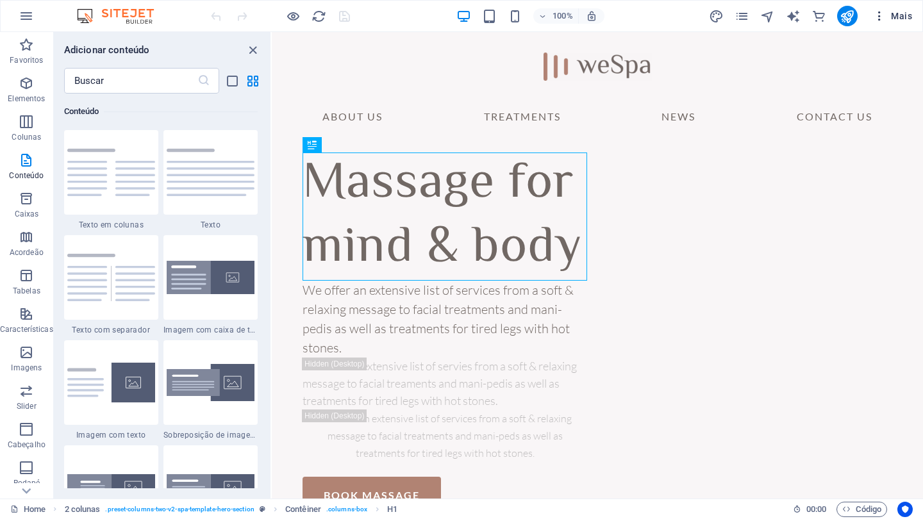
click at [881, 13] on icon "button" at bounding box center [879, 16] width 13 height 13
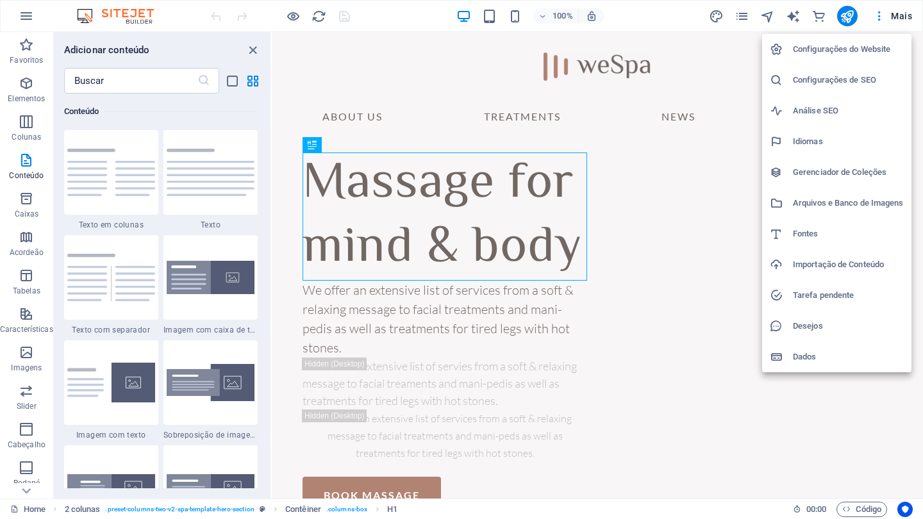
click at [847, 45] on h6 "Configurações do Website" at bounding box center [848, 49] width 111 height 15
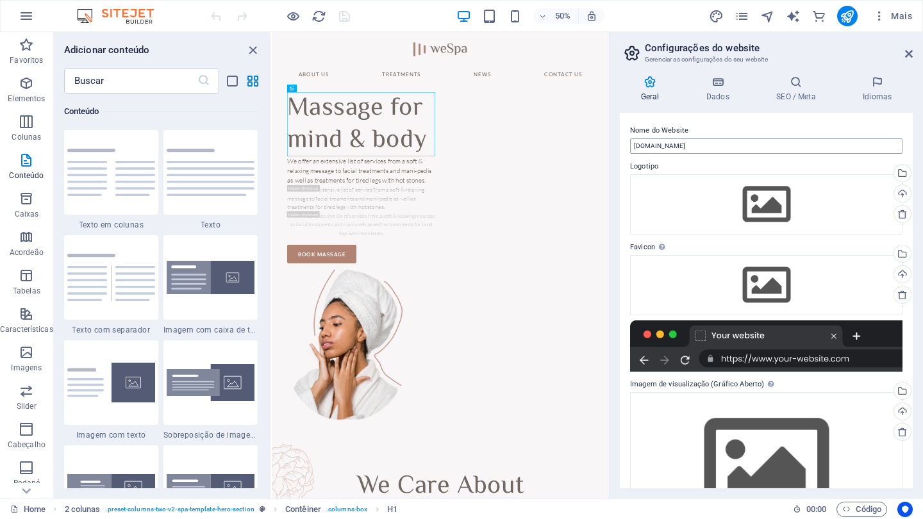
scroll to position [0, 0]
click at [908, 56] on icon at bounding box center [909, 54] width 8 height 10
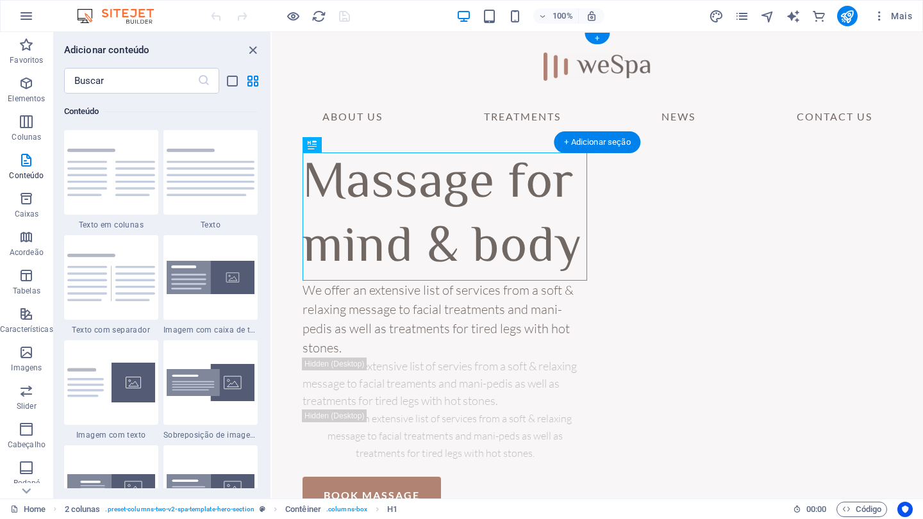
click at [117, 16] on img at bounding box center [122, 15] width 96 height 15
click at [28, 17] on icon "button" at bounding box center [26, 15] width 15 height 15
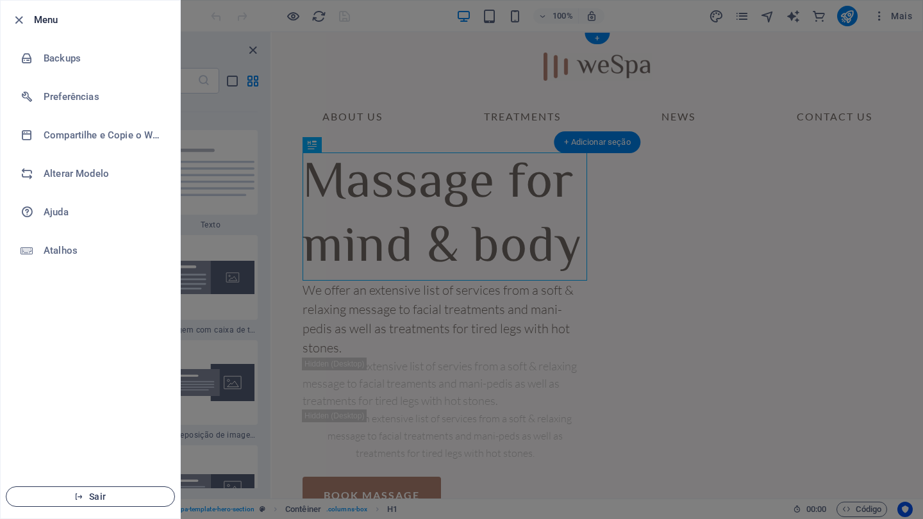
click at [81, 501] on icon "button" at bounding box center [78, 496] width 9 height 9
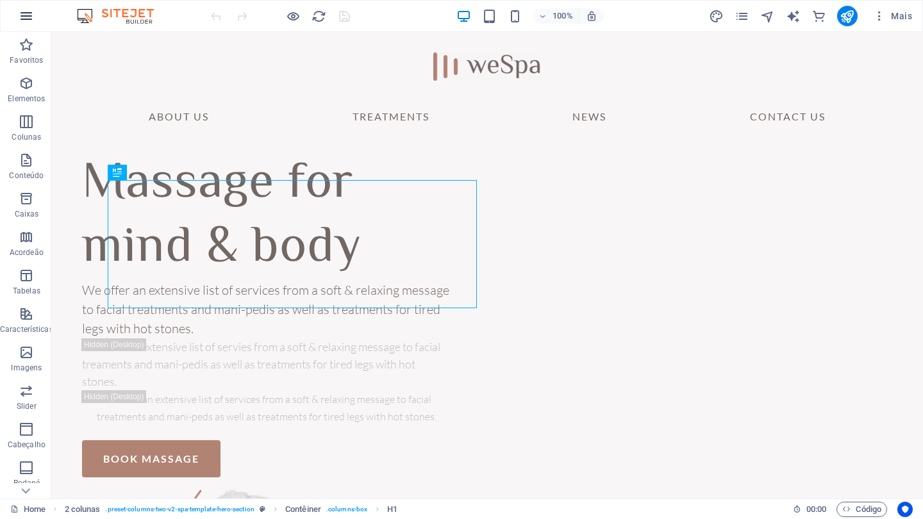
click at [25, 20] on icon "button" at bounding box center [26, 15] width 15 height 15
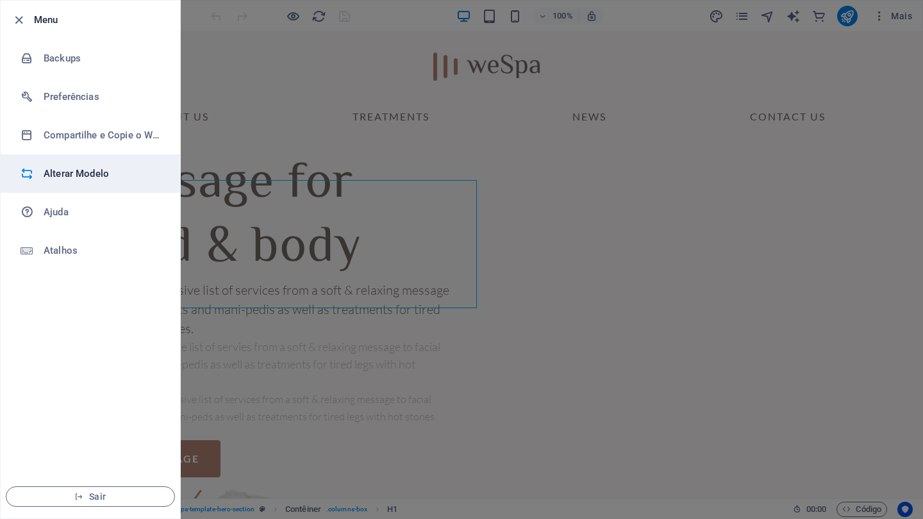
click at [97, 176] on h6 "Alterar Modelo" at bounding box center [103, 173] width 119 height 15
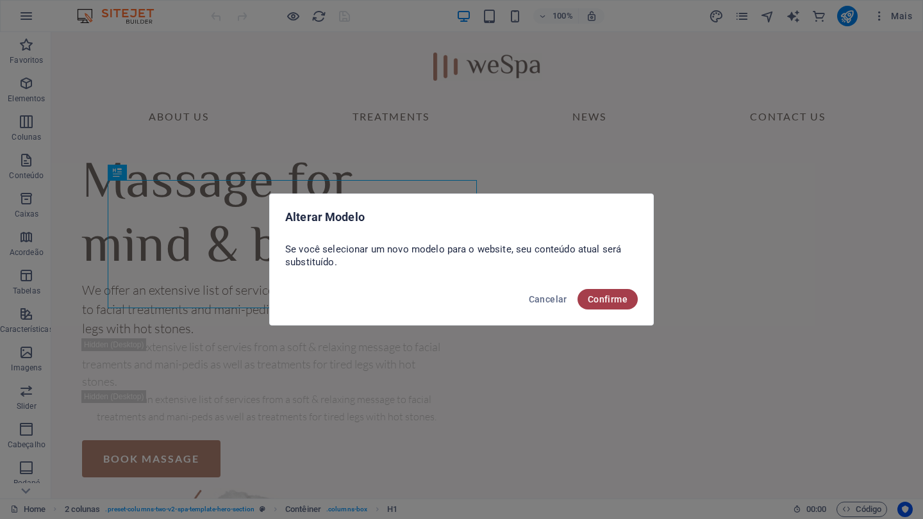
click at [603, 300] on span "Confirme" at bounding box center [608, 299] width 40 height 10
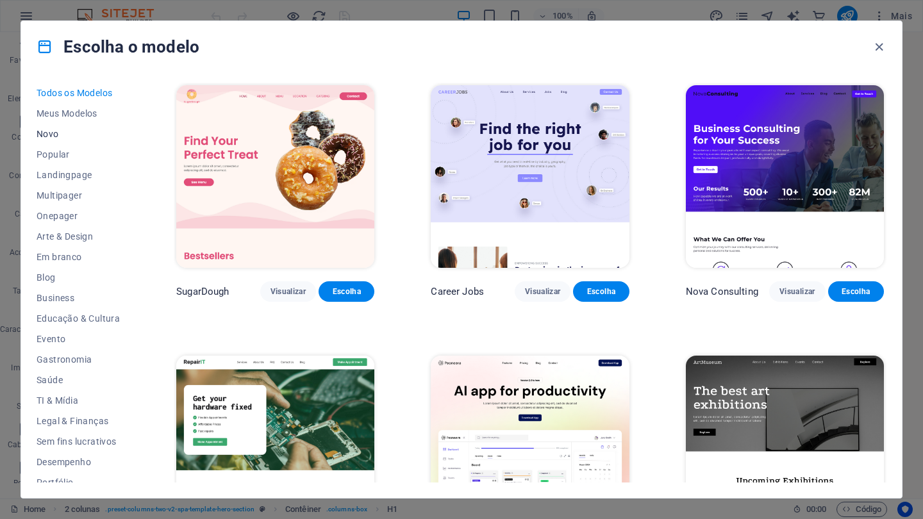
click at [46, 133] on span "Novo" at bounding box center [78, 134] width 83 height 10
click at [876, 48] on icon "button" at bounding box center [879, 47] width 15 height 15
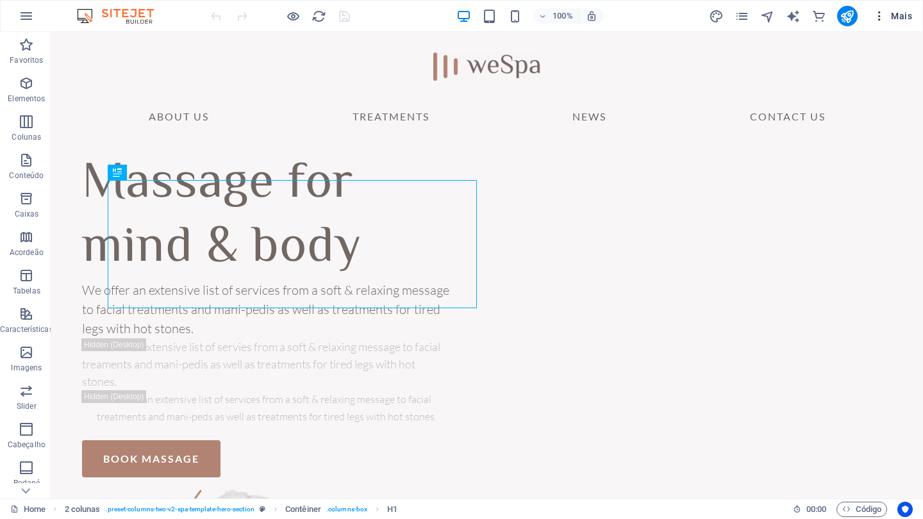
click at [891, 13] on span "Mais" at bounding box center [892, 16] width 39 height 13
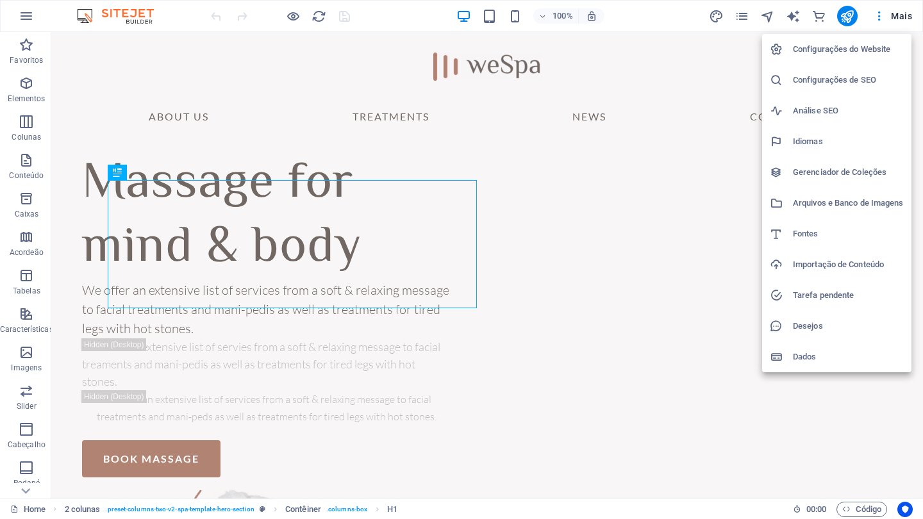
click at [864, 504] on div at bounding box center [461, 259] width 923 height 519
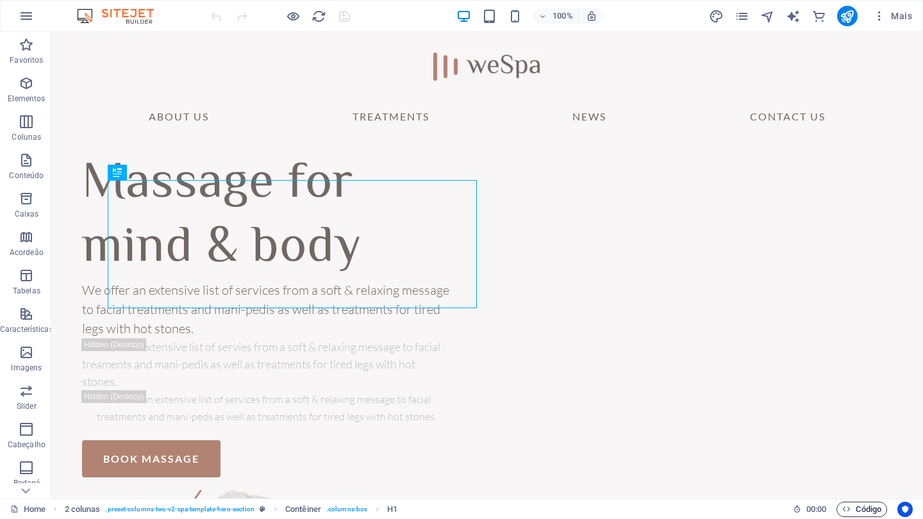
click at [865, 511] on span "Código" at bounding box center [861, 509] width 39 height 15
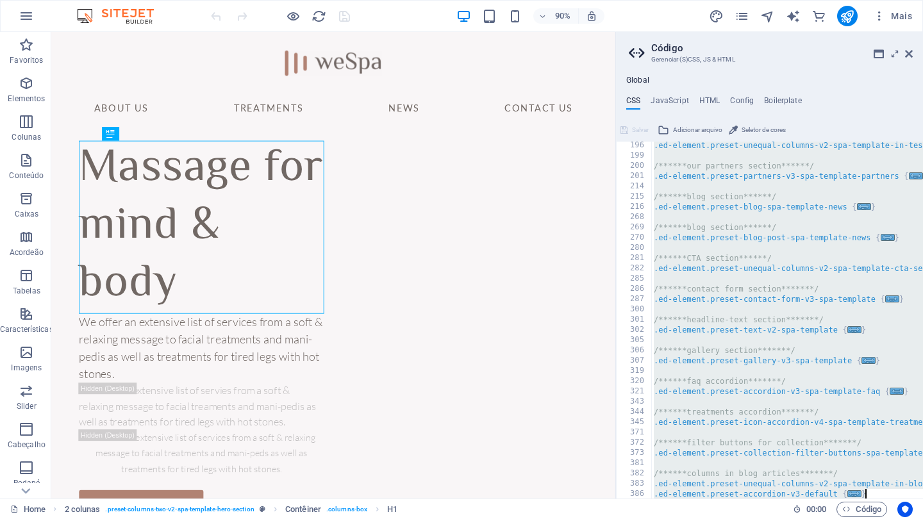
scroll to position [422, 0]
drag, startPoint x: 654, startPoint y: 146, endPoint x: 855, endPoint y: 518, distance: 423.0
click at [855, 499] on div "Home Favoritos Elementos Colunas Conteúdo Caixas Acordeão Tabelas Característic…" at bounding box center [461, 265] width 923 height 467
type textarea "@include accordion-v3; }"
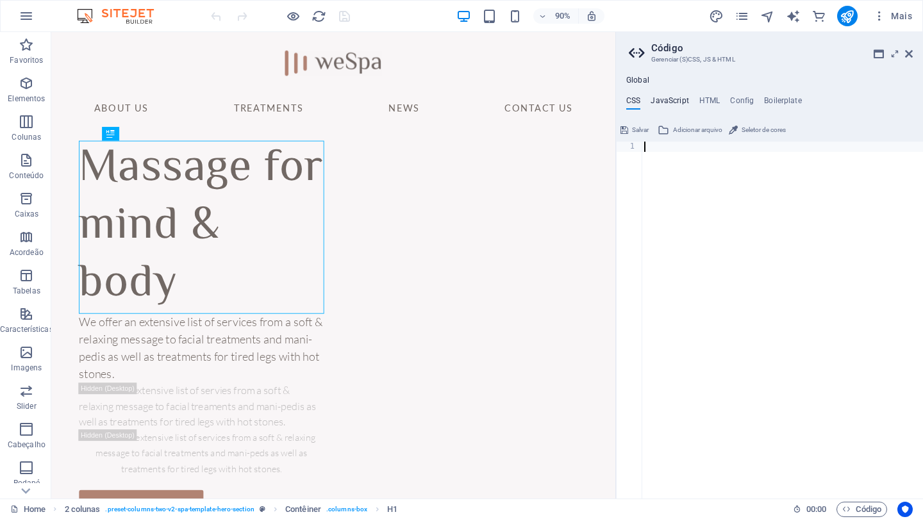
click at [676, 99] on h4 "JavaScript" at bounding box center [670, 103] width 38 height 14
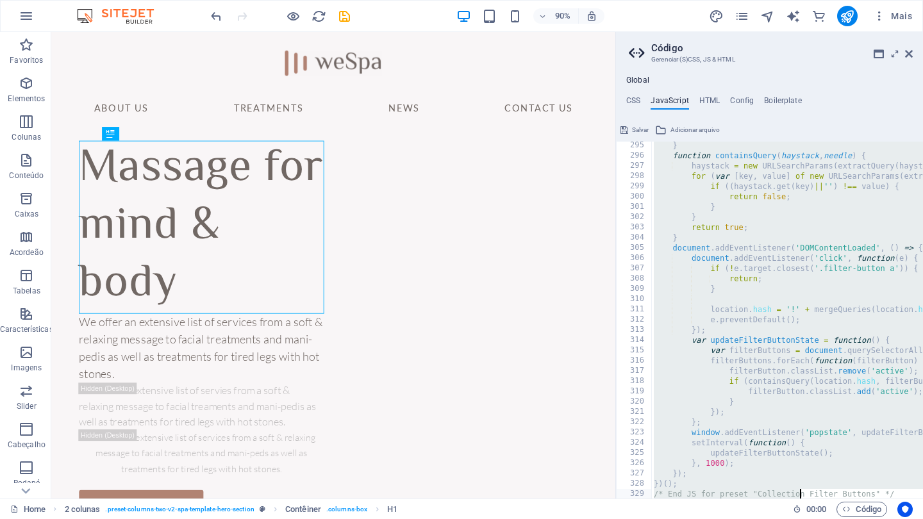
scroll to position [3017, 0]
drag, startPoint x: 650, startPoint y: 146, endPoint x: 800, endPoint y: 519, distance: 402.1
click at [800, 499] on div "Home Favoritos Elementos Colunas Conteúdo Caixas Acordeão Tabelas Característic…" at bounding box center [461, 265] width 923 height 467
type textarea "})(); /* End JS for preset "Collection Filter Buttons" */"
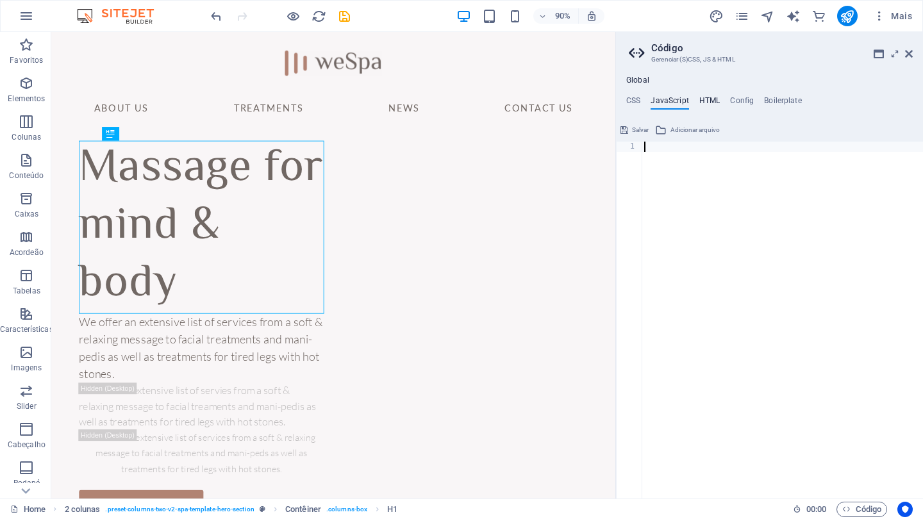
click at [708, 97] on h4 "HTML" at bounding box center [709, 103] width 21 height 14
type textarea "<a href="#main-content" class="wv-link-content button">Skip to main content</a>"
click at [747, 100] on h4 "Config" at bounding box center [742, 103] width 24 height 14
type textarea "$color-user-4: #b8b3b1;"
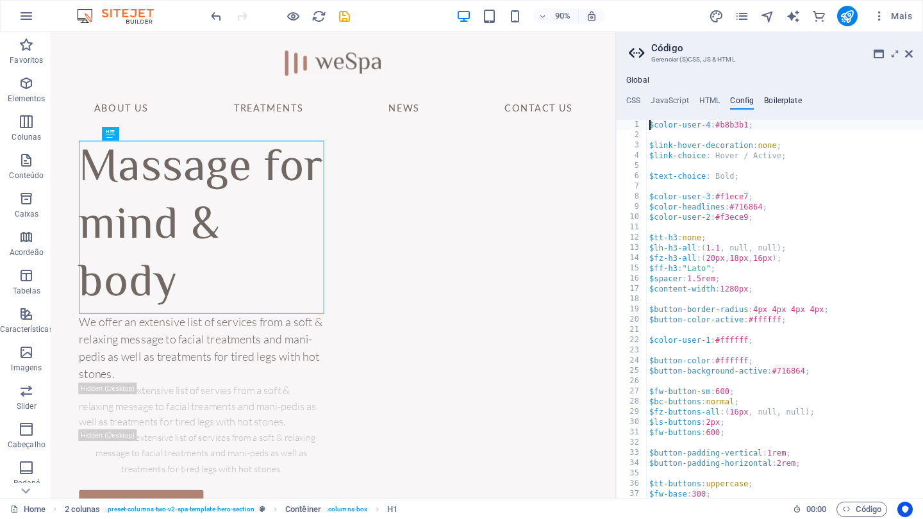
click at [777, 99] on h4 "Boilerplate" at bounding box center [783, 103] width 38 height 14
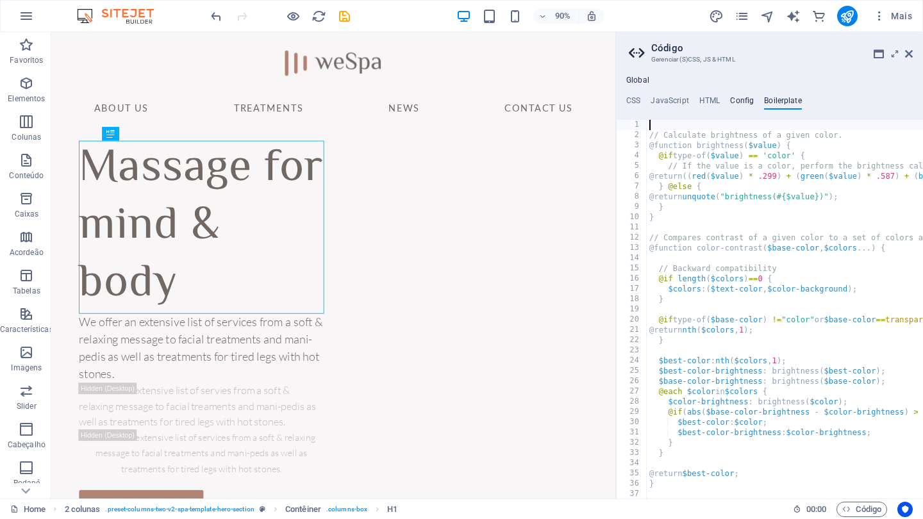
click at [742, 102] on h4 "Config" at bounding box center [742, 103] width 24 height 14
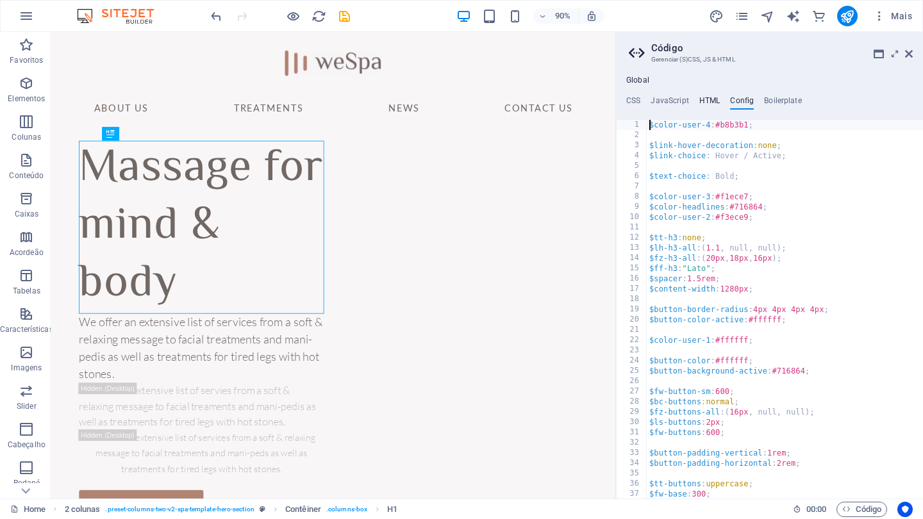
click at [713, 100] on h4 "HTML" at bounding box center [709, 103] width 21 height 14
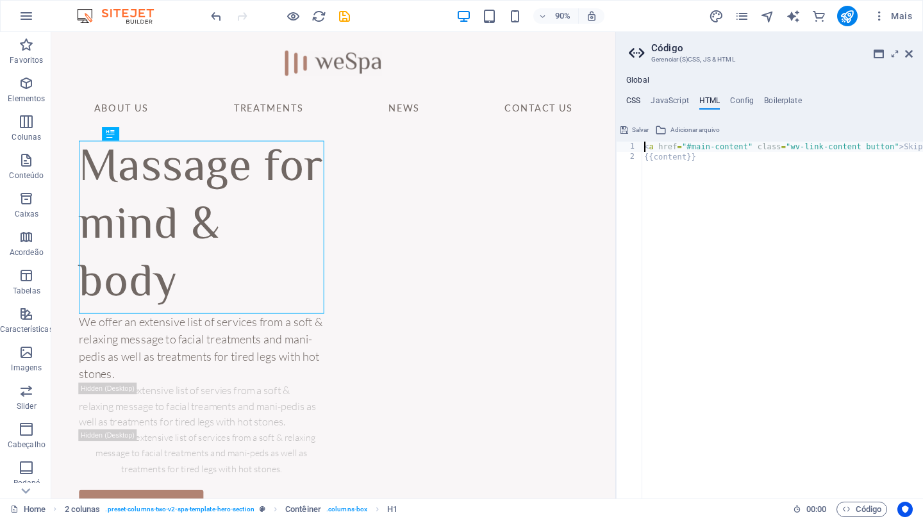
click at [631, 98] on h4 "CSS" at bounding box center [633, 103] width 14 height 14
click at [634, 128] on span "Salvar" at bounding box center [640, 129] width 17 height 15
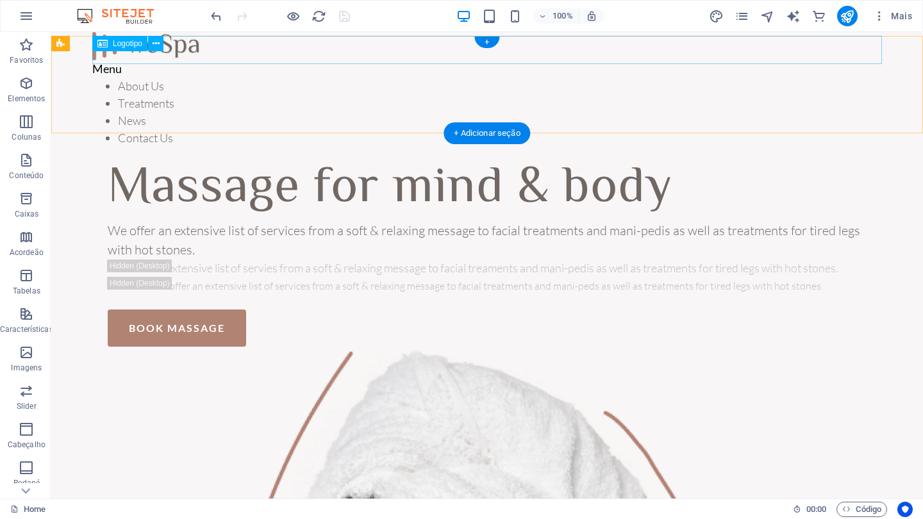
scroll to position [0, 0]
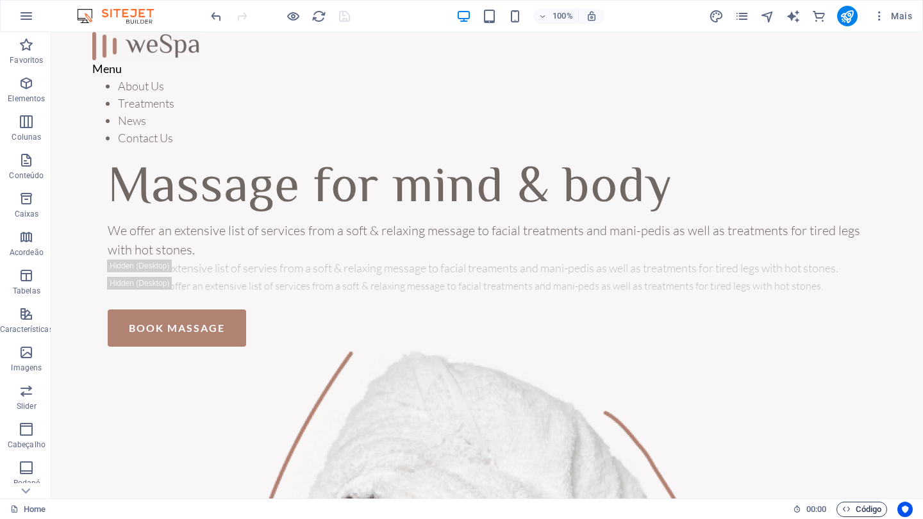
click at [860, 512] on span "Código" at bounding box center [861, 509] width 39 height 15
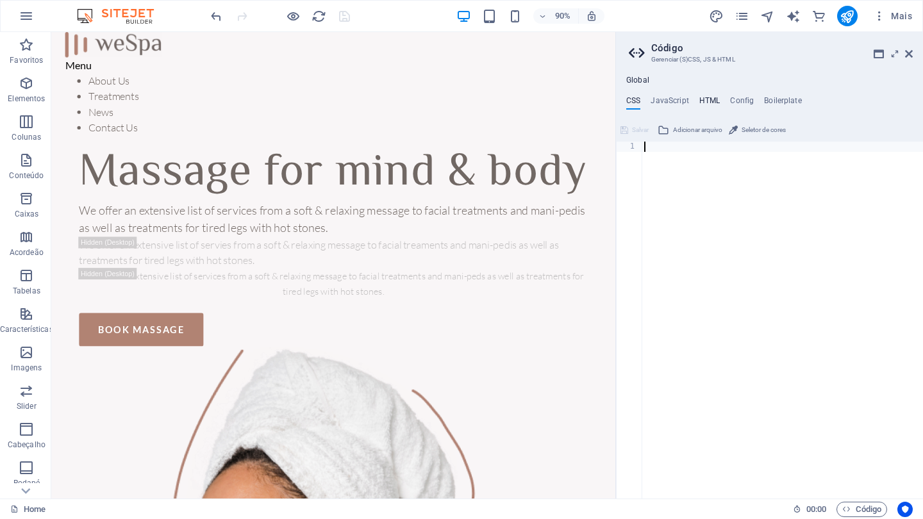
click at [710, 99] on h4 "HTML" at bounding box center [709, 103] width 21 height 14
click at [748, 99] on h4 "Config" at bounding box center [742, 103] width 24 height 14
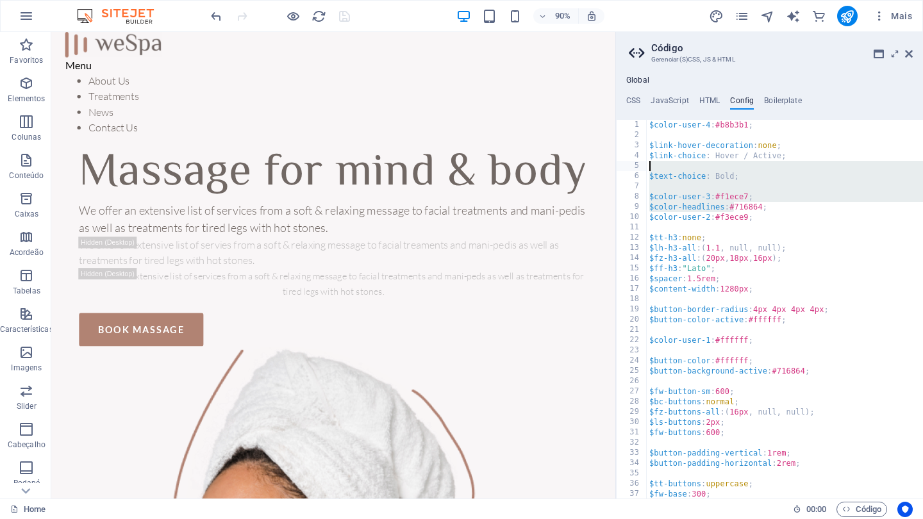
drag, startPoint x: 732, startPoint y: 210, endPoint x: 661, endPoint y: 165, distance: 84.5
click at [661, 165] on div "$color-user-4 : #b8b3b1 ; $link-hover-decoration : none ; $link-choice : Hover …" at bounding box center [785, 320] width 276 height 400
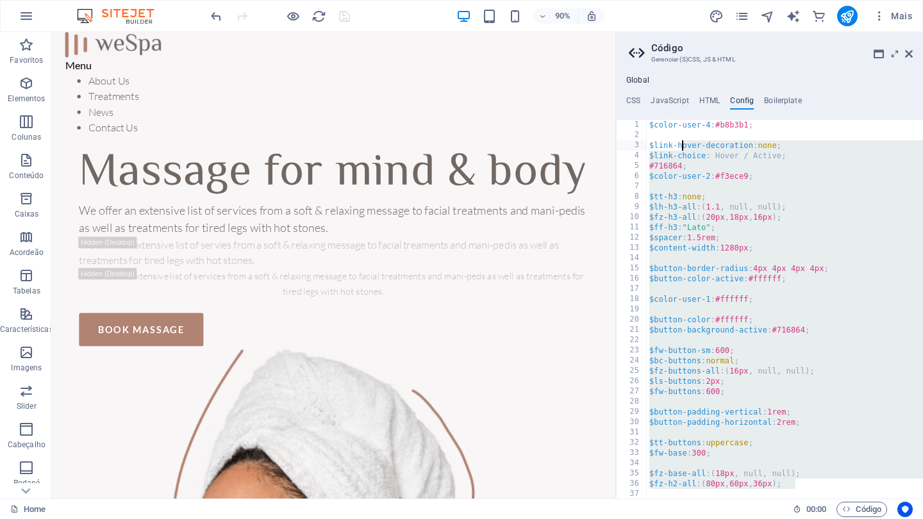
drag, startPoint x: 794, startPoint y: 481, endPoint x: 669, endPoint y: 115, distance: 386.6
click at [669, 115] on div "CSS JavaScript HTML Config Boilerplate 1 הההההההההההההההההההההההההההההההההההההה…" at bounding box center [769, 297] width 307 height 403
type textarea "$color-user-4: #b8b3b1;"
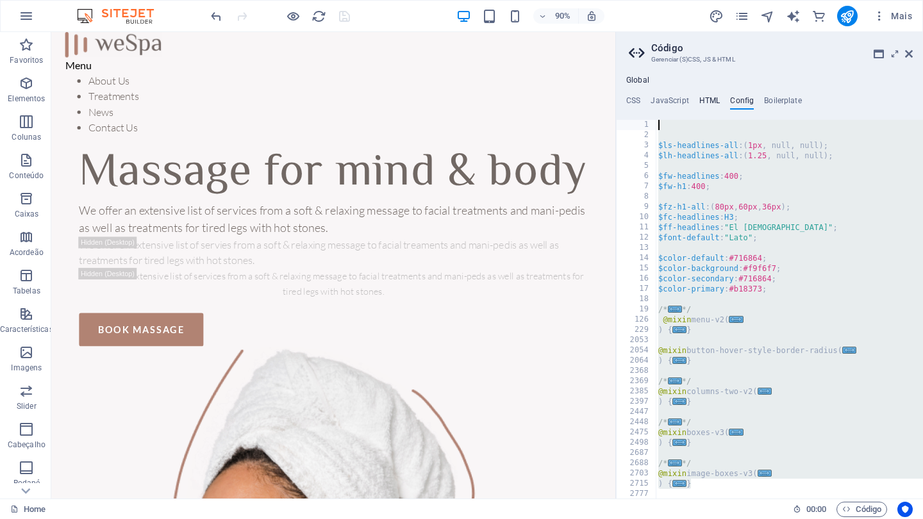
drag, startPoint x: 785, startPoint y: 480, endPoint x: 703, endPoint y: 104, distance: 385.1
click at [703, 104] on div "CSS JavaScript HTML Config Boilerplate 1 הההההההההההההההההההההההההההההההההההההה…" at bounding box center [769, 297] width 307 height 403
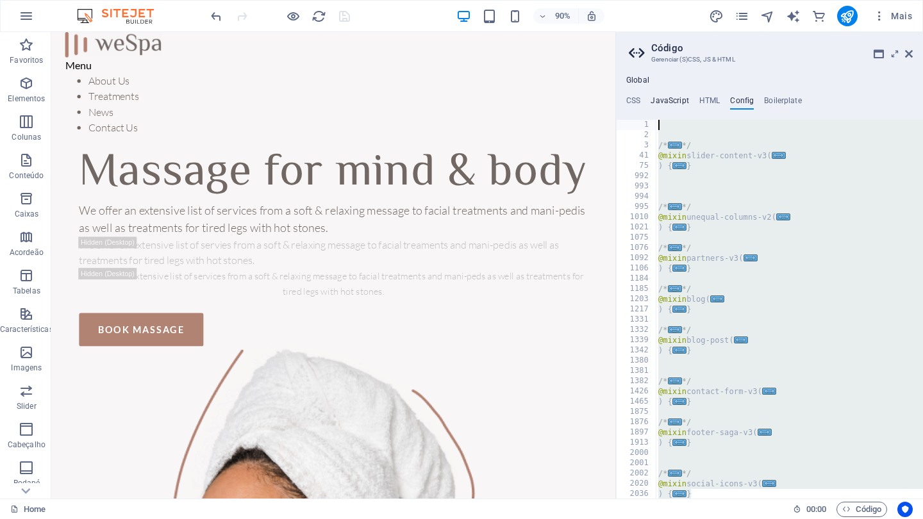
drag, startPoint x: 792, startPoint y: 489, endPoint x: 652, endPoint y: 97, distance: 416.4
click at [652, 97] on div "CSS JavaScript HTML Config Boilerplate 1 הההההההההההההההההההההההההההההההההההההה…" at bounding box center [769, 297] width 307 height 403
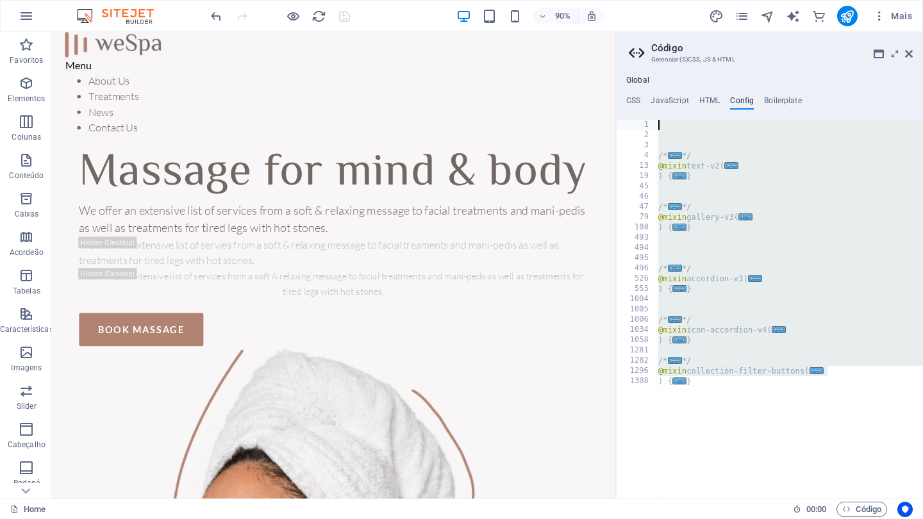
drag, startPoint x: 843, startPoint y: 375, endPoint x: 686, endPoint y: 117, distance: 302.3
click at [686, 117] on div "CSS JavaScript HTML Config Boilerplate 1 הההההההההההההההההההההההההההההההההההההה…" at bounding box center [769, 297] width 307 height 403
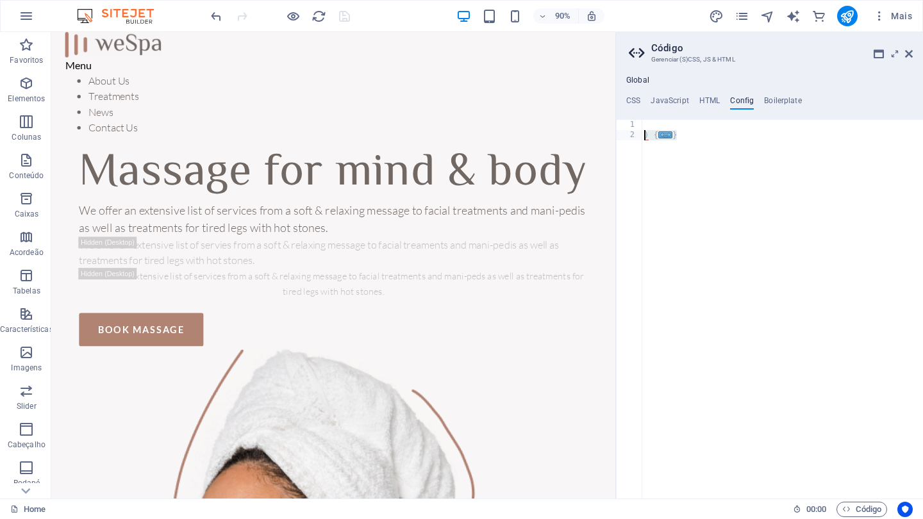
drag, startPoint x: 692, startPoint y: 145, endPoint x: 643, endPoint y: 129, distance: 51.1
click at [643, 129] on div ") { ... }" at bounding box center [782, 320] width 281 height 400
type textarea ") {"
click at [785, 96] on h4 "Boilerplate" at bounding box center [783, 103] width 38 height 14
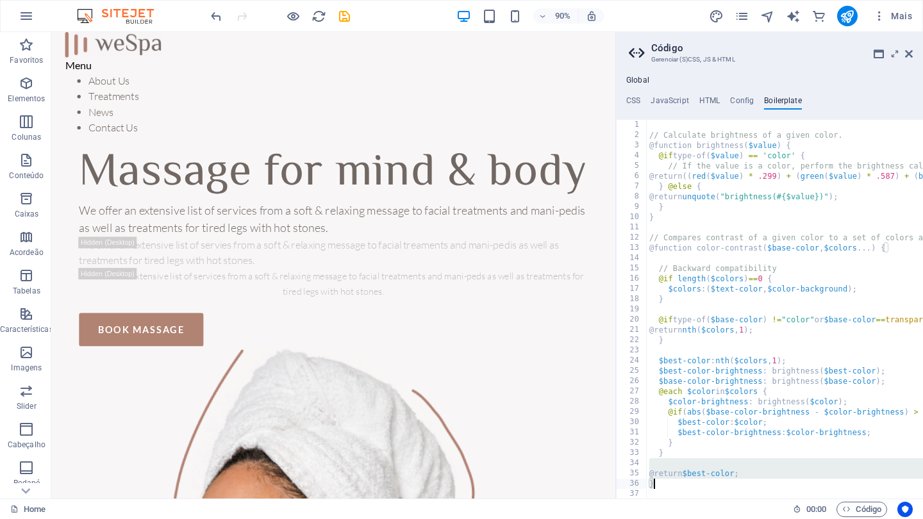
drag, startPoint x: 765, startPoint y: 465, endPoint x: 678, endPoint y: 487, distance: 89.9
click at [678, 487] on div "1 2 3 4 5 6 7 8 9 10 11 12 13 14 15 16 17 18 19 20 21 22 23 24 25 26 27 28 29 3…" at bounding box center [769, 309] width 307 height 379
type textarea "@return $best-color; }"
click at [319, 15] on icon "reload" at bounding box center [319, 16] width 15 height 15
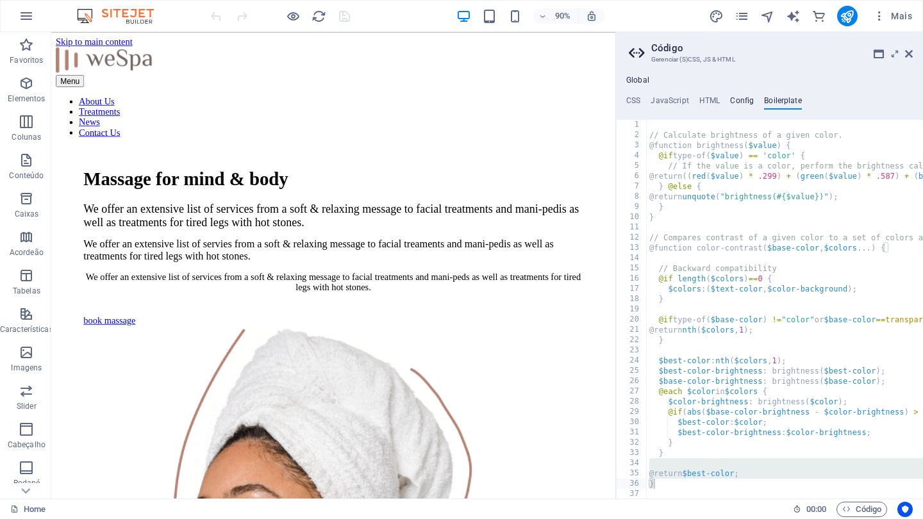
click at [741, 100] on h4 "Config" at bounding box center [742, 103] width 24 height 14
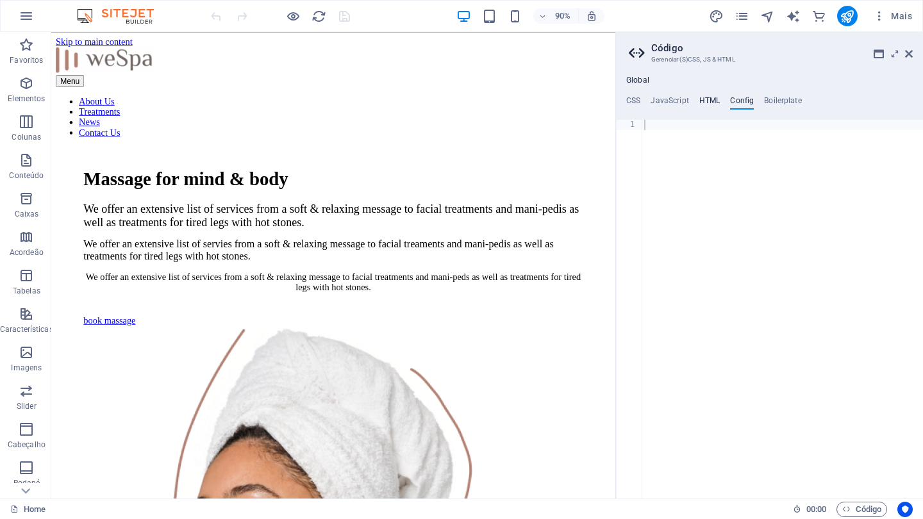
click at [703, 100] on h4 "HTML" at bounding box center [709, 103] width 21 height 14
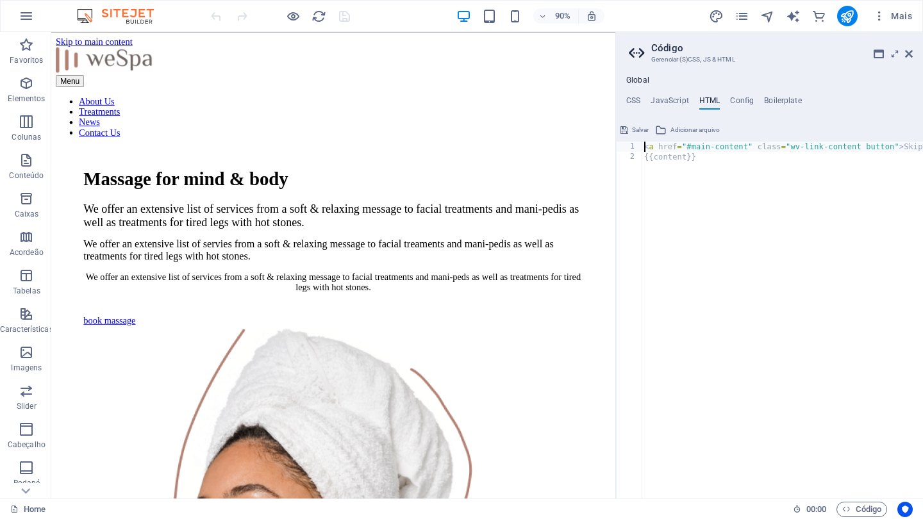
click at [668, 92] on div "Global CSS JavaScript HTML Config Boilerplate 1 ההההההההההההההההההההההההההההההה…" at bounding box center [769, 287] width 307 height 423
click at [670, 98] on h4 "JavaScript" at bounding box center [670, 103] width 38 height 14
click at [635, 97] on h4 "CSS" at bounding box center [633, 103] width 14 height 14
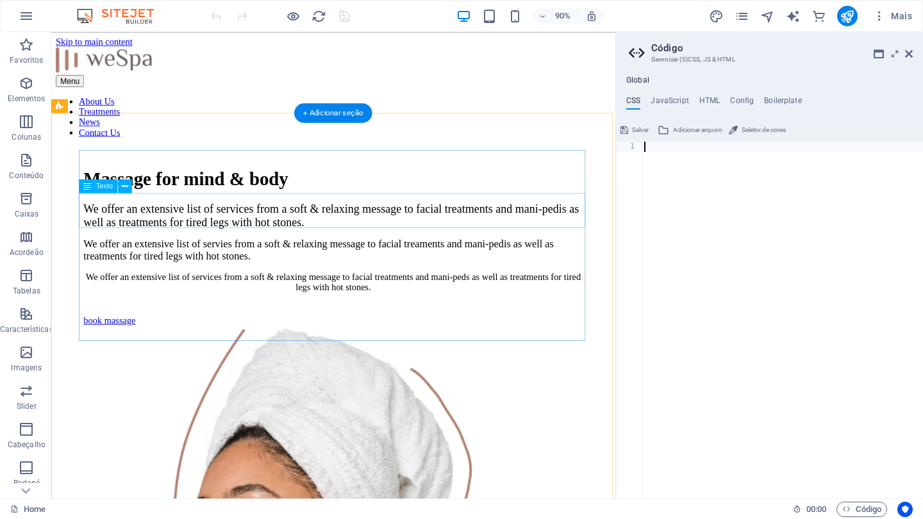
click at [531, 235] on div "We offer an extensive list of services from a soft & relaxing message to facial…" at bounding box center [364, 235] width 555 height 29
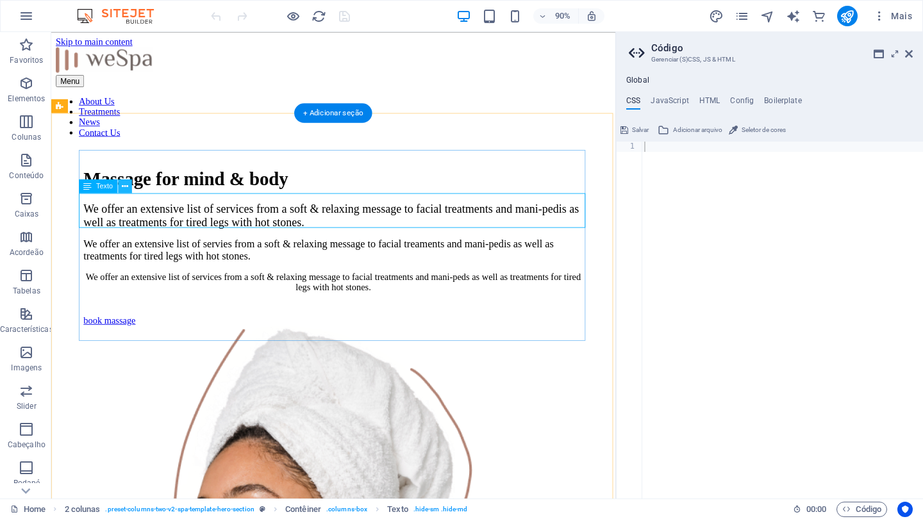
click at [122, 186] on icon at bounding box center [125, 186] width 6 height 12
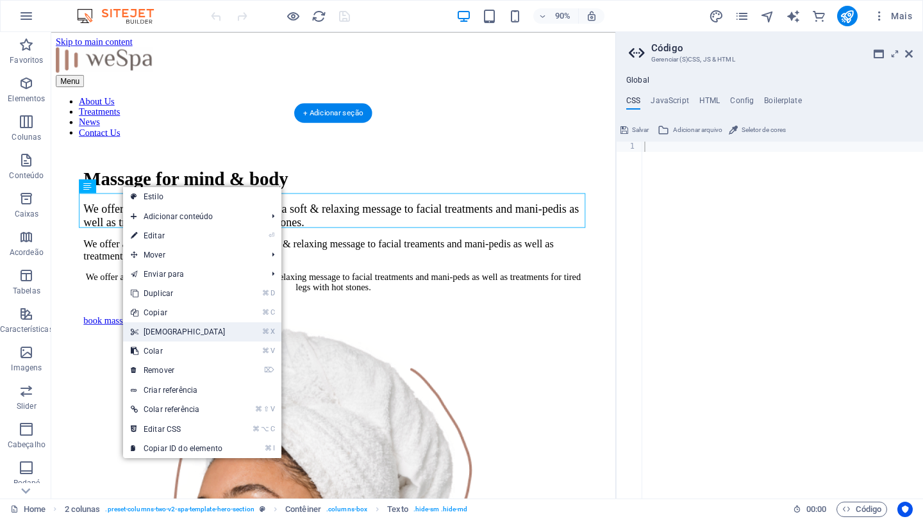
click at [152, 331] on link "⌘ X [DEMOGRAPHIC_DATA]" at bounding box center [178, 331] width 110 height 19
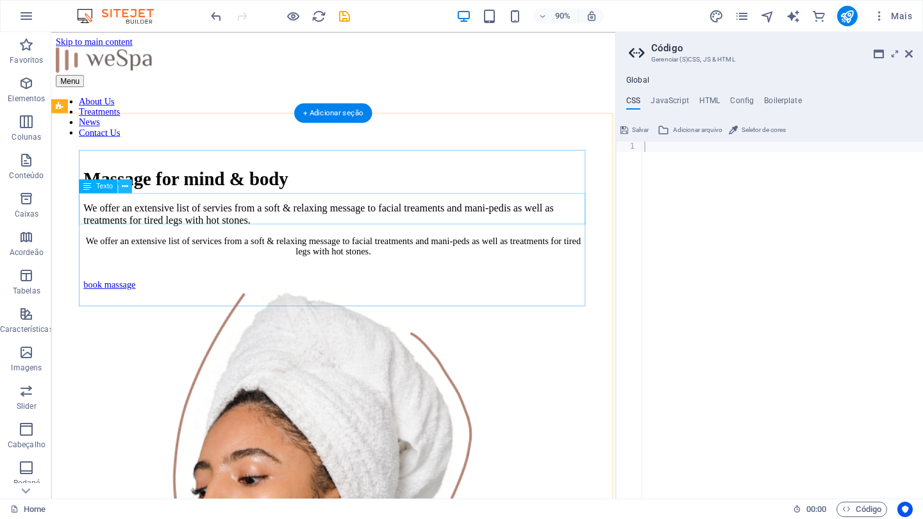
click at [124, 187] on icon at bounding box center [125, 186] width 6 height 12
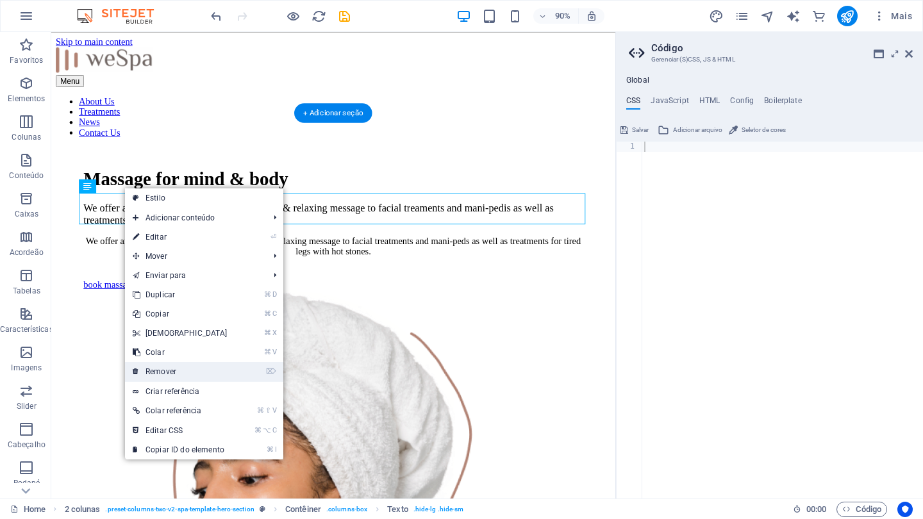
click at [162, 369] on link "⌦ Remover" at bounding box center [180, 371] width 110 height 19
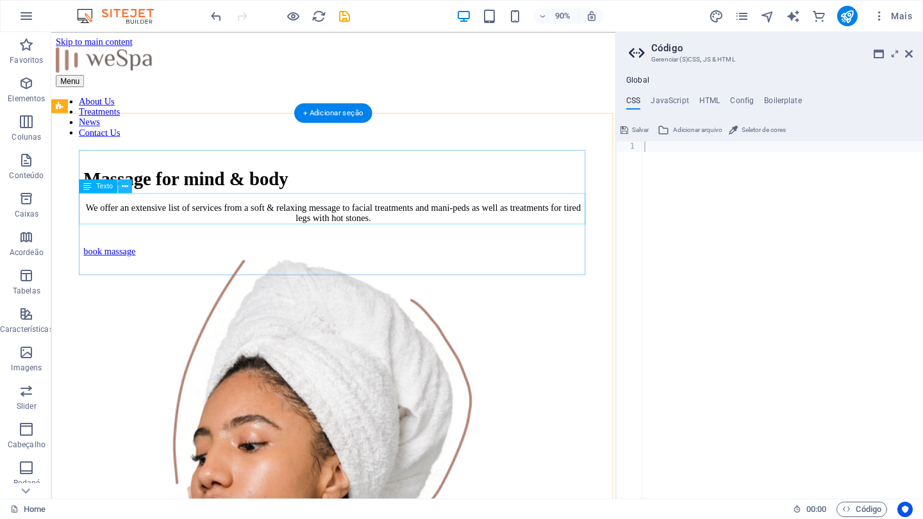
click at [129, 188] on button at bounding box center [125, 186] width 14 height 14
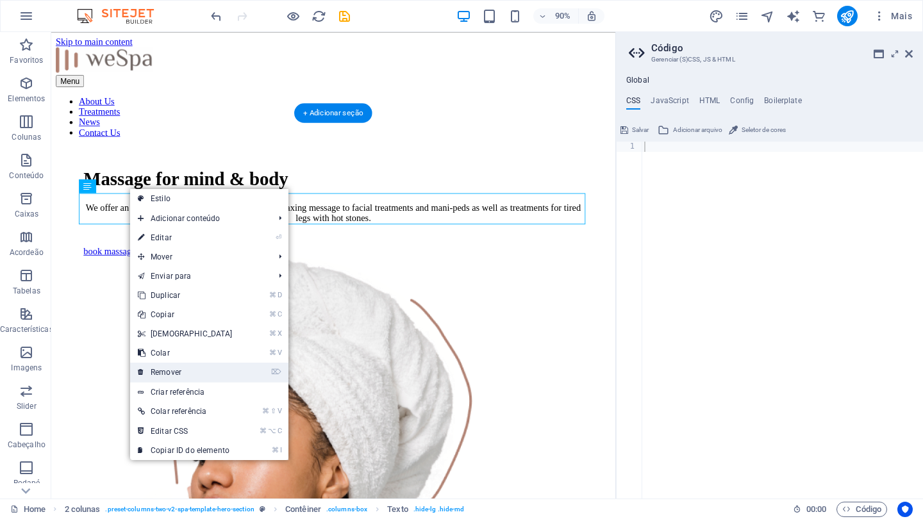
click at [169, 368] on link "⌦ Remover" at bounding box center [185, 372] width 110 height 19
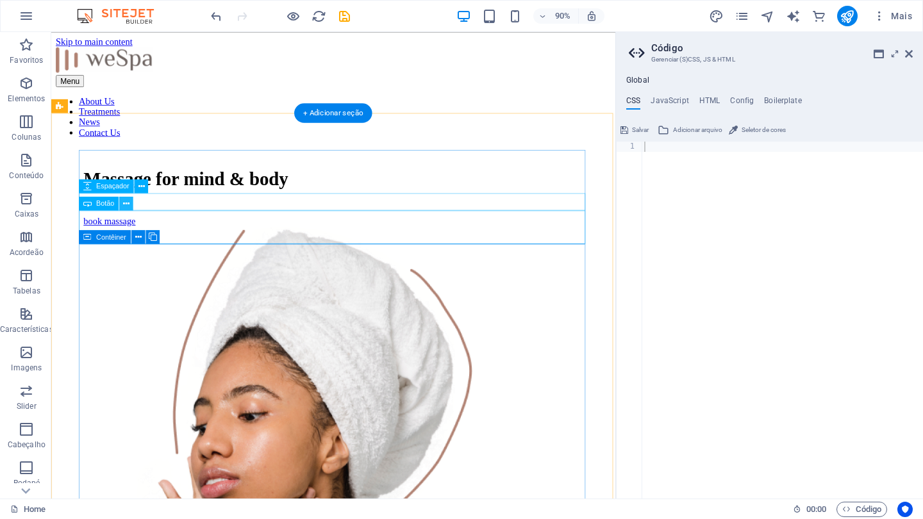
click at [129, 204] on icon at bounding box center [126, 203] width 6 height 12
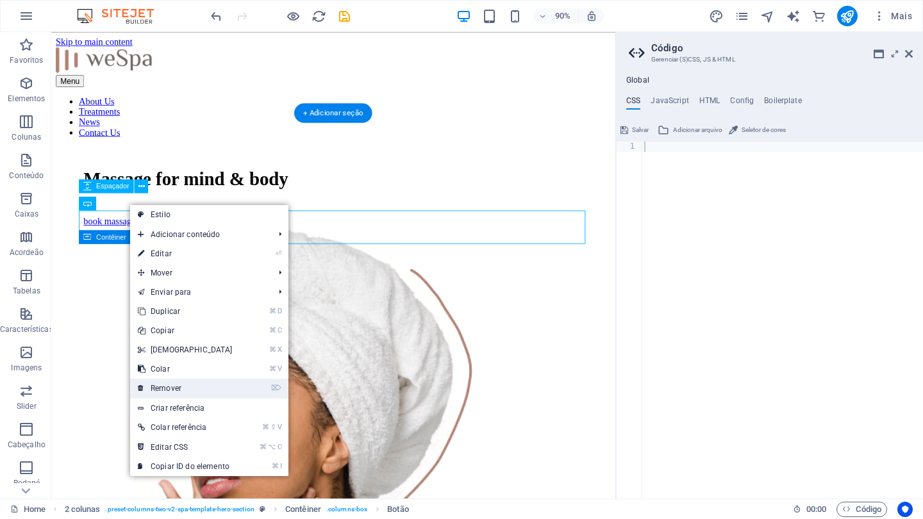
click at [169, 387] on link "⌦ Remover" at bounding box center [185, 388] width 110 height 19
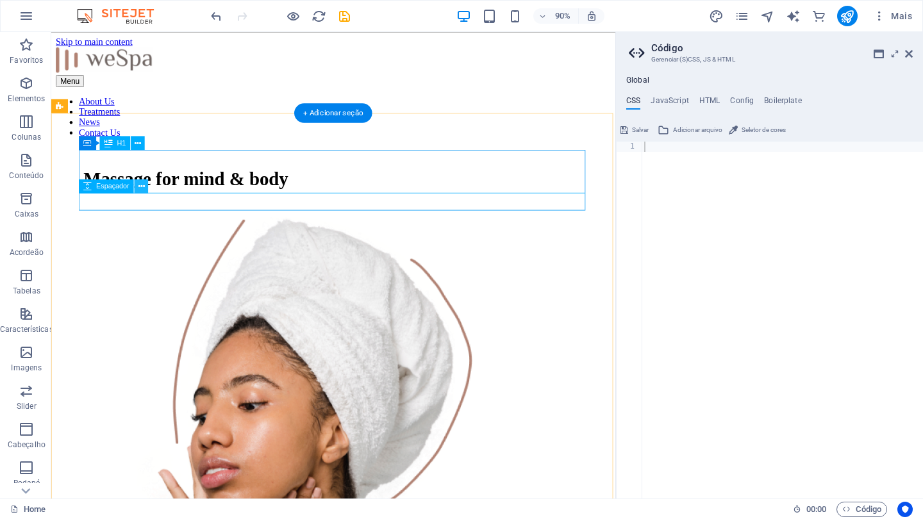
click at [141, 187] on icon at bounding box center [141, 186] width 6 height 12
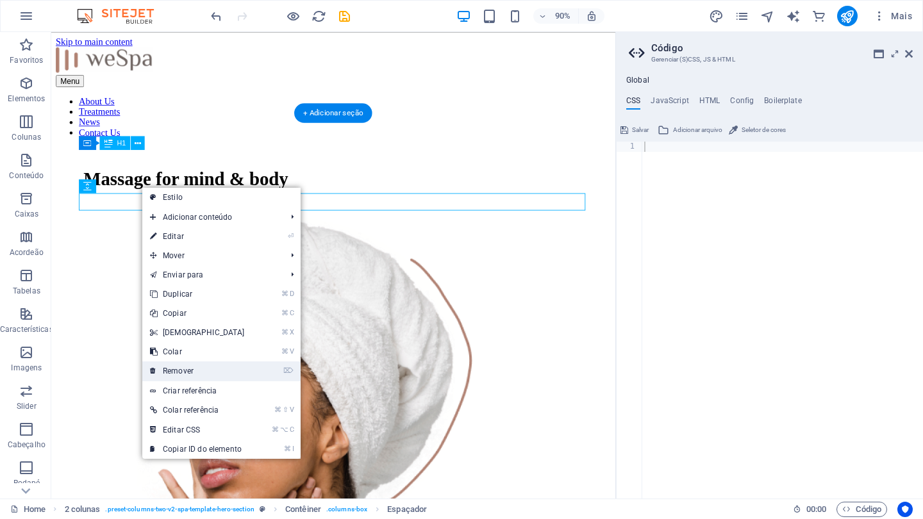
click at [185, 369] on link "⌦ Remover" at bounding box center [197, 371] width 110 height 19
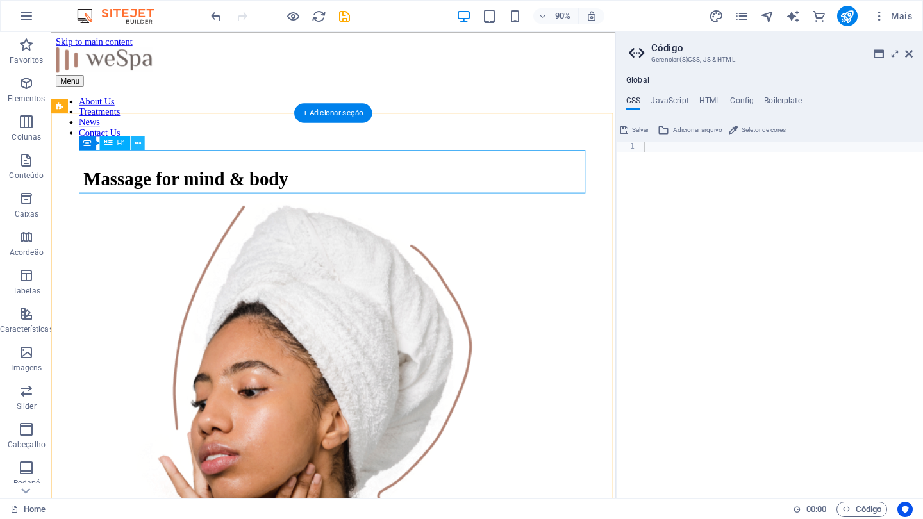
click at [139, 145] on icon at bounding box center [138, 143] width 6 height 12
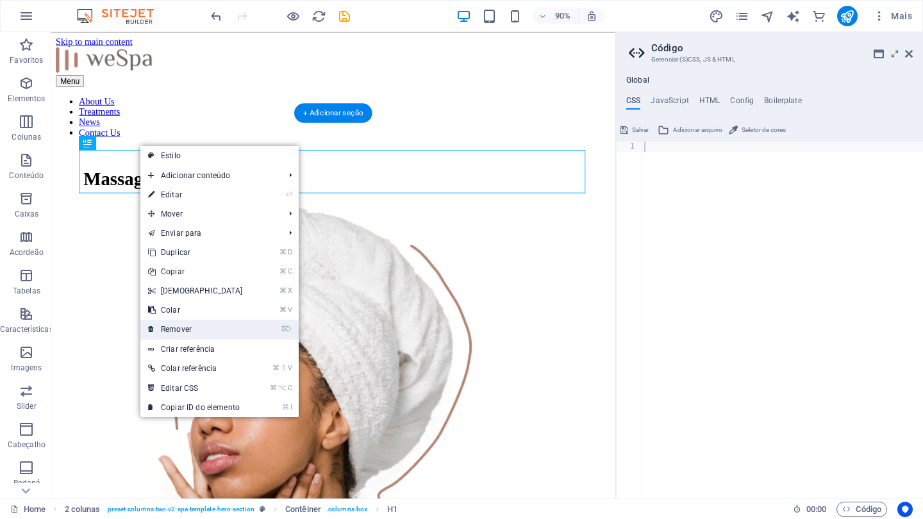
click at [178, 327] on link "⌦ Remover" at bounding box center [195, 329] width 110 height 19
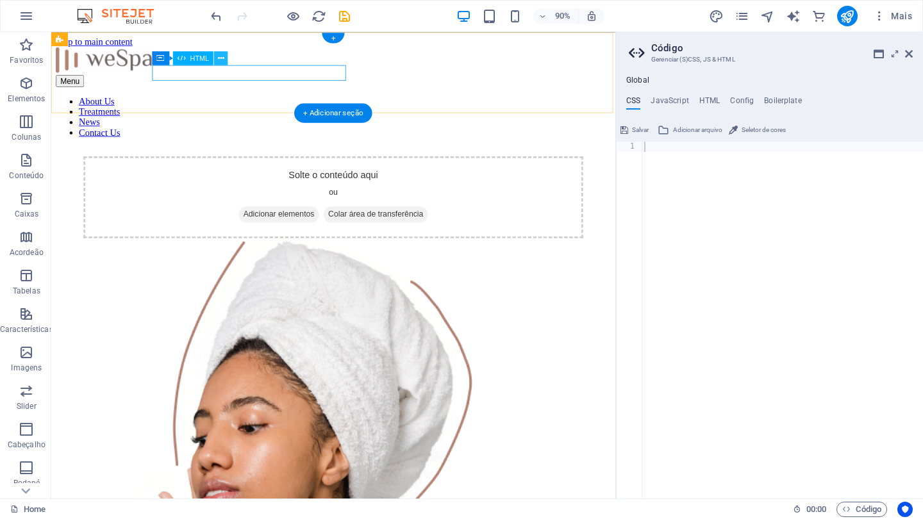
click at [221, 54] on icon at bounding box center [221, 58] width 6 height 12
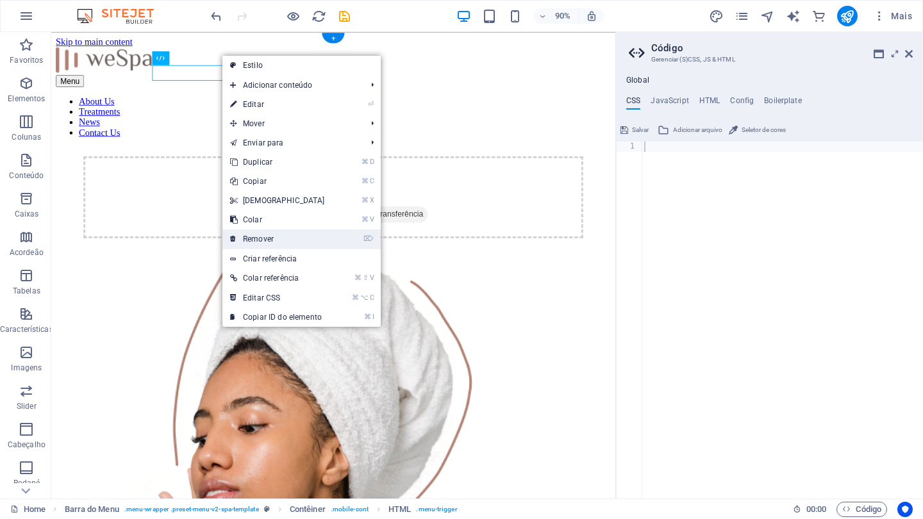
click at [257, 235] on link "⌦ Remover" at bounding box center [277, 238] width 110 height 19
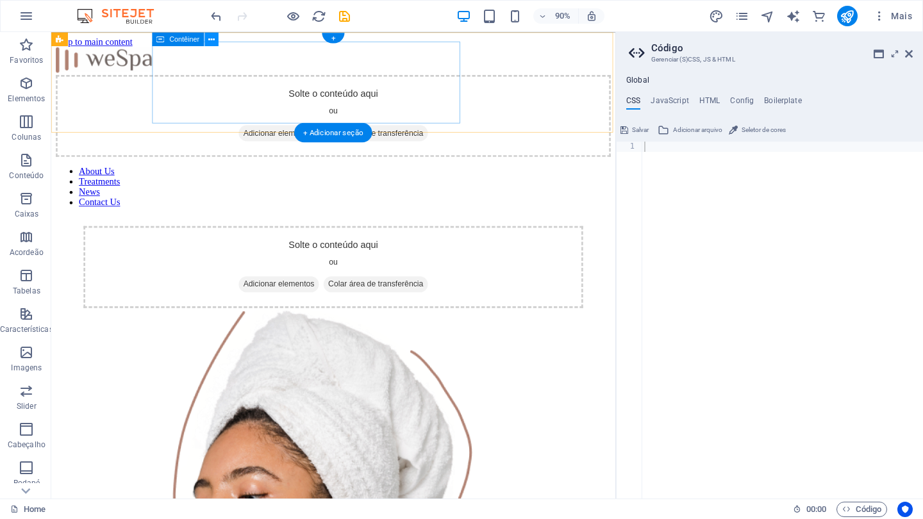
click at [210, 41] on icon at bounding box center [211, 39] width 6 height 12
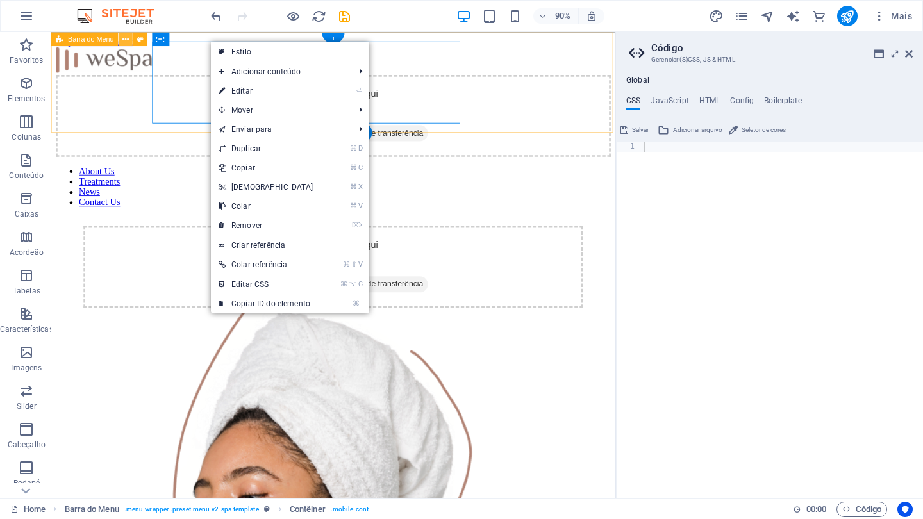
click at [128, 39] on icon at bounding box center [126, 39] width 6 height 12
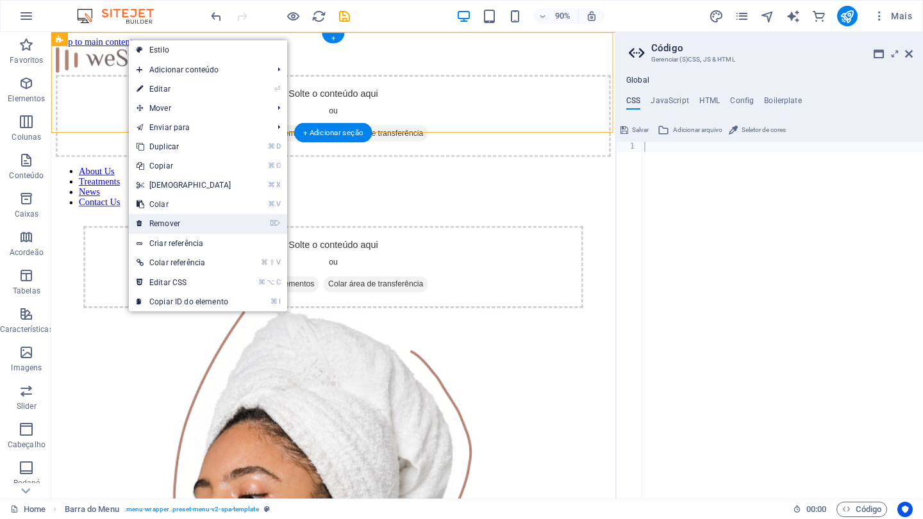
click at [178, 225] on link "⌦ Remover" at bounding box center [184, 223] width 110 height 19
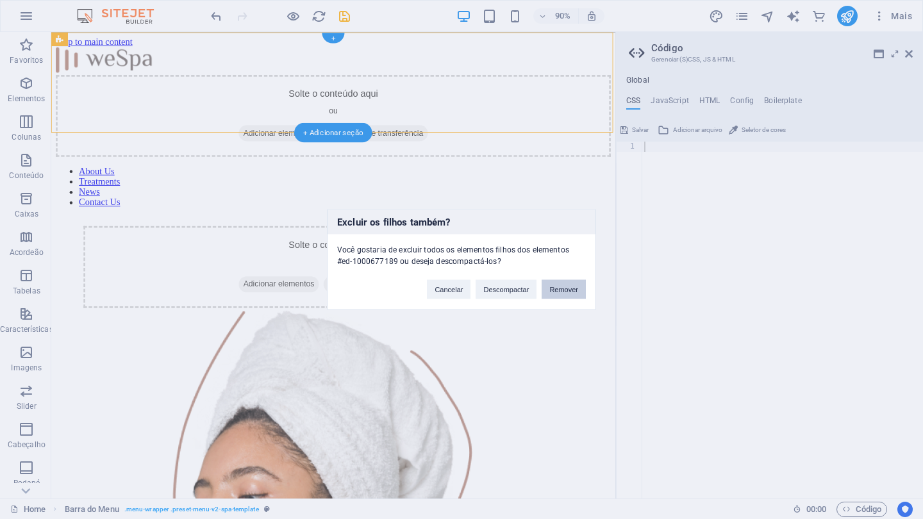
click at [567, 291] on button "Remover" at bounding box center [564, 289] width 44 height 19
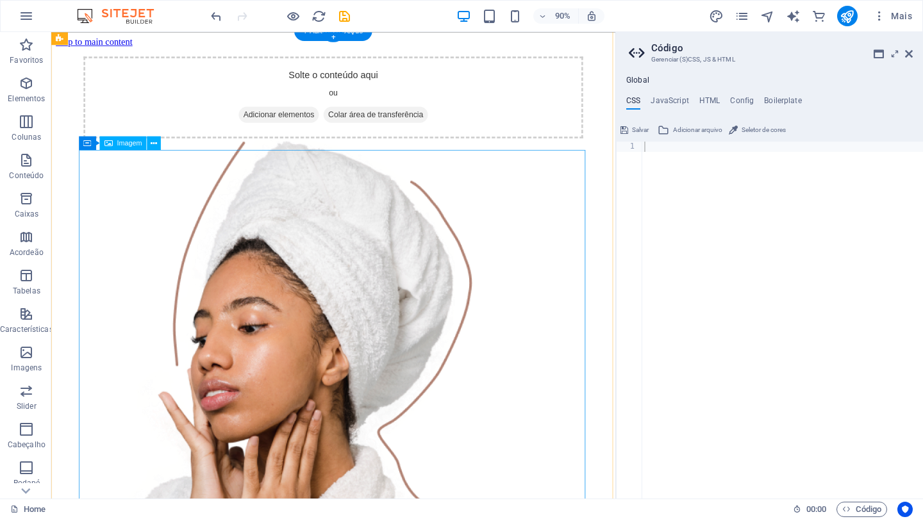
scroll to position [1, 0]
click at [154, 144] on icon at bounding box center [154, 143] width 6 height 12
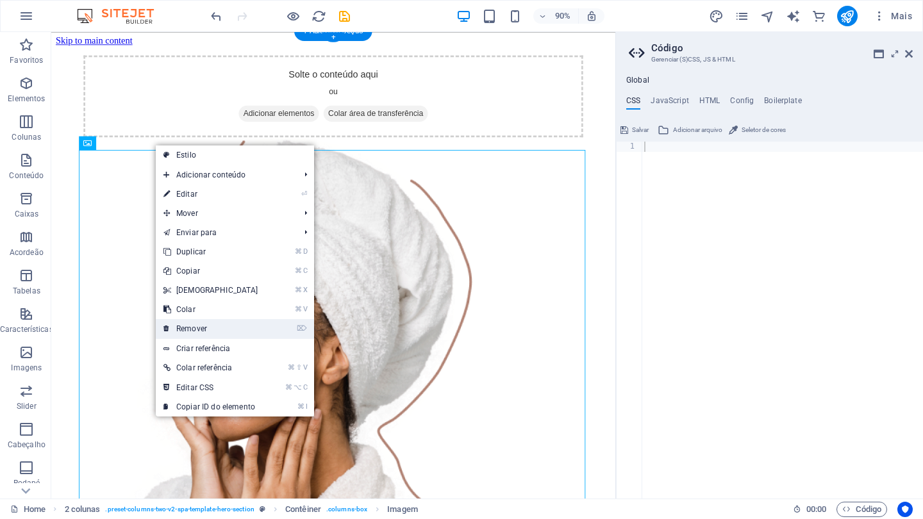
click at [195, 325] on link "⌦ Remover" at bounding box center [211, 328] width 110 height 19
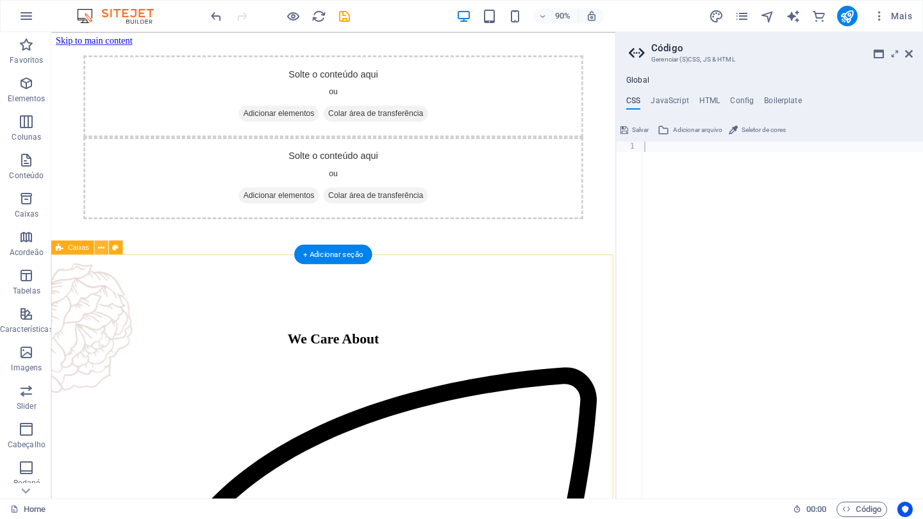
click at [99, 248] on icon at bounding box center [101, 247] width 6 height 12
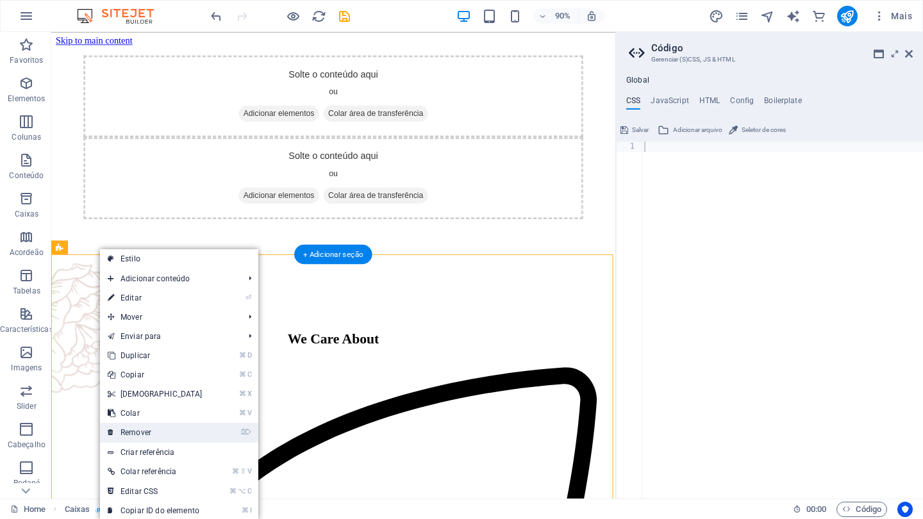
click at [138, 427] on link "⌦ Remover" at bounding box center [155, 432] width 110 height 19
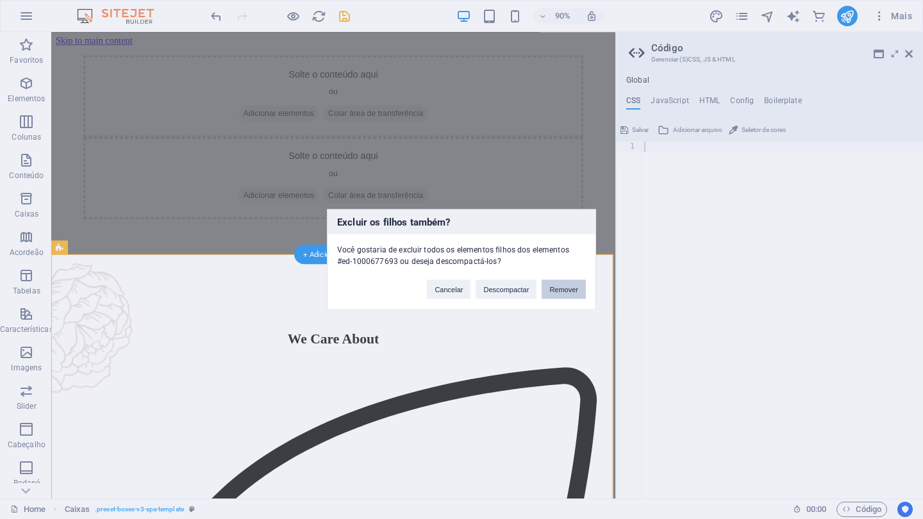
click at [561, 289] on button "Remover" at bounding box center [564, 289] width 44 height 19
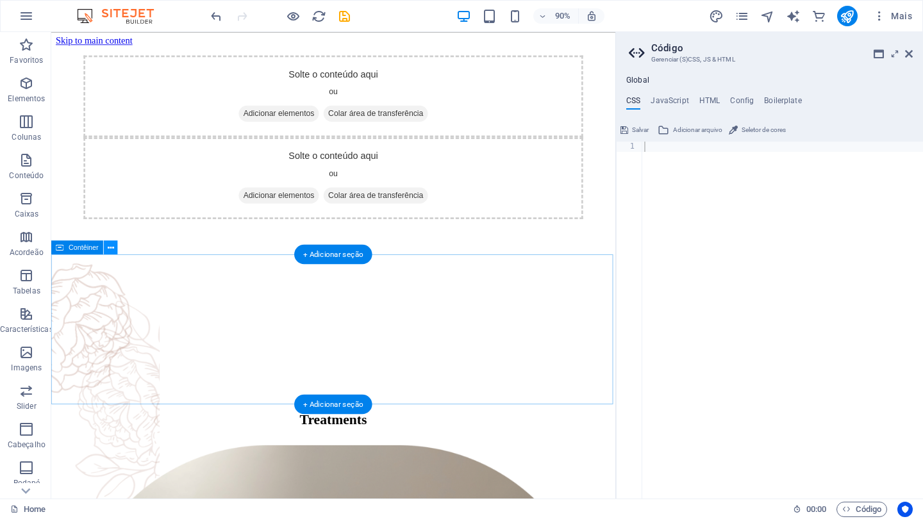
click at [108, 248] on icon at bounding box center [111, 247] width 6 height 12
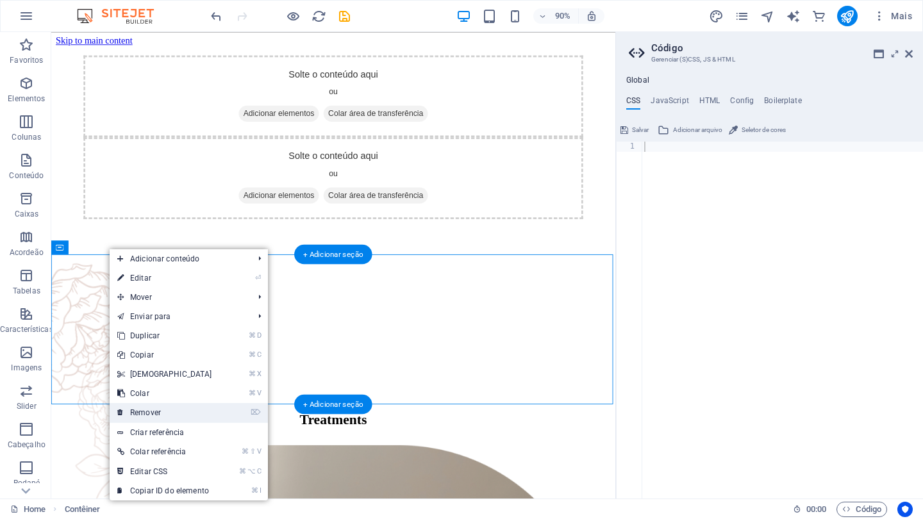
click at [153, 411] on link "⌦ Remover" at bounding box center [165, 412] width 110 height 19
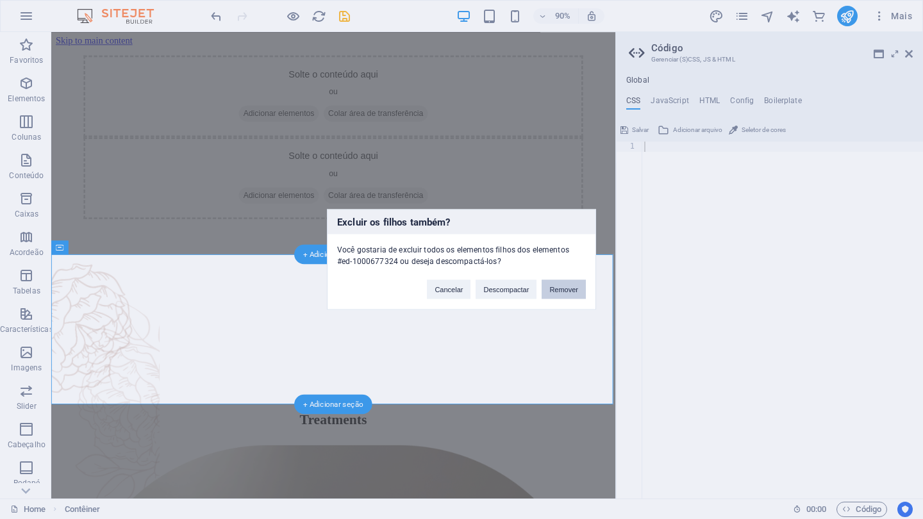
click at [576, 294] on button "Remover" at bounding box center [564, 289] width 44 height 19
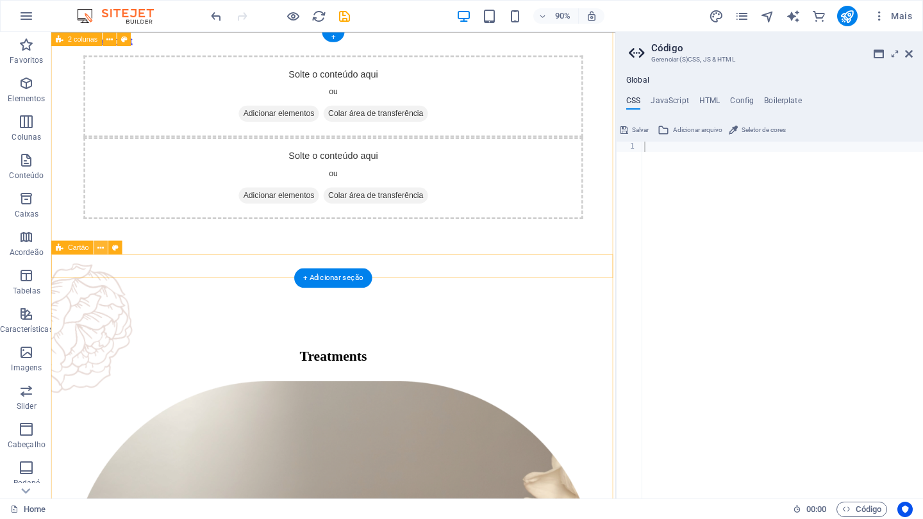
click at [97, 249] on button at bounding box center [101, 247] width 14 height 14
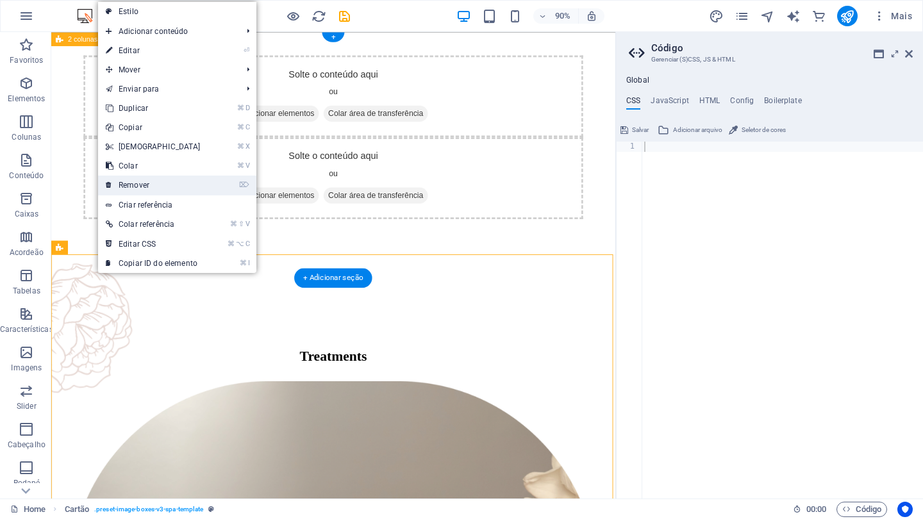
click at [138, 188] on link "⌦ Remover" at bounding box center [153, 185] width 110 height 19
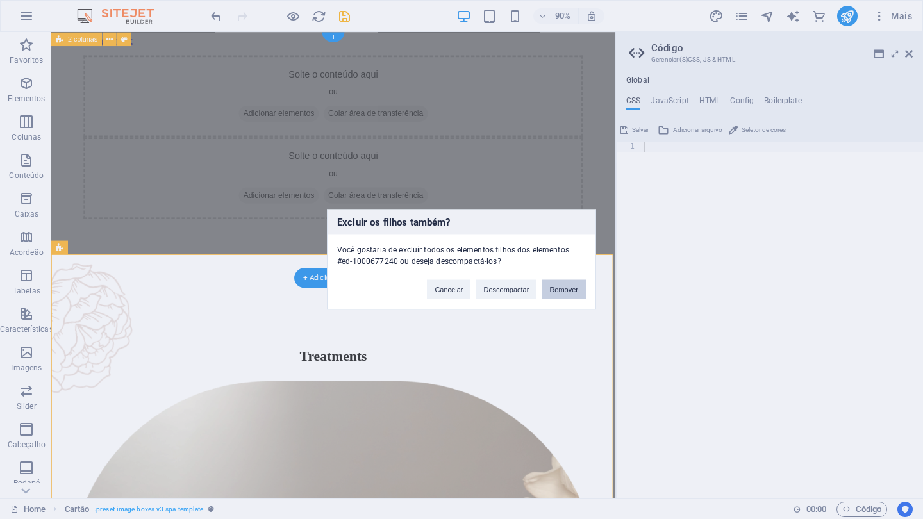
click at [569, 292] on button "Remover" at bounding box center [564, 289] width 44 height 19
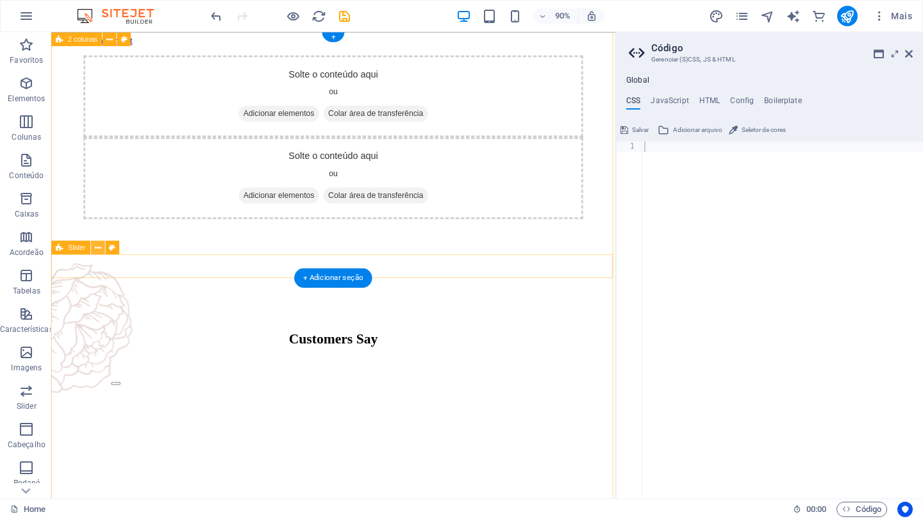
click at [97, 247] on icon at bounding box center [98, 247] width 6 height 12
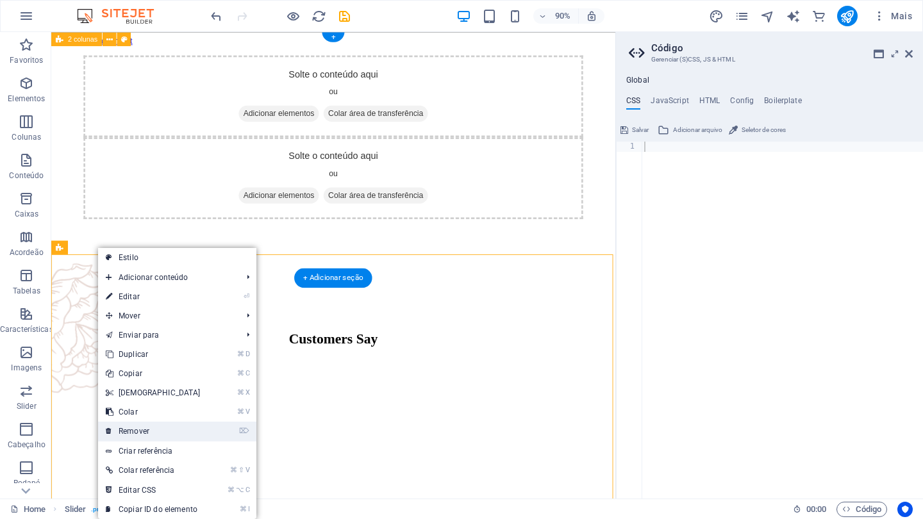
click at [140, 431] on link "⌦ Remover" at bounding box center [153, 431] width 110 height 19
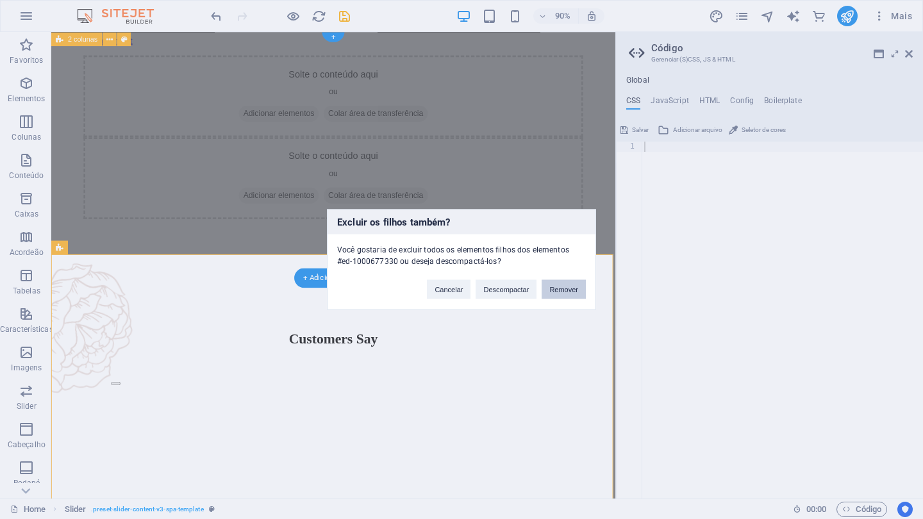
click at [574, 290] on button "Remover" at bounding box center [564, 289] width 44 height 19
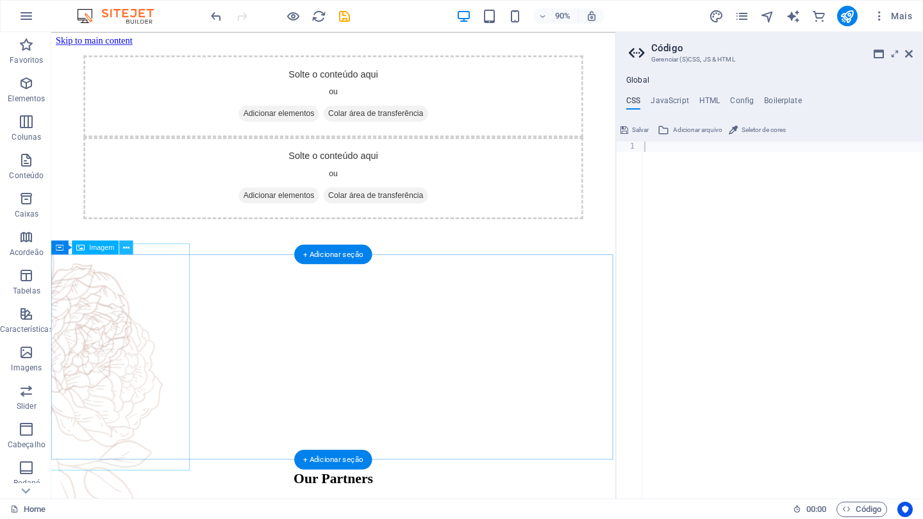
click at [127, 251] on icon at bounding box center [126, 247] width 6 height 12
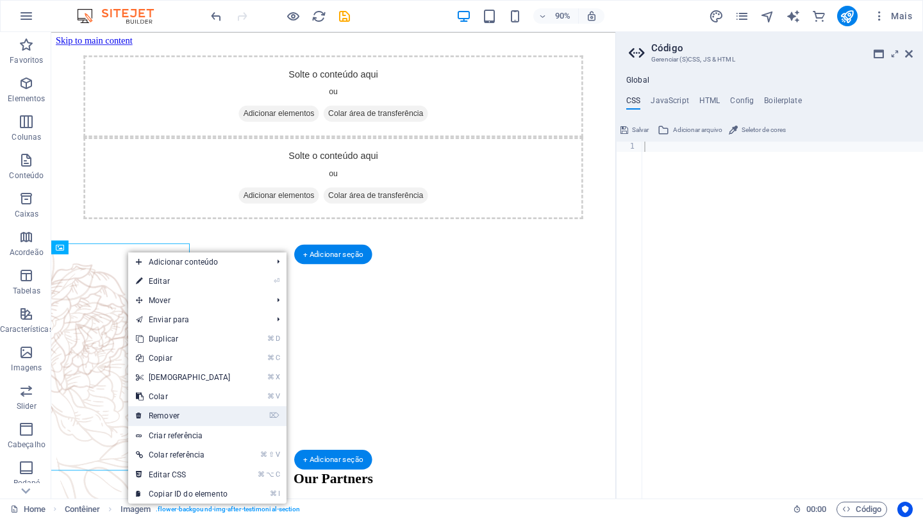
click at [167, 415] on link "⌦ Remover" at bounding box center [183, 415] width 110 height 19
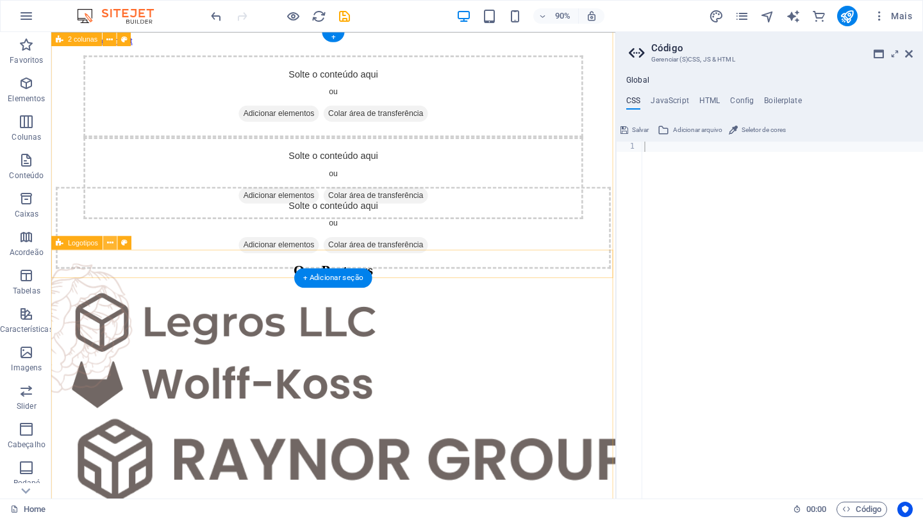
click at [110, 246] on icon at bounding box center [110, 243] width 6 height 12
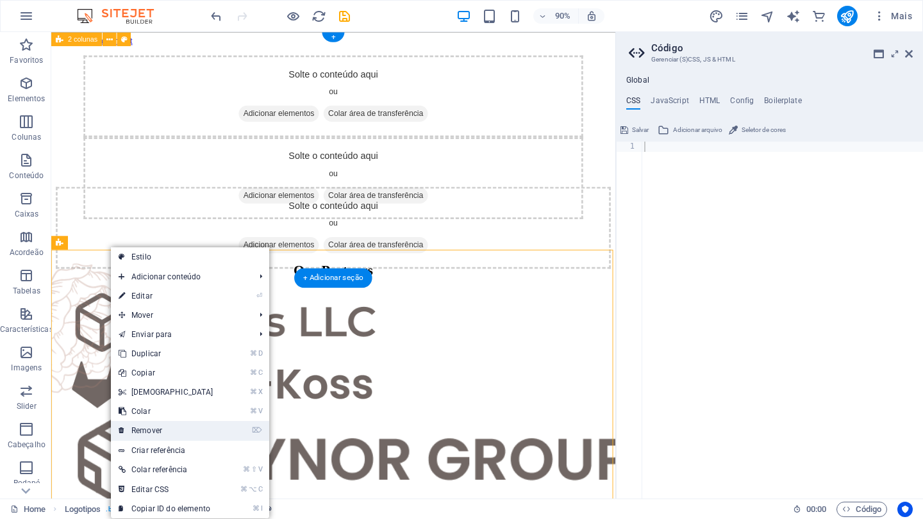
click at [153, 427] on link "⌦ Remover" at bounding box center [166, 430] width 110 height 19
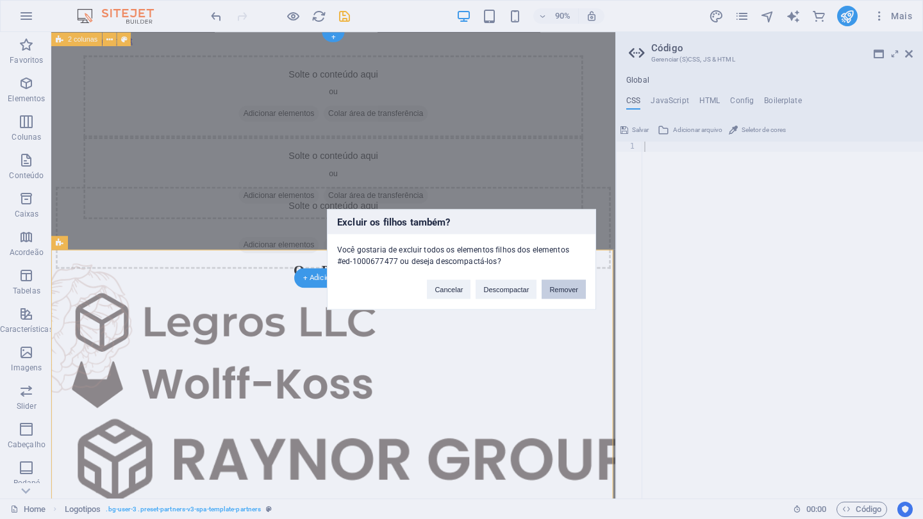
click at [565, 292] on button "Remover" at bounding box center [564, 289] width 44 height 19
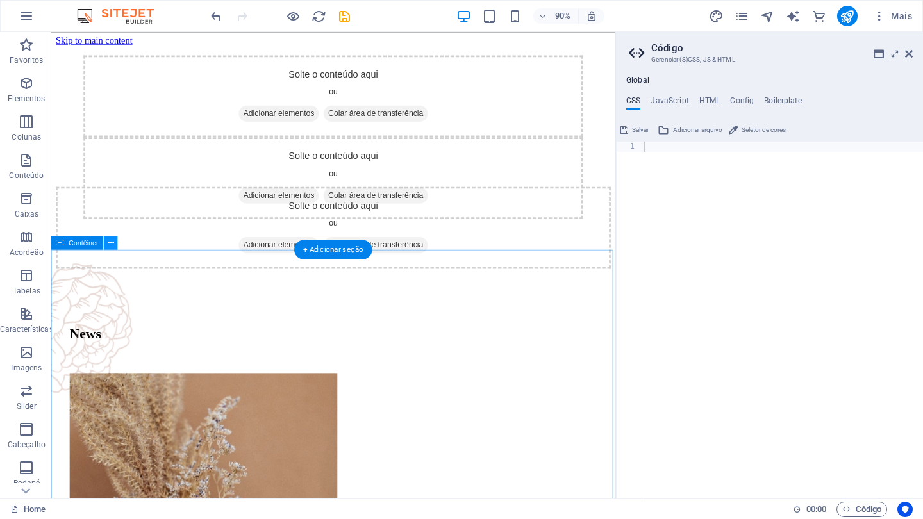
click at [108, 246] on icon at bounding box center [111, 243] width 6 height 12
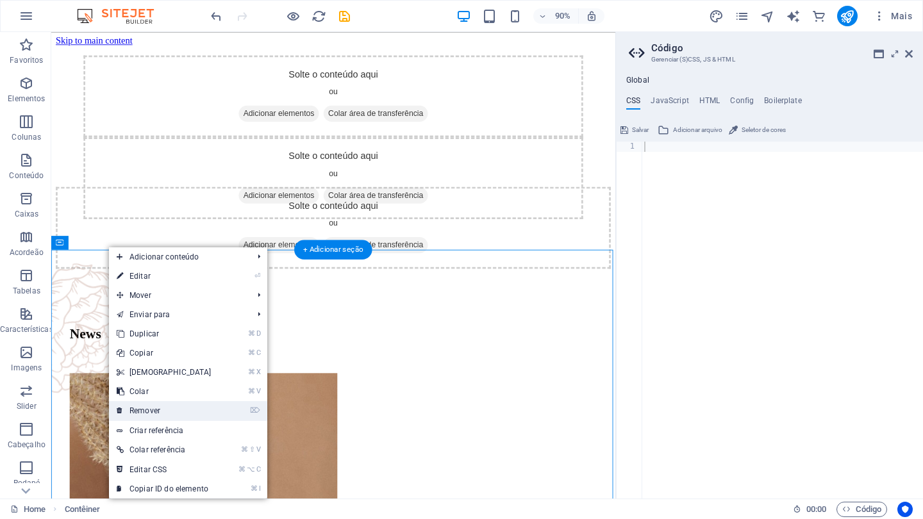
click at [151, 410] on link "⌦ Remover" at bounding box center [164, 410] width 110 height 19
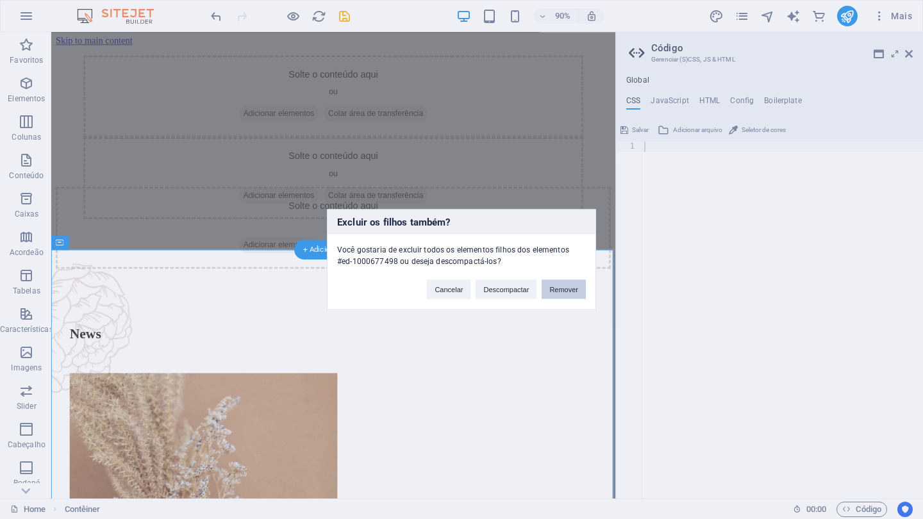
click at [563, 289] on button "Remover" at bounding box center [564, 289] width 44 height 19
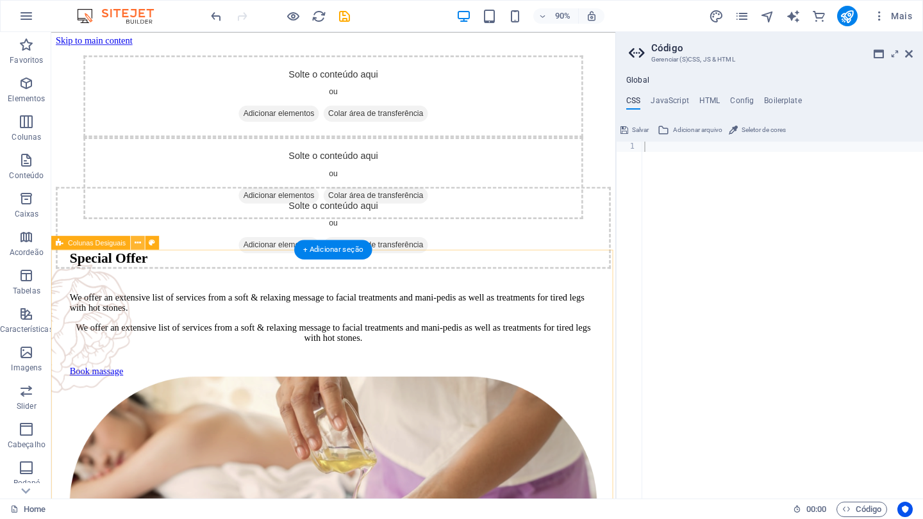
click at [136, 242] on icon at bounding box center [138, 243] width 6 height 12
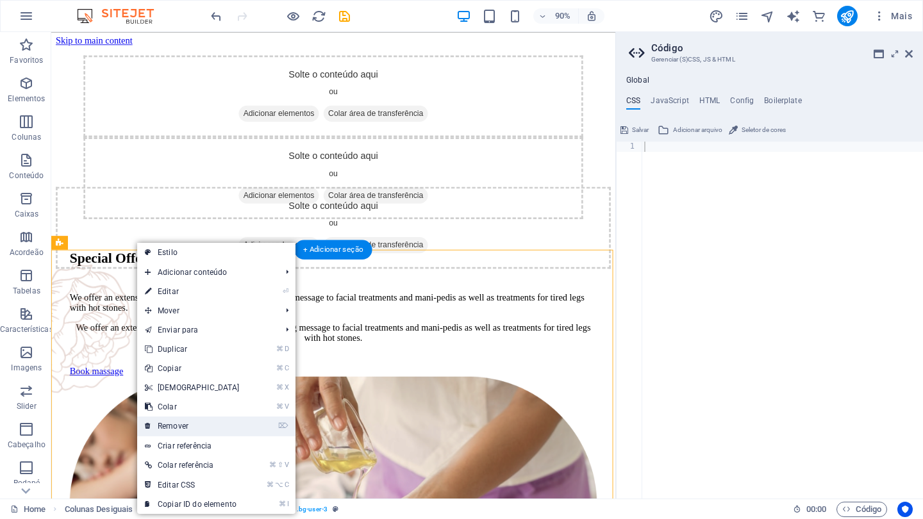
click at [181, 428] on link "⌦ Remover" at bounding box center [192, 426] width 110 height 19
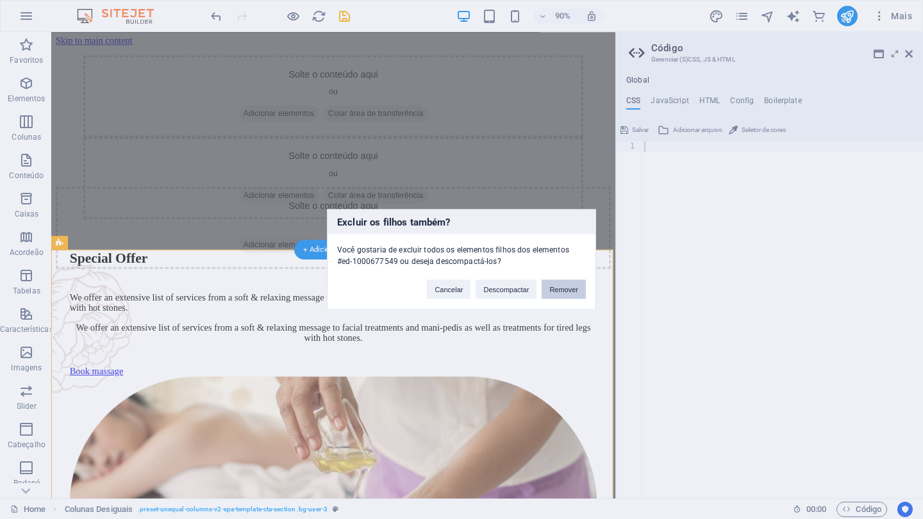
click at [569, 285] on button "Remover" at bounding box center [564, 289] width 44 height 19
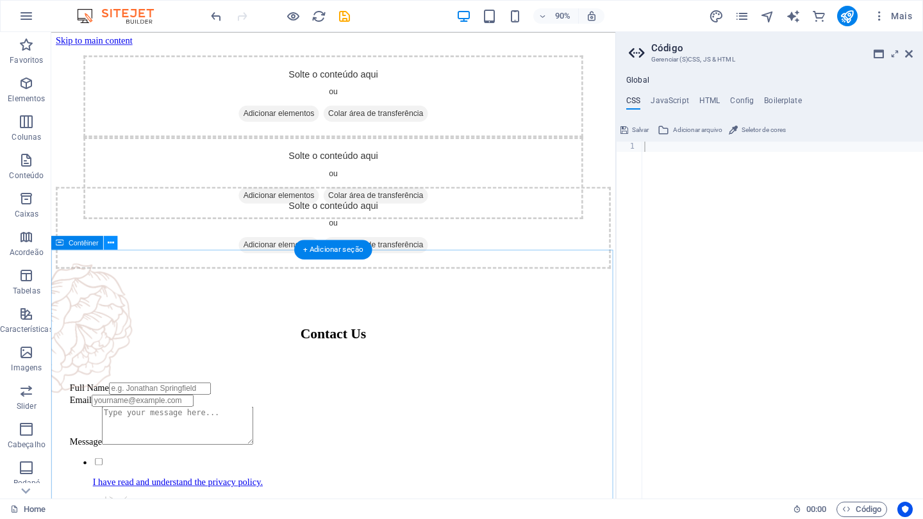
click at [110, 244] on icon at bounding box center [111, 243] width 6 height 12
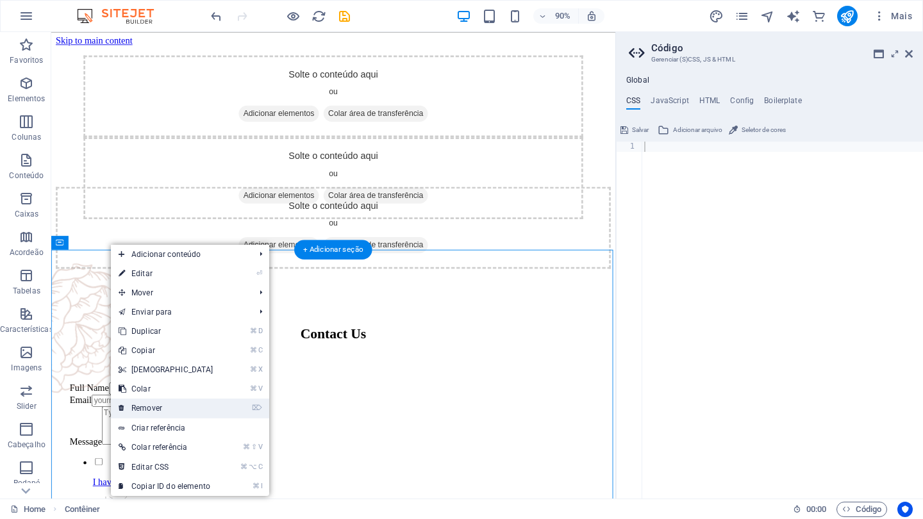
click at [155, 408] on link "⌦ Remover" at bounding box center [166, 408] width 110 height 19
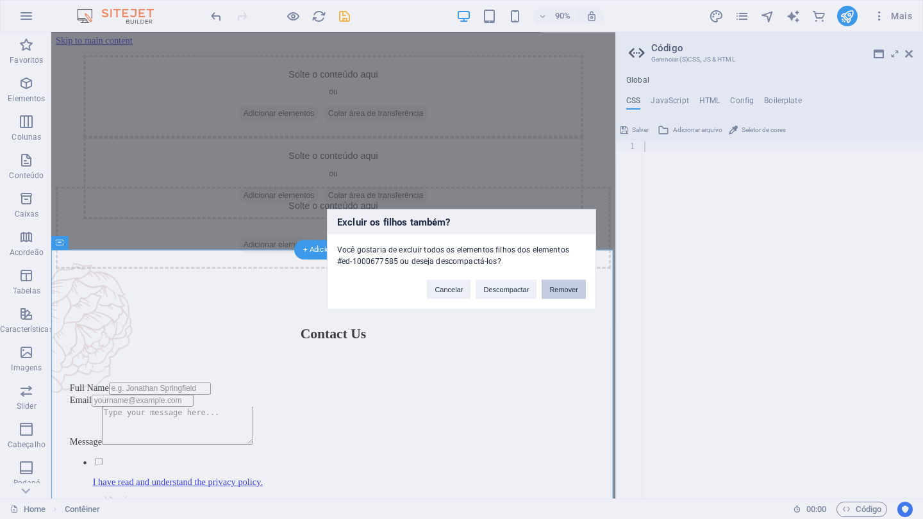
click at [572, 285] on button "Remover" at bounding box center [564, 289] width 44 height 19
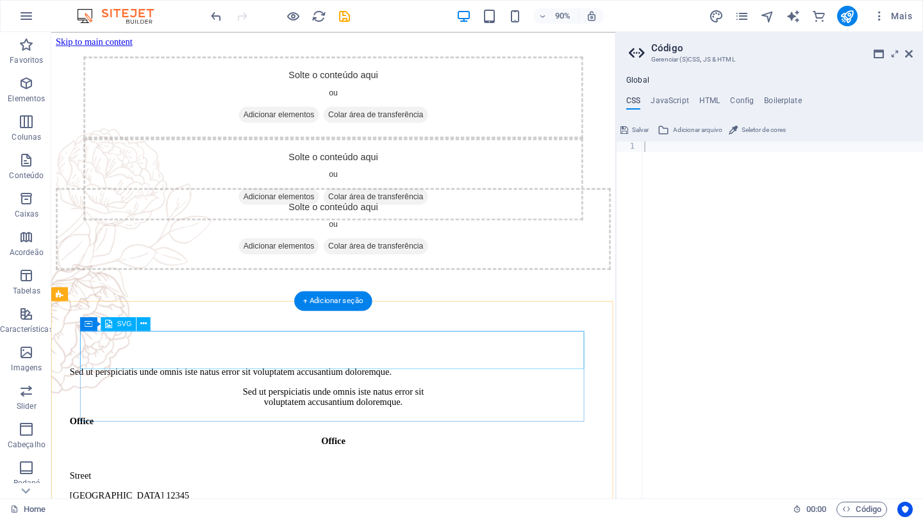
scroll to position [0, 0]
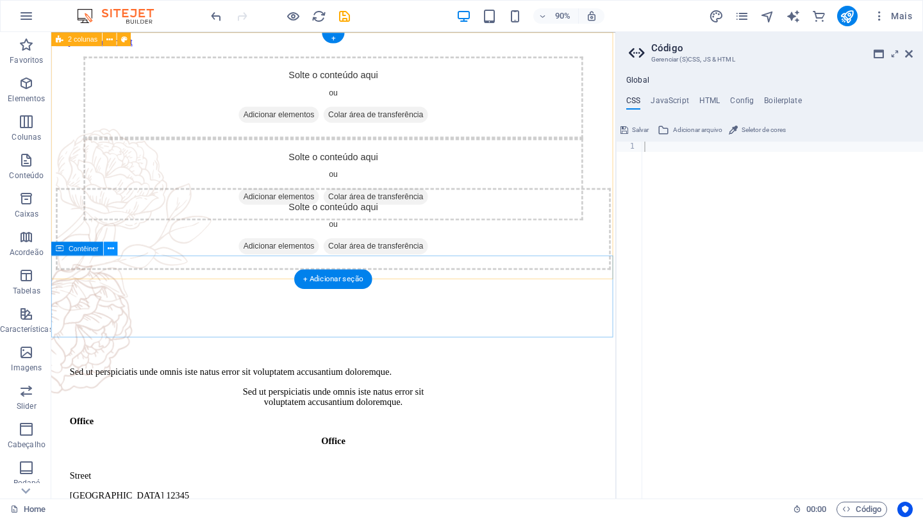
click at [109, 251] on icon at bounding box center [111, 248] width 6 height 12
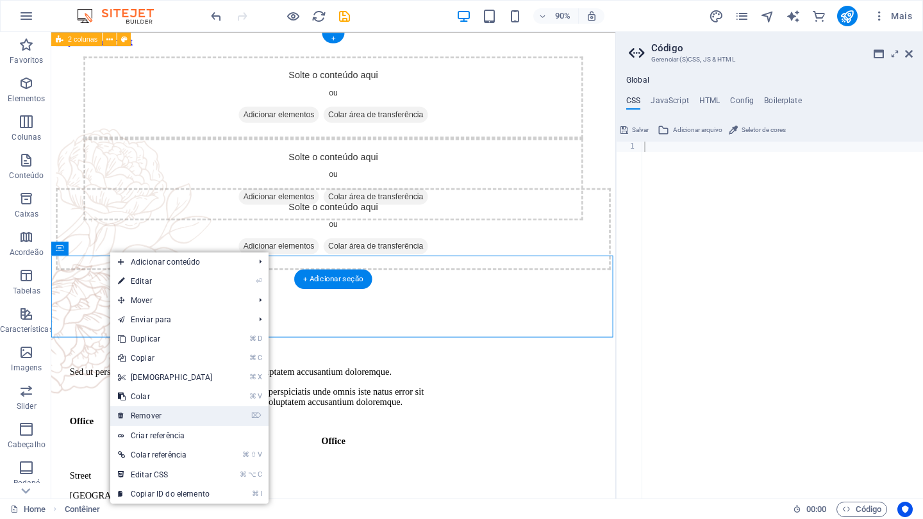
click at [151, 417] on link "⌦ Remover" at bounding box center [165, 415] width 110 height 19
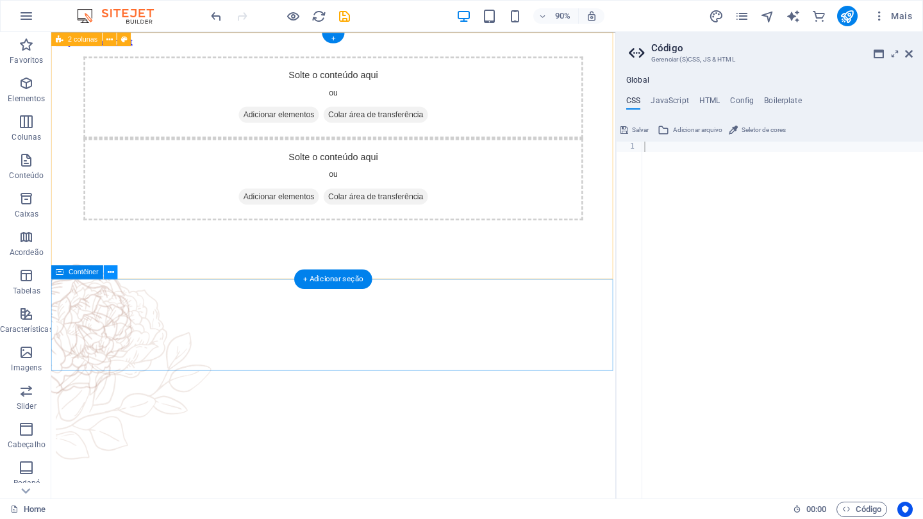
click at [110, 272] on icon at bounding box center [111, 272] width 6 height 12
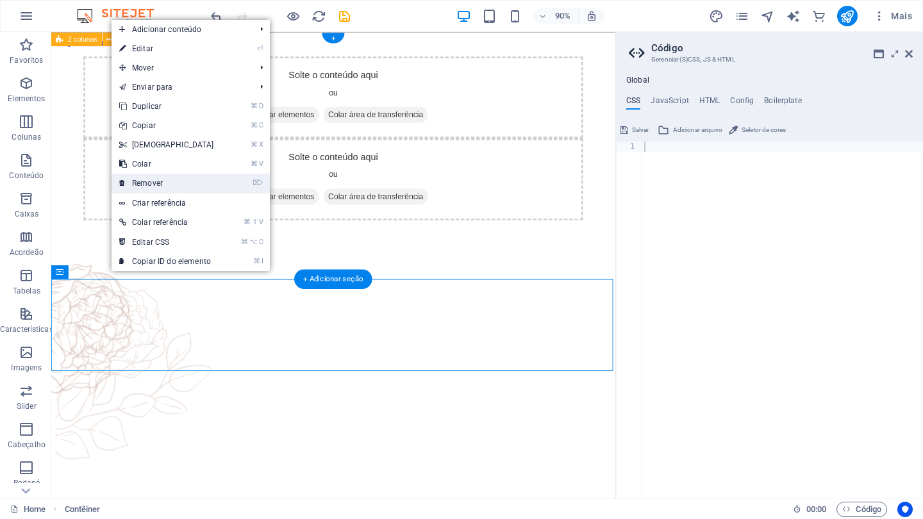
click at [154, 181] on link "⌦ Remover" at bounding box center [167, 183] width 110 height 19
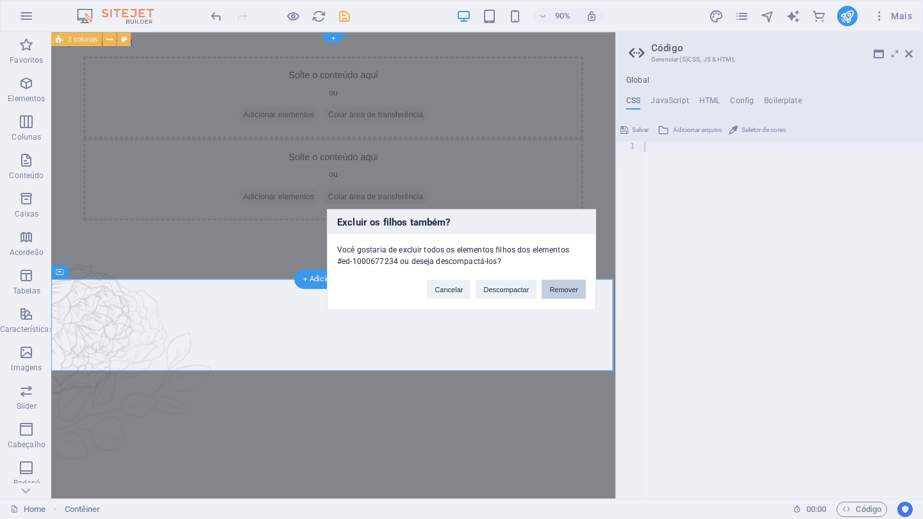
click at [565, 288] on button "Remover" at bounding box center [564, 289] width 44 height 19
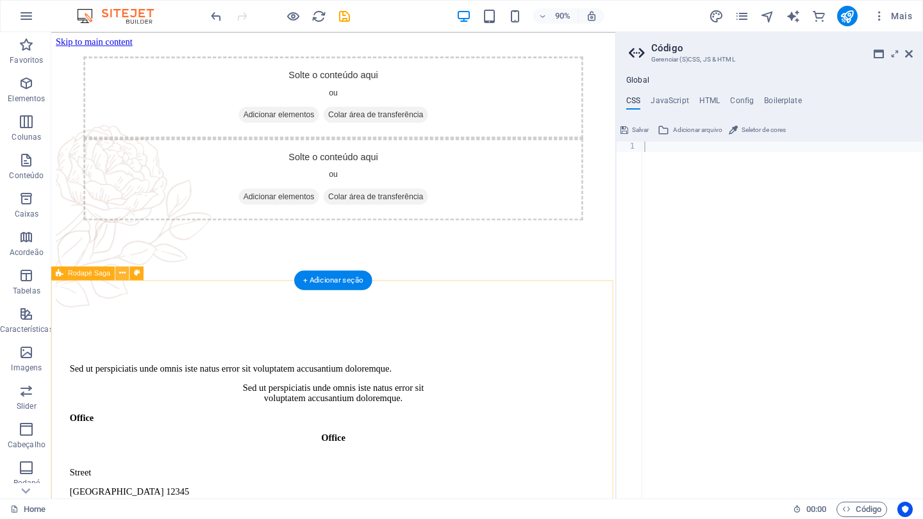
click at [124, 274] on icon at bounding box center [122, 273] width 6 height 12
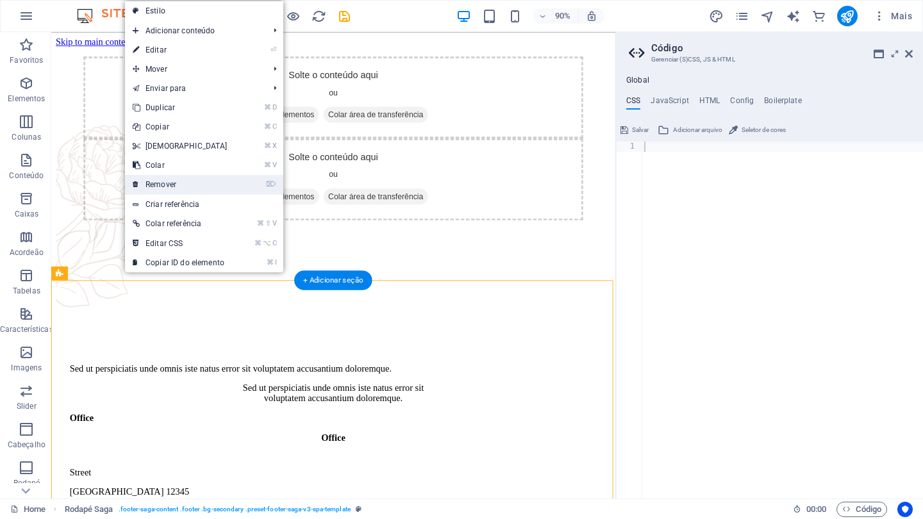
click at [169, 188] on link "⌦ Remover" at bounding box center [180, 184] width 110 height 19
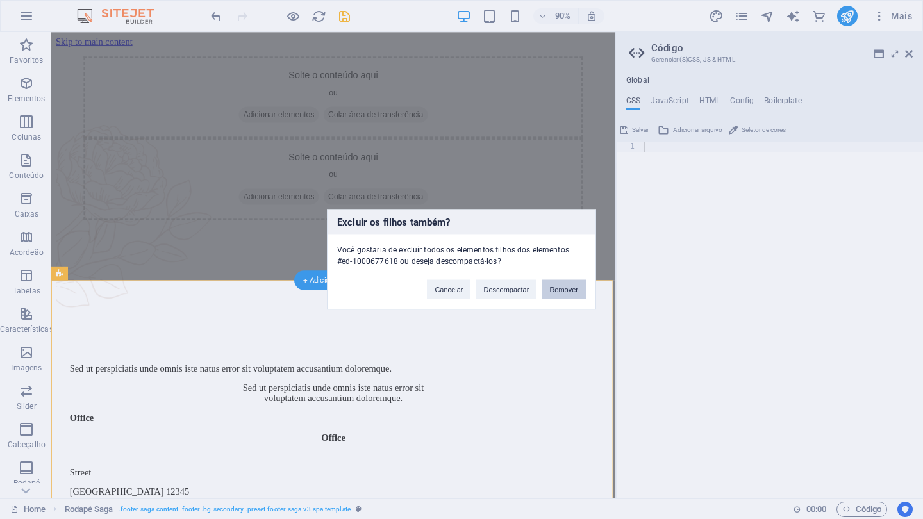
click at [579, 288] on button "Remover" at bounding box center [564, 289] width 44 height 19
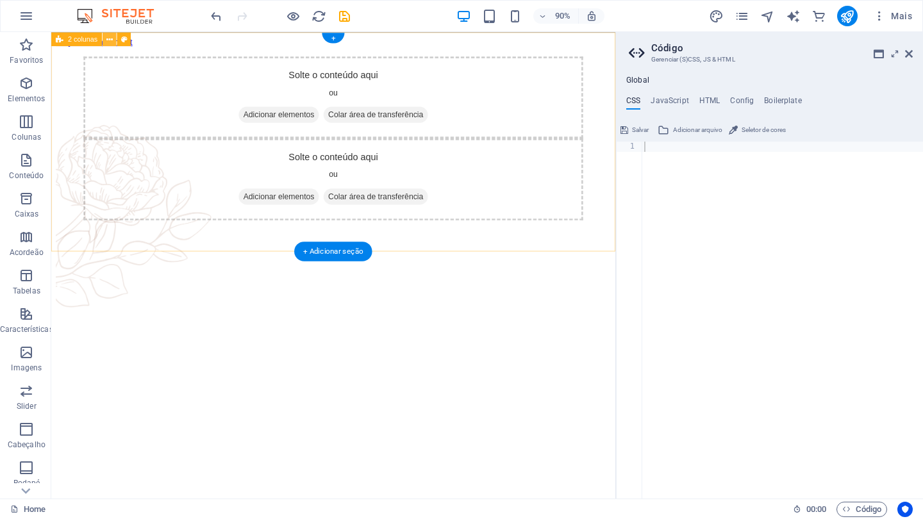
click at [111, 37] on icon at bounding box center [109, 39] width 6 height 12
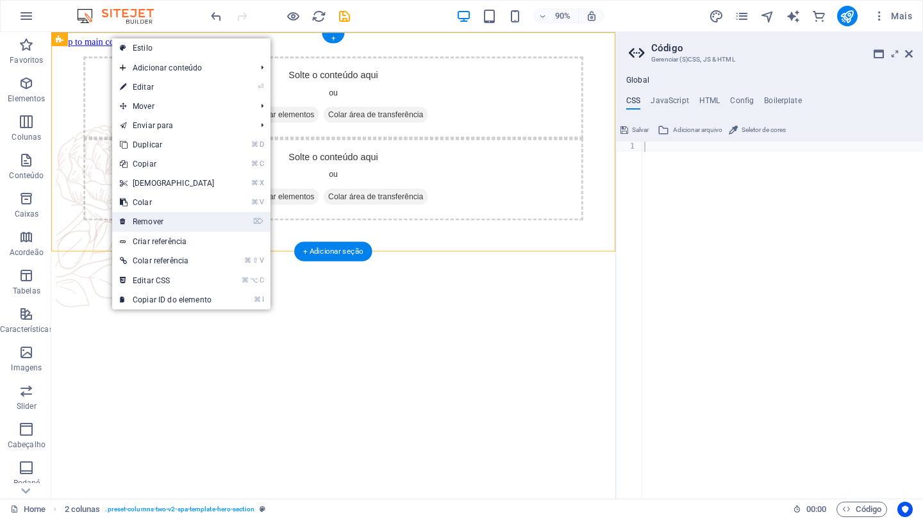
click at [153, 222] on link "⌦ Remover" at bounding box center [167, 221] width 110 height 19
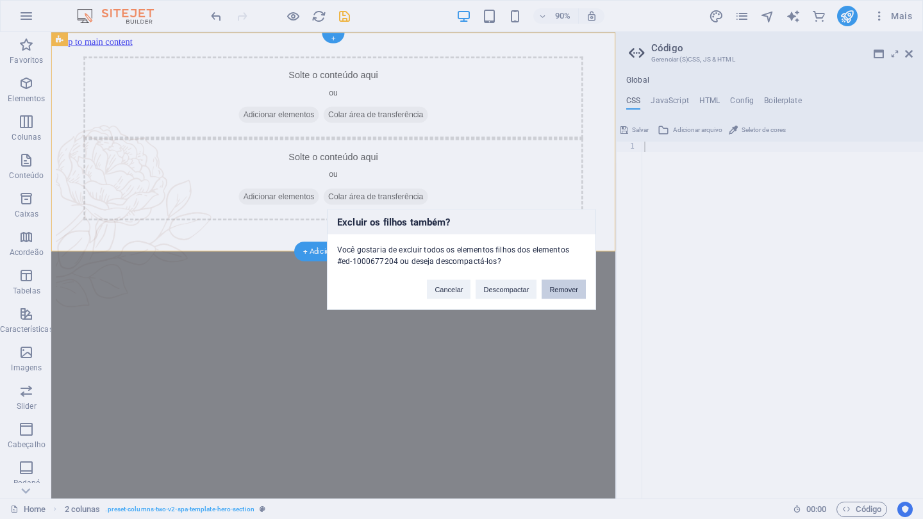
click at [566, 297] on button "Remover" at bounding box center [564, 289] width 44 height 19
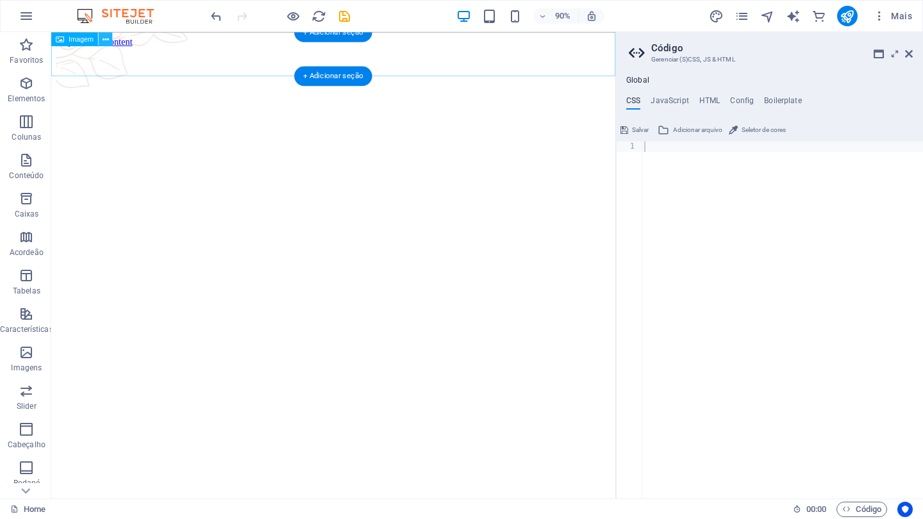
click at [108, 42] on icon at bounding box center [106, 39] width 6 height 12
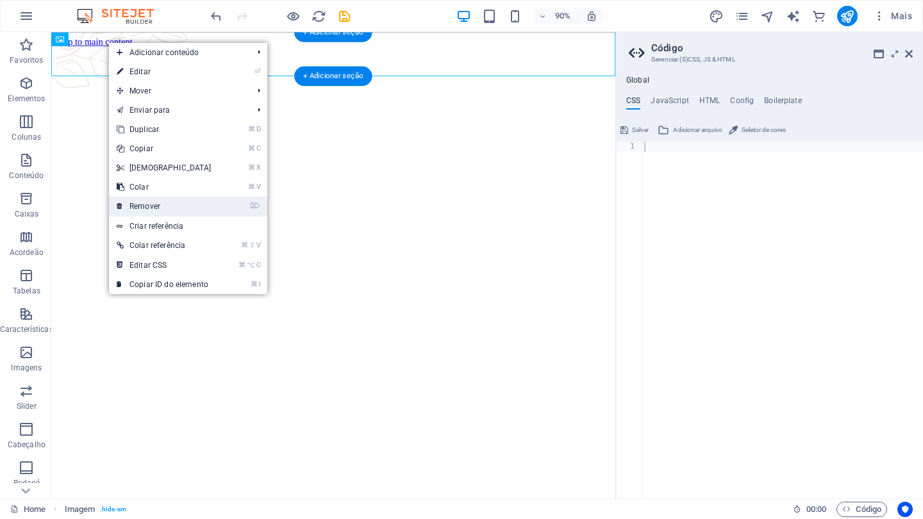
click at [149, 206] on link "⌦ Remover" at bounding box center [164, 206] width 110 height 19
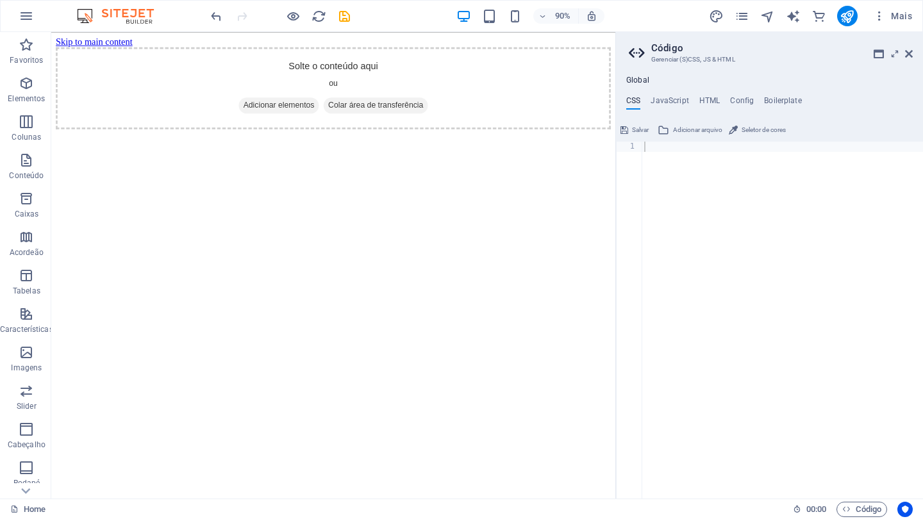
click at [346, 145] on html "Skip to main content Solte o conteúdo aqui ou Adicionar elementos Colar área de…" at bounding box center [364, 88] width 627 height 113
click at [681, 100] on h4 "JavaScript" at bounding box center [670, 103] width 38 height 14
click at [710, 99] on h4 "HTML" at bounding box center [709, 103] width 21 height 14
click at [744, 98] on h4 "Config" at bounding box center [742, 103] width 24 height 14
click at [782, 103] on h4 "Boilerplate" at bounding box center [783, 103] width 38 height 14
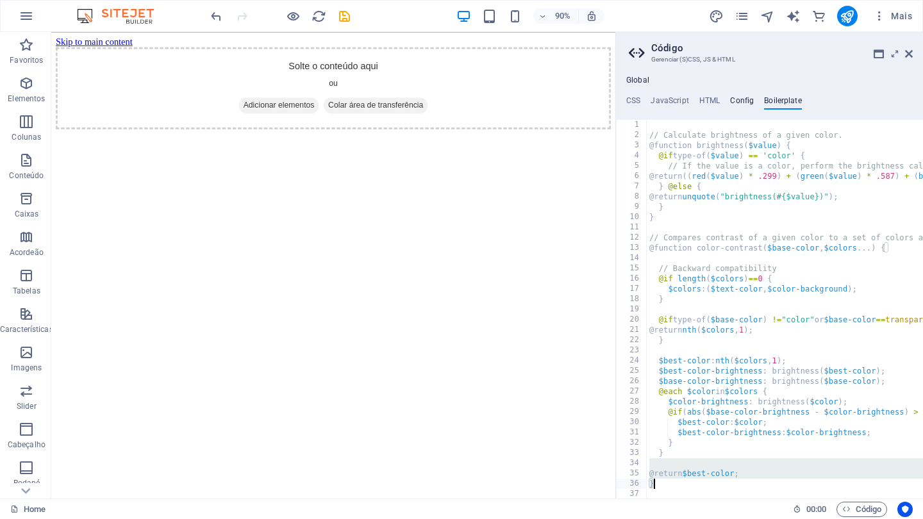
click at [735, 101] on h4 "Config" at bounding box center [742, 103] width 24 height 14
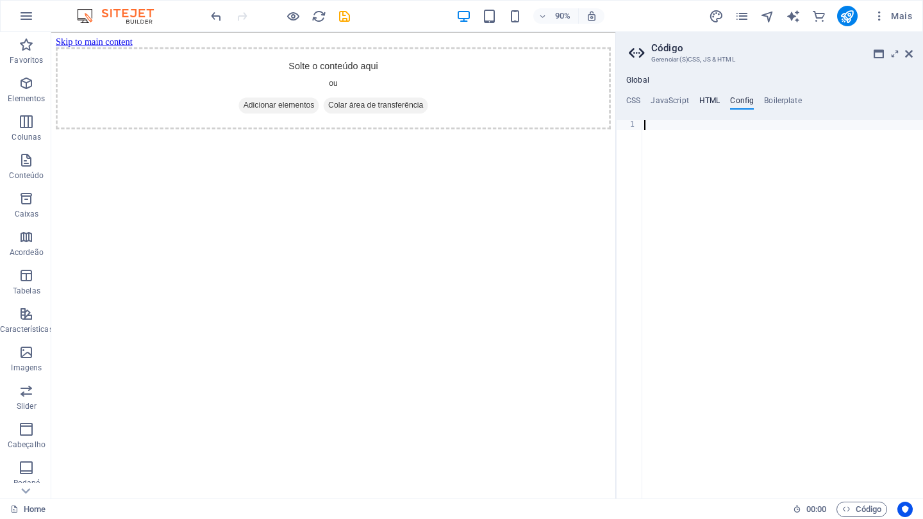
click at [703, 101] on h4 "HTML" at bounding box center [709, 103] width 21 height 14
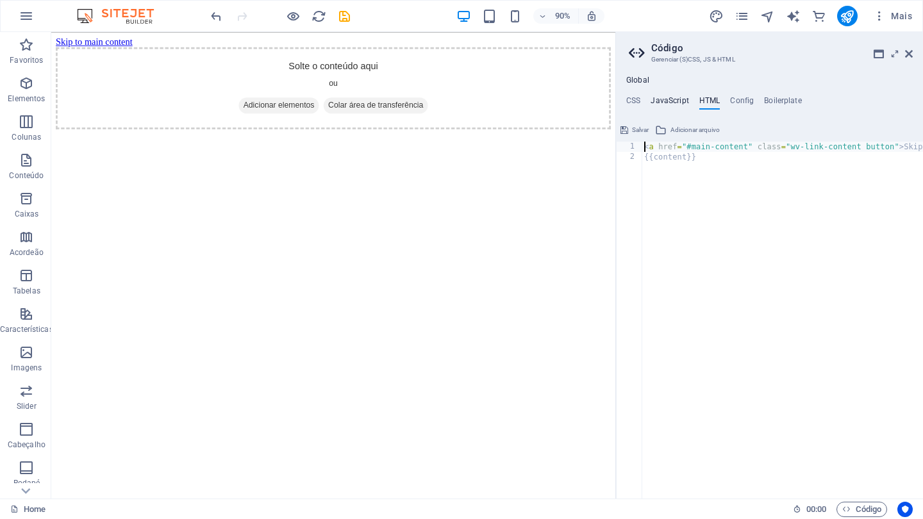
click at [673, 104] on h4 "JavaScript" at bounding box center [670, 103] width 38 height 14
click at [637, 103] on h4 "CSS" at bounding box center [633, 103] width 14 height 14
click at [319, 17] on icon "reload" at bounding box center [319, 16] width 15 height 15
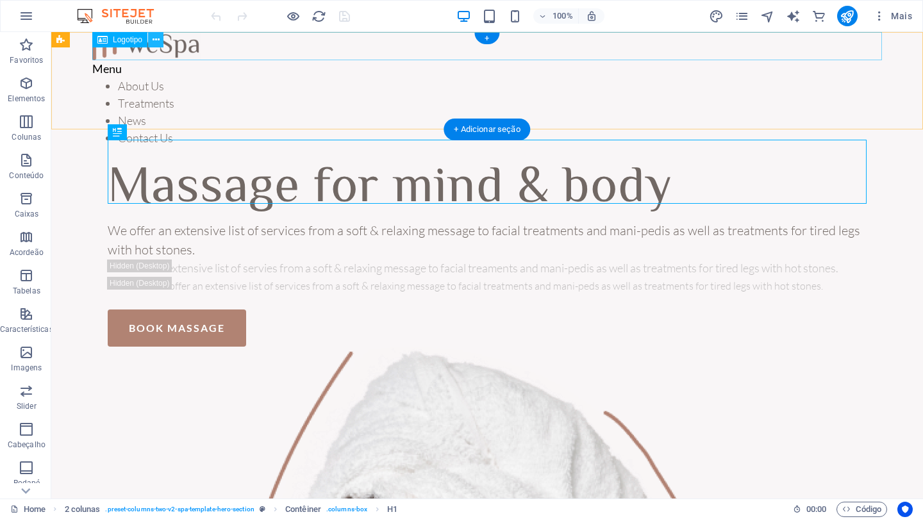
click at [158, 36] on icon at bounding box center [156, 39] width 7 height 13
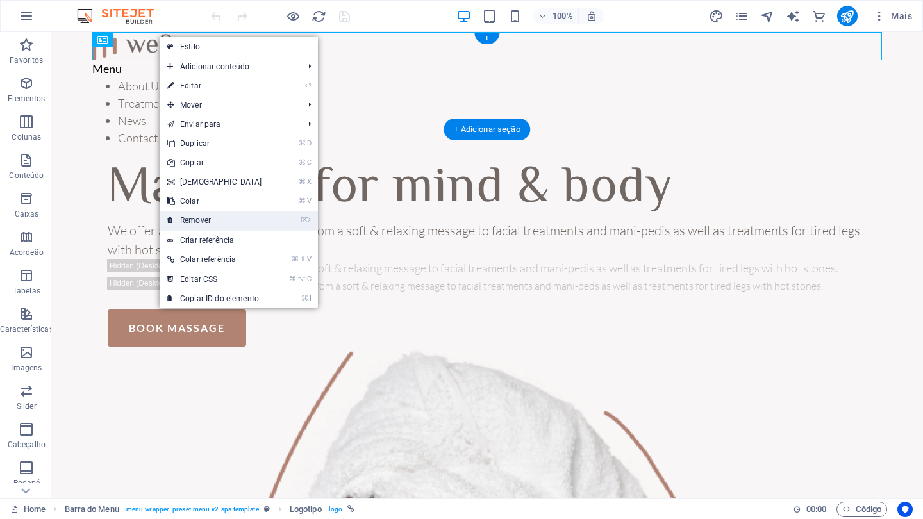
click at [203, 221] on link "⌦ Remover" at bounding box center [215, 220] width 110 height 19
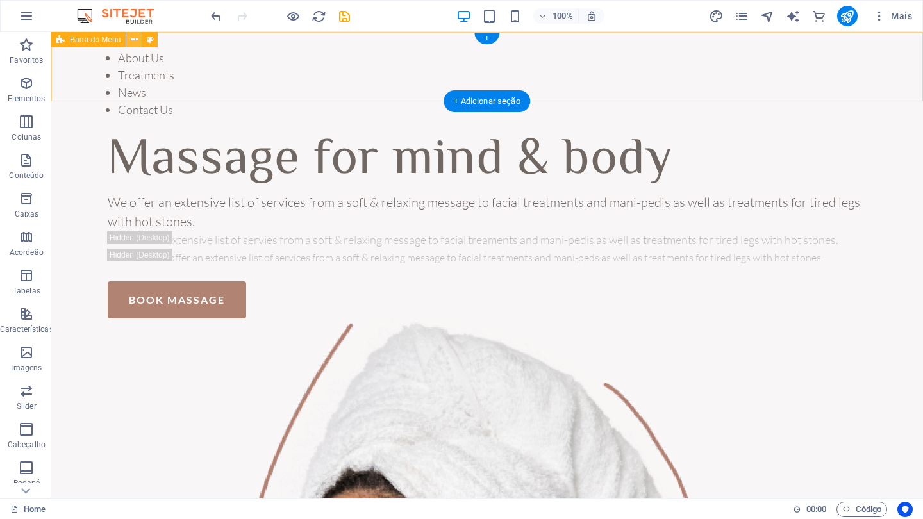
click at [134, 42] on icon at bounding box center [134, 39] width 7 height 13
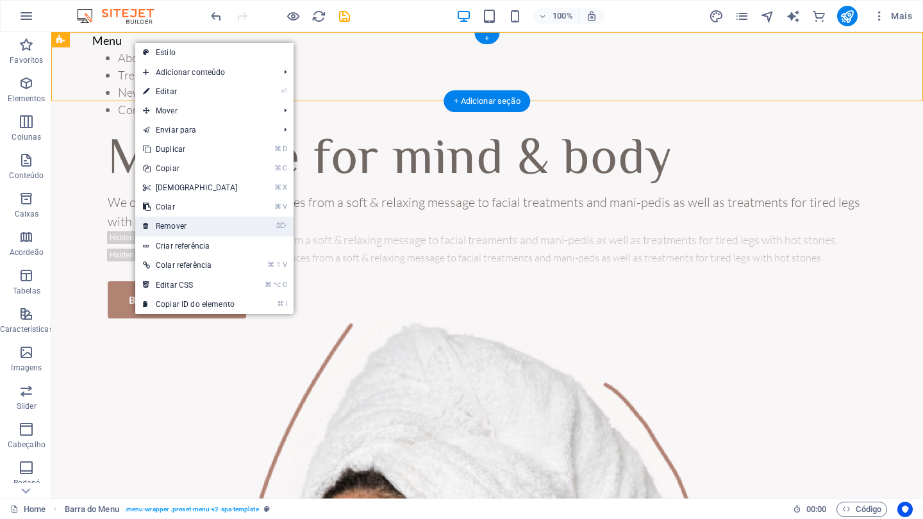
click at [174, 221] on link "⌦ Remover" at bounding box center [190, 226] width 110 height 19
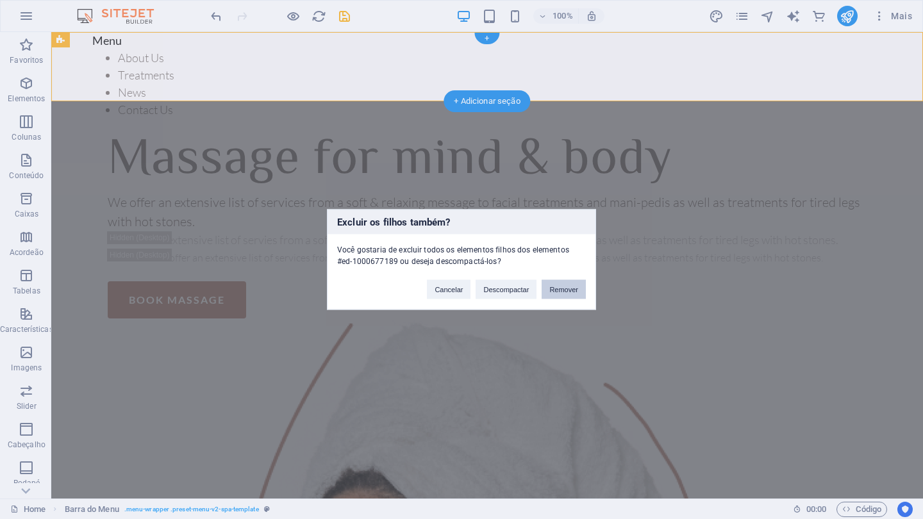
click at [570, 287] on button "Remover" at bounding box center [564, 289] width 44 height 19
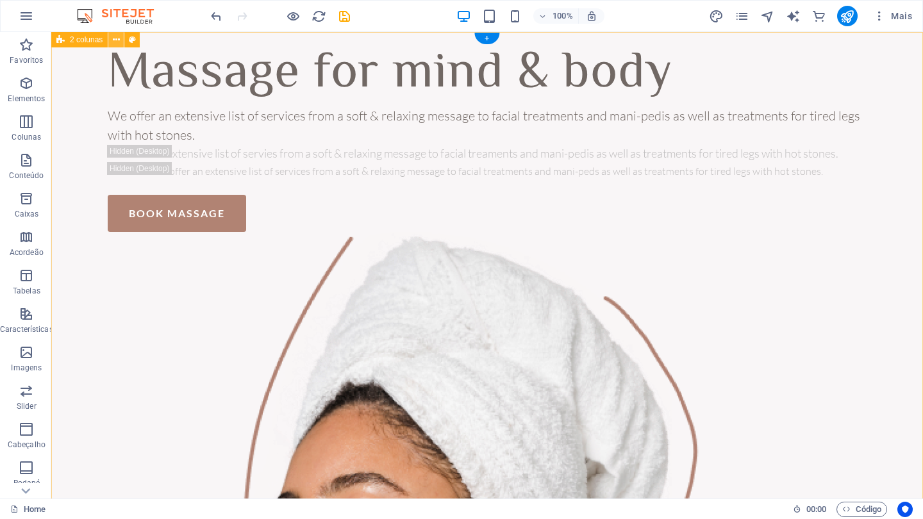
click at [117, 41] on icon at bounding box center [116, 39] width 7 height 13
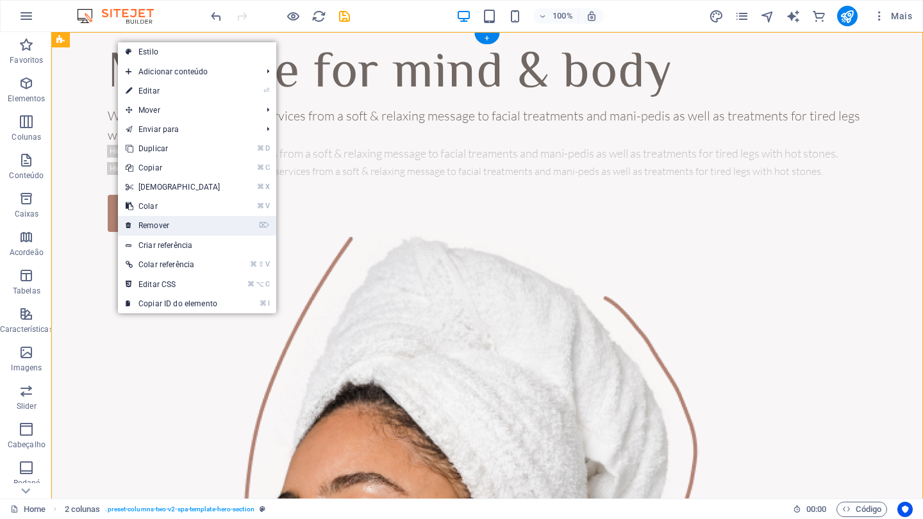
click at [166, 226] on link "⌦ Remover" at bounding box center [173, 225] width 110 height 19
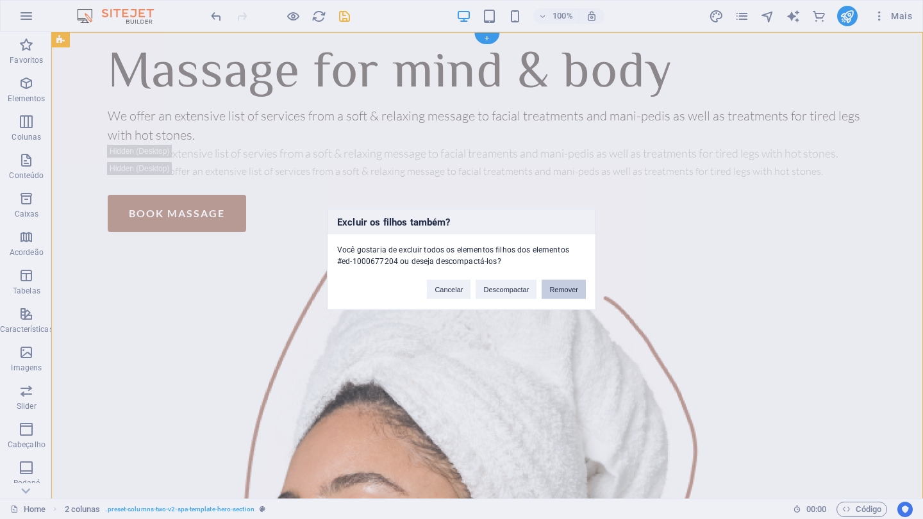
click at [561, 290] on button "Remover" at bounding box center [564, 289] width 44 height 19
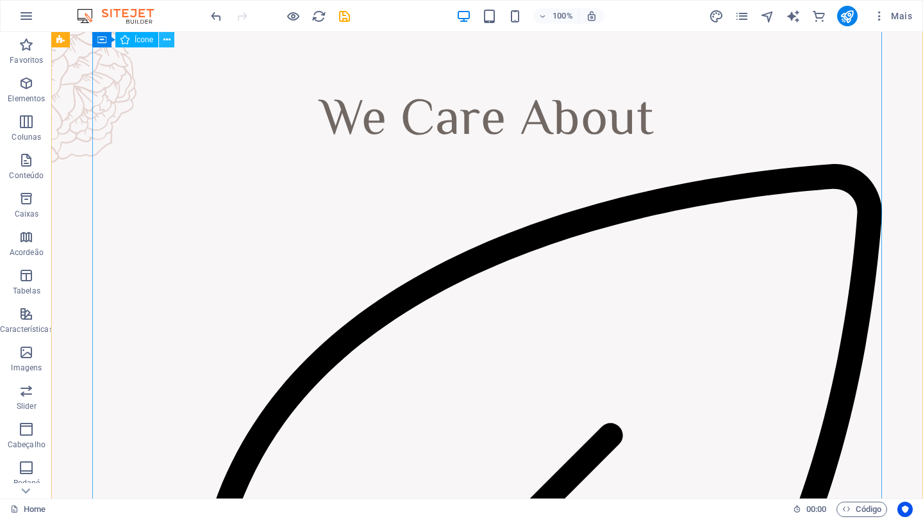
click at [165, 39] on icon at bounding box center [166, 39] width 7 height 13
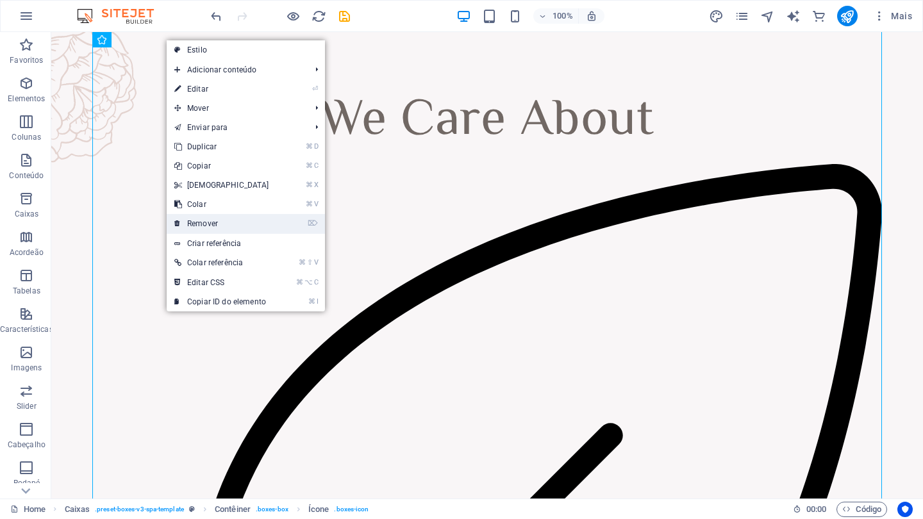
click at [210, 226] on link "⌦ Remover" at bounding box center [222, 223] width 110 height 19
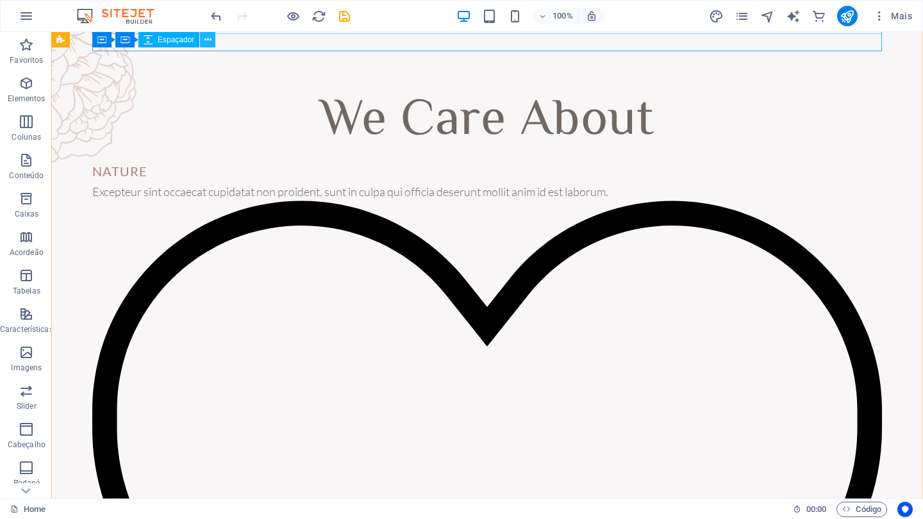
click at [208, 43] on icon at bounding box center [207, 39] width 7 height 13
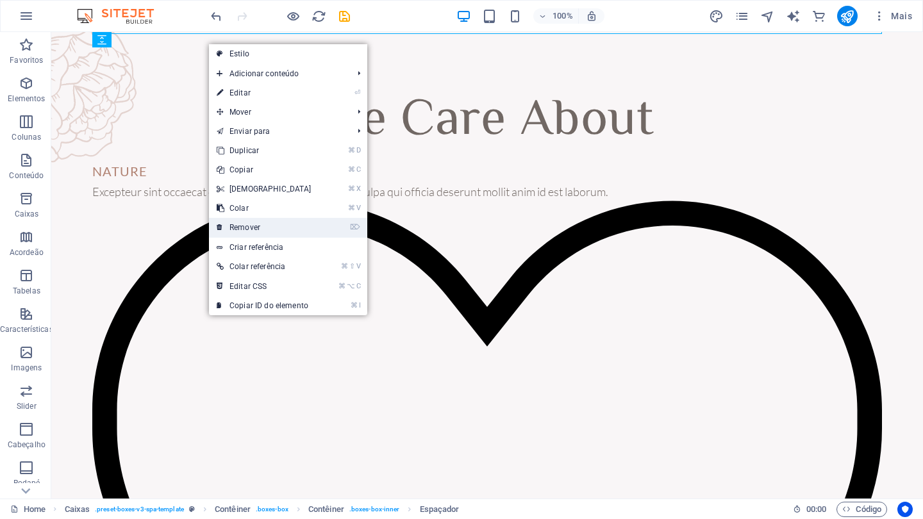
click at [251, 226] on link "⌦ Remover" at bounding box center [264, 227] width 110 height 19
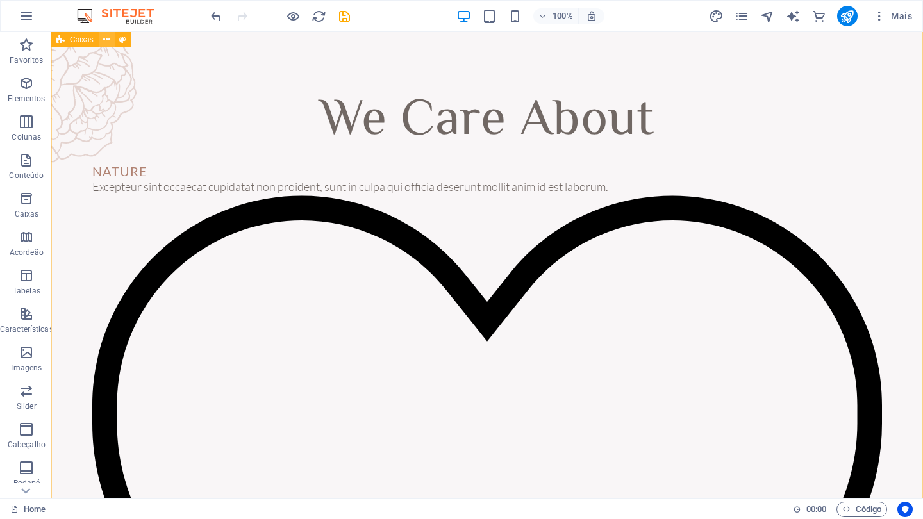
click at [109, 41] on icon at bounding box center [106, 39] width 7 height 13
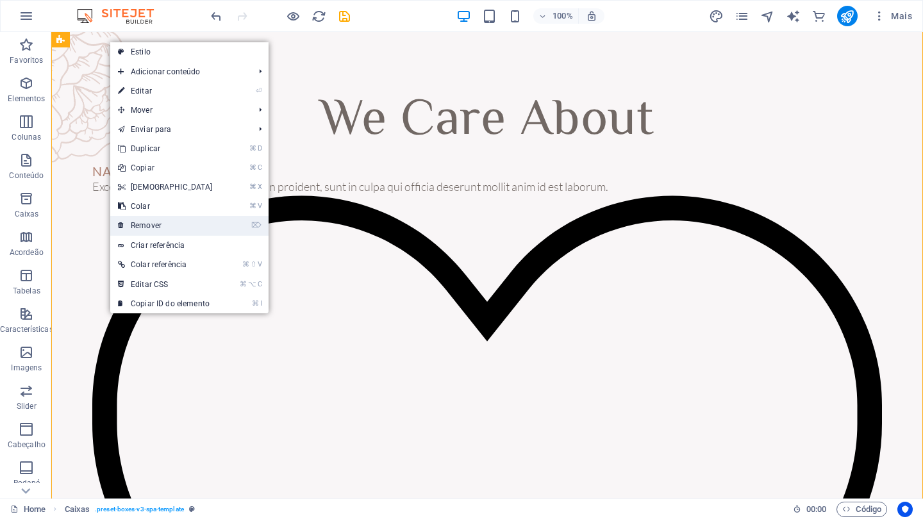
click at [156, 224] on link "⌦ Remover" at bounding box center [165, 225] width 110 height 19
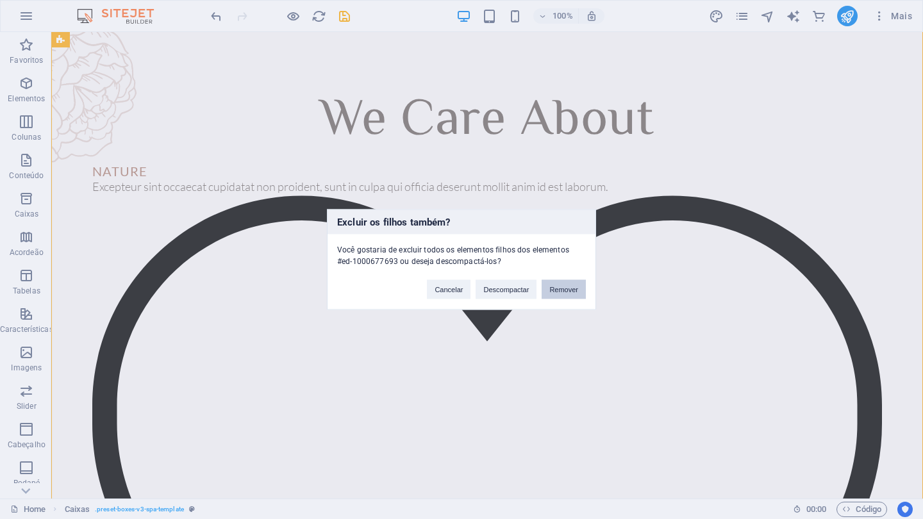
click at [565, 288] on button "Remover" at bounding box center [564, 289] width 44 height 19
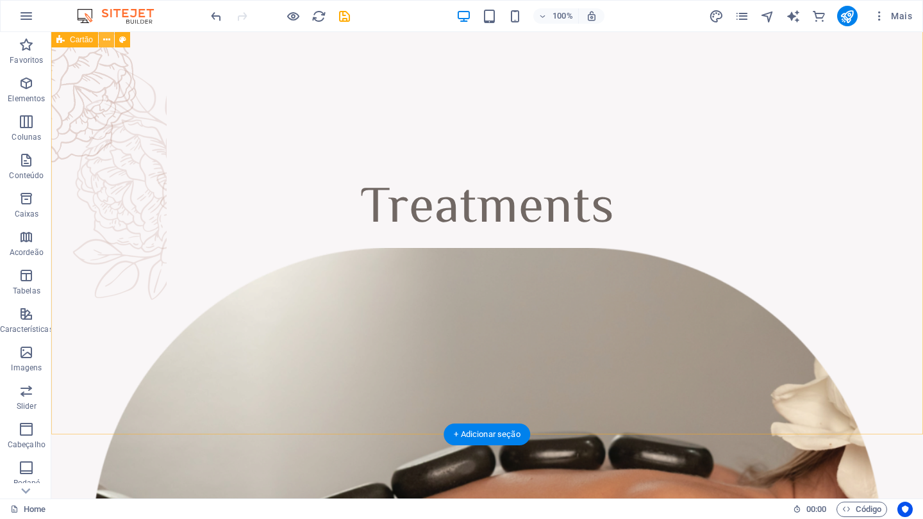
click at [104, 40] on icon at bounding box center [106, 39] width 7 height 13
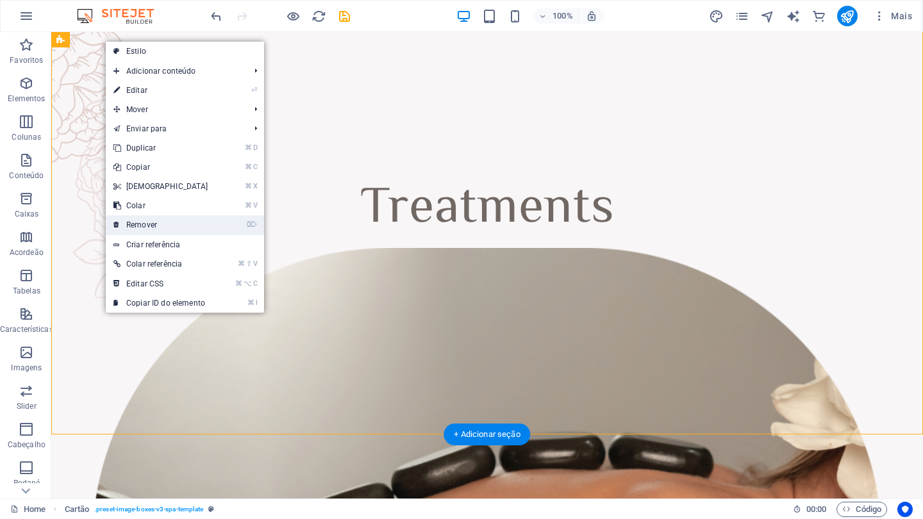
click at [153, 227] on link "⌦ Remover" at bounding box center [161, 224] width 110 height 19
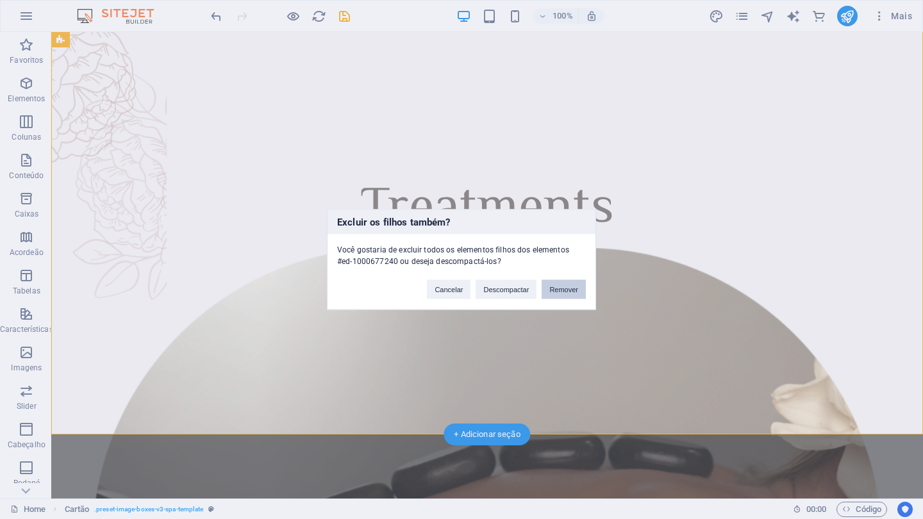
click at [563, 289] on button "Remover" at bounding box center [564, 289] width 44 height 19
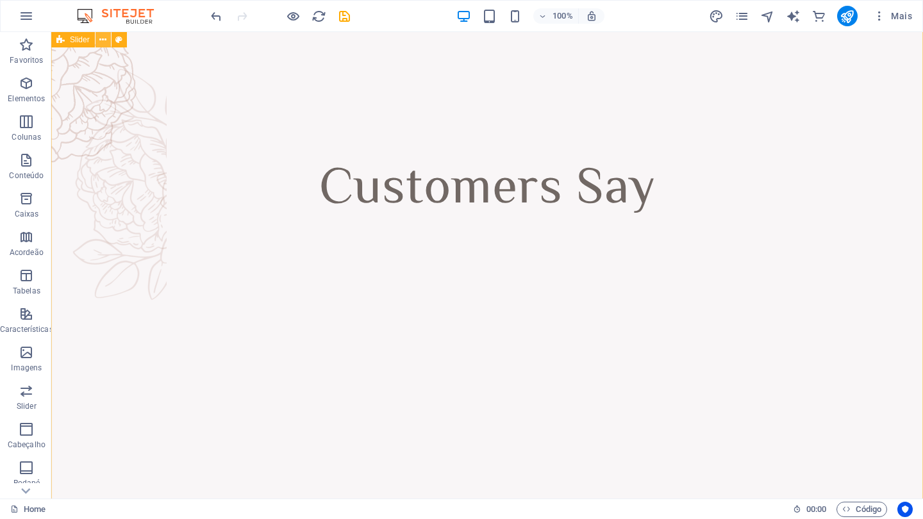
click at [101, 42] on icon at bounding box center [102, 39] width 7 height 13
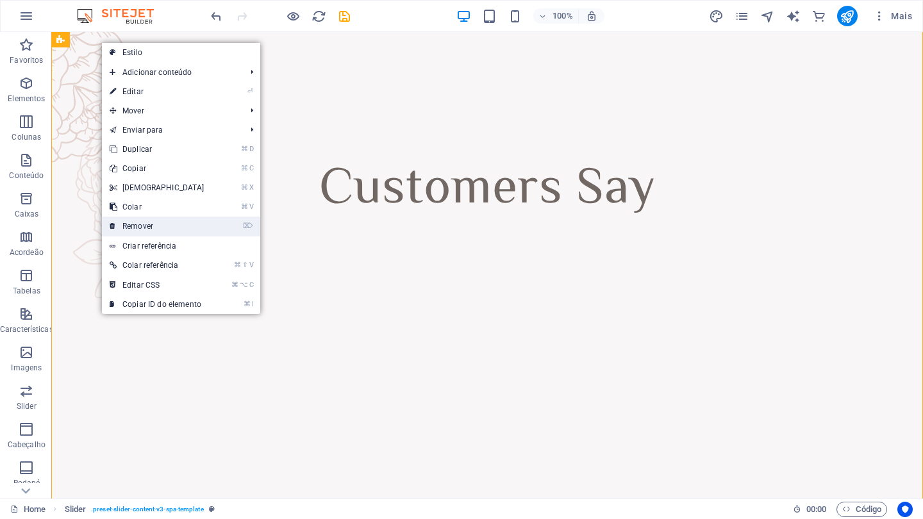
click at [145, 225] on link "⌦ Remover" at bounding box center [157, 226] width 110 height 19
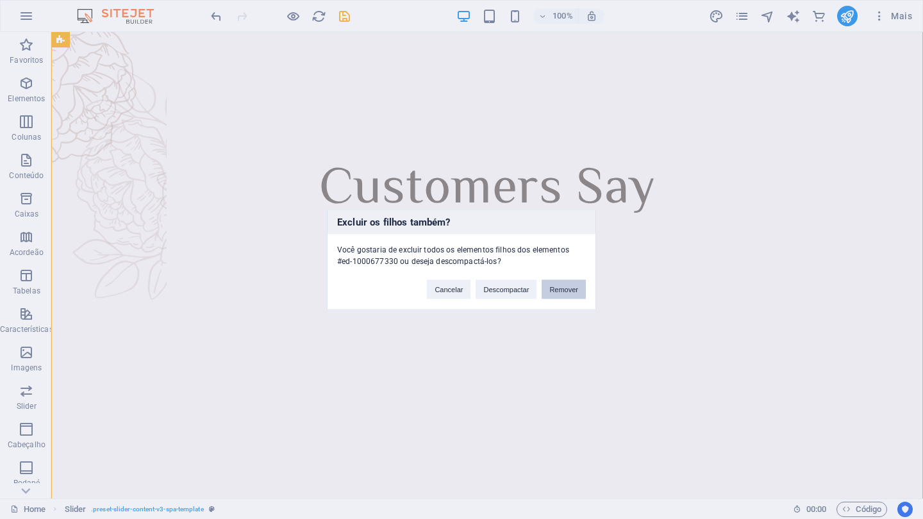
click at [569, 283] on button "Remover" at bounding box center [564, 289] width 44 height 19
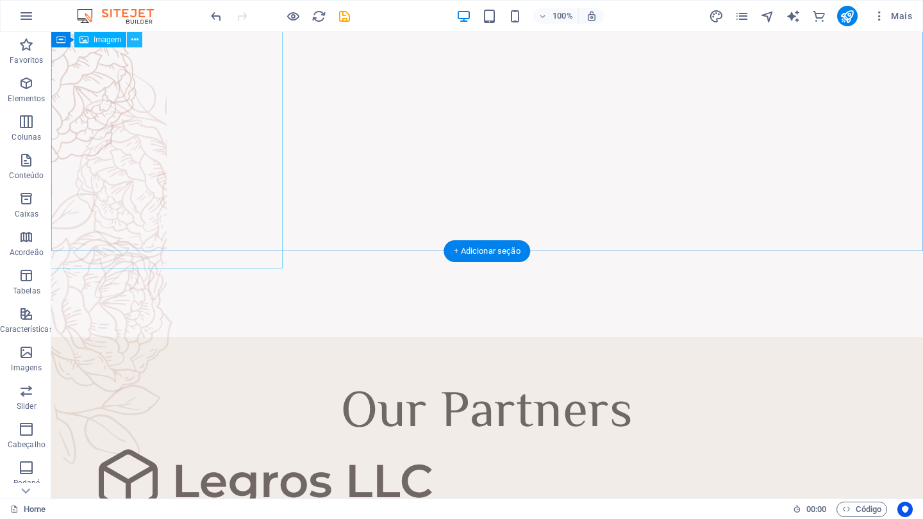
click at [134, 40] on icon at bounding box center [134, 39] width 7 height 13
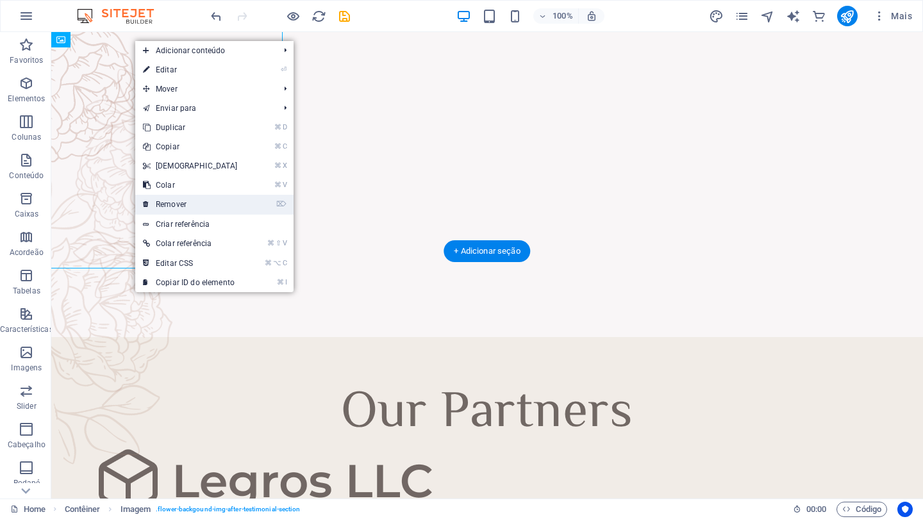
click at [172, 204] on link "⌦ Remover" at bounding box center [190, 204] width 110 height 19
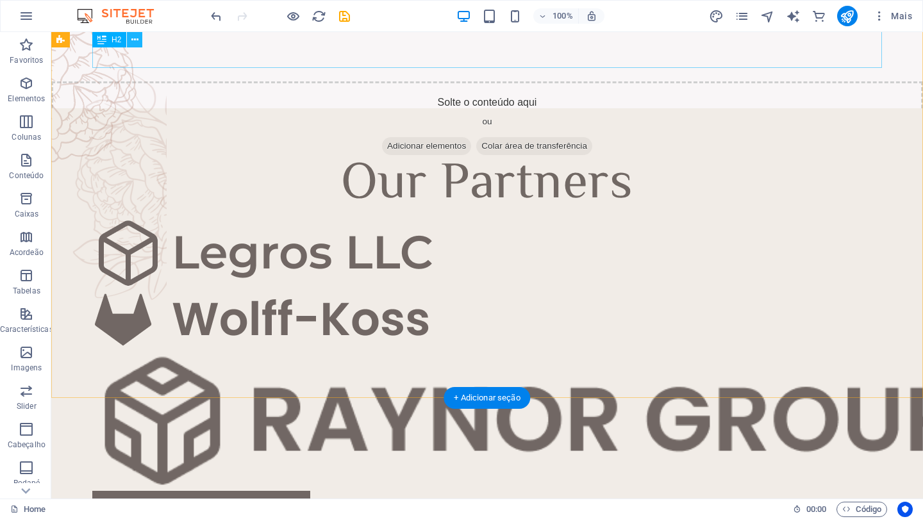
click at [137, 40] on icon at bounding box center [134, 39] width 7 height 13
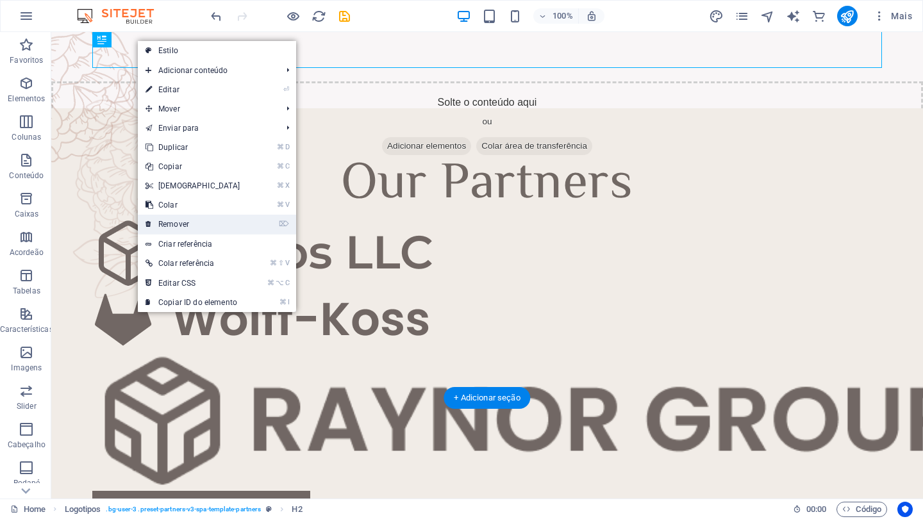
click at [180, 217] on link "⌦ Remover" at bounding box center [193, 224] width 110 height 19
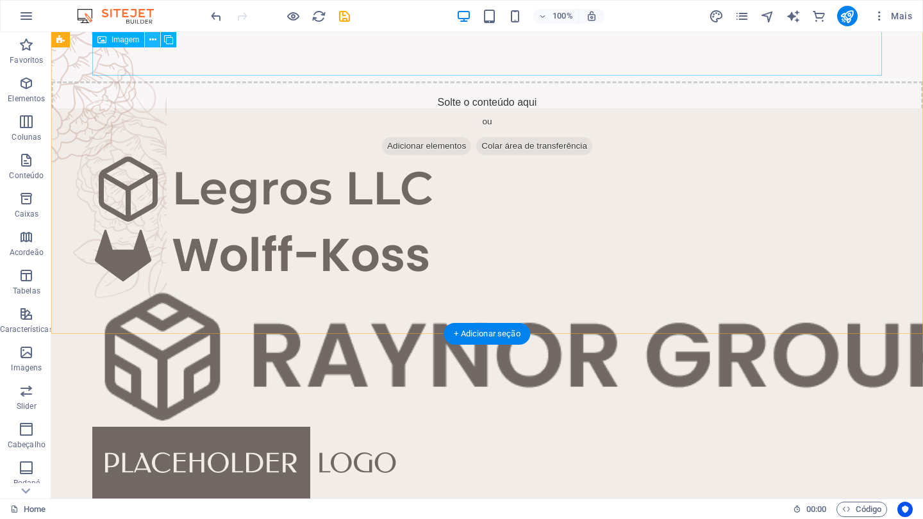
click at [154, 40] on icon at bounding box center [152, 39] width 7 height 13
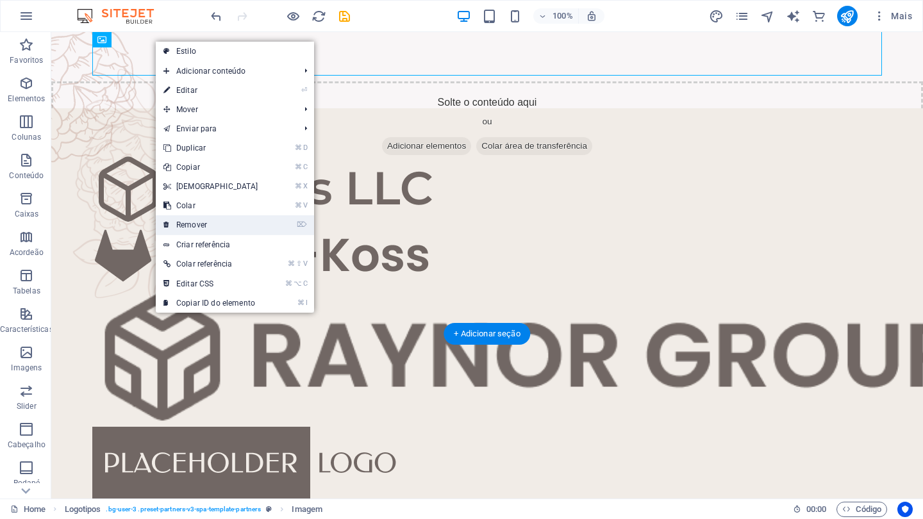
click at [196, 223] on link "⌦ Remover" at bounding box center [211, 224] width 110 height 19
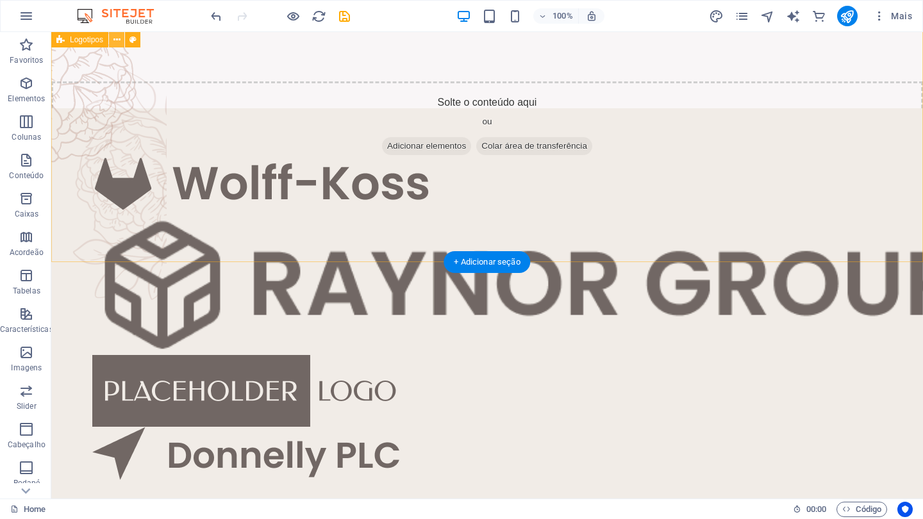
click at [115, 40] on icon at bounding box center [116, 39] width 7 height 13
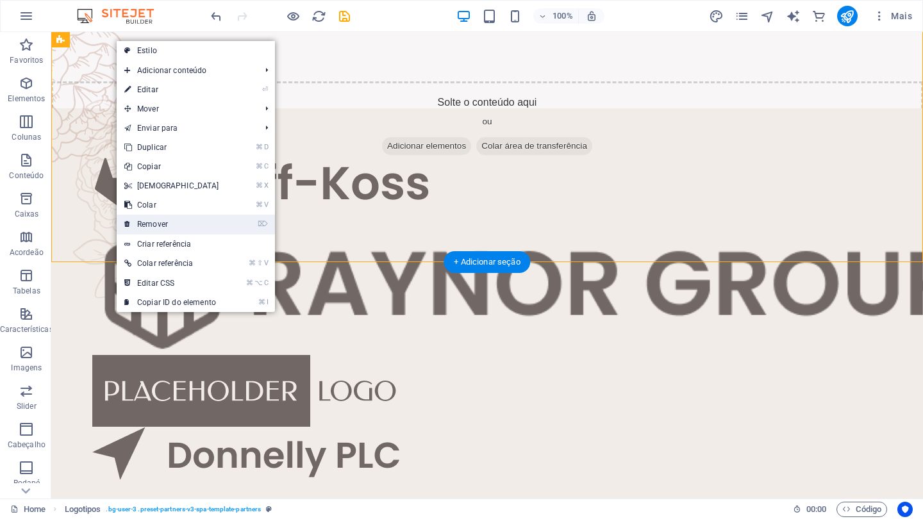
click at [161, 224] on link "⌦ Remover" at bounding box center [172, 224] width 110 height 19
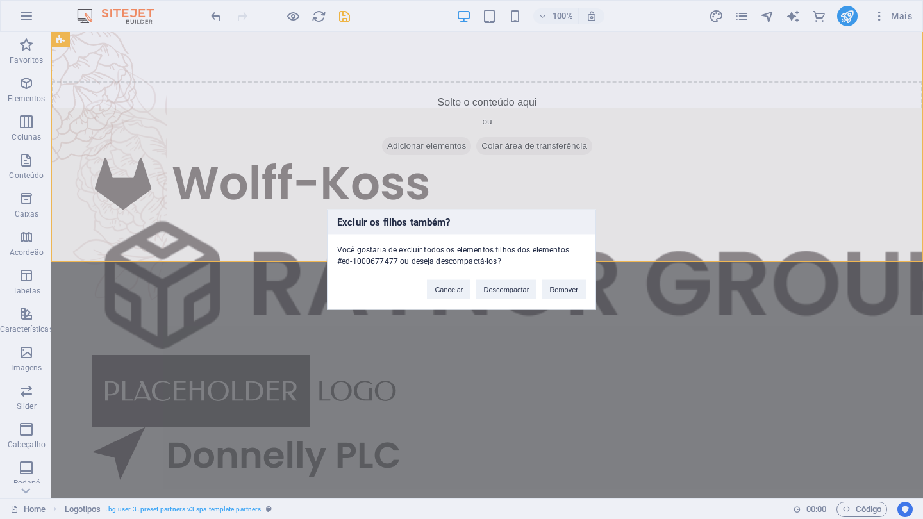
click at [161, 224] on div "Excluir os filhos também? Você gostaria de excluir todos os elementos filhos do…" at bounding box center [461, 259] width 923 height 519
click at [570, 290] on button "Remover" at bounding box center [564, 289] width 44 height 19
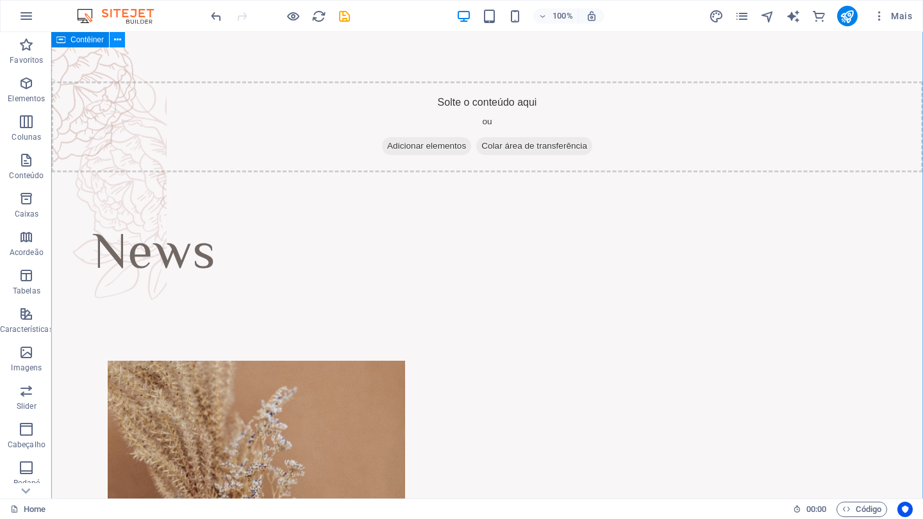
click at [122, 42] on button at bounding box center [117, 39] width 15 height 15
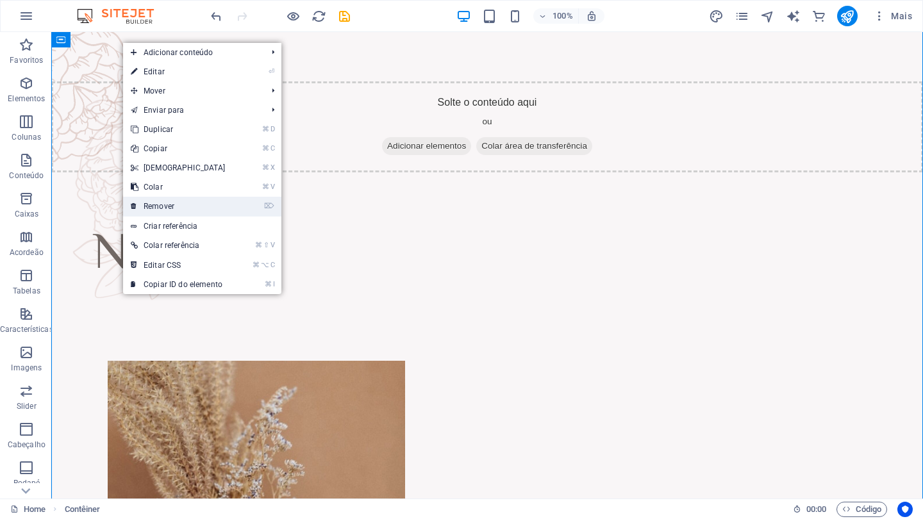
click at [174, 203] on link "⌦ Remover" at bounding box center [178, 206] width 110 height 19
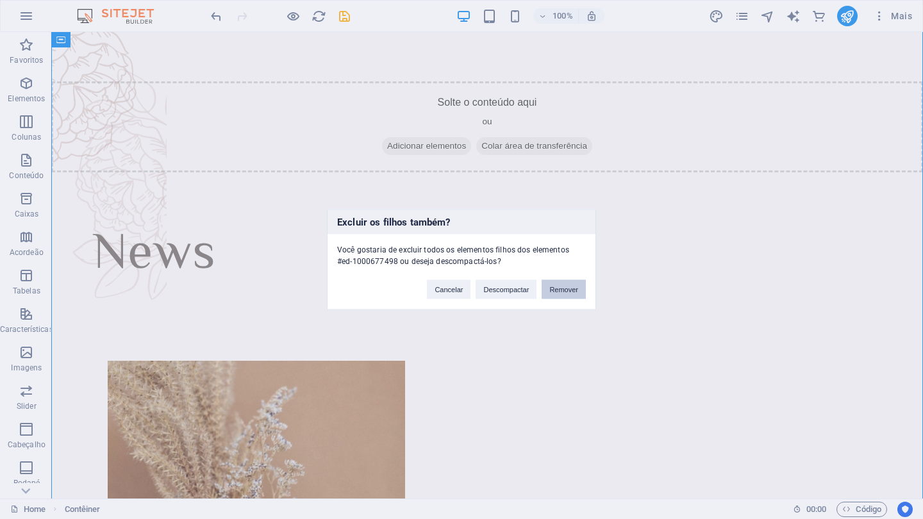
click at [565, 288] on button "Remover" at bounding box center [564, 289] width 44 height 19
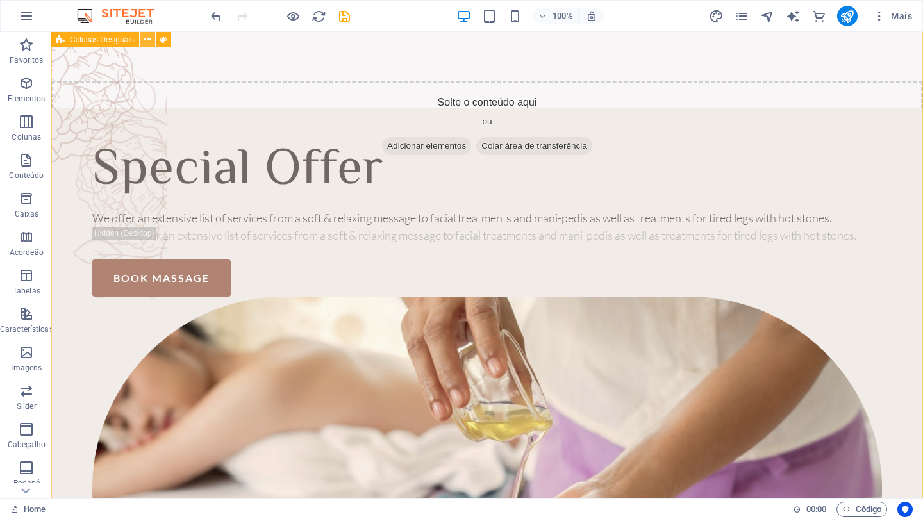
click at [147, 41] on icon at bounding box center [147, 39] width 7 height 13
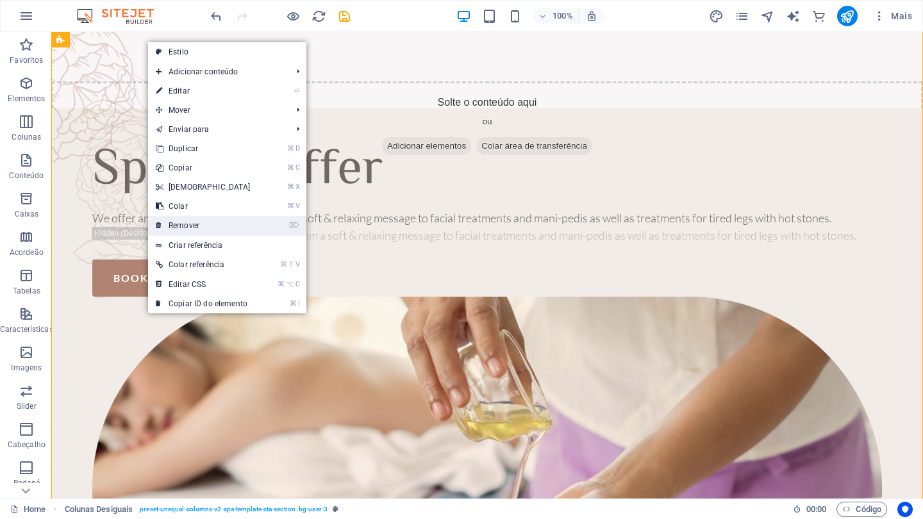
click at [190, 224] on link "⌦ Remover" at bounding box center [203, 225] width 110 height 19
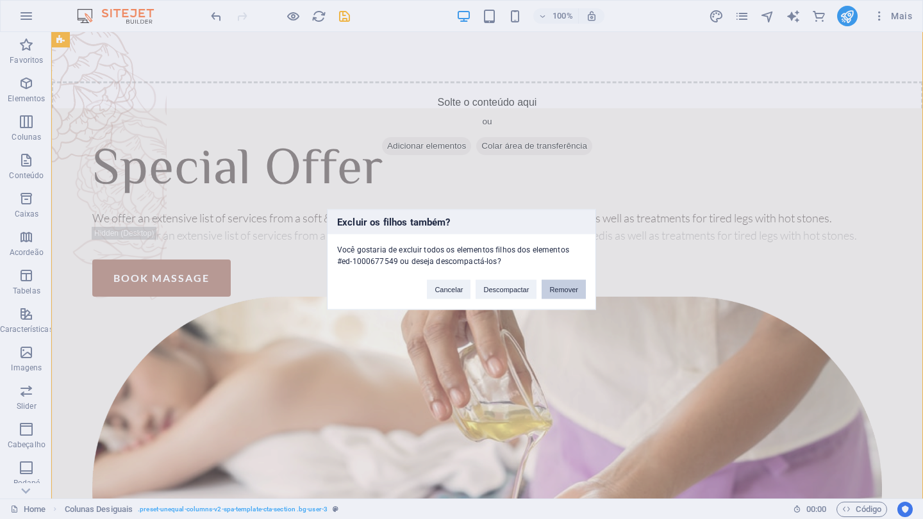
click at [568, 292] on button "Remover" at bounding box center [564, 289] width 44 height 19
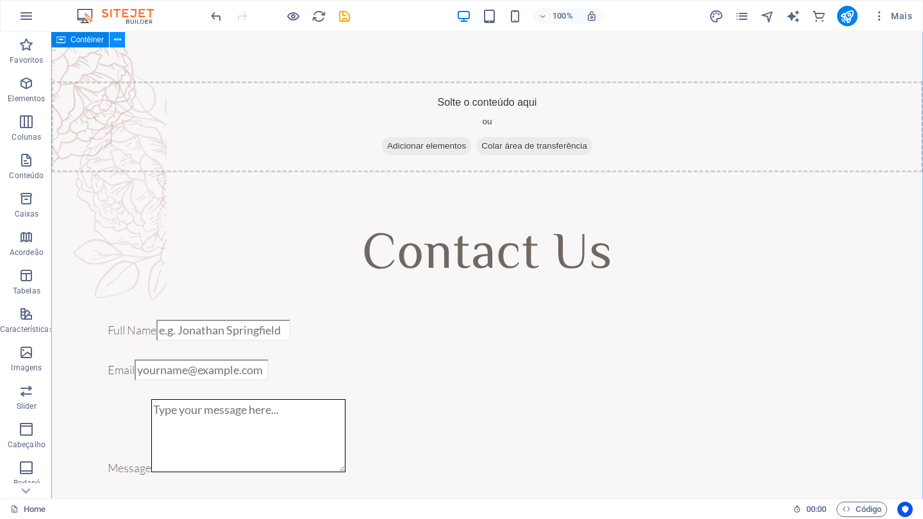
click at [117, 41] on icon at bounding box center [117, 39] width 7 height 13
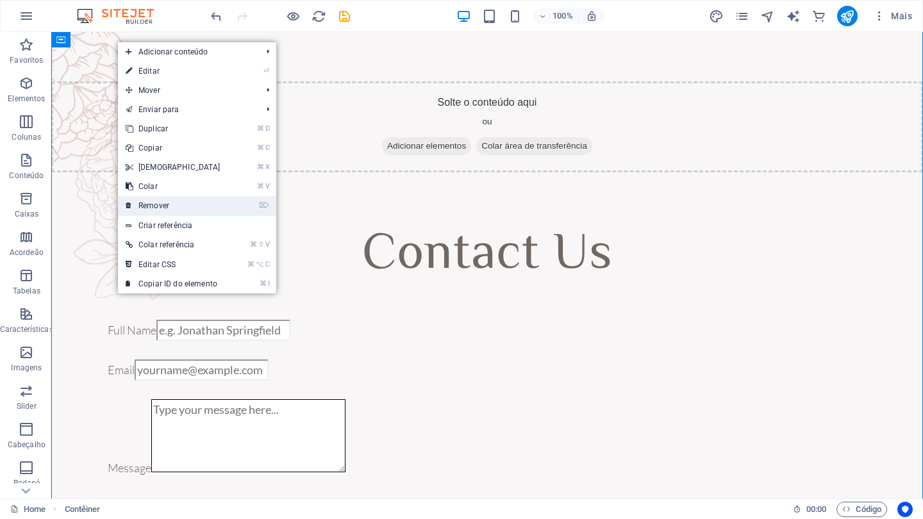
click at [167, 201] on link "⌦ Remover" at bounding box center [173, 205] width 110 height 19
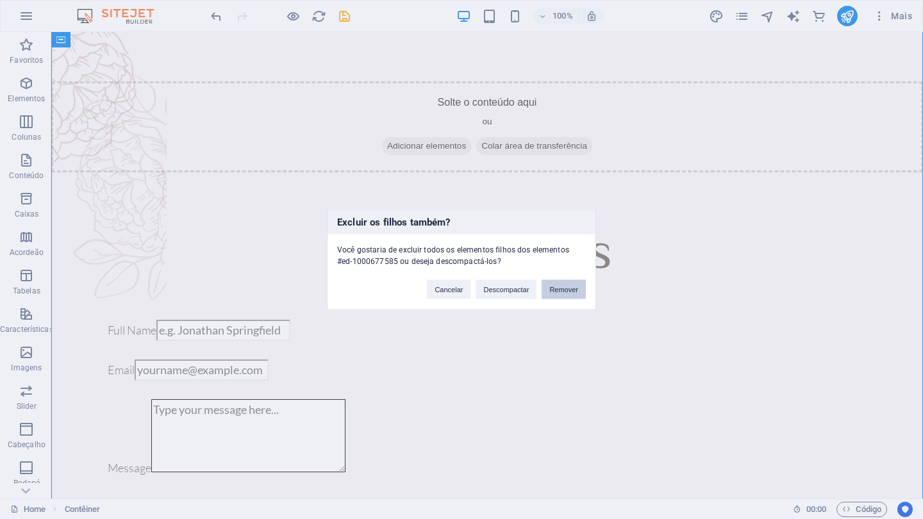
click at [561, 287] on button "Remover" at bounding box center [564, 289] width 44 height 19
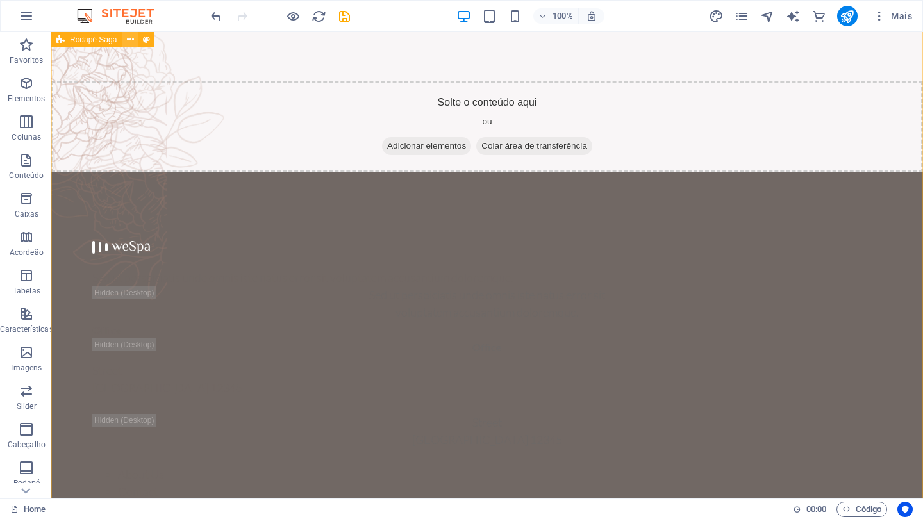
click at [131, 40] on icon at bounding box center [130, 39] width 7 height 13
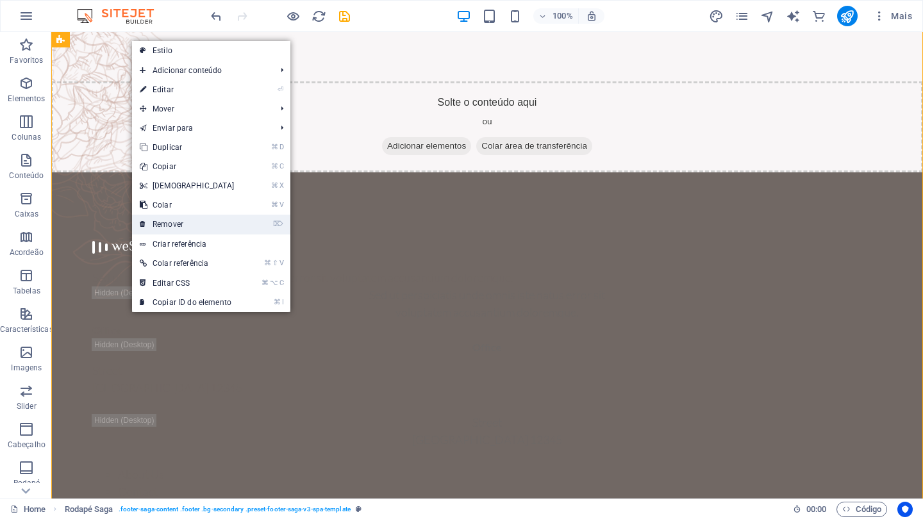
click at [185, 221] on link "⌦ Remover" at bounding box center [187, 224] width 110 height 19
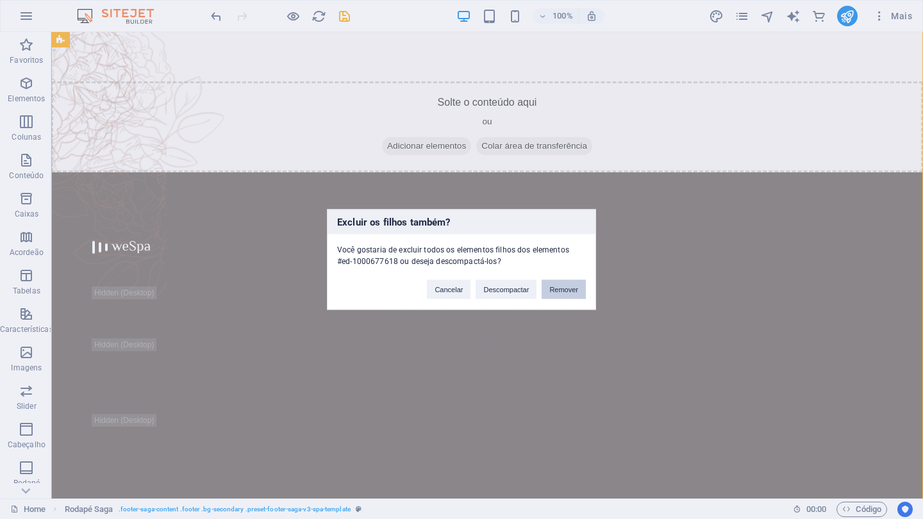
click at [566, 285] on button "Remover" at bounding box center [564, 289] width 44 height 19
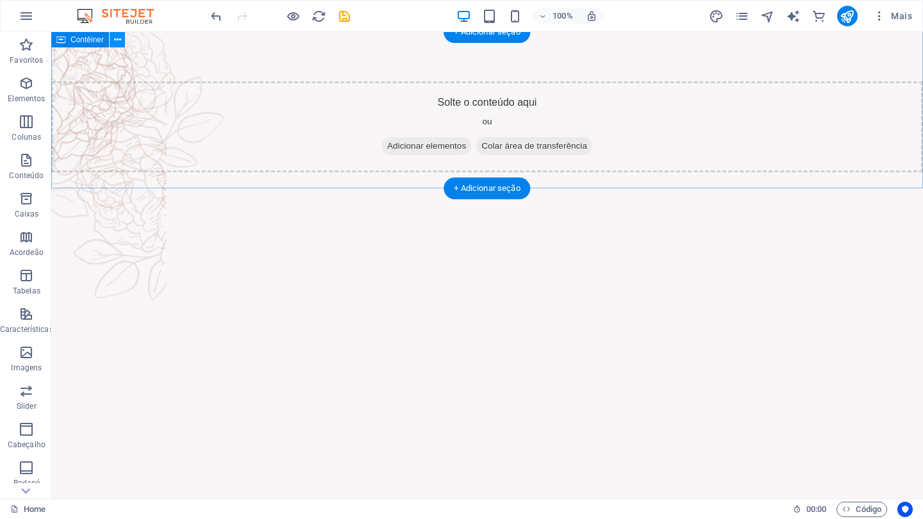
click at [115, 39] on icon at bounding box center [117, 39] width 7 height 13
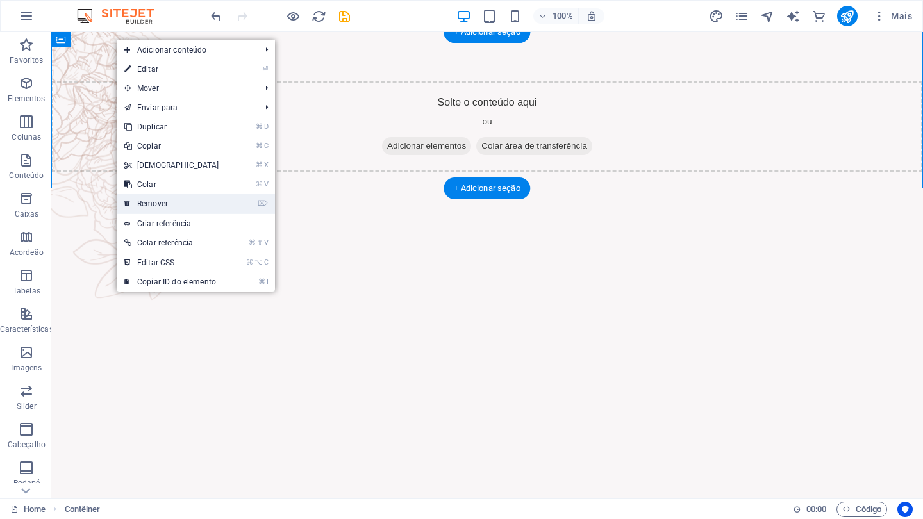
click at [147, 205] on link "⌦ Remover" at bounding box center [172, 203] width 110 height 19
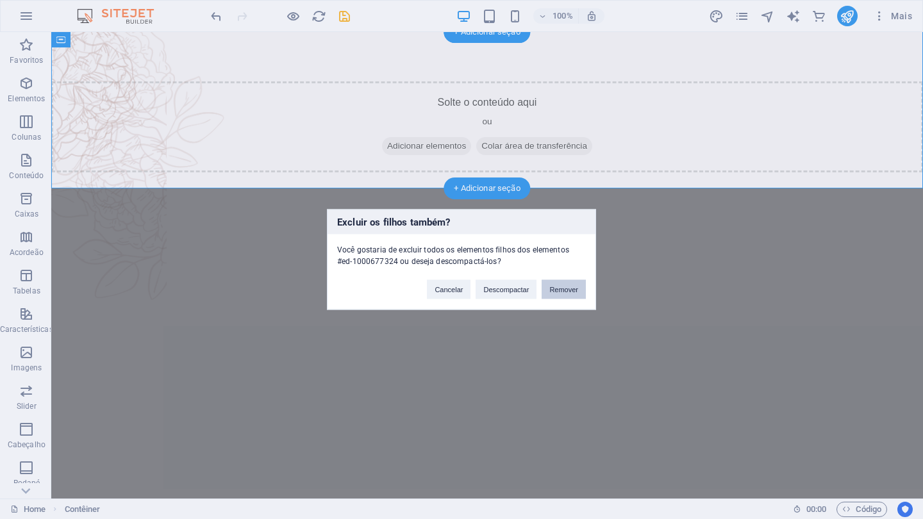
click at [567, 288] on button "Remover" at bounding box center [564, 289] width 44 height 19
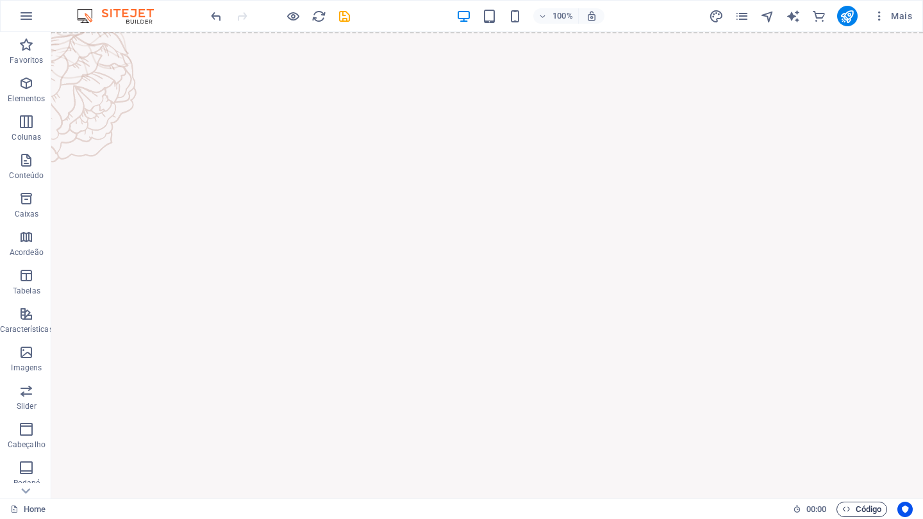
click at [853, 508] on span "Código" at bounding box center [861, 509] width 39 height 15
